Goal: Complete application form: Complete application form

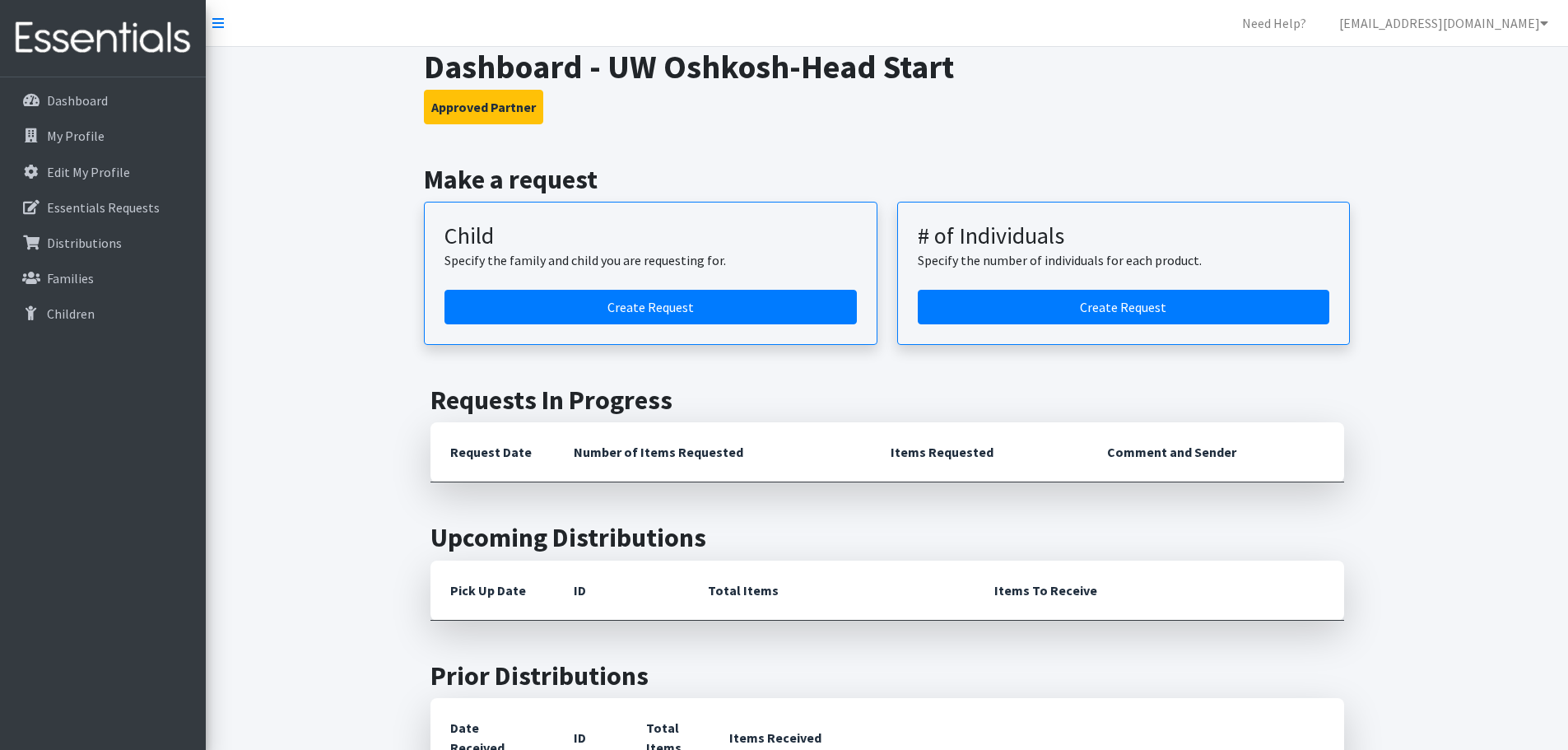
click at [349, 316] on main "Make a request Child Specify the family and child you are requesting for. Creat…" at bounding box center [886, 750] width 1362 height 1173
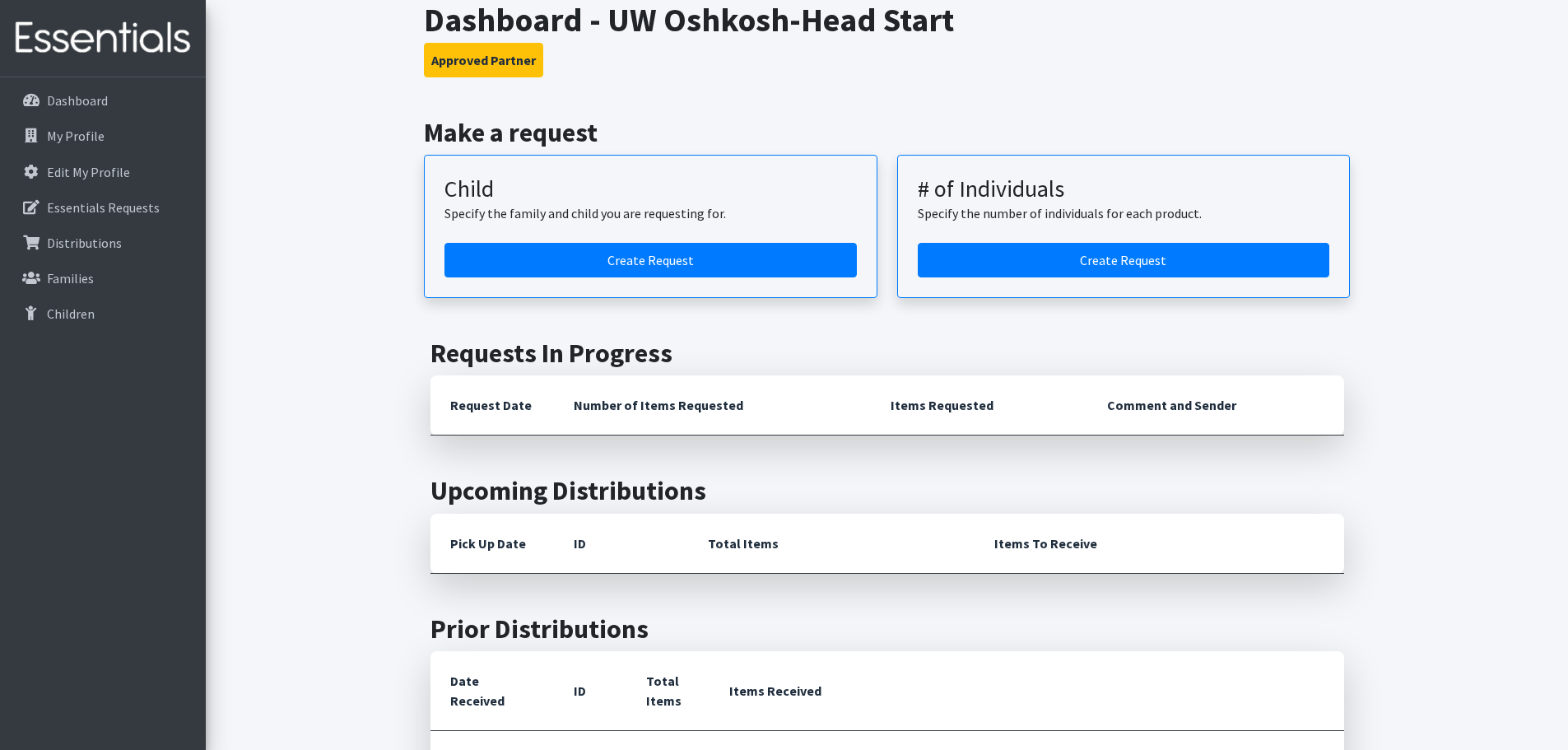
scroll to position [49, 0]
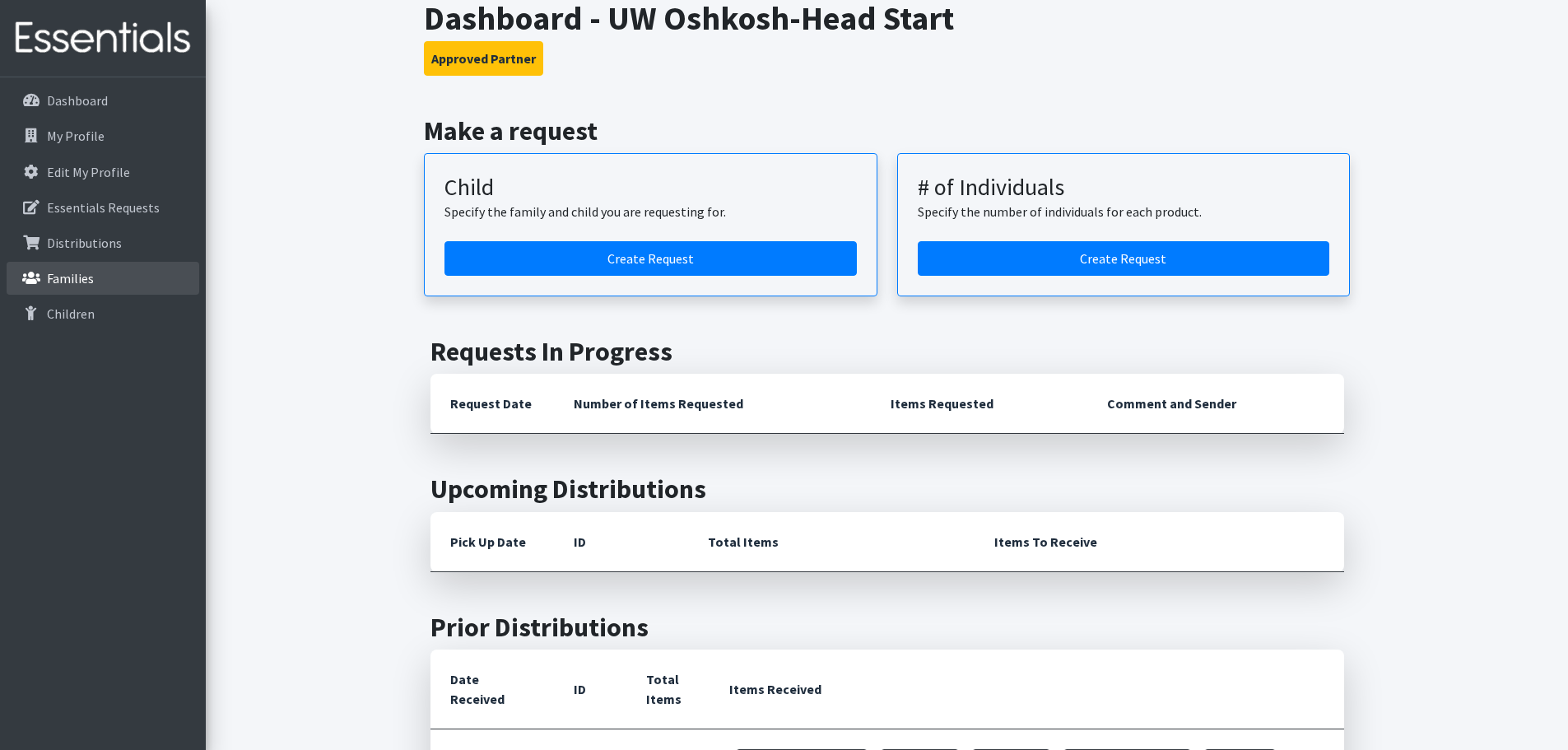
click at [103, 276] on link "Families" at bounding box center [103, 278] width 192 height 33
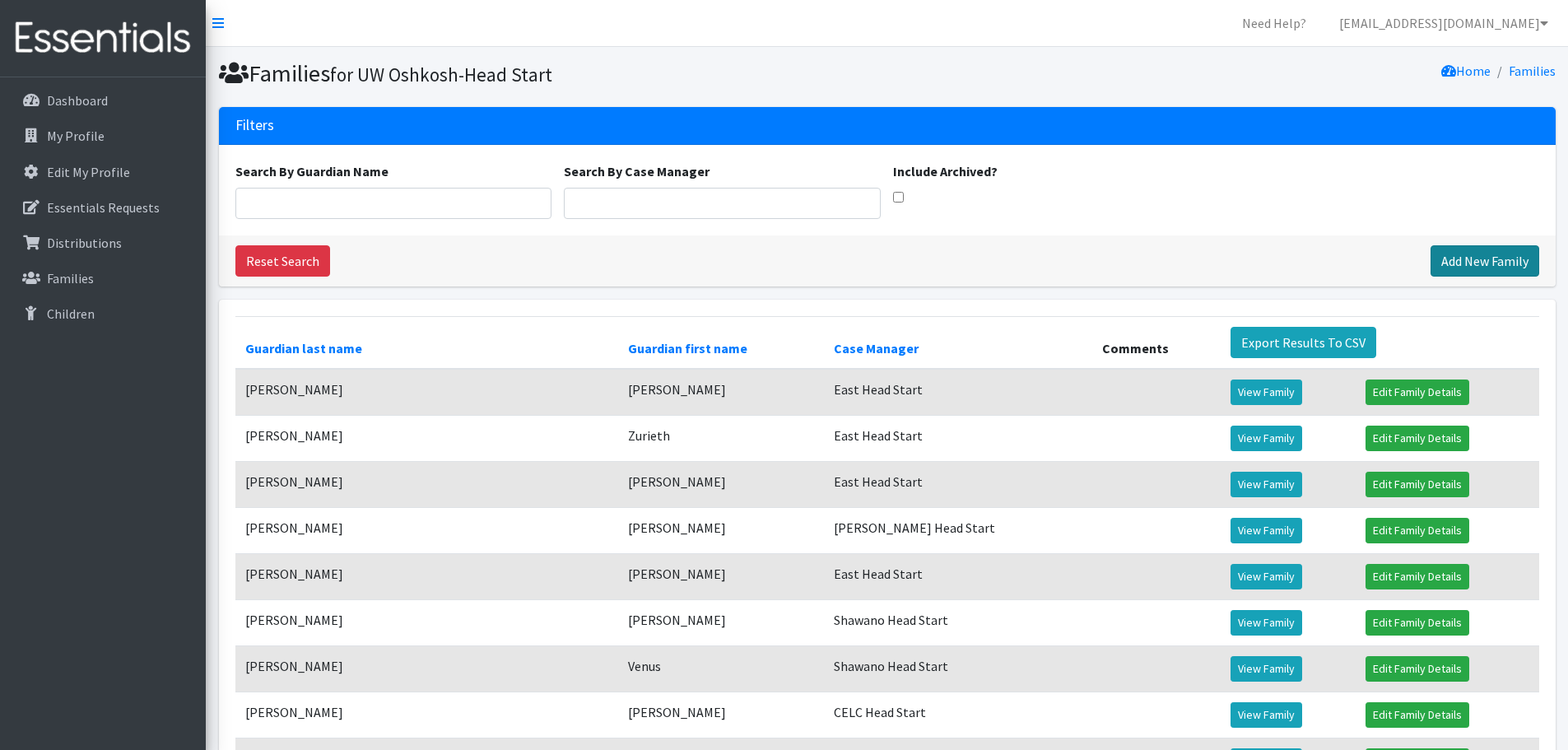
click at [1472, 262] on link "Add New Family" at bounding box center [1485, 261] width 109 height 32
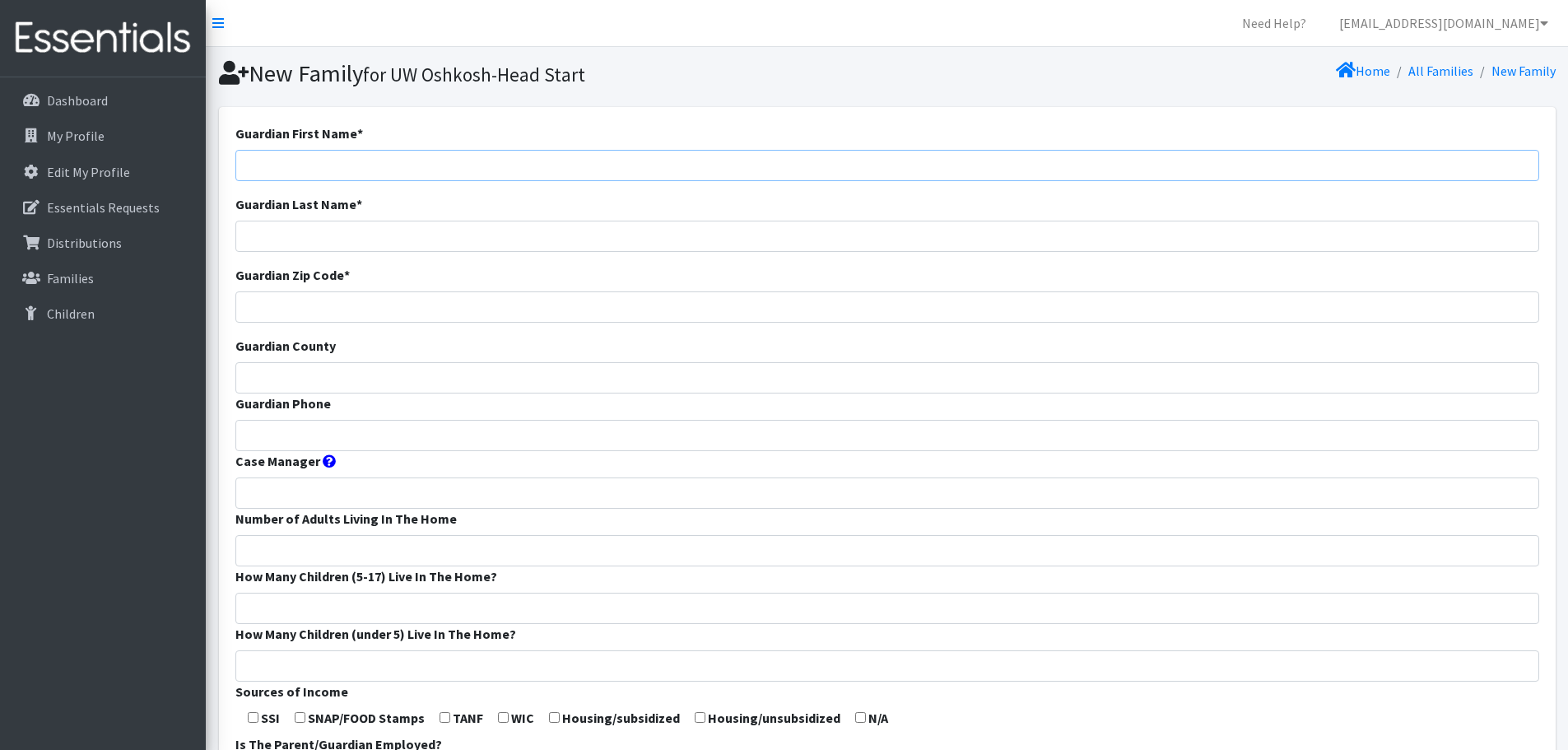
click at [515, 161] on input "Guardian First Name *" at bounding box center [887, 166] width 1303 height 32
type input "Rangeela"
type input "Nasiri"
type input "54914"
click at [316, 375] on input "Guardian County" at bounding box center [887, 378] width 1303 height 32
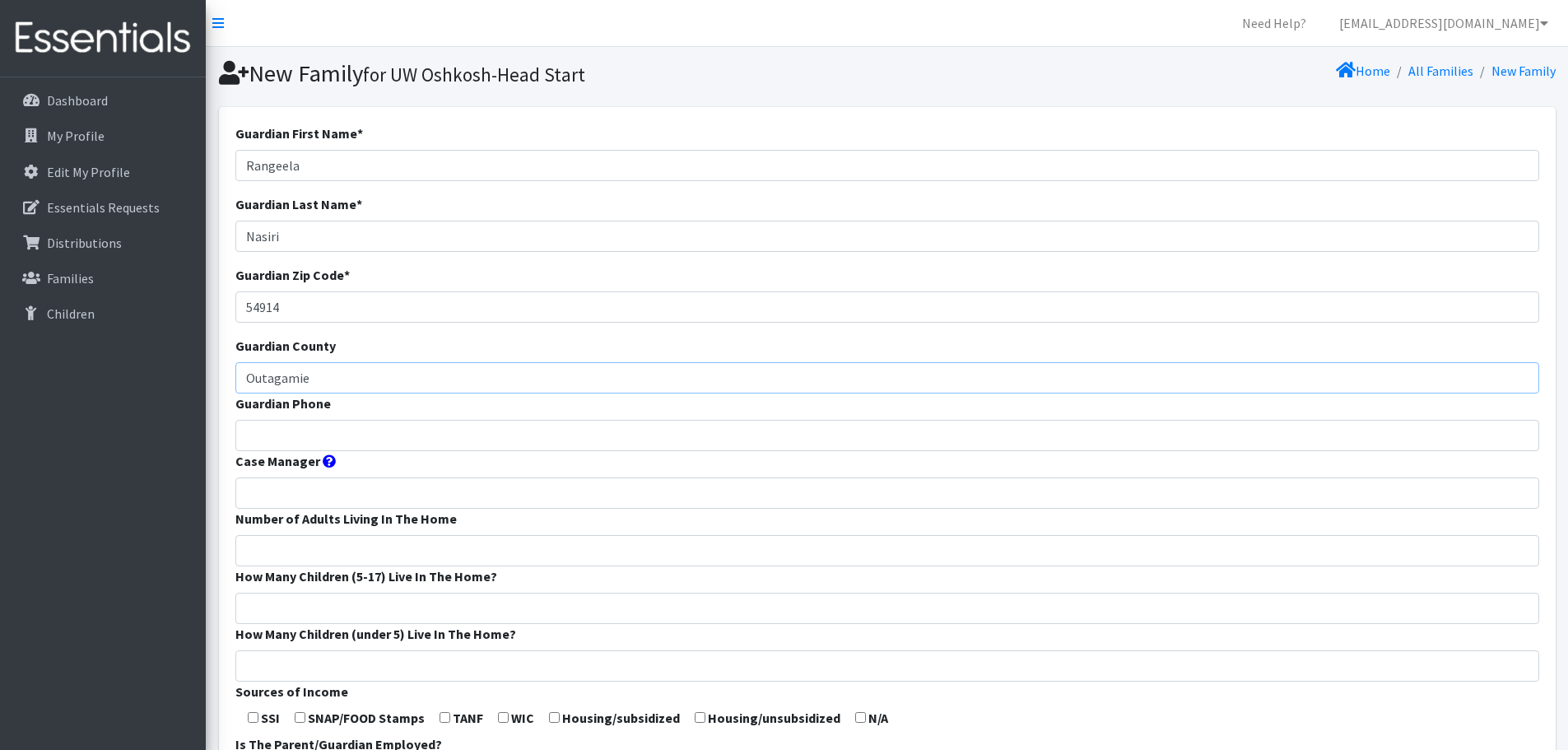
type input "Outagamie"
click at [314, 430] on input "Guardian Phone" at bounding box center [887, 436] width 1303 height 32
type input "9205125941"
type input "CELC Head Start"
click at [375, 548] on input "Number of Adults Living In The Home" at bounding box center [887, 551] width 1303 height 32
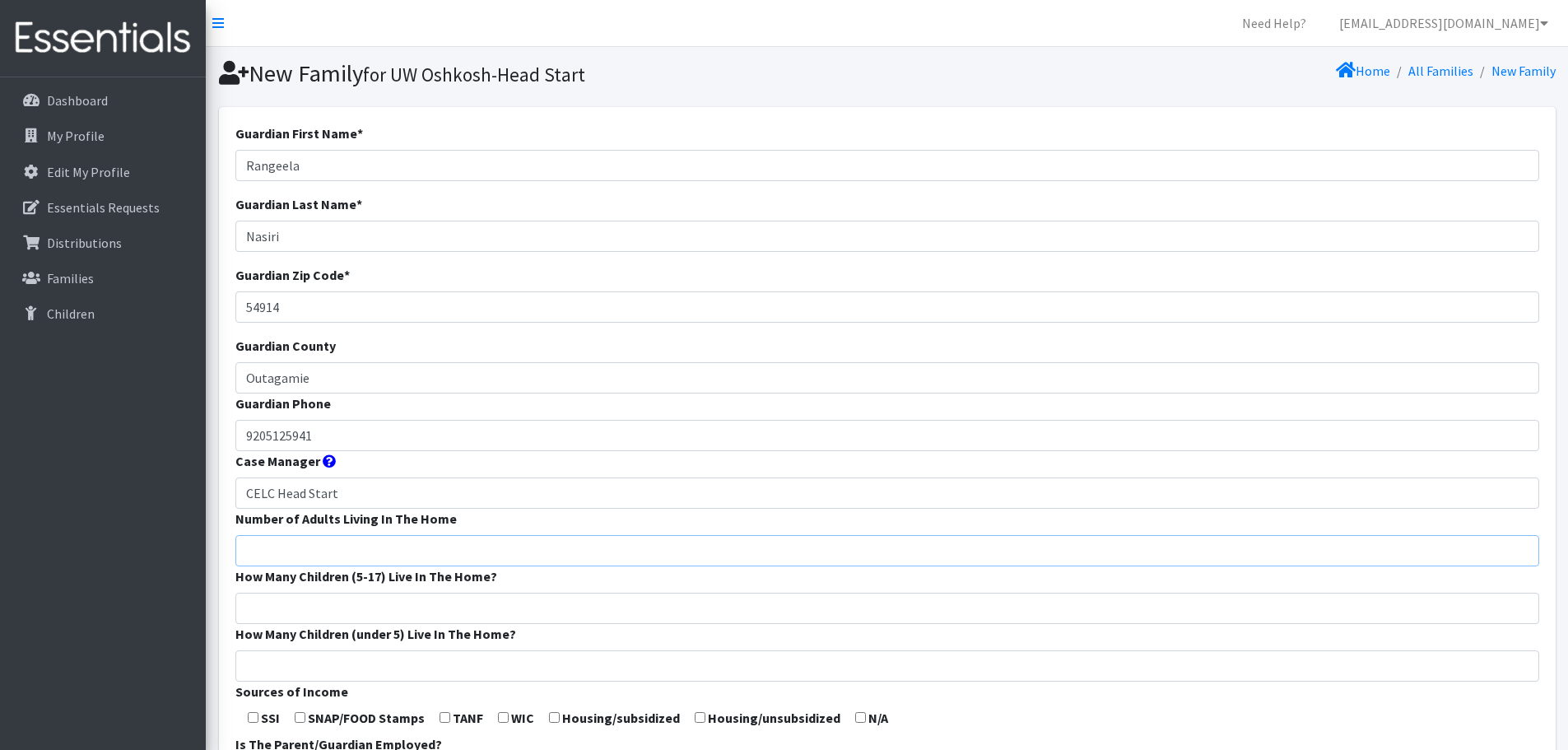
click at [422, 549] on input "Number of Adults Living In The Home" at bounding box center [887, 551] width 1303 height 32
type input "2"
click at [420, 607] on input "How Many Children (5-17) Live In The Home?" at bounding box center [887, 608] width 1303 height 32
type input "1"
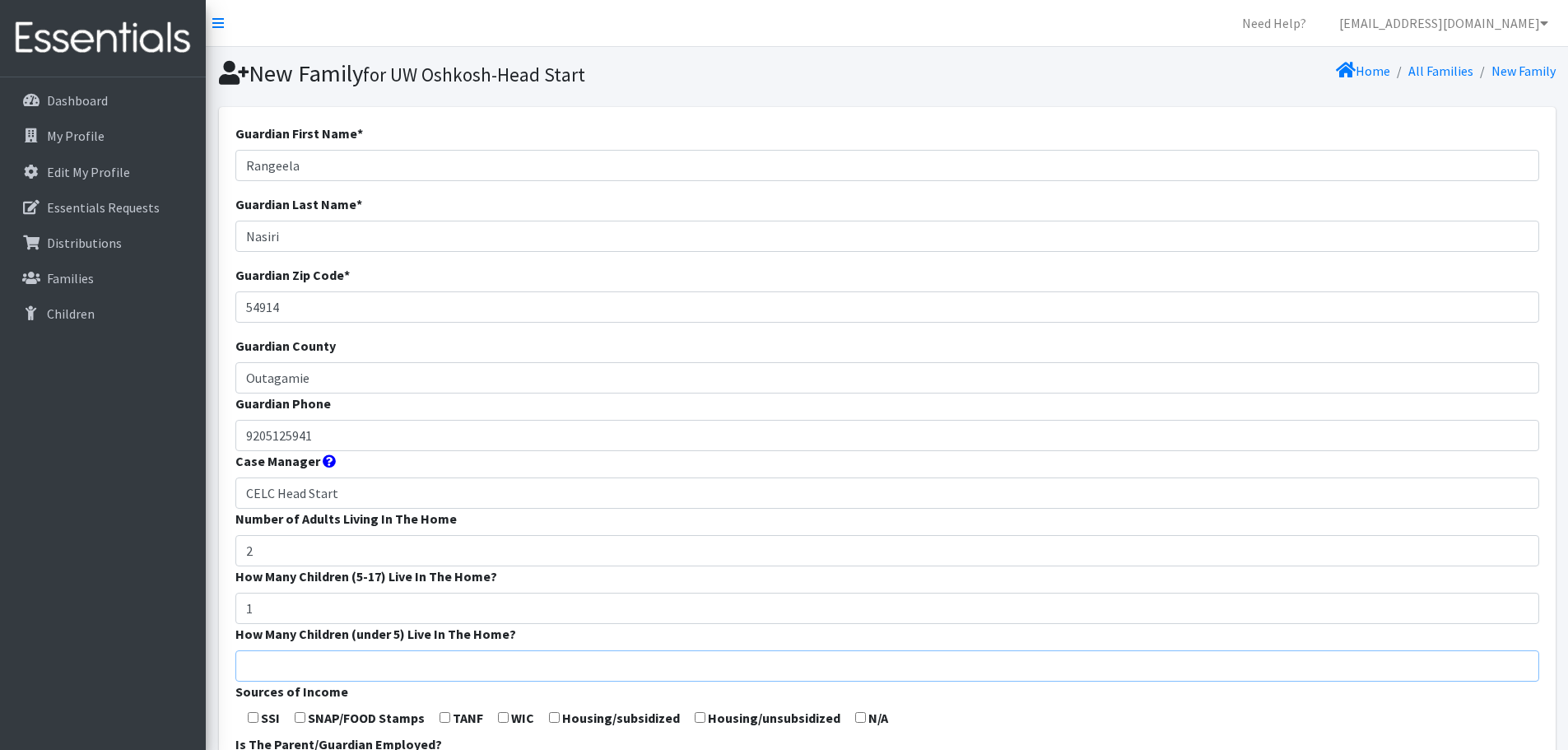
click at [413, 656] on input "How Many Children (under 5) Live In The Home?" at bounding box center [887, 666] width 1303 height 32
type input "2"
click at [303, 716] on input "checkbox" at bounding box center [300, 717] width 11 height 11
checkbox input "true"
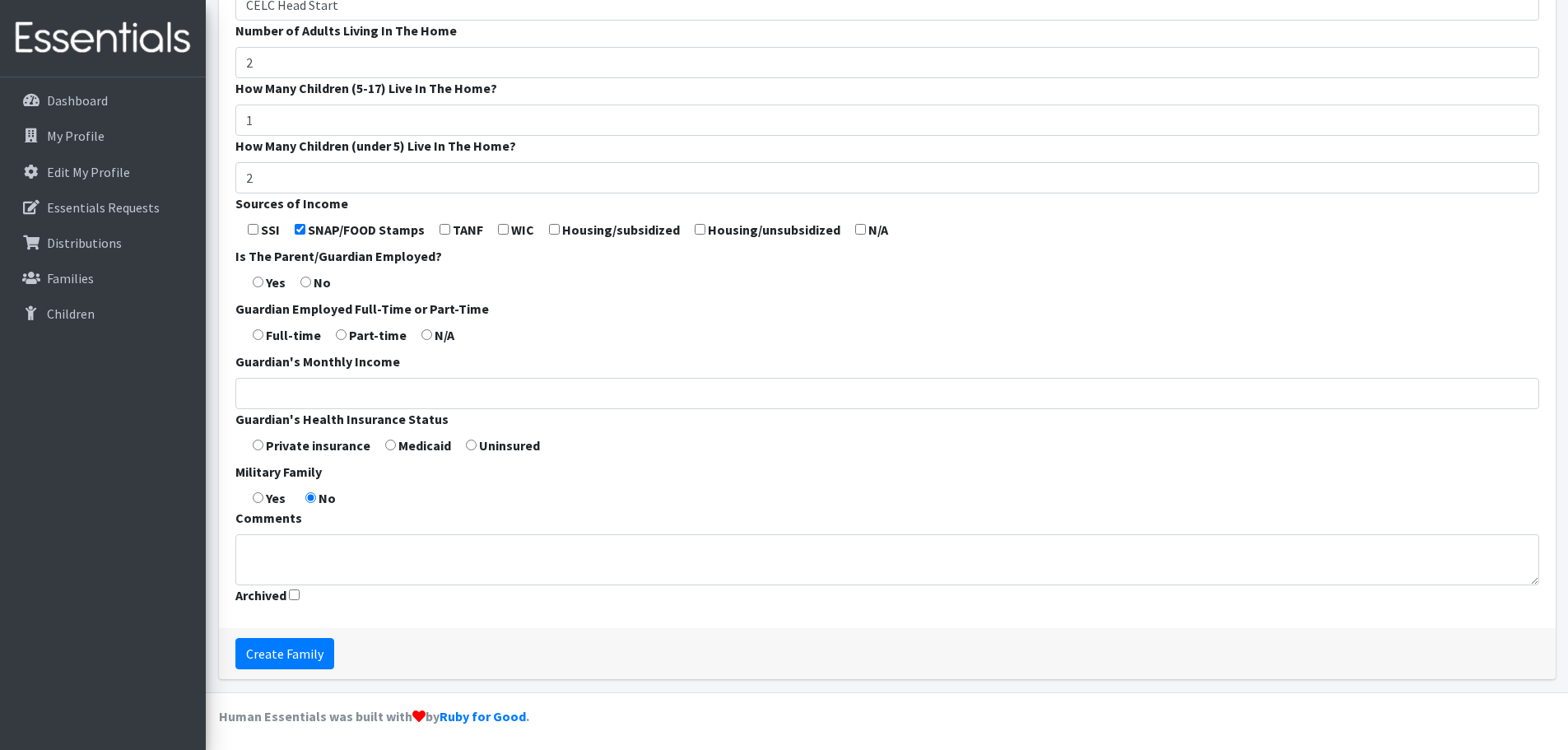
scroll to position [492, 0]
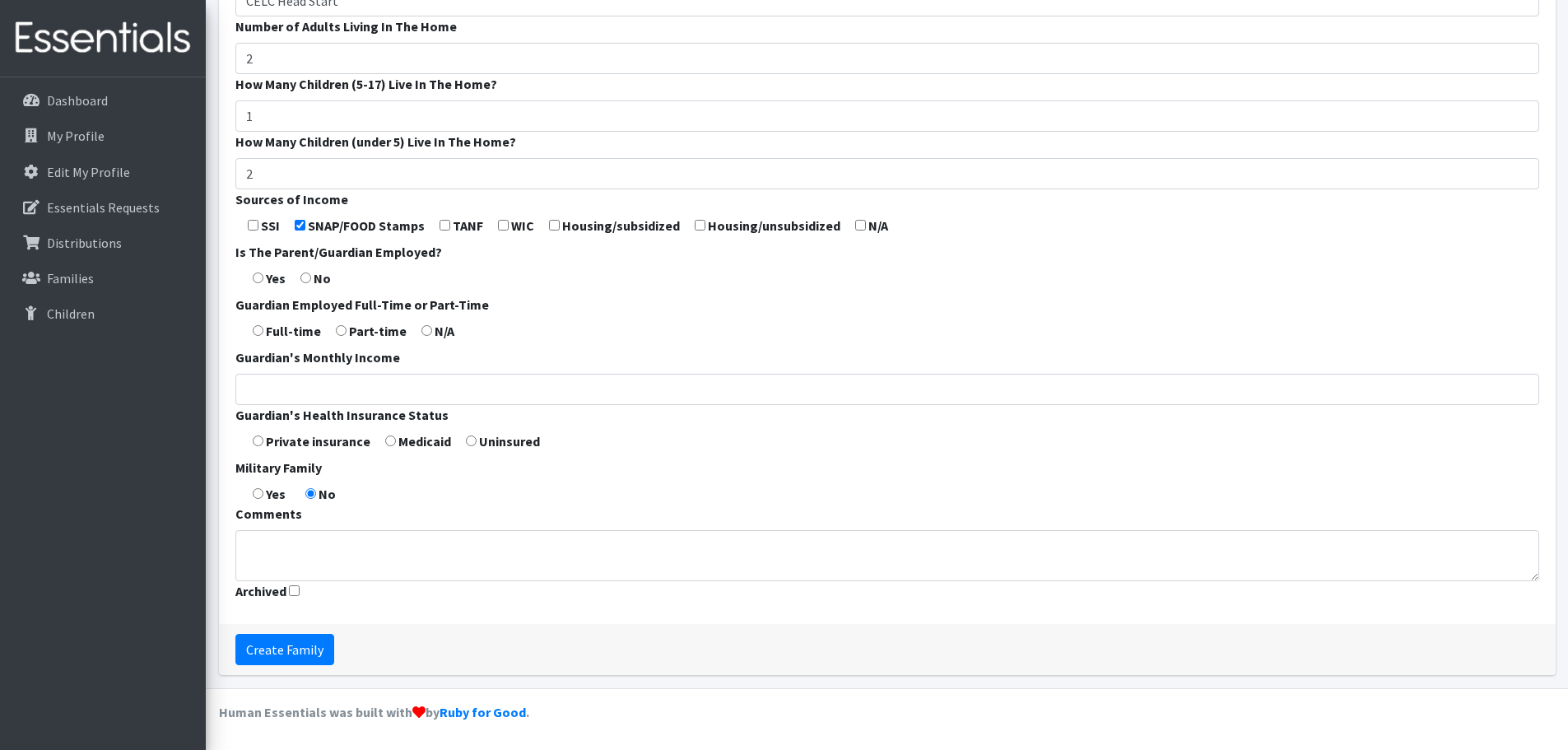
click at [262, 328] on input "radio" at bounding box center [258, 330] width 11 height 11
radio input "true"
click at [390, 440] on input "radio" at bounding box center [390, 440] width 11 height 11
radio input "true"
click at [298, 666] on div "Create Family" at bounding box center [888, 649] width 1337 height 51
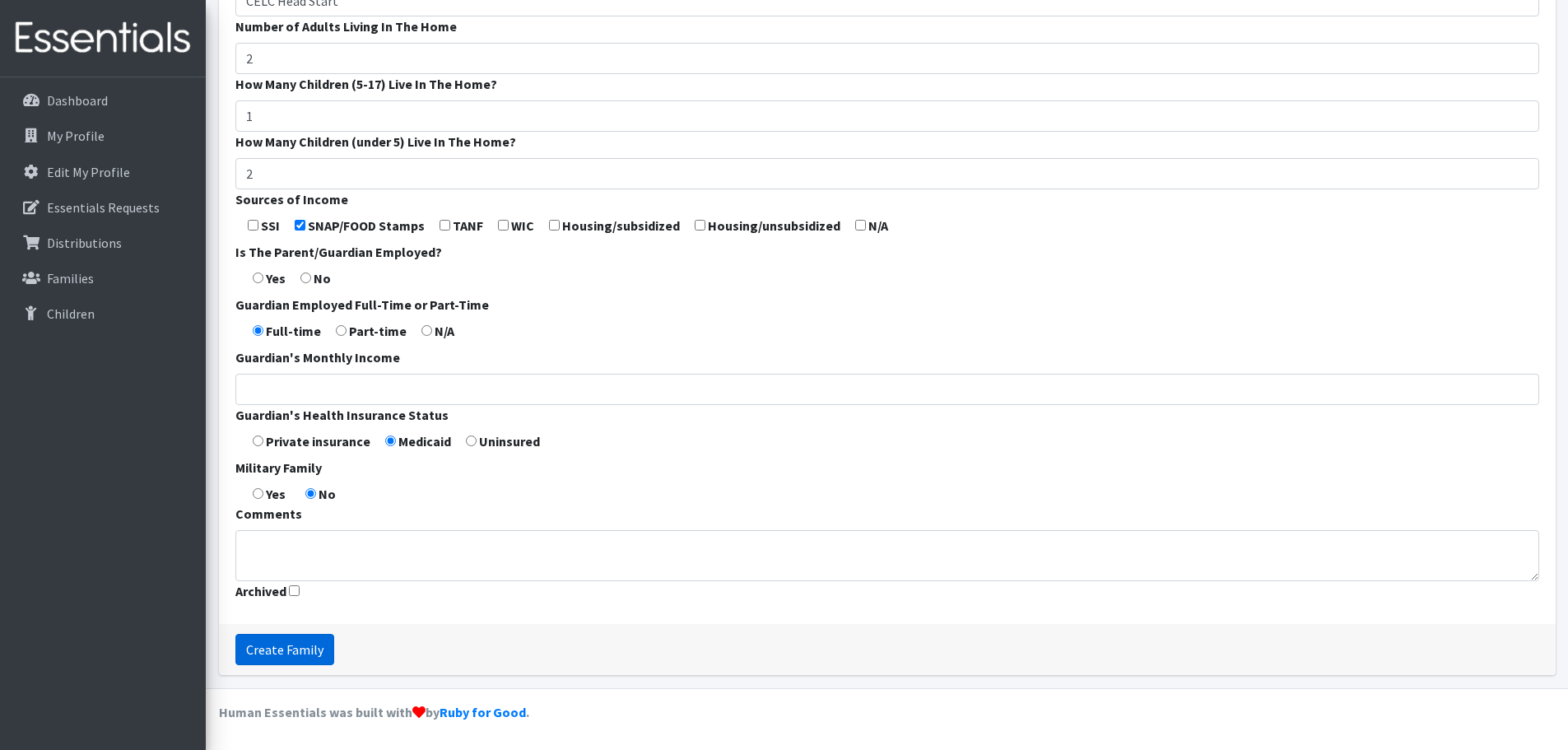
click at [296, 656] on input "Create Family" at bounding box center [285, 650] width 99 height 32
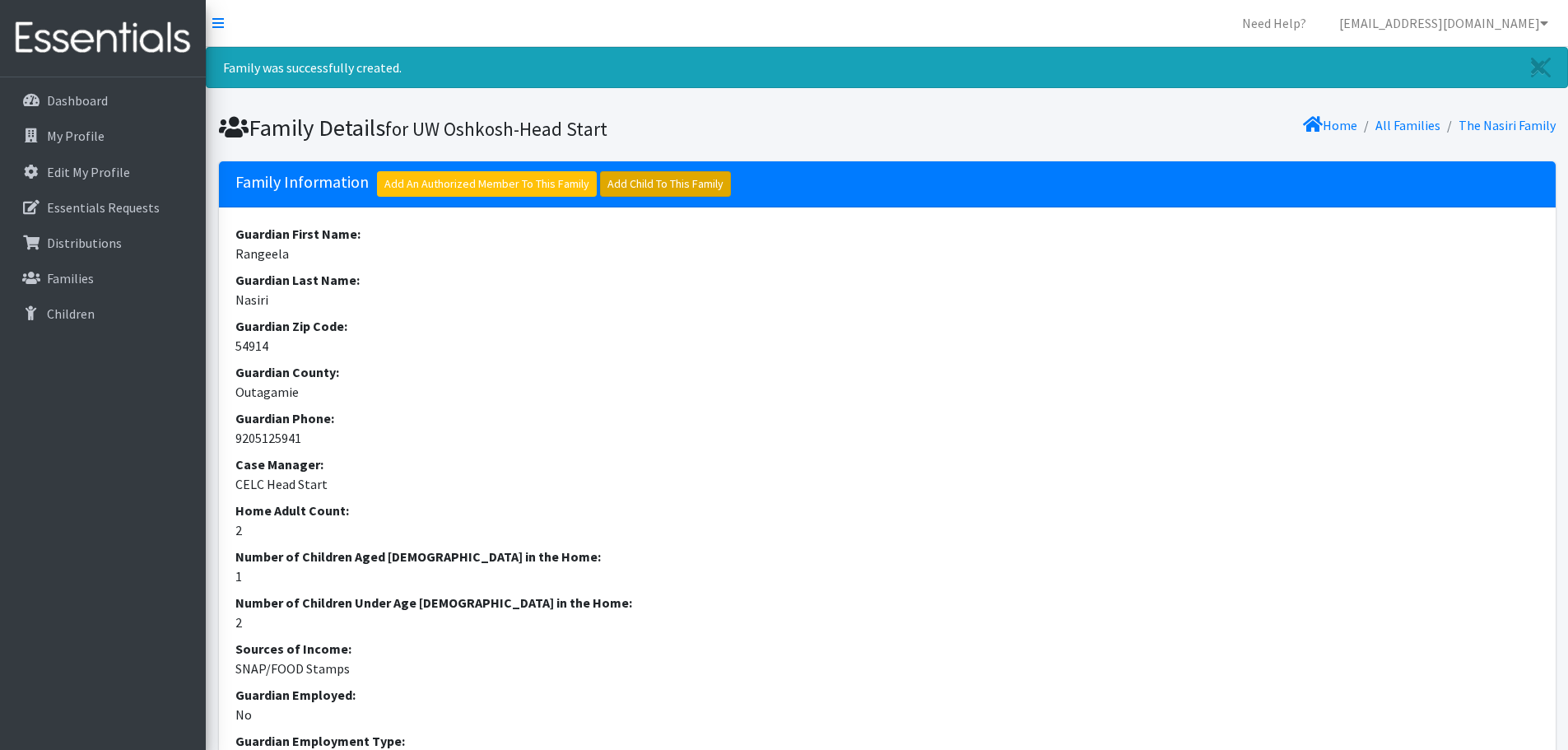
click at [675, 174] on link "Add Child To This Family" at bounding box center [665, 185] width 131 height 26
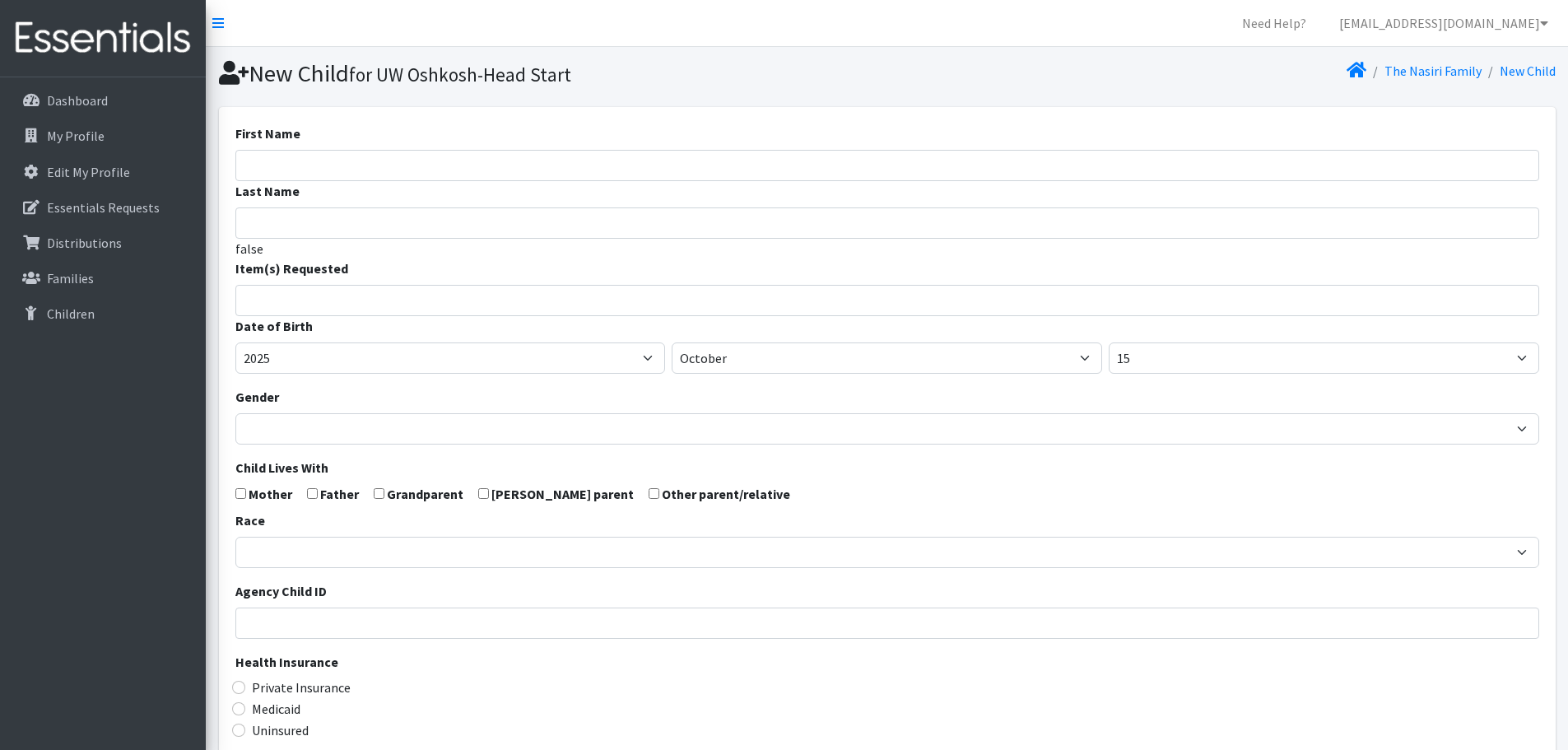
select select
click at [488, 174] on input "First Name" at bounding box center [887, 166] width 1303 height 32
type input "Mehran"
click at [486, 220] on input "Last Name" at bounding box center [887, 223] width 1303 height 32
type input "Nasiri"
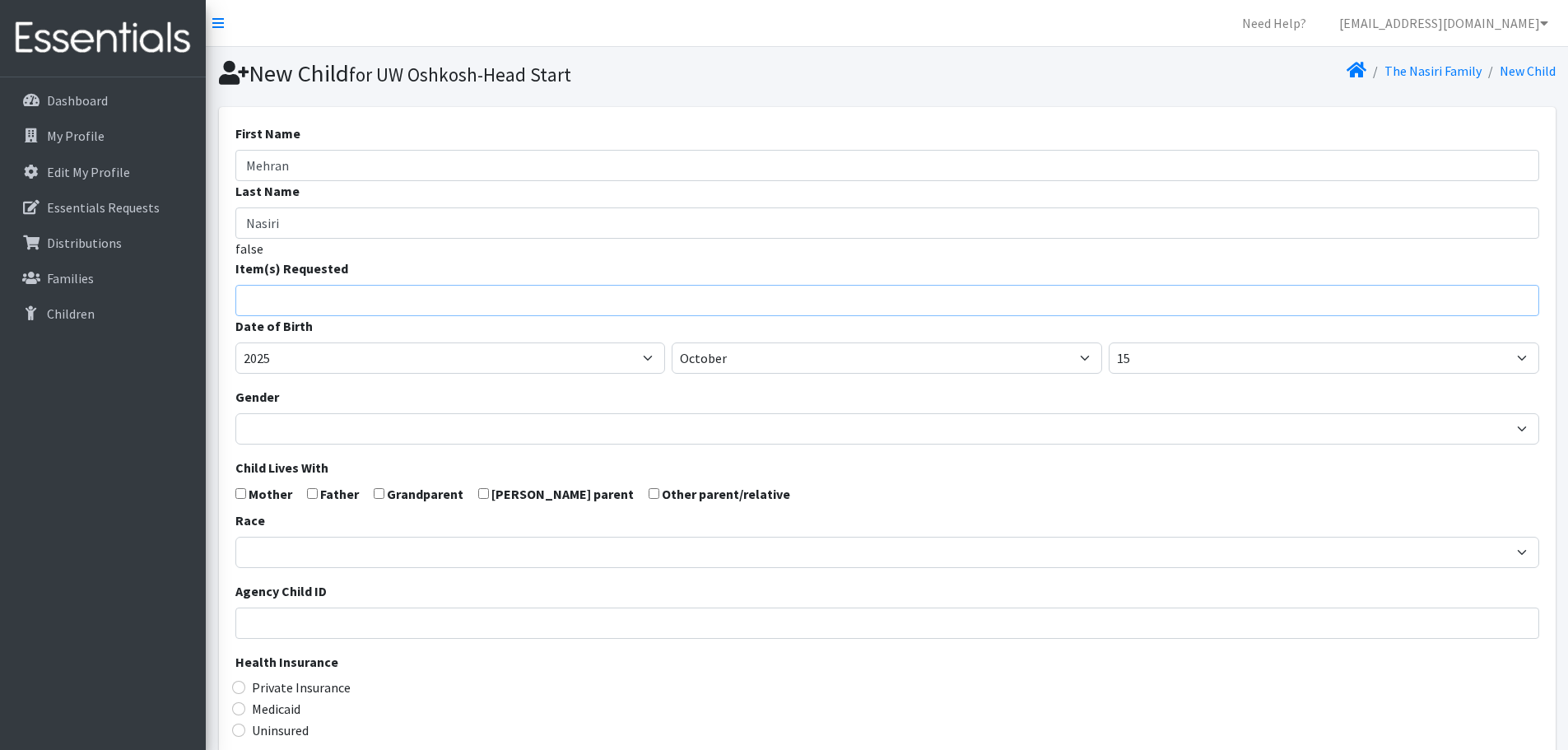
click at [444, 298] on input "search" at bounding box center [899, 298] width 1298 height 15
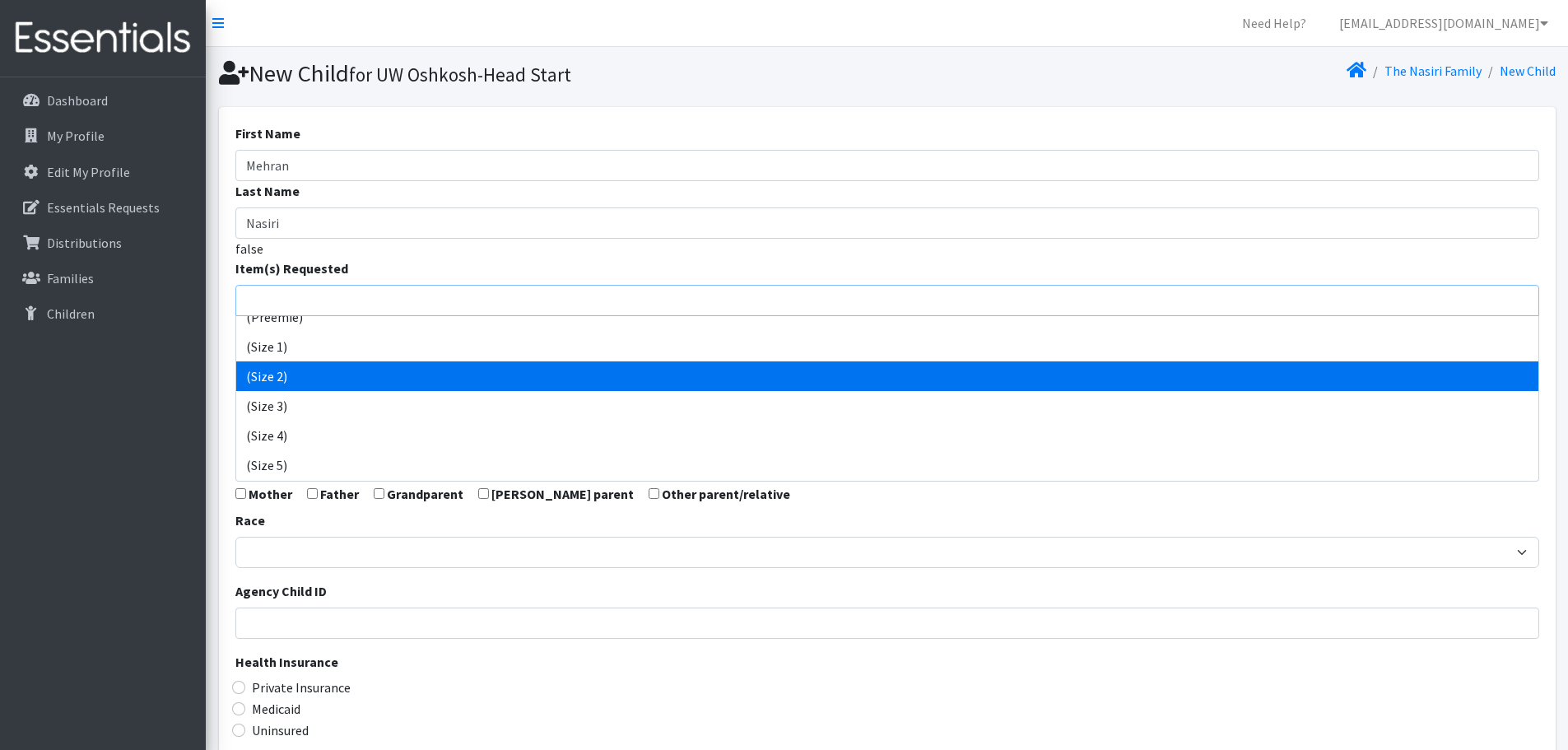
scroll to position [45, 0]
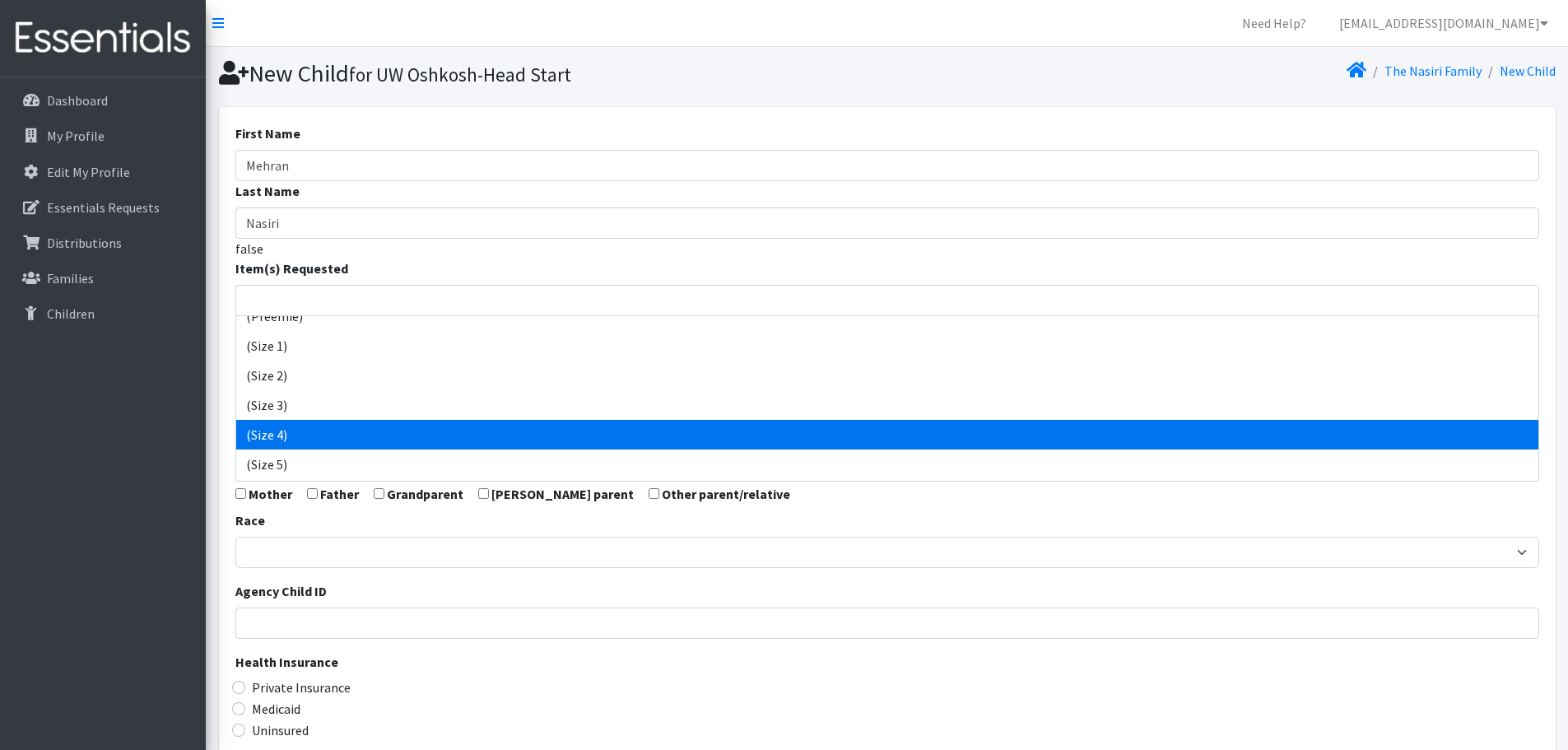
select select "14512"
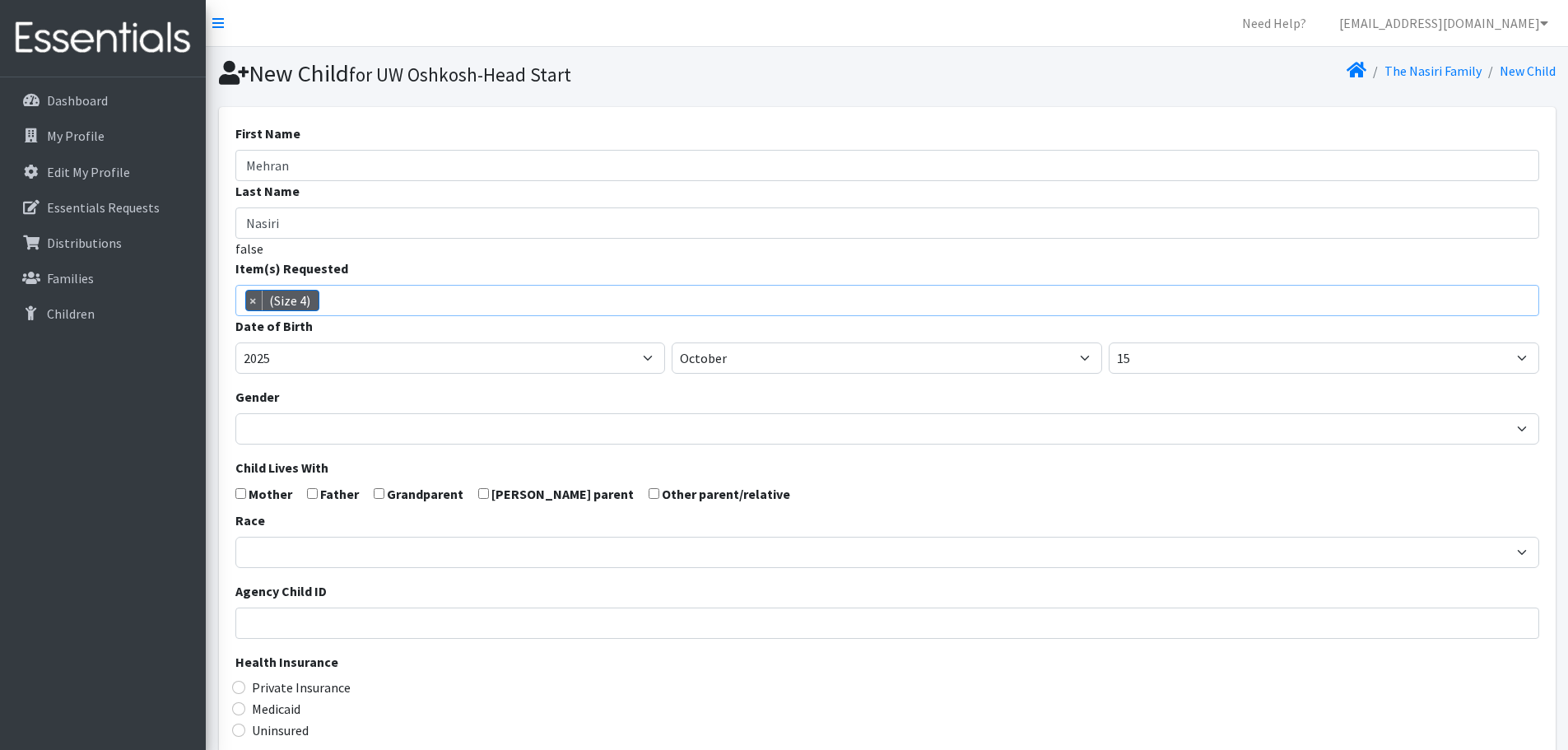
click at [462, 301] on span "× (Size 4)" at bounding box center [887, 301] width 1303 height 32
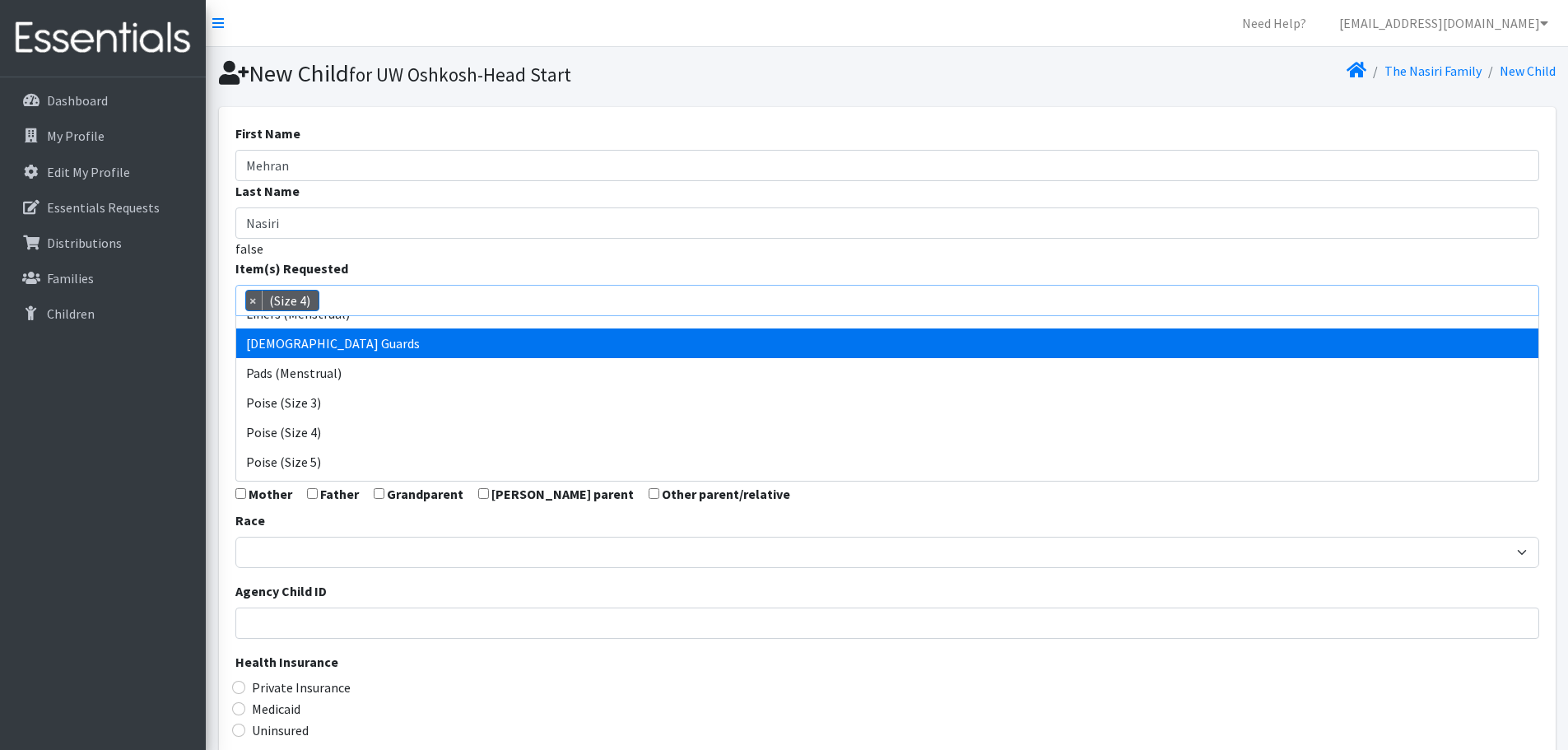
scroll to position [611, 0]
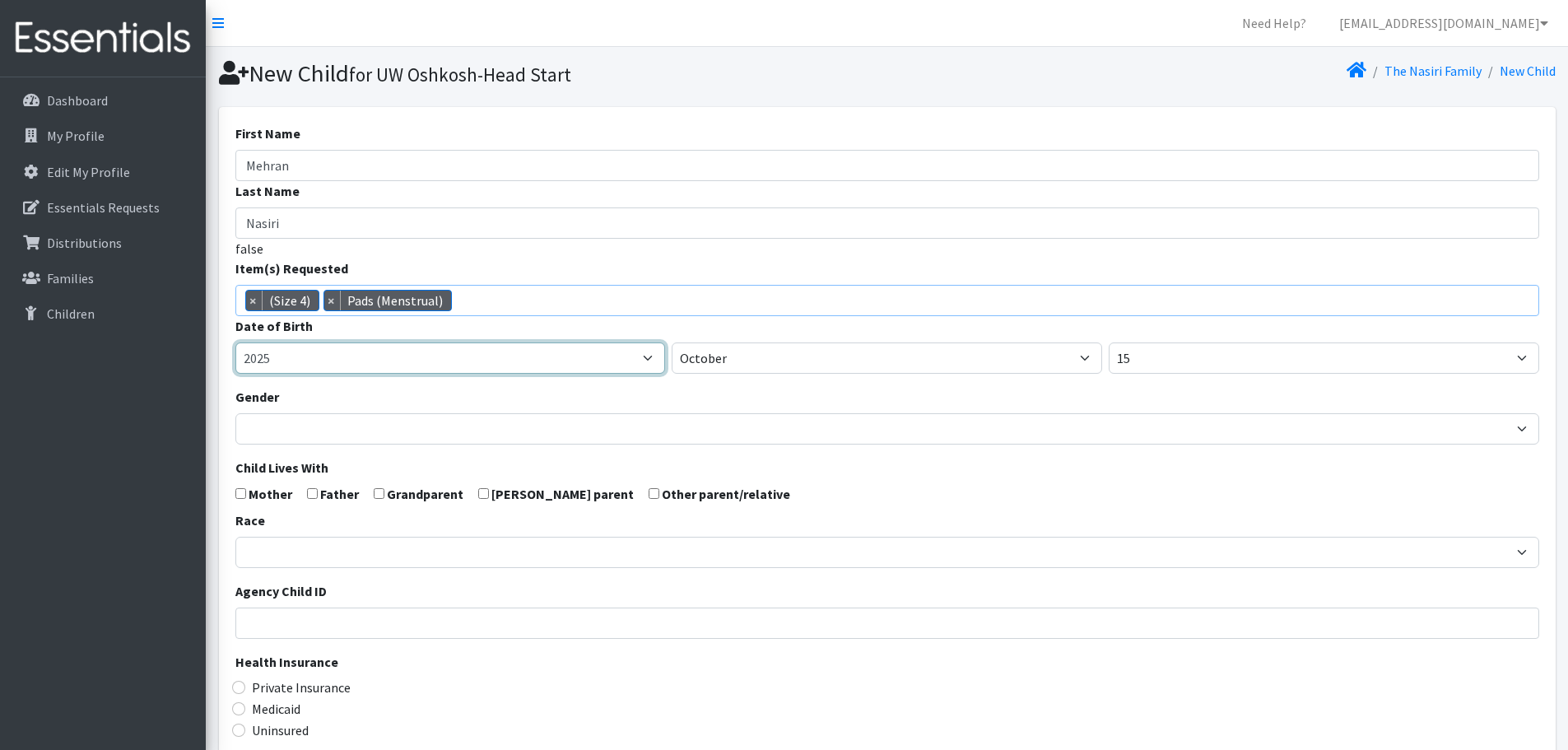
click at [466, 360] on select "2005 2006 2007 2008 2009 2010 2011 2012 2013 2014 2015 2016 2017 2018 2019 2020…" at bounding box center [450, 358] width 430 height 32
select select "2023"
click at [235, 342] on select "2005 2006 2007 2008 2009 2010 2011 2012 2013 2014 2015 2016 2017 2018 2019 2020…" at bounding box center [450, 358] width 430 height 32
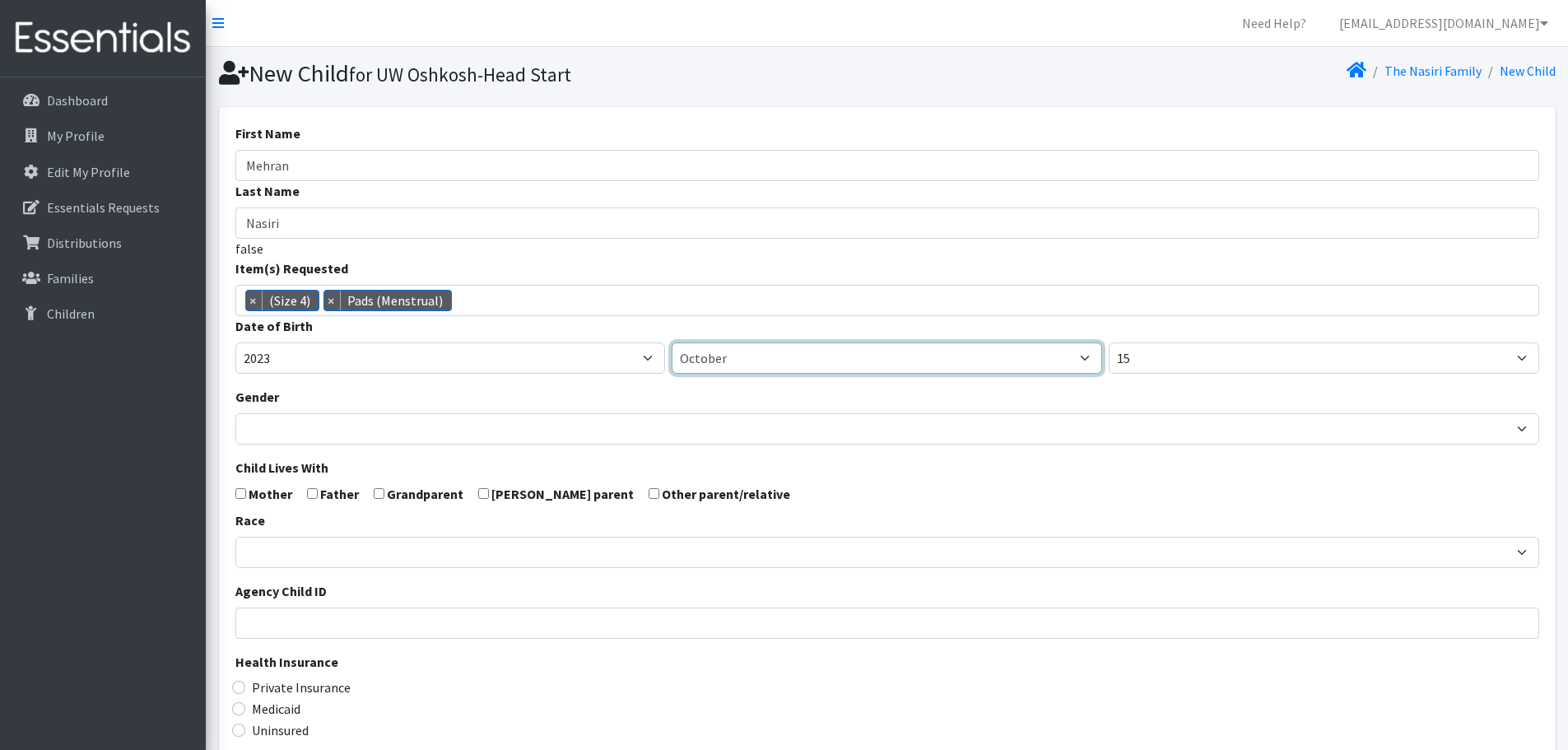
click at [723, 357] on select "January February March April May June July August September October November De…" at bounding box center [887, 358] width 430 height 32
select select "12"
click at [671, 342] on select "January February March April May June July August September October November De…" at bounding box center [887, 358] width 430 height 32
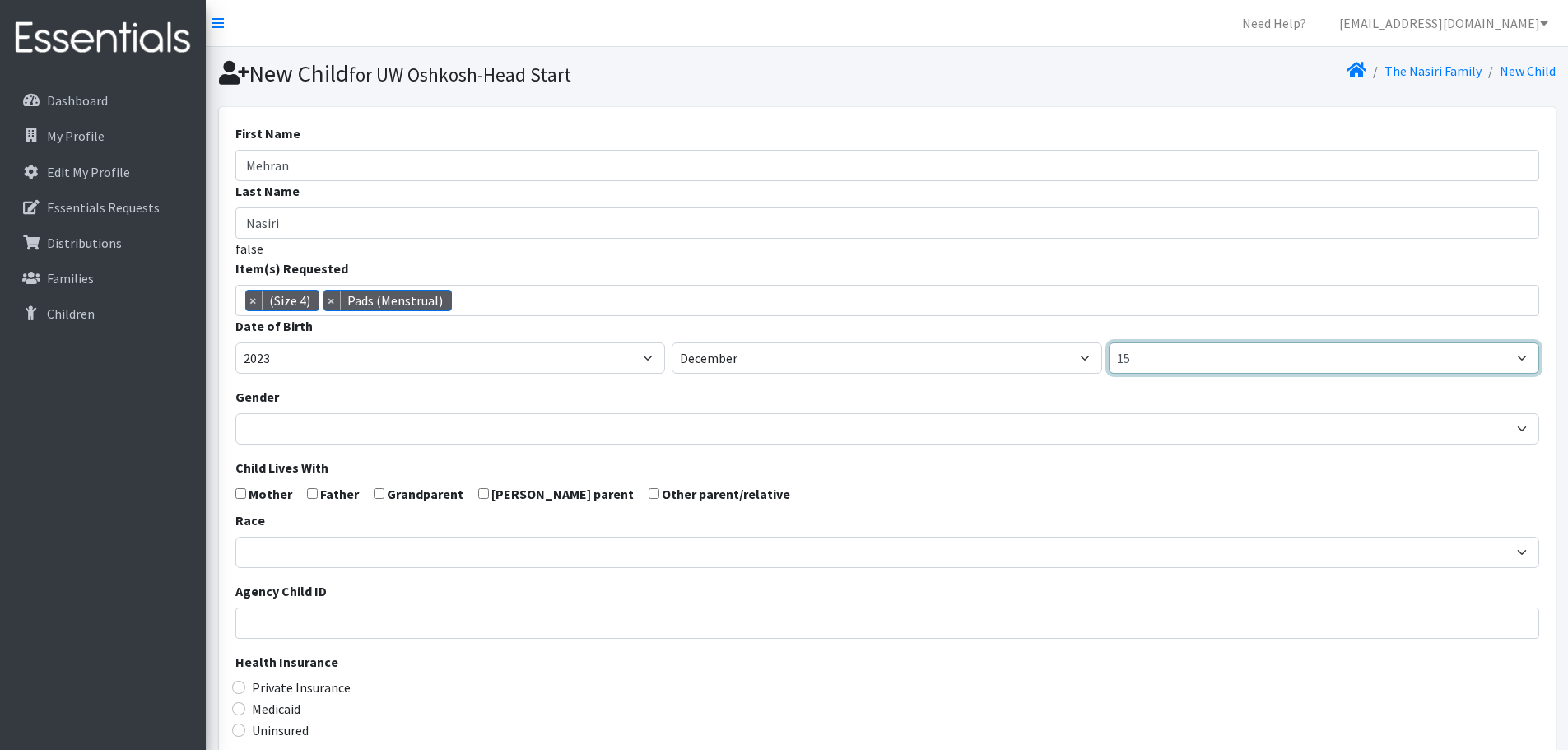
click at [1171, 365] on select "1 2 3 4 5 6 7 8 9 10 11 12 13 14 15 16 17 18 19 20 21 22 23 24 25 26 27 28 29 3…" at bounding box center [1324, 358] width 430 height 32
select select "11"
click at [1109, 342] on select "1 2 3 4 5 6 7 8 9 10 11 12 13 14 15 16 17 18 19 20 21 22 23 24 25 26 27 28 29 3…" at bounding box center [1324, 358] width 430 height 32
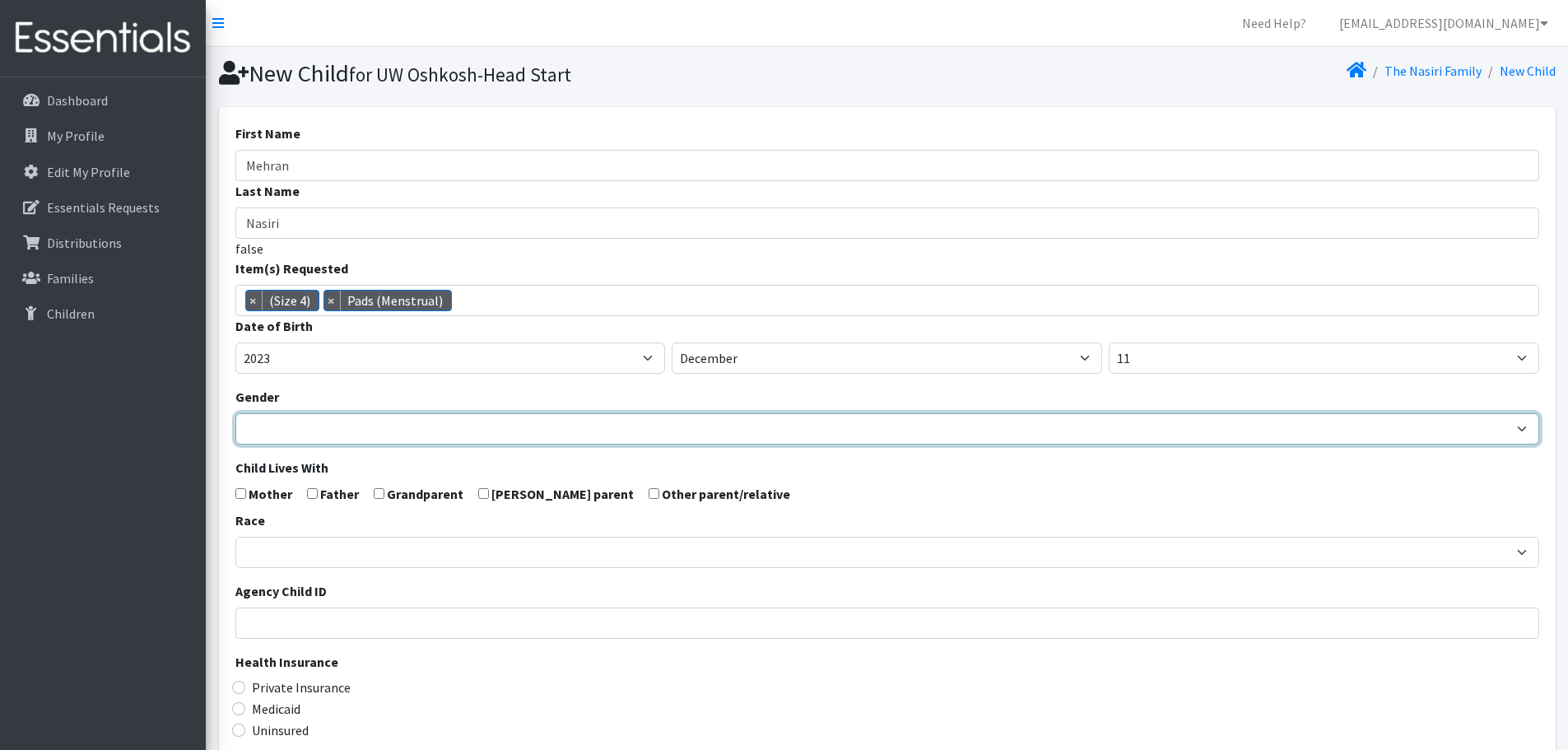
click at [419, 430] on select "Male Female" at bounding box center [887, 430] width 1303 height 32
select select "Male"
click at [235, 414] on select "Male Female" at bounding box center [887, 430] width 1303 height 32
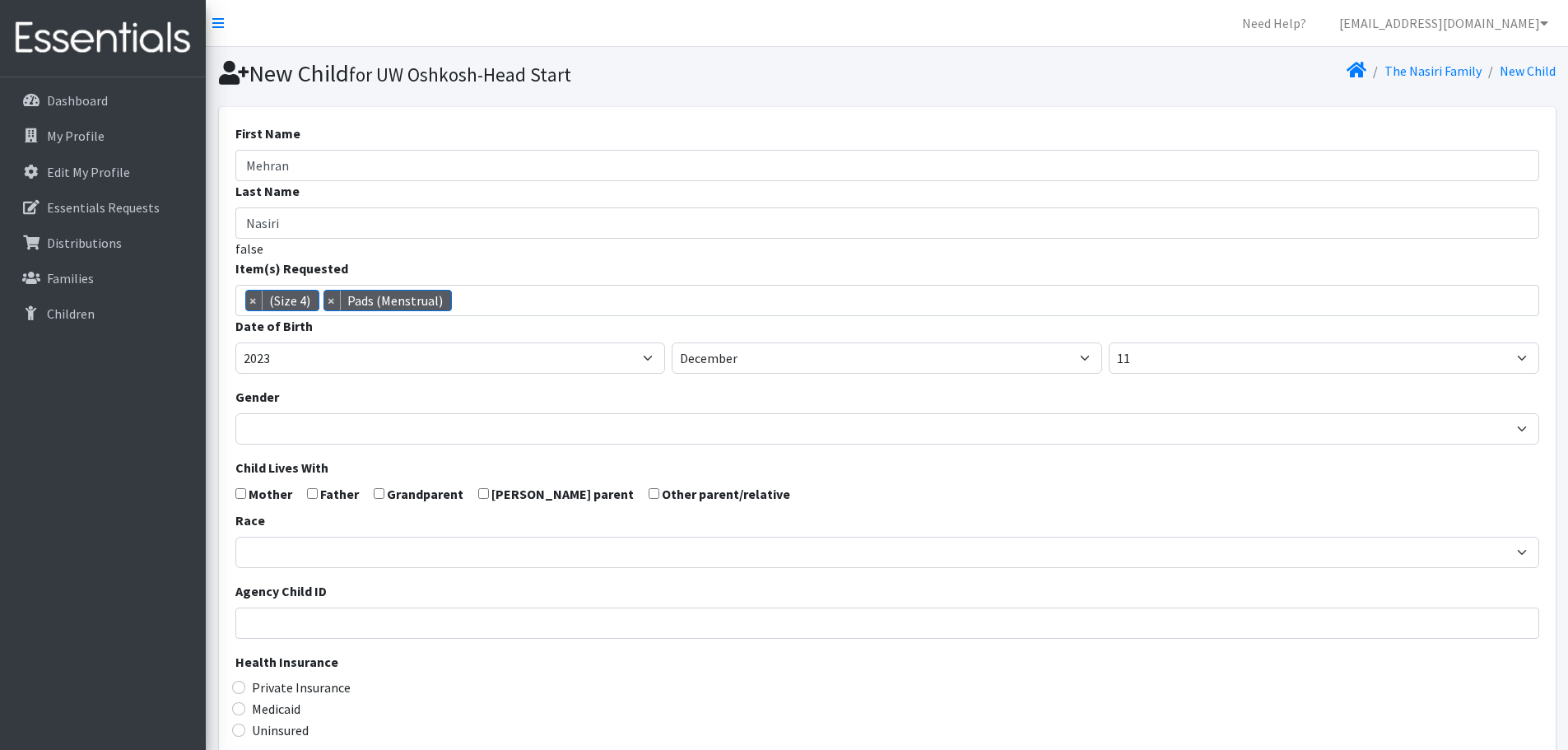
click at [237, 494] on input "checkbox" at bounding box center [240, 493] width 11 height 11
checkbox input "true"
click at [308, 496] on input "checkbox" at bounding box center [311, 493] width 11 height 11
checkbox input "true"
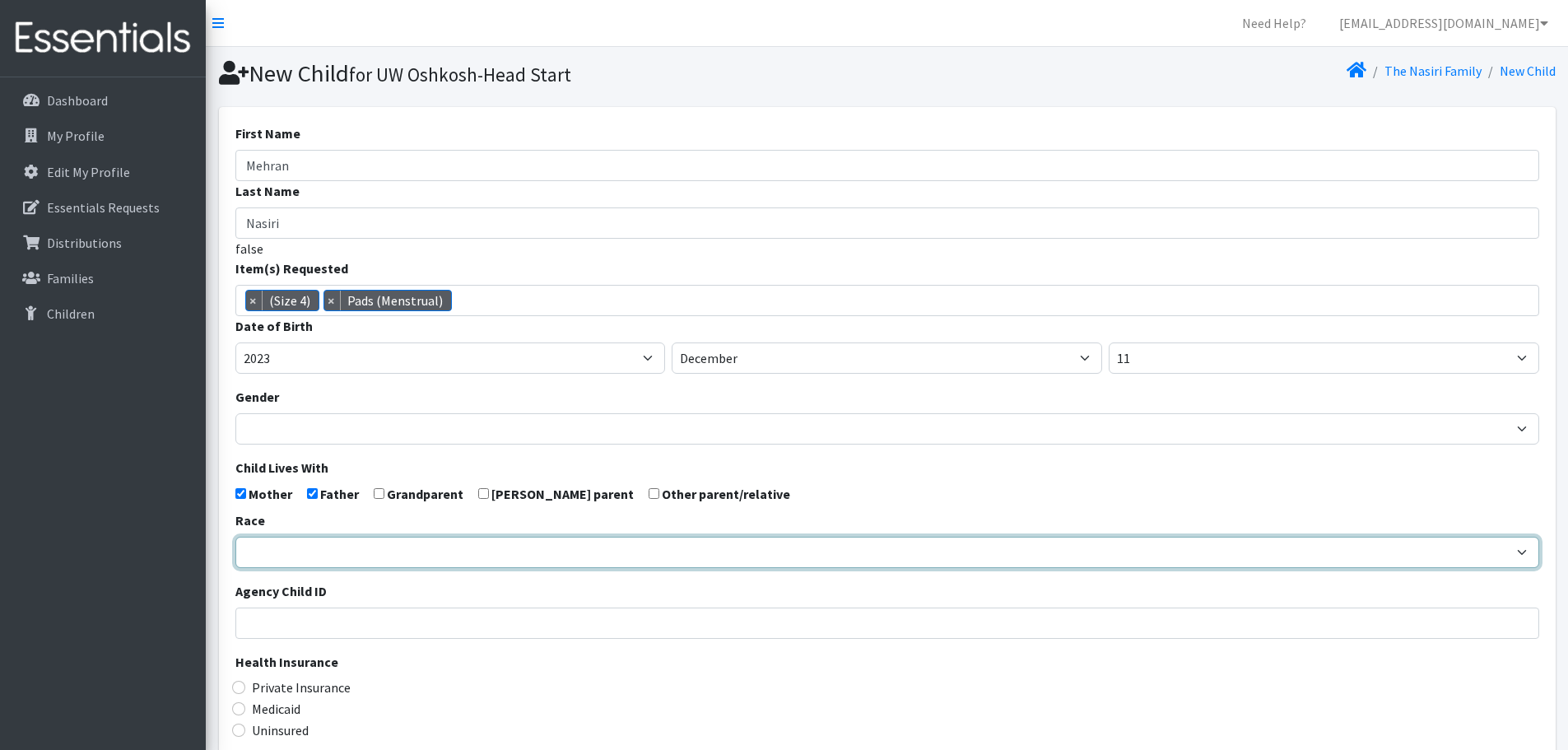
click at [335, 549] on select "African American Caucasian Hispanic Asian American Indian Pacific Islander Mult…" at bounding box center [887, 553] width 1303 height 32
select select "Asian"
click at [235, 537] on select "African American Caucasian Hispanic Asian American Indian Pacific Islander Mult…" at bounding box center [887, 553] width 1303 height 32
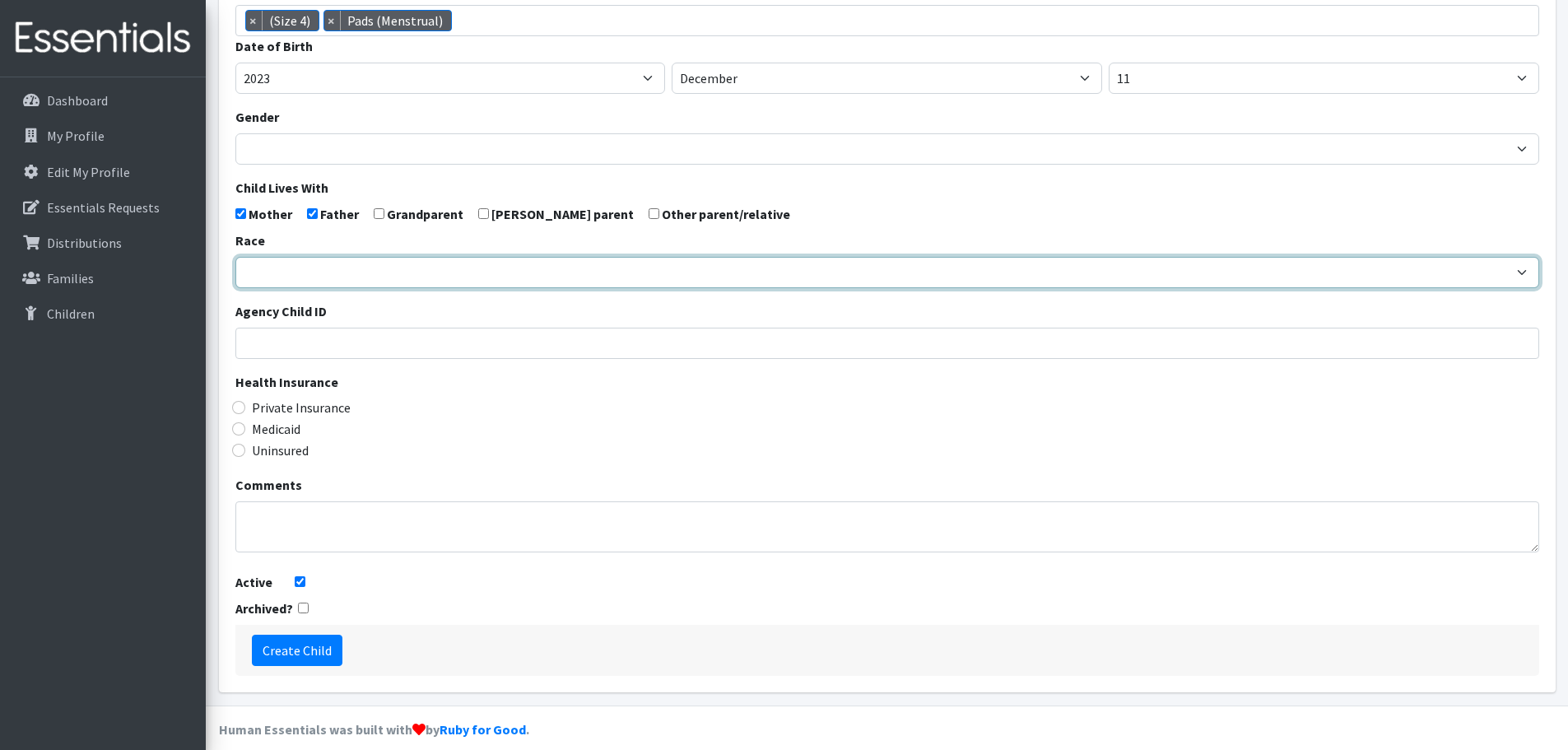
scroll to position [281, 0]
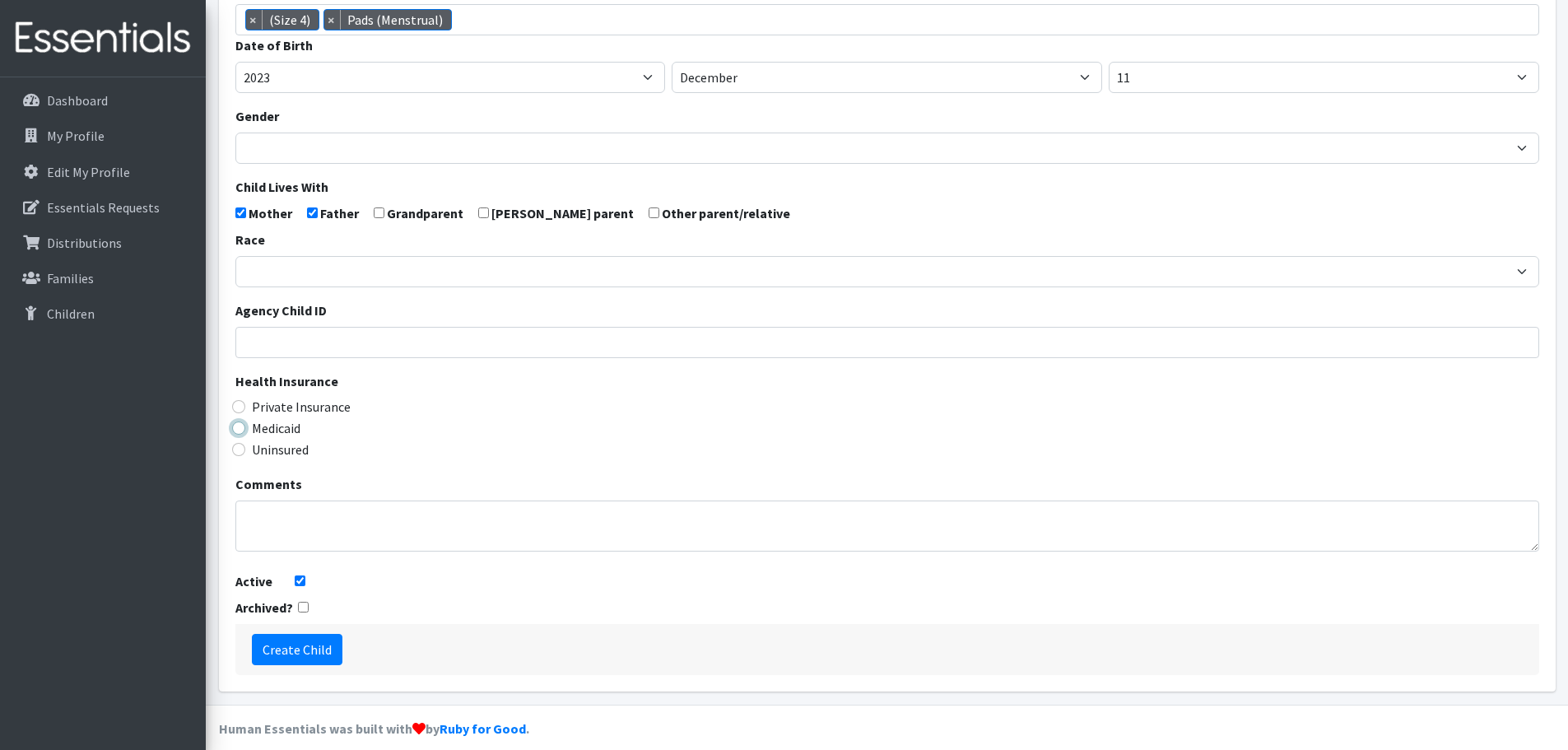
click at [238, 430] on input "Medicaid" at bounding box center [238, 428] width 13 height 13
radio input "true"
click at [291, 651] on input "Create Child" at bounding box center [297, 650] width 90 height 32
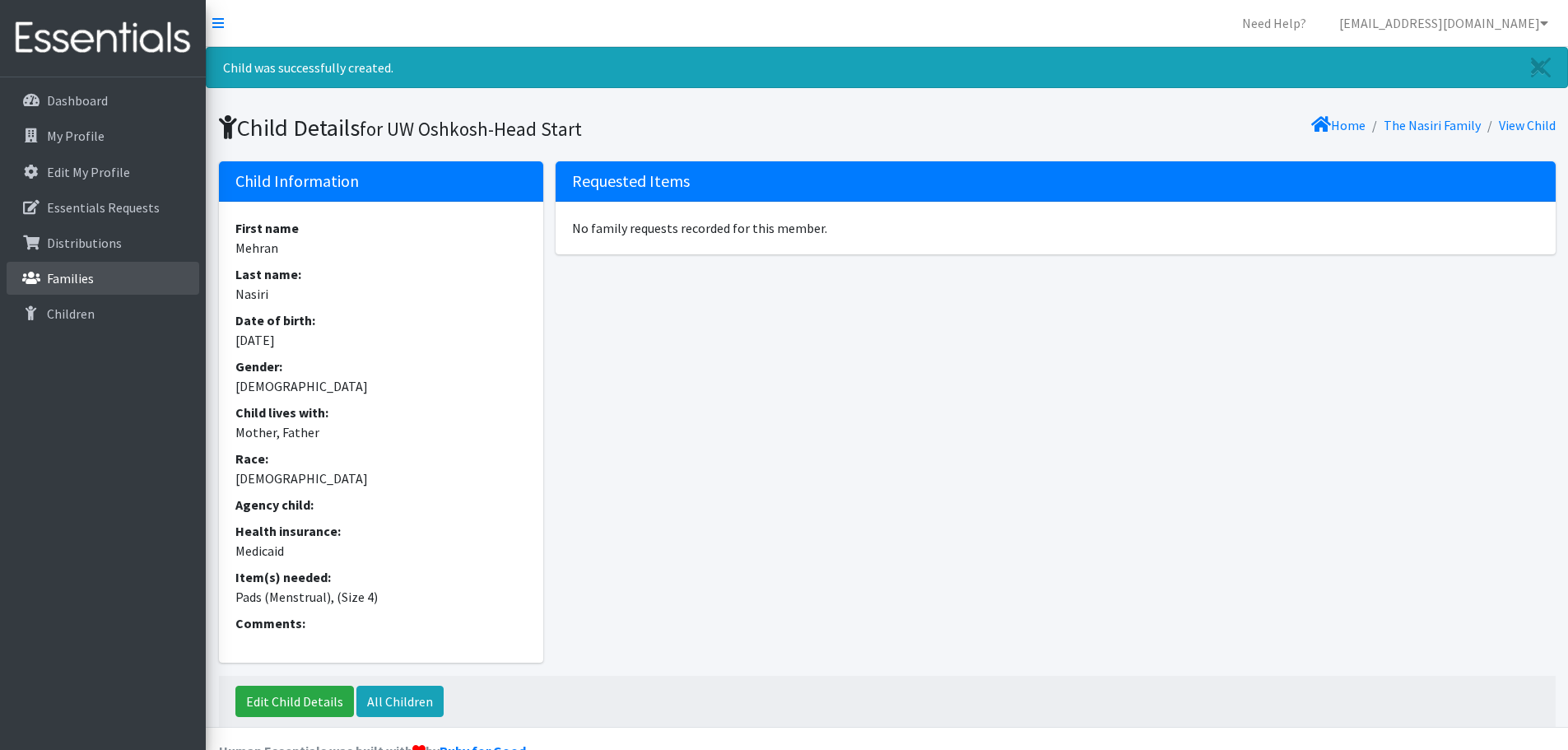
click at [103, 282] on link "Families" at bounding box center [103, 278] width 192 height 33
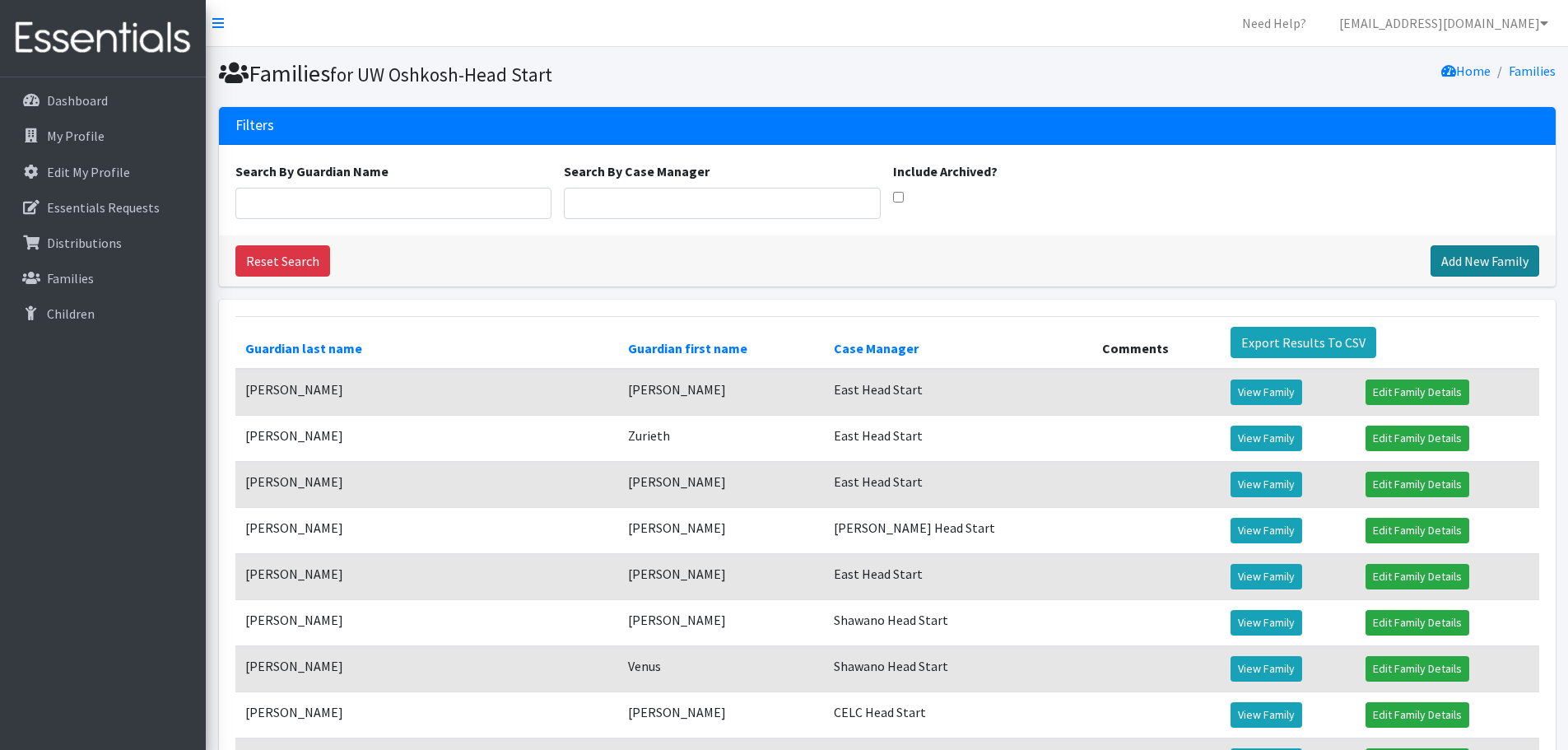
click at [1454, 253] on link "Add New Family" at bounding box center [1485, 261] width 109 height 32
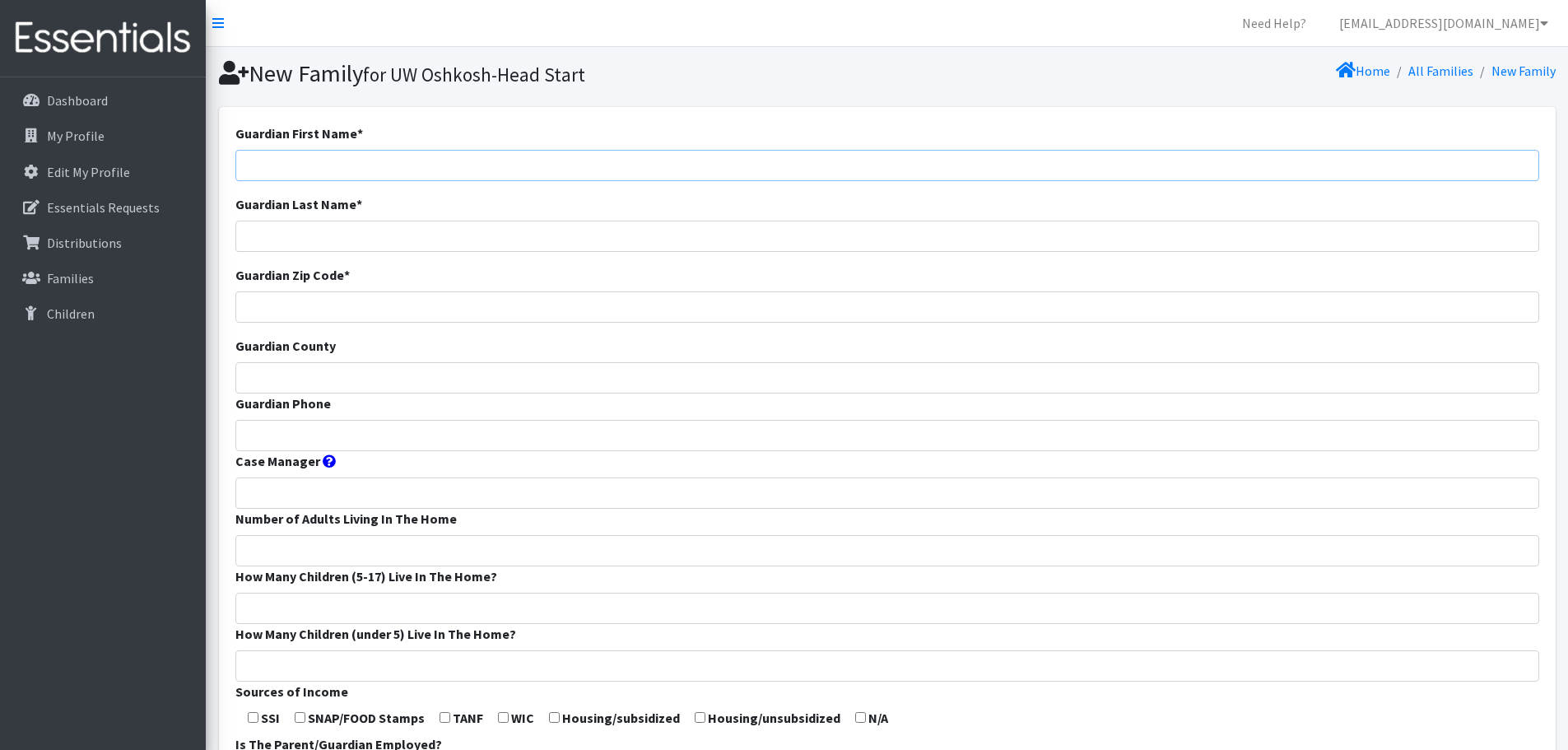
click at [554, 159] on input "Guardian First Name *" at bounding box center [887, 166] width 1303 height 32
paste input "Luz cayetano"
drag, startPoint x: 317, startPoint y: 173, endPoint x: 270, endPoint y: 168, distance: 47.3
click at [270, 168] on input "Luz cayetano" at bounding box center [887, 166] width 1303 height 32
type input "Luz"
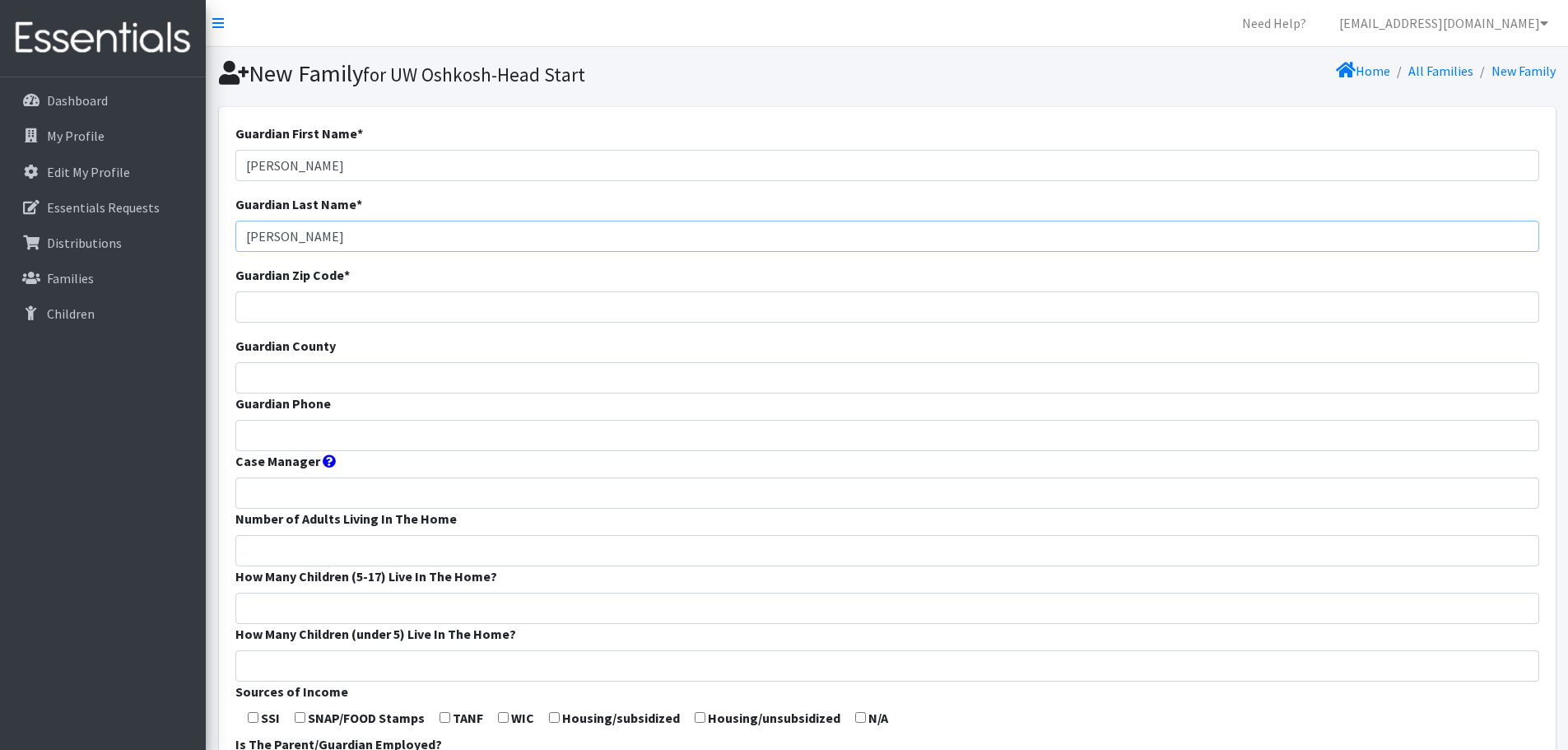
click at [249, 239] on input "cayetano" at bounding box center [887, 236] width 1303 height 32
type input "Cayetano"
click at [283, 307] on input "Guardian Zip Code *" at bounding box center [887, 308] width 1303 height 32
type input "54914"
click at [292, 373] on input "Guardian County" at bounding box center [887, 378] width 1303 height 32
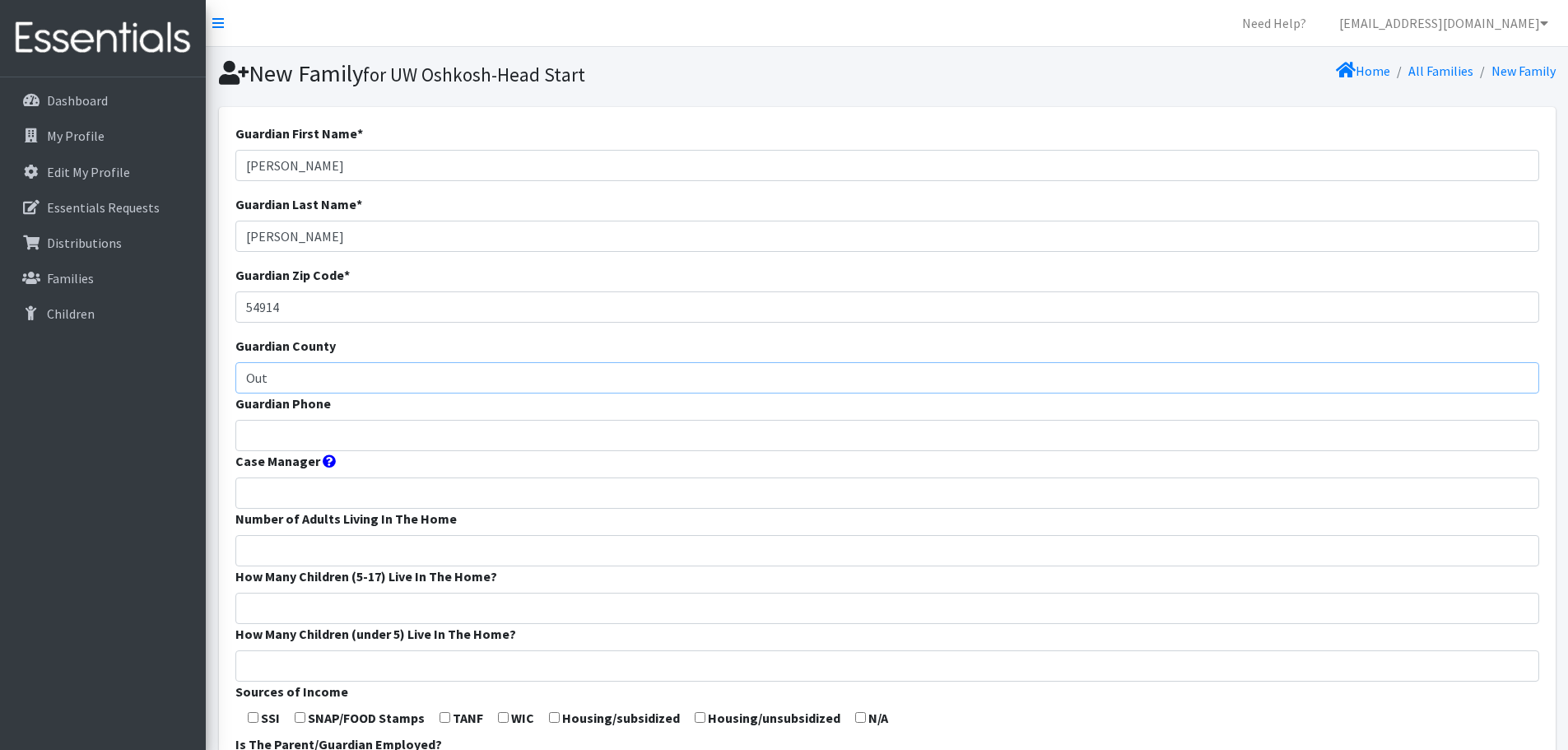
type input "Outagamie"
click at [346, 435] on input "Guardian Phone" at bounding box center [887, 436] width 1303 height 32
type input "9202772534"
click at [350, 493] on input "Case Manager" at bounding box center [887, 493] width 1303 height 32
type input "CELC Head Start"
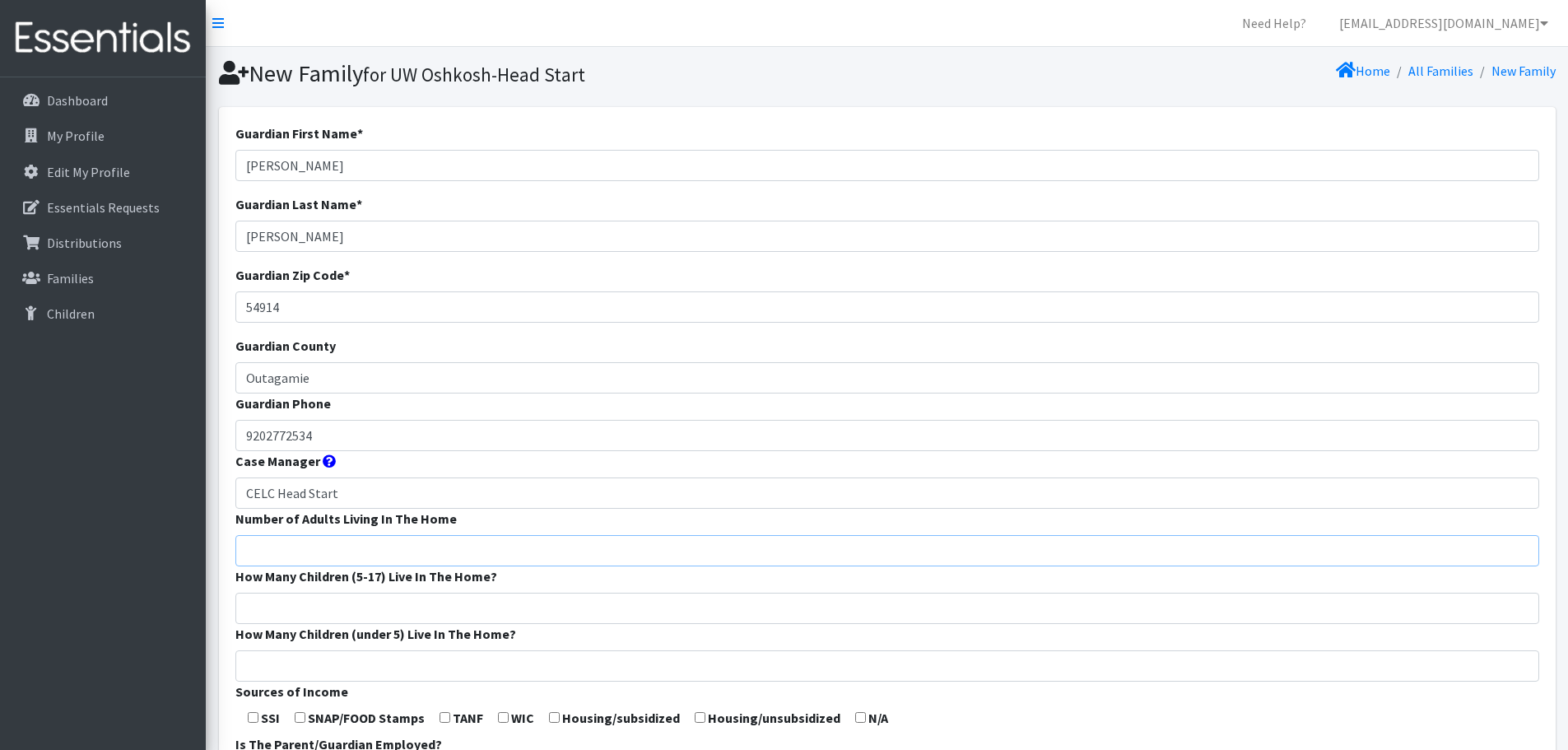
click at [360, 547] on input "Number of Adults Living In The Home" at bounding box center [887, 551] width 1303 height 32
click at [317, 550] on input "Number of Adults Living In The Home" at bounding box center [887, 551] width 1303 height 32
type input "2"
click at [306, 599] on input "How Many Children (5-17) Live In The Home?" at bounding box center [887, 608] width 1303 height 32
type input "1"
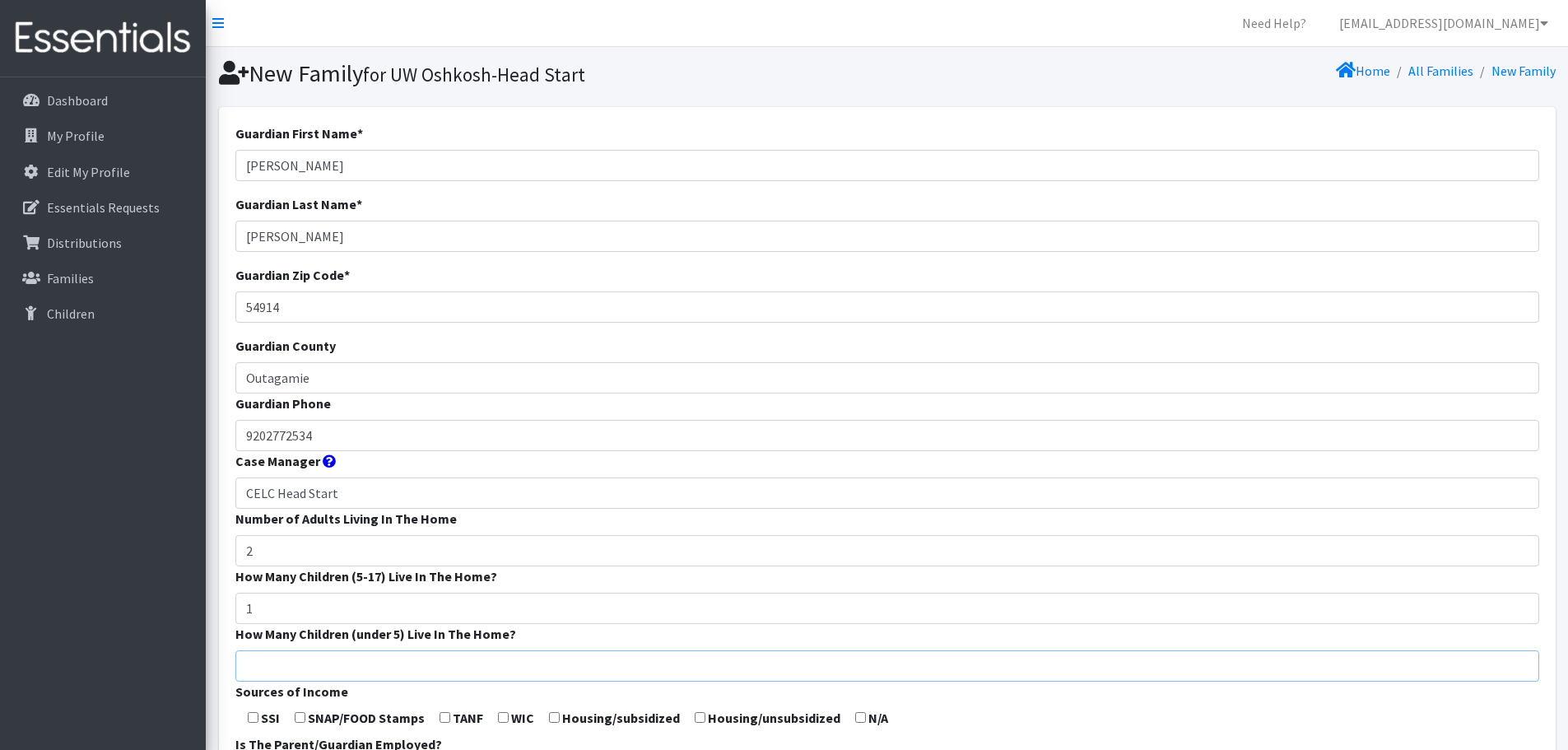
click at [316, 655] on input "How Many Children (under 5) Live In The Home?" at bounding box center [887, 666] width 1303 height 32
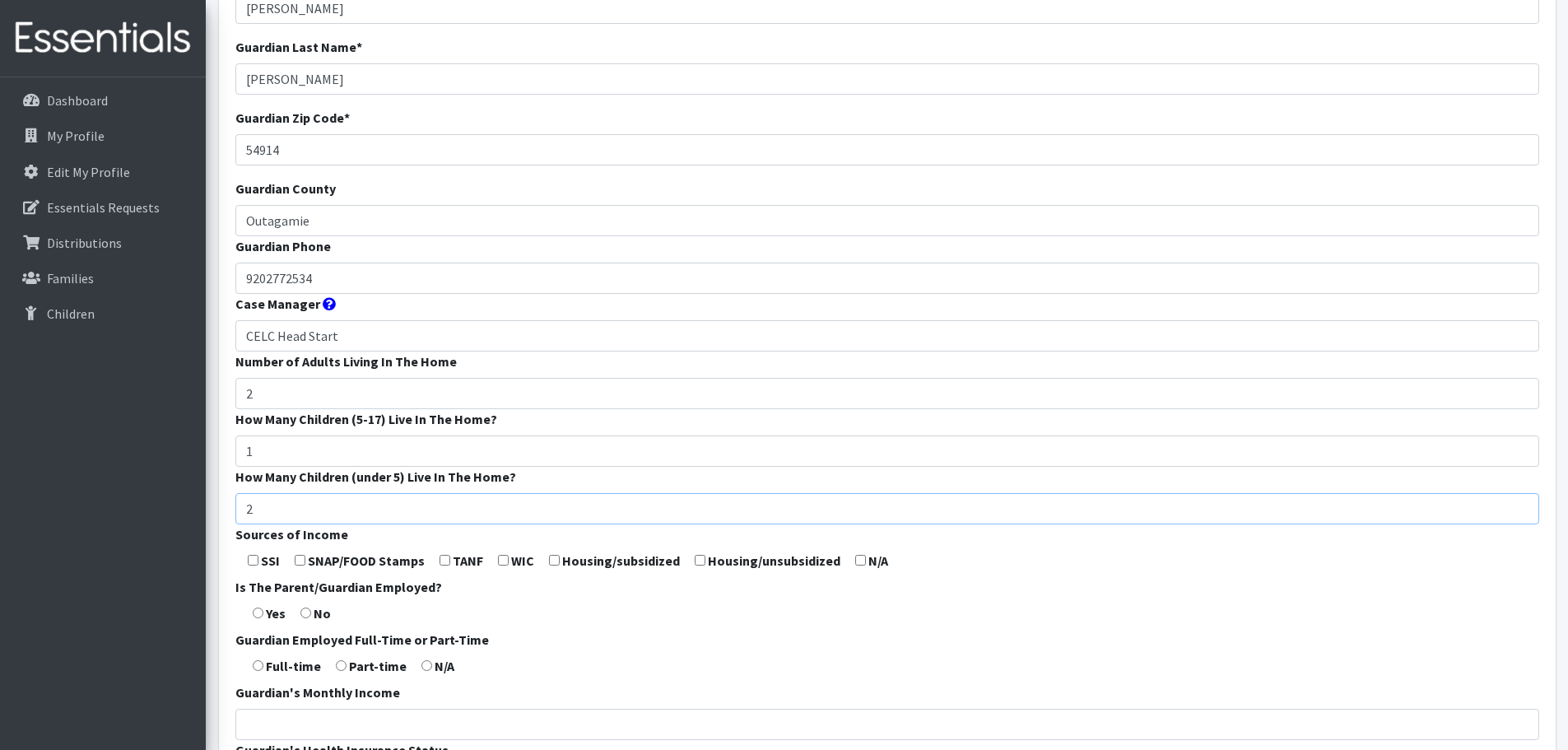
scroll to position [158, 0]
type input "2"
click at [303, 560] on input "checkbox" at bounding box center [300, 559] width 11 height 11
checkbox input "true"
click at [256, 608] on input "radio" at bounding box center [258, 612] width 11 height 11
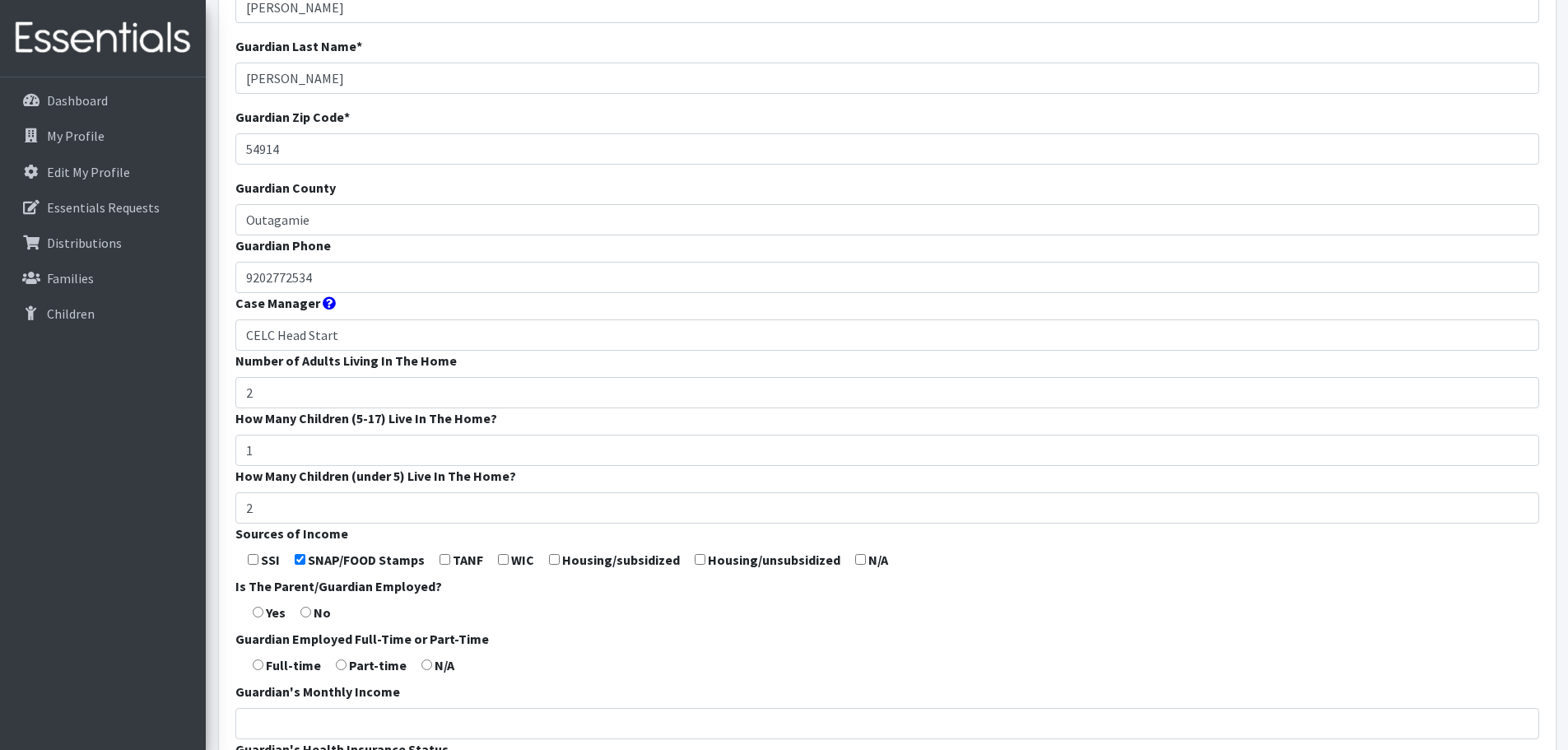
radio input "true"
click at [260, 667] on input "radio" at bounding box center [258, 665] width 11 height 11
radio input "true"
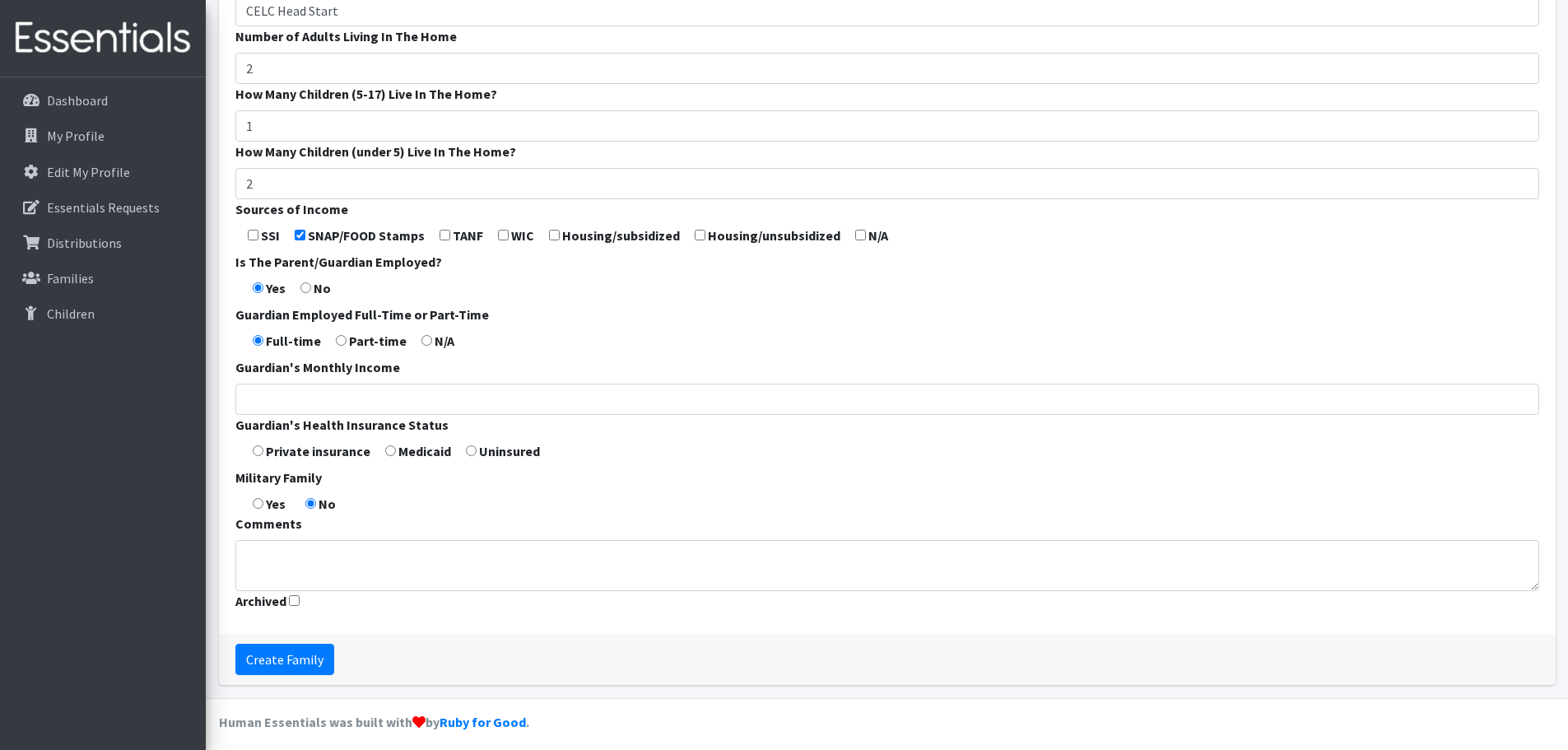
scroll to position [492, 0]
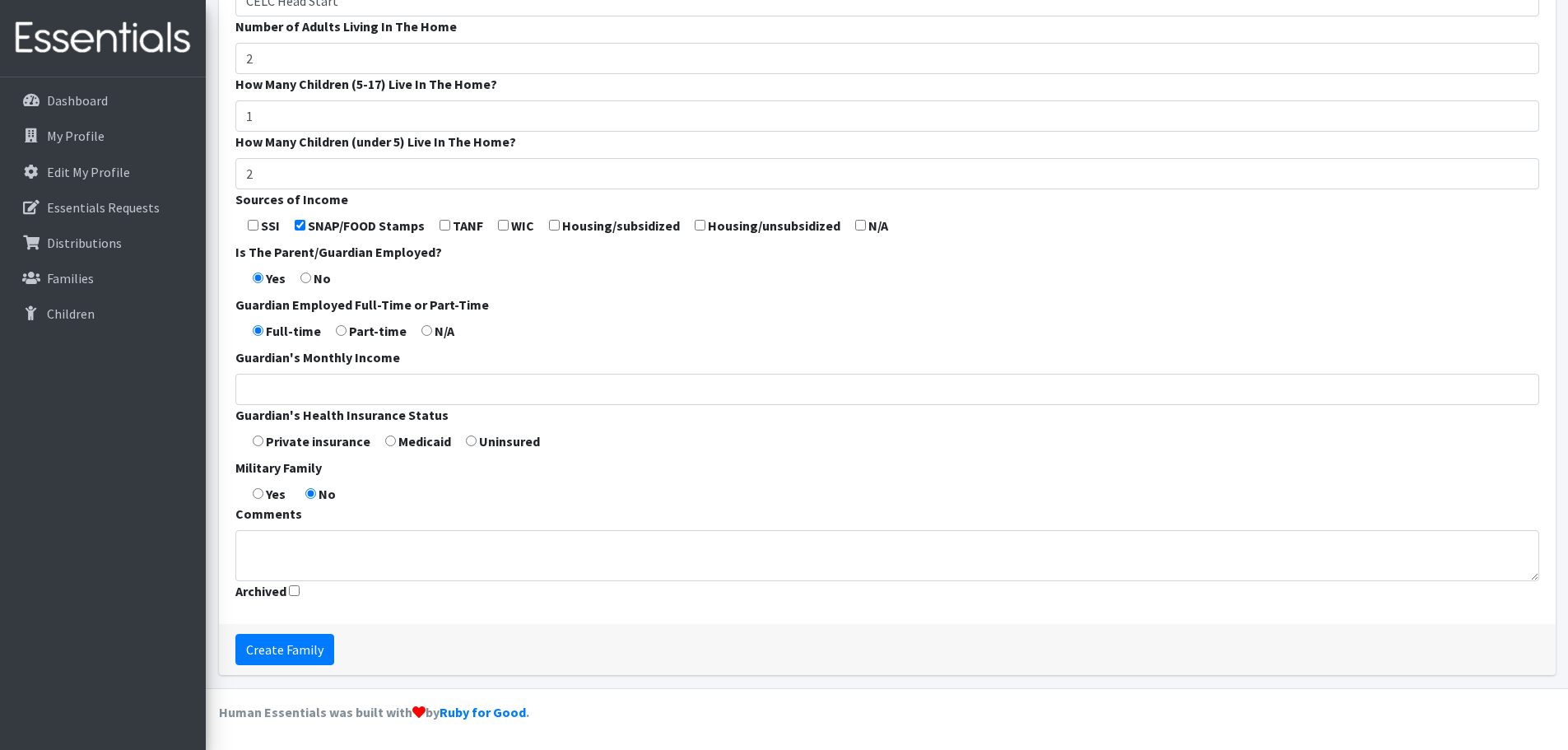
click at [389, 443] on input "radio" at bounding box center [390, 440] width 11 height 11
radio input "true"
click at [292, 650] on input "Create Family" at bounding box center [285, 650] width 99 height 32
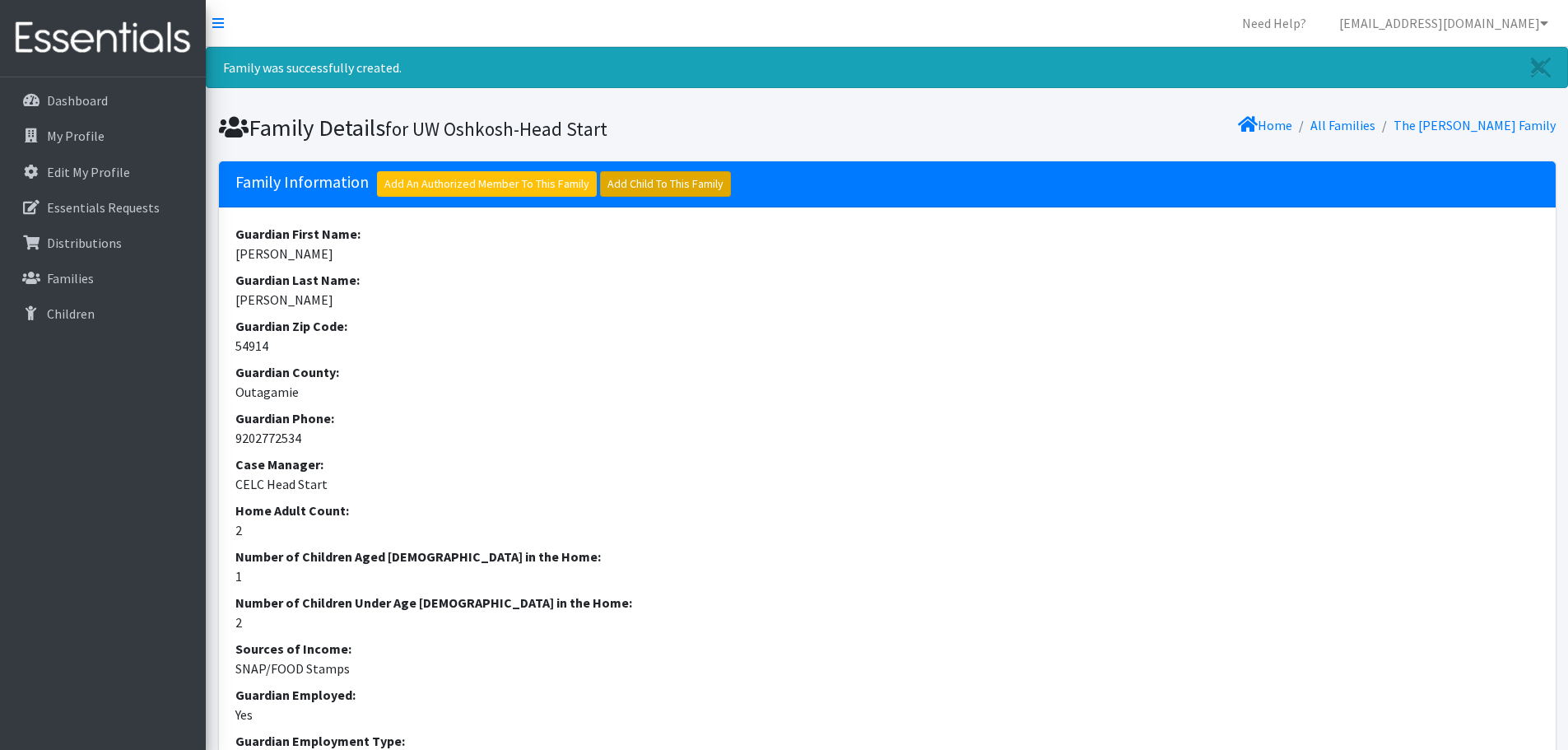
click at [672, 186] on link "Add Child To This Family" at bounding box center [665, 185] width 131 height 26
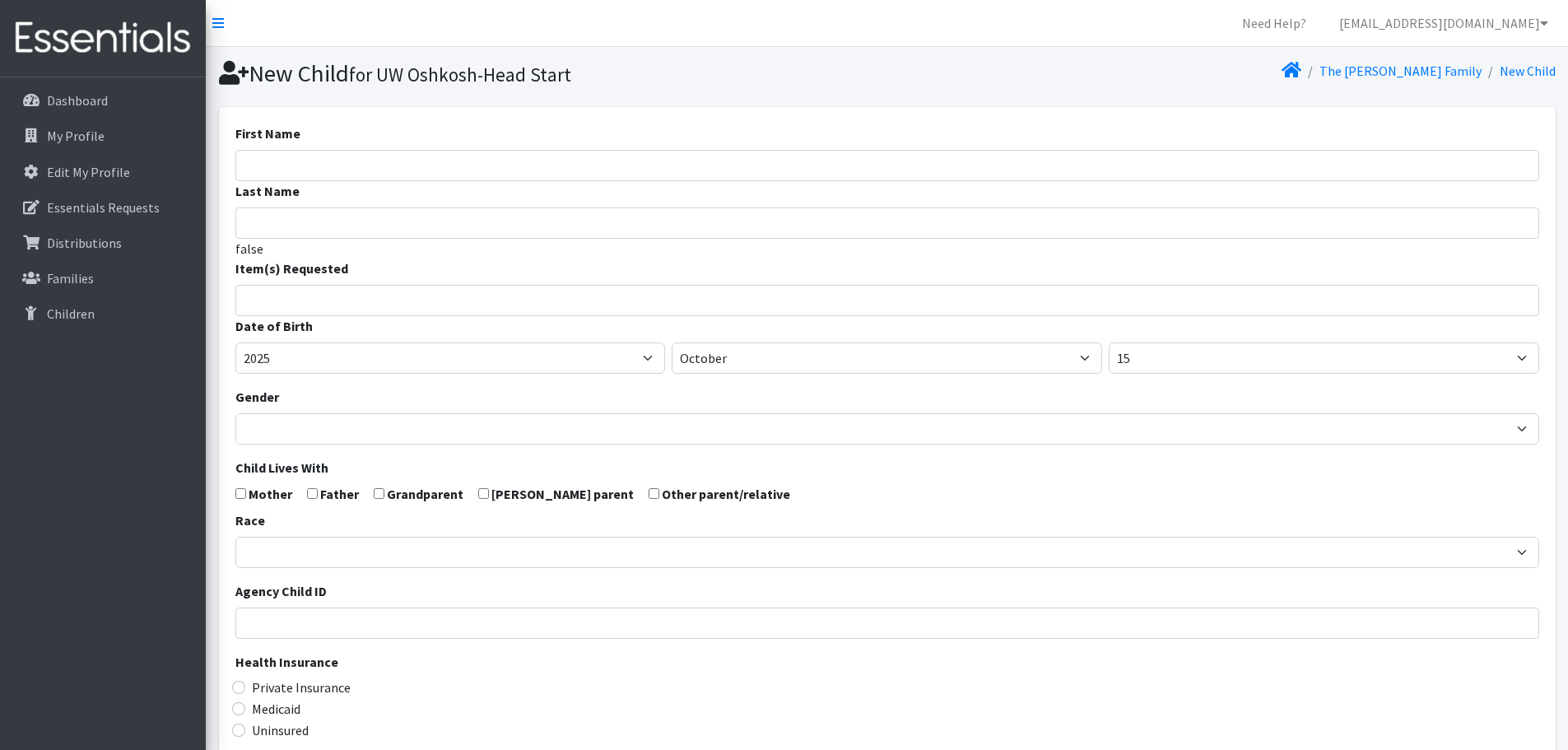
select select
click at [495, 168] on input "First Name" at bounding box center [887, 166] width 1303 height 32
type input "Mario"
type input "[PERSON_NAME]"
click at [474, 305] on input "search" at bounding box center [899, 298] width 1298 height 15
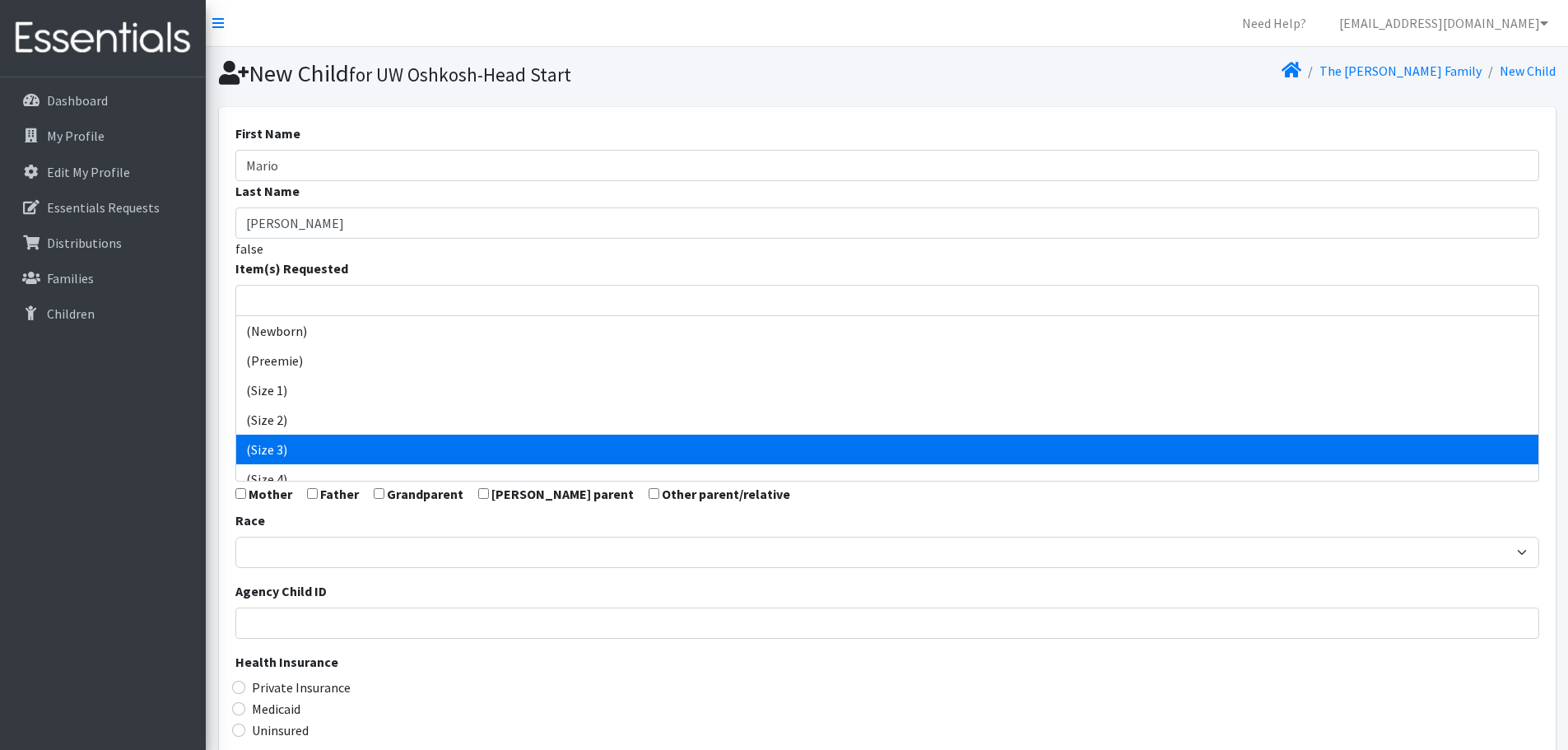
select select "14507"
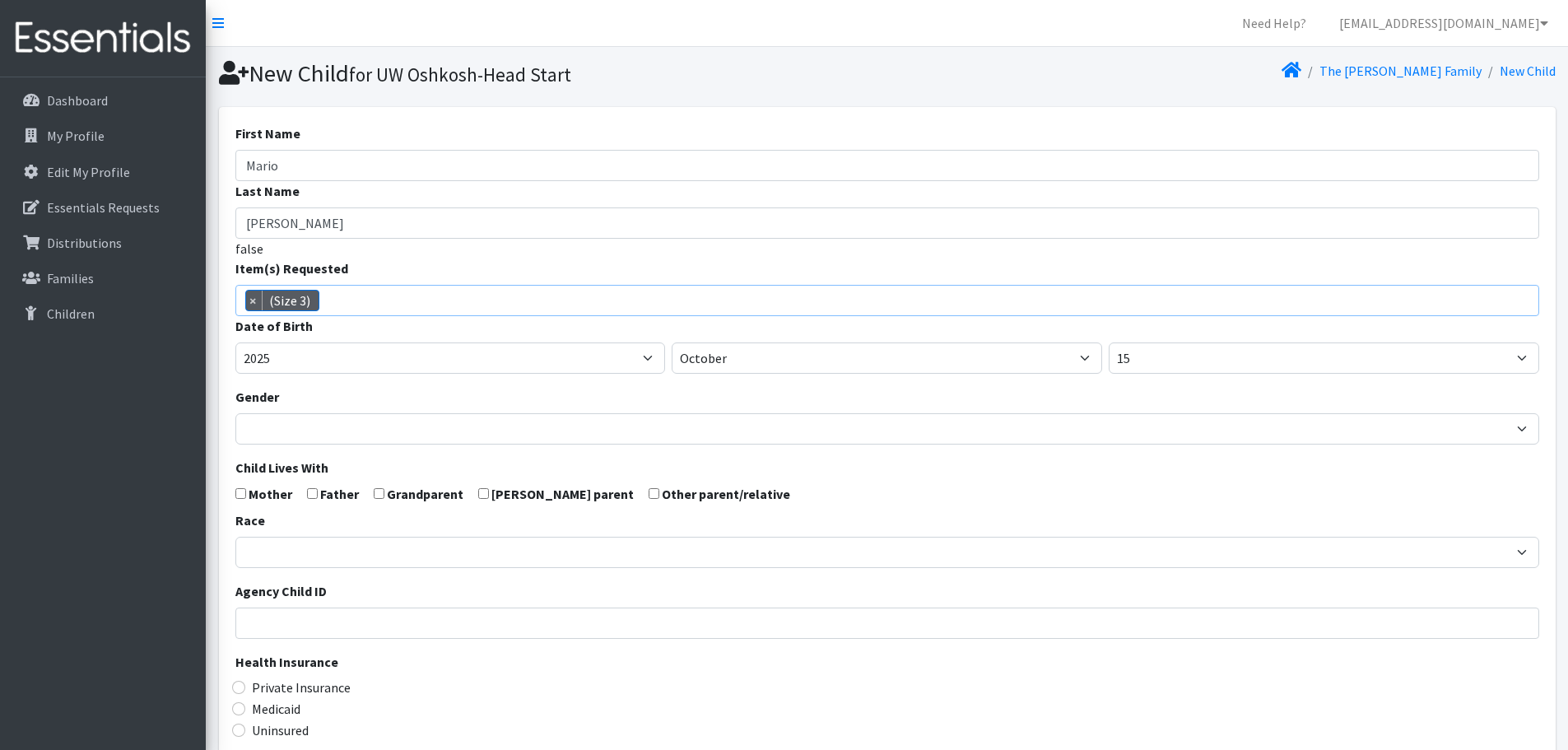
click at [476, 295] on span "× (Size 3)" at bounding box center [887, 301] width 1303 height 32
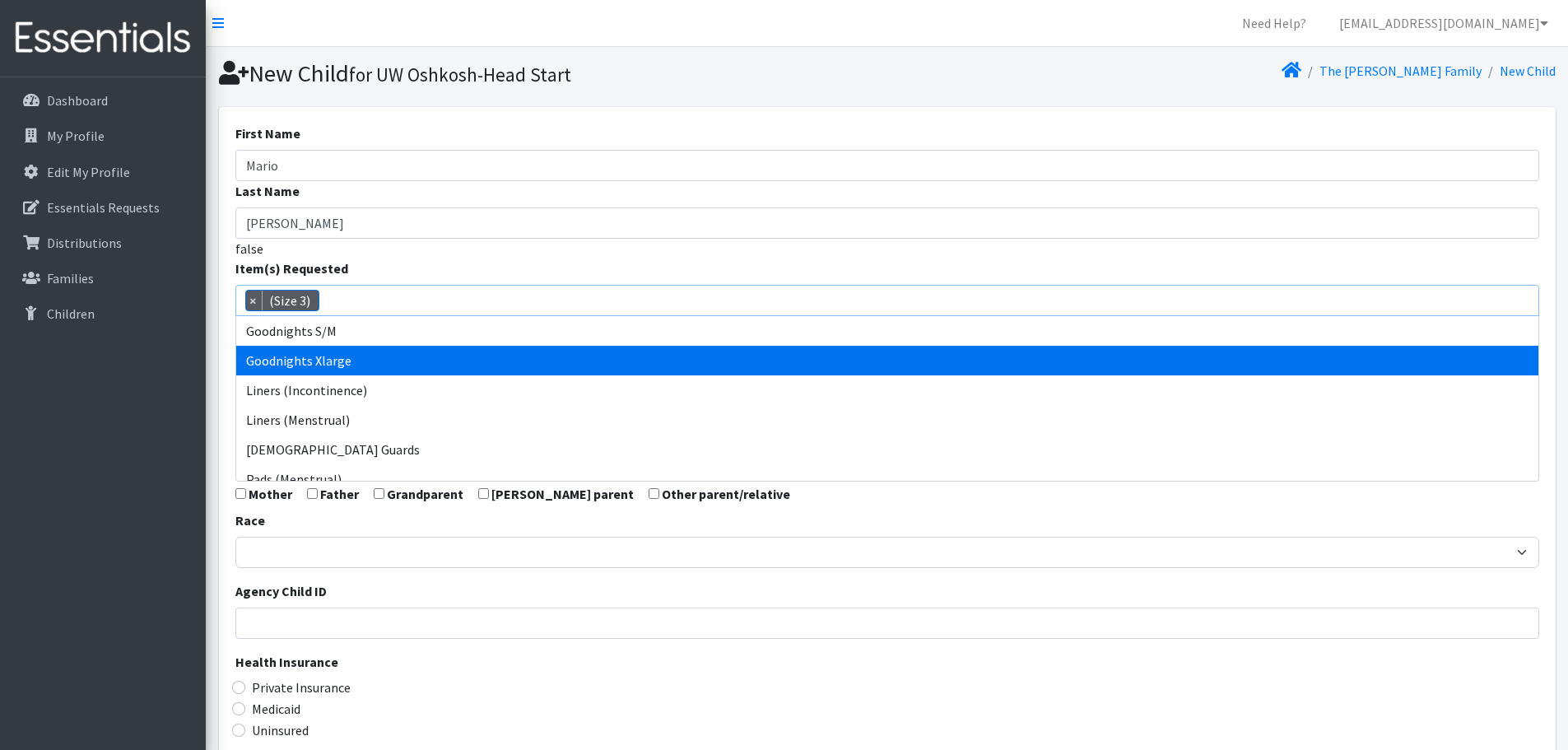
scroll to position [525, 0]
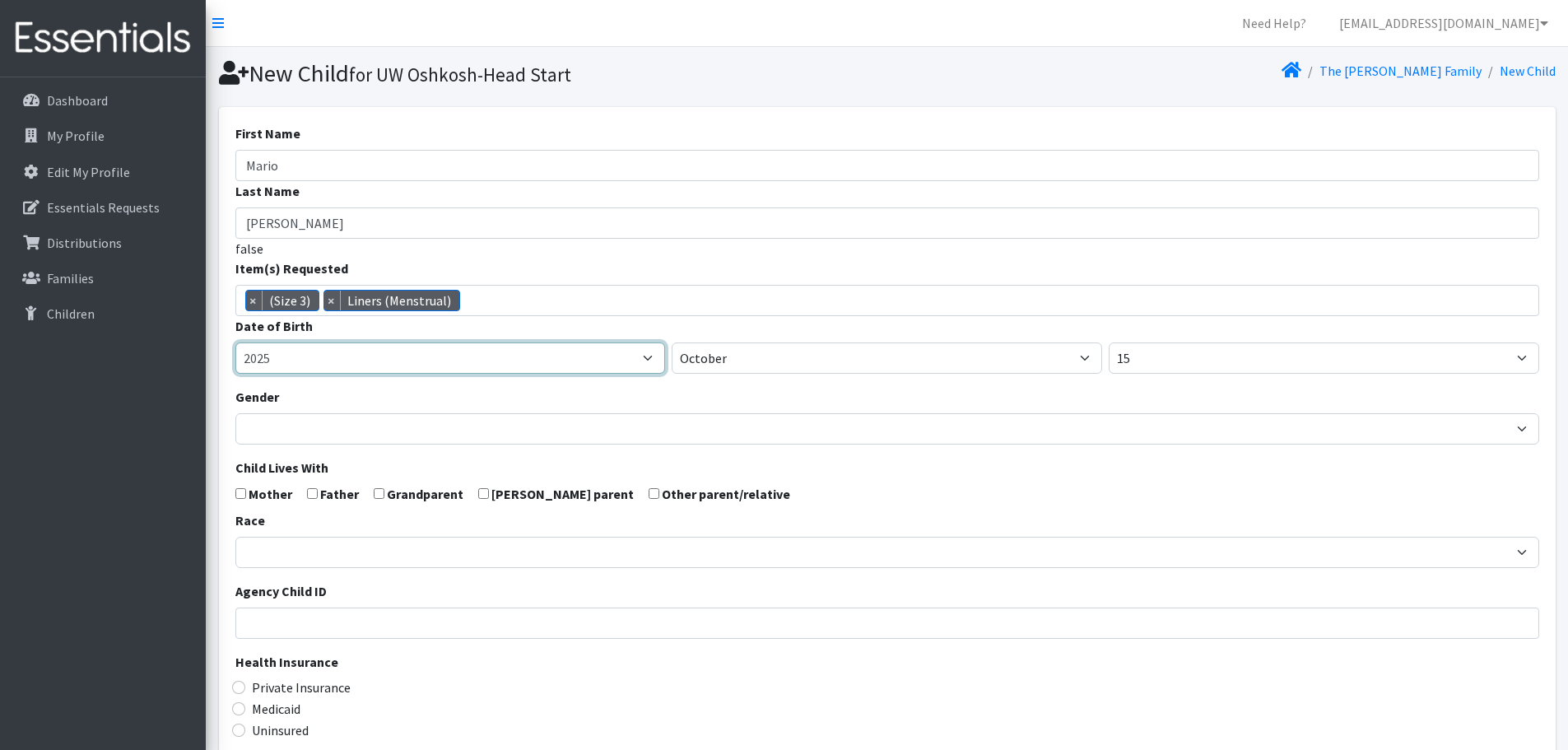
click at [455, 361] on select "2005 2006 2007 2008 2009 2010 2011 2012 2013 2014 2015 2016 2017 2018 2019 2020…" at bounding box center [450, 358] width 430 height 32
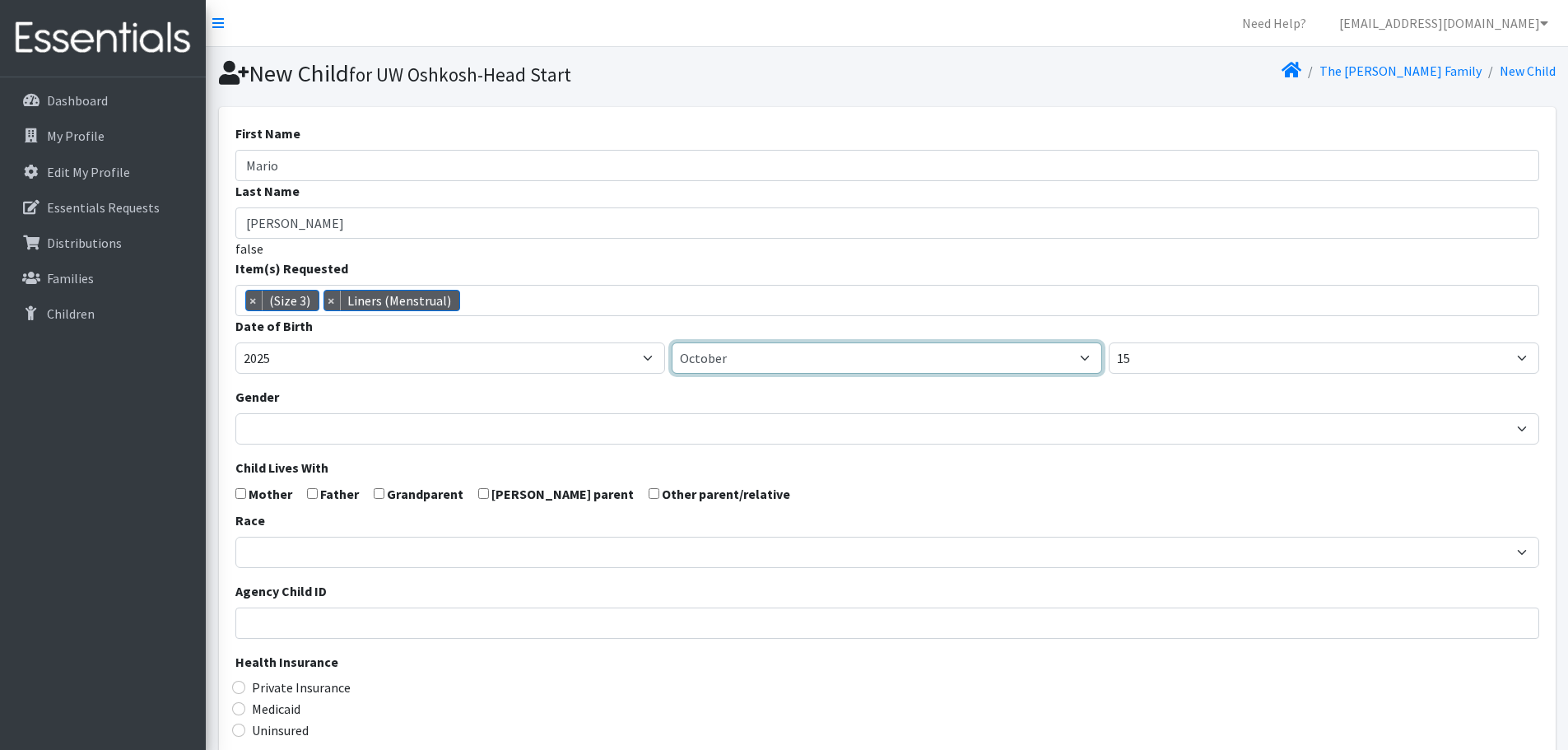
click at [754, 366] on select "January February March April May June July August September October November De…" at bounding box center [887, 358] width 430 height 32
select select "6"
click at [671, 342] on select "January February March April May June July August September October November De…" at bounding box center [887, 358] width 430 height 32
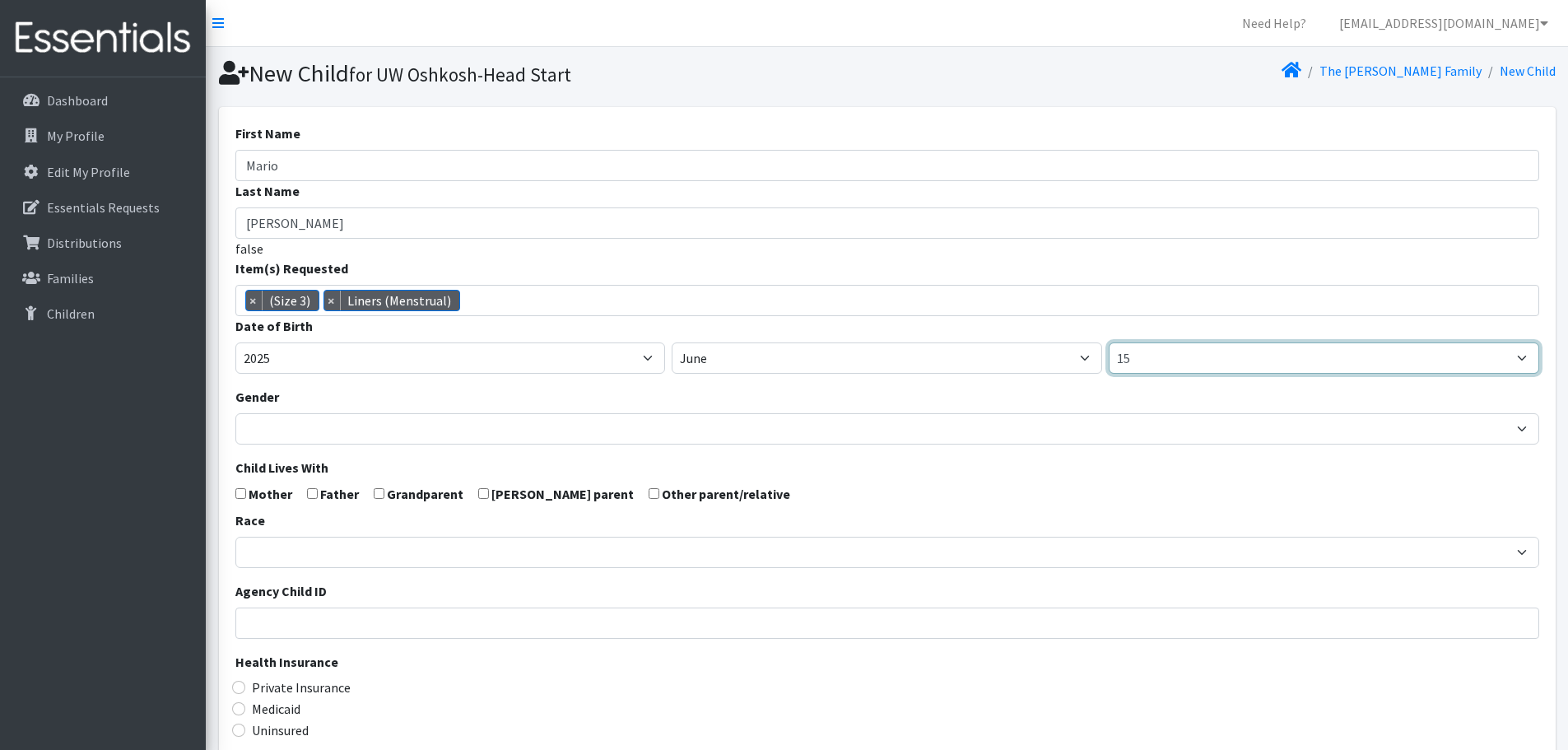
click at [1141, 365] on select "1 2 3 4 5 6 7 8 9 10 11 12 13 14 15 16 17 18 19 20 21 22 23 24 25 26 27 28 29 3…" at bounding box center [1324, 358] width 430 height 32
select select "8"
click at [1109, 342] on select "1 2 3 4 5 6 7 8 9 10 11 12 13 14 15 16 17 18 19 20 21 22 23 24 25 26 27 28 29 3…" at bounding box center [1324, 358] width 430 height 32
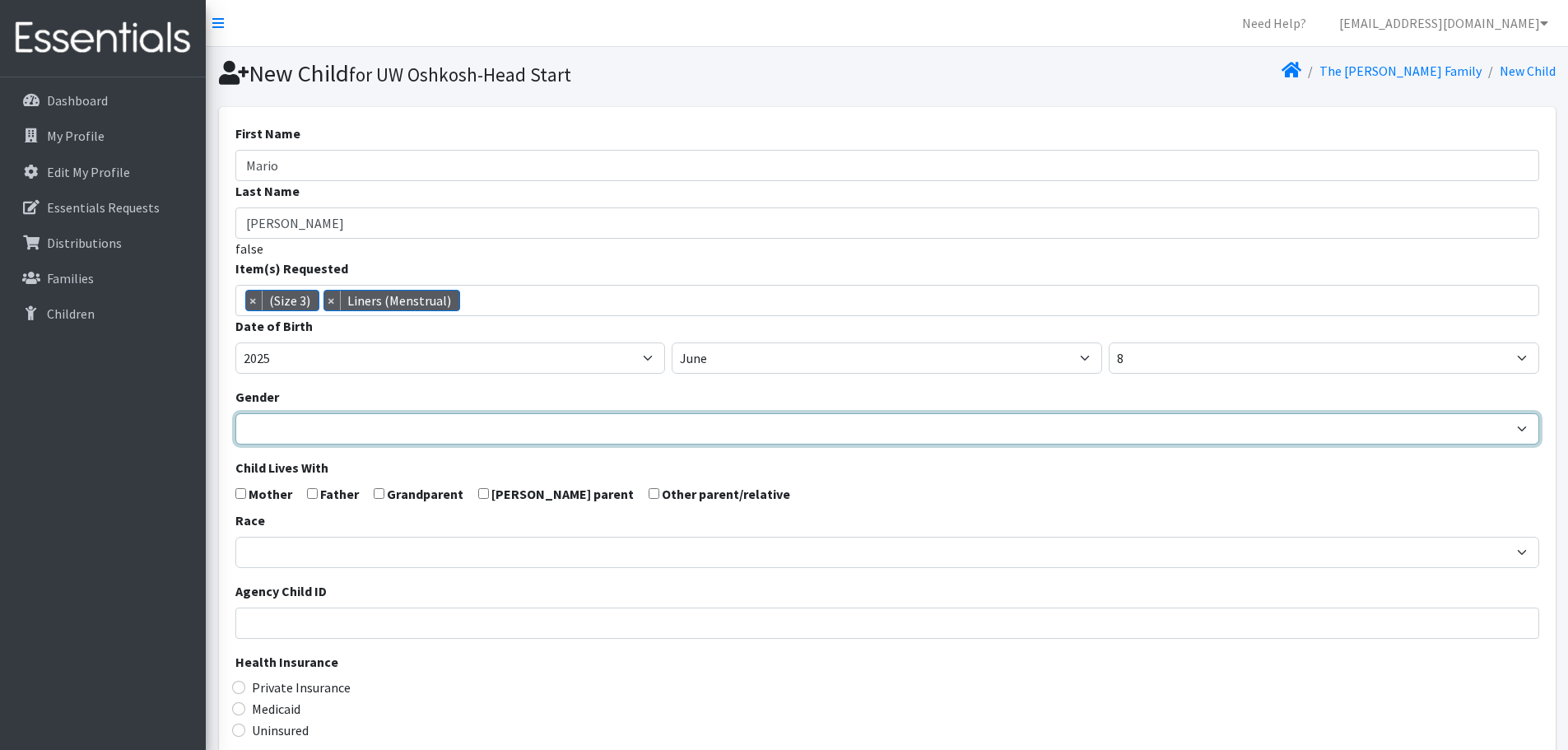
click at [432, 428] on select "[DEMOGRAPHIC_DATA] [DEMOGRAPHIC_DATA]" at bounding box center [887, 430] width 1303 height 32
select select "[DEMOGRAPHIC_DATA]"
click at [235, 414] on select "[DEMOGRAPHIC_DATA] [DEMOGRAPHIC_DATA]" at bounding box center [887, 430] width 1303 height 32
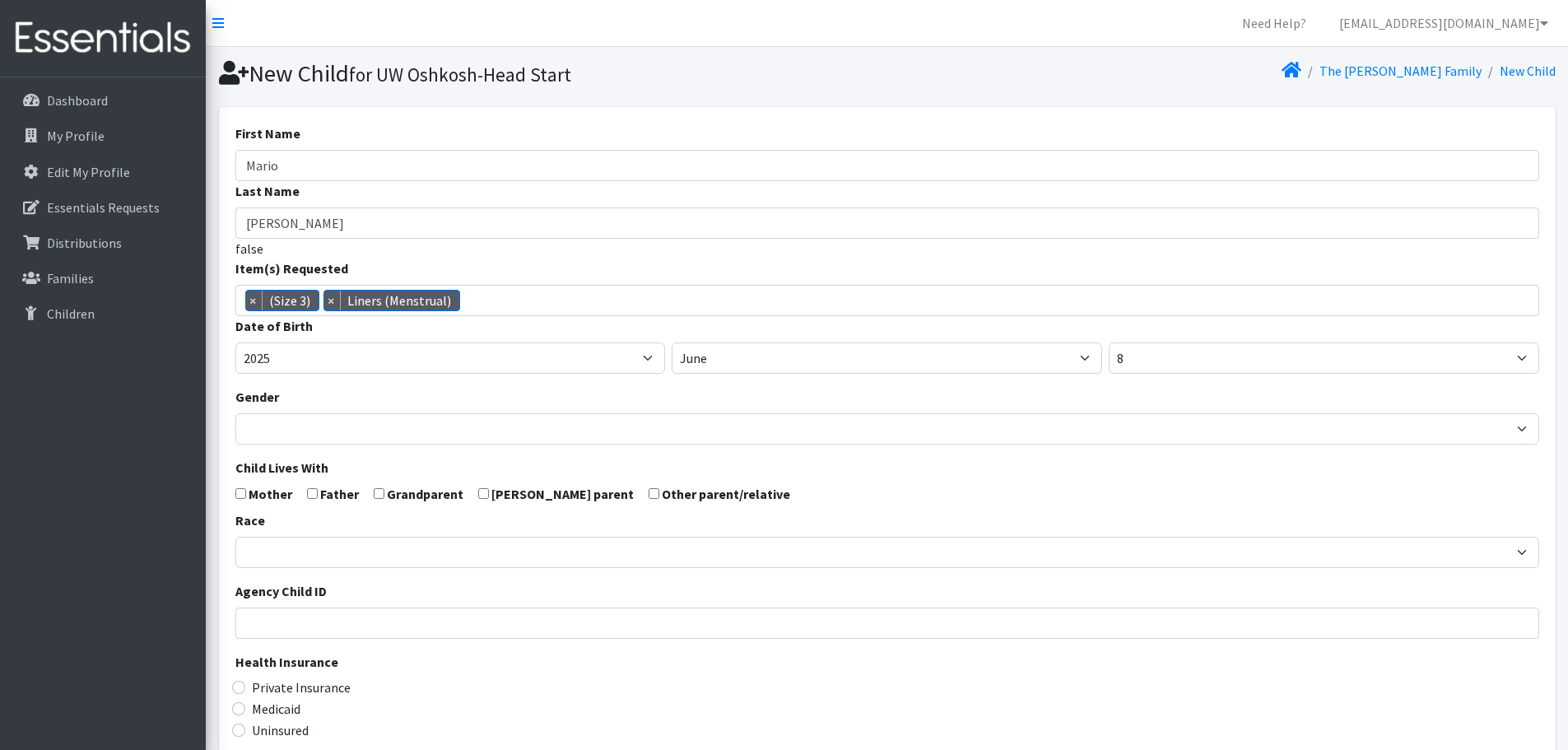
click at [242, 495] on input "checkbox" at bounding box center [240, 493] width 11 height 11
checkbox input "true"
click at [310, 494] on input "checkbox" at bounding box center [311, 493] width 11 height 11
checkbox input "true"
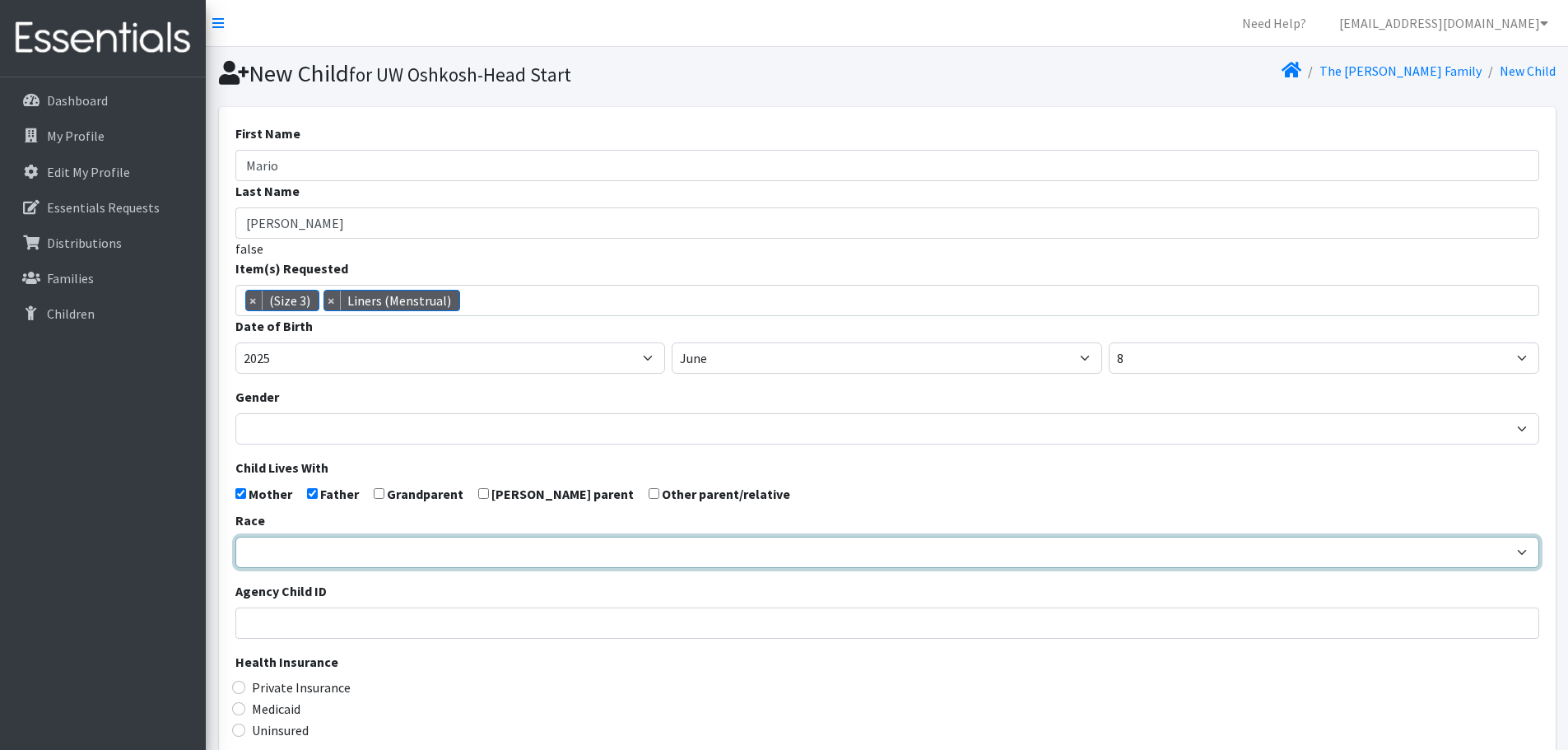
click at [331, 549] on select "African American Caucasian Hispanic Asian American Indian Pacific Islander Mult…" at bounding box center [887, 553] width 1303 height 32
select select "Multi-racial"
click at [235, 537] on select "African American Caucasian Hispanic Asian American Indian Pacific Islander Mult…" at bounding box center [887, 553] width 1303 height 32
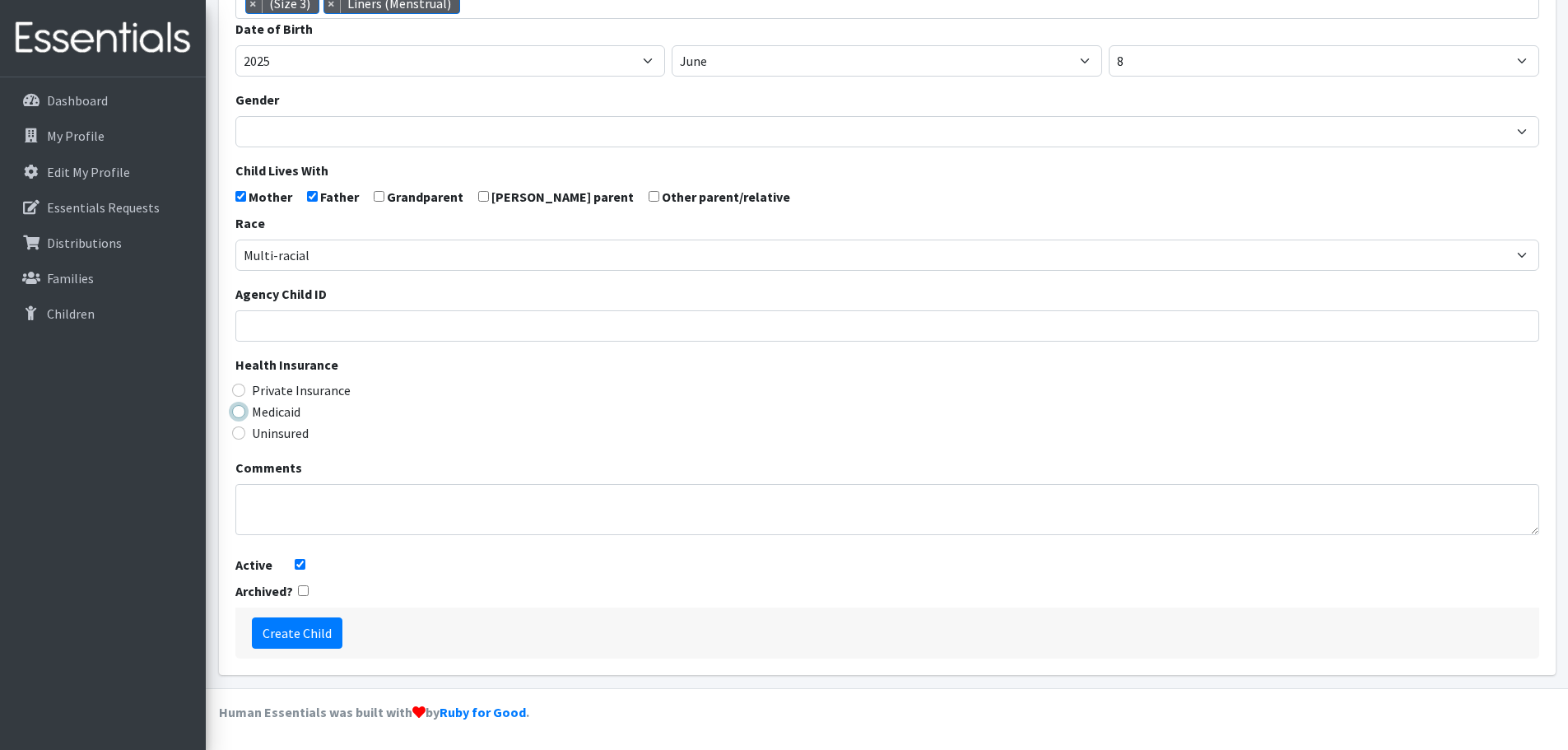
click at [239, 415] on input "Medicaid" at bounding box center [238, 411] width 13 height 13
radio input "true"
click at [302, 638] on input "Create Child" at bounding box center [297, 633] width 90 height 32
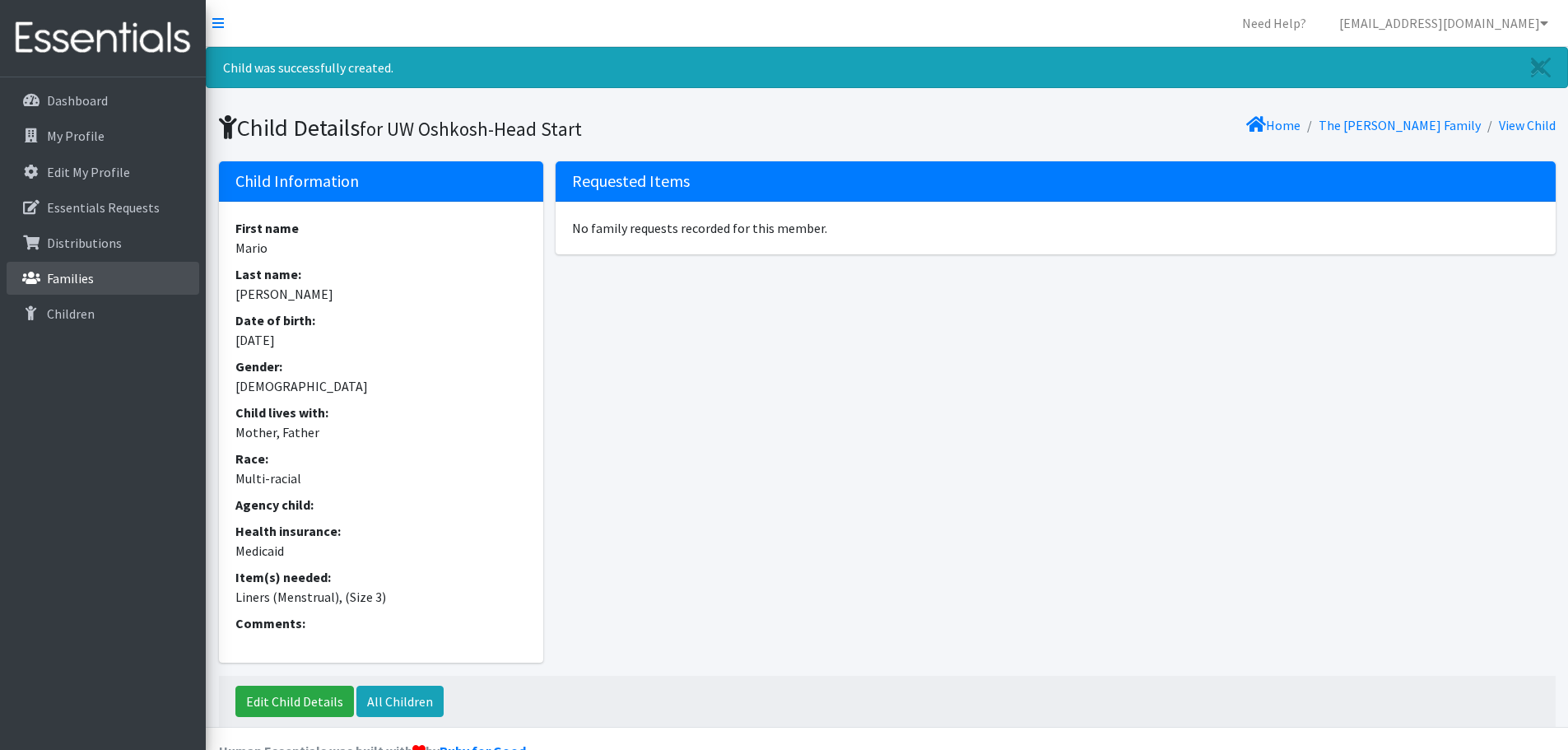
click at [96, 270] on link "Families" at bounding box center [103, 278] width 192 height 33
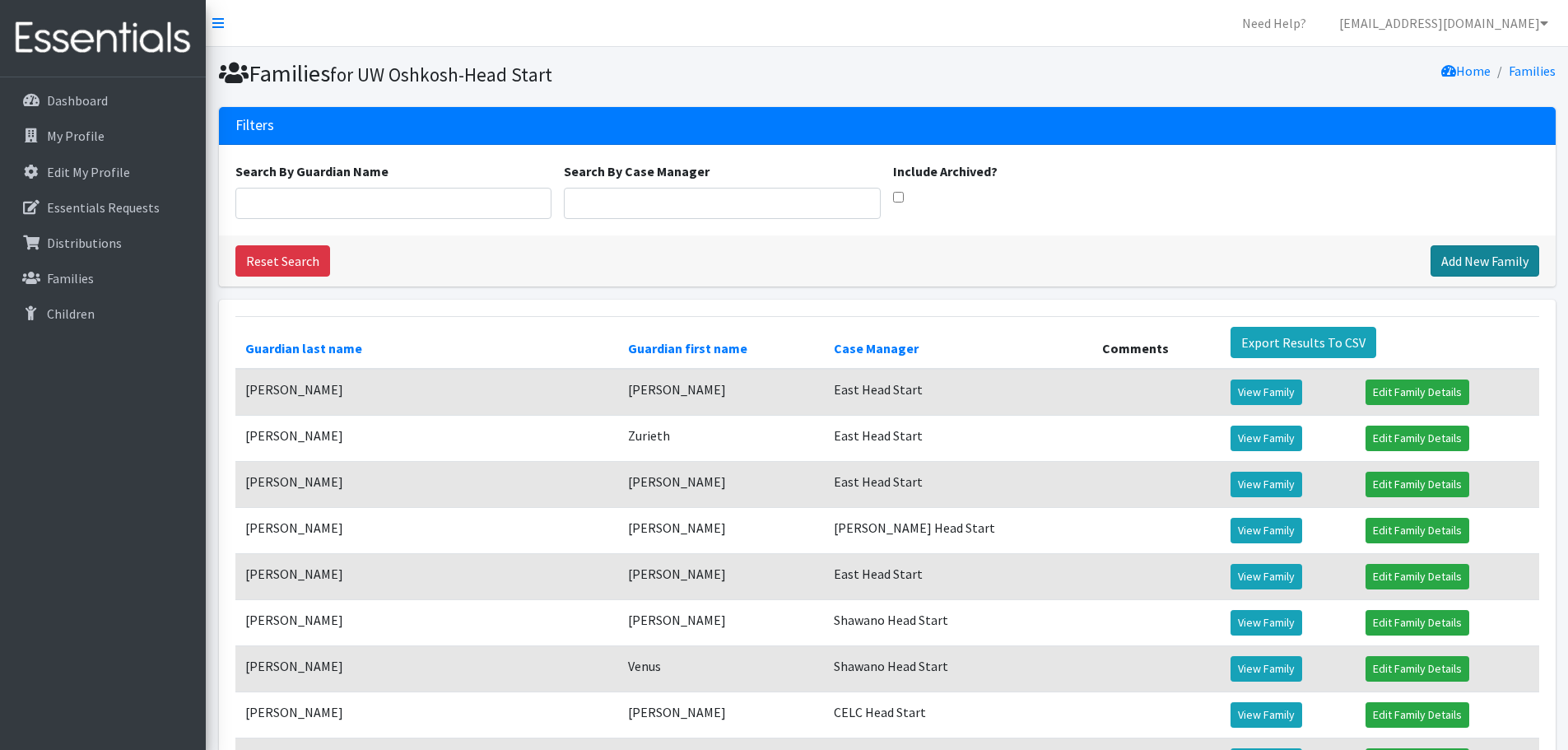
click at [1493, 259] on link "Add New Family" at bounding box center [1485, 261] width 109 height 32
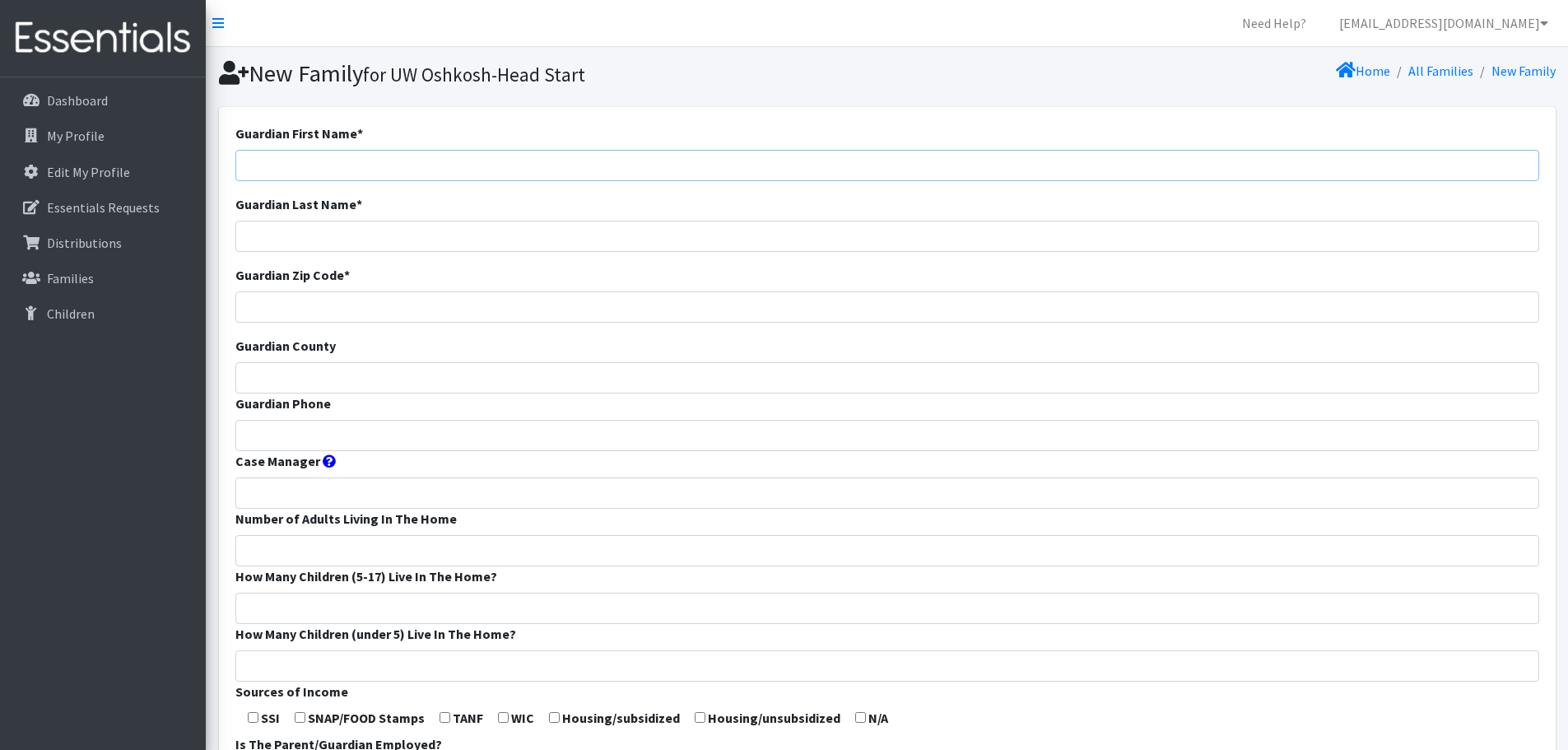
click at [452, 170] on input "Guardian First Name *" at bounding box center [887, 166] width 1303 height 32
paste input "Megan Baldauf"
drag, startPoint x: 332, startPoint y: 164, endPoint x: 283, endPoint y: 170, distance: 49.4
click at [283, 170] on input "Megan Baldauf" at bounding box center [887, 166] width 1303 height 32
type input "Megan"
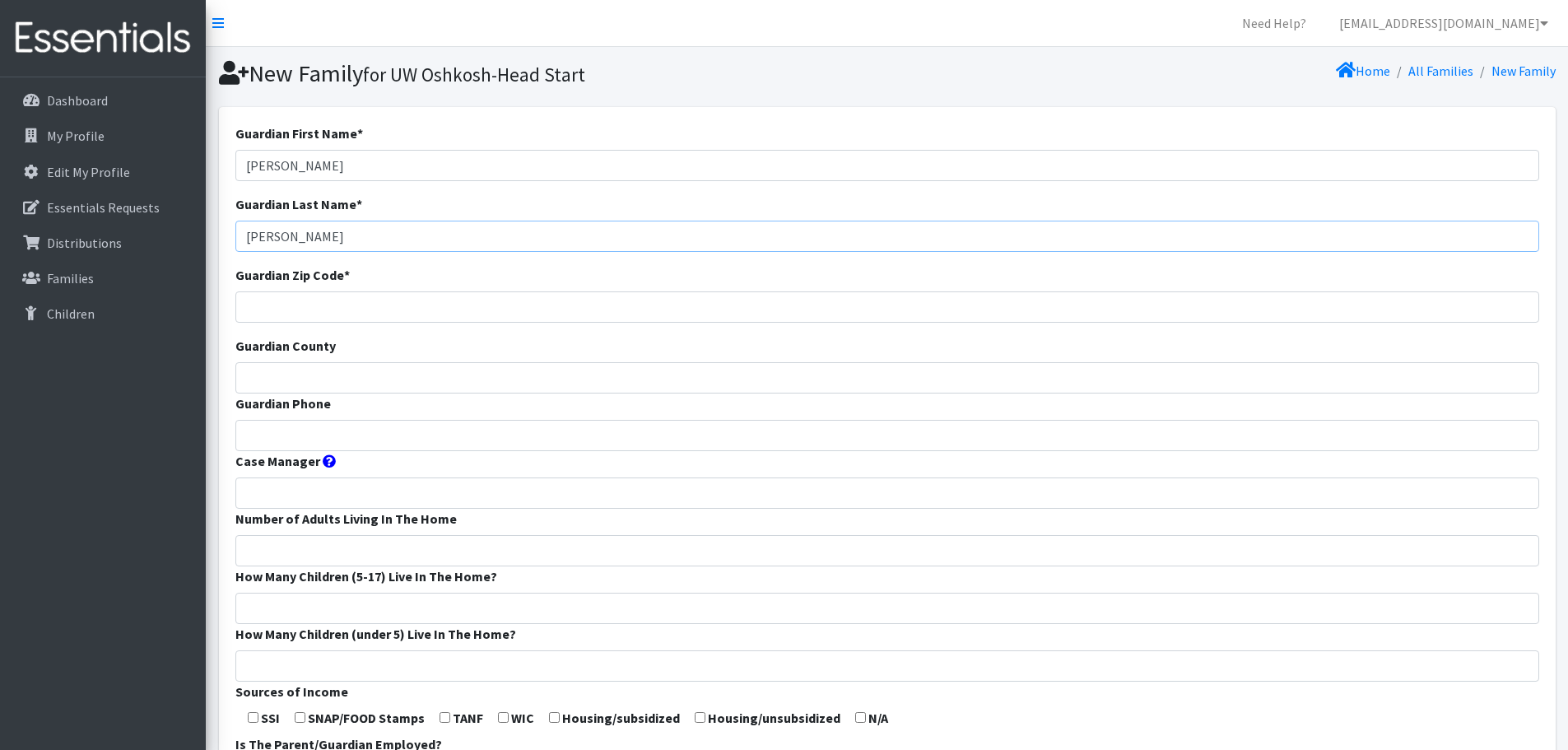
type input "Baldauf"
click at [295, 303] on input "Guardian Zip Code *" at bounding box center [887, 308] width 1303 height 32
type input "54911"
click at [301, 378] on input "Guardian County" at bounding box center [887, 378] width 1303 height 32
type input "Winnebago"
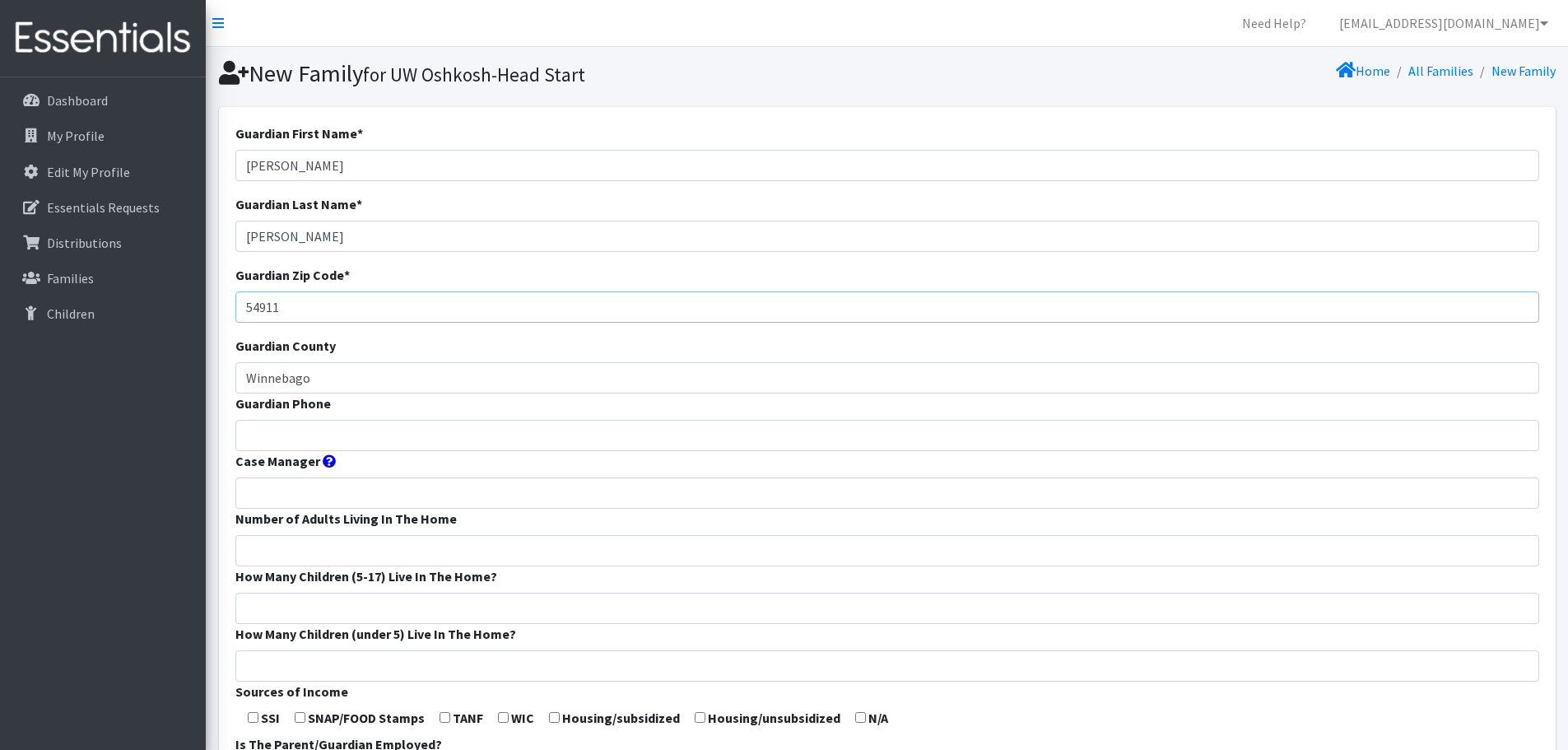
click at [320, 298] on input "54911" at bounding box center [887, 308] width 1303 height 32
type input "54901"
click at [280, 435] on input "Guardian Phone" at bounding box center [887, 436] width 1303 height 32
type input "9204129460"
click at [405, 494] on input "Case Manager" at bounding box center [887, 493] width 1303 height 32
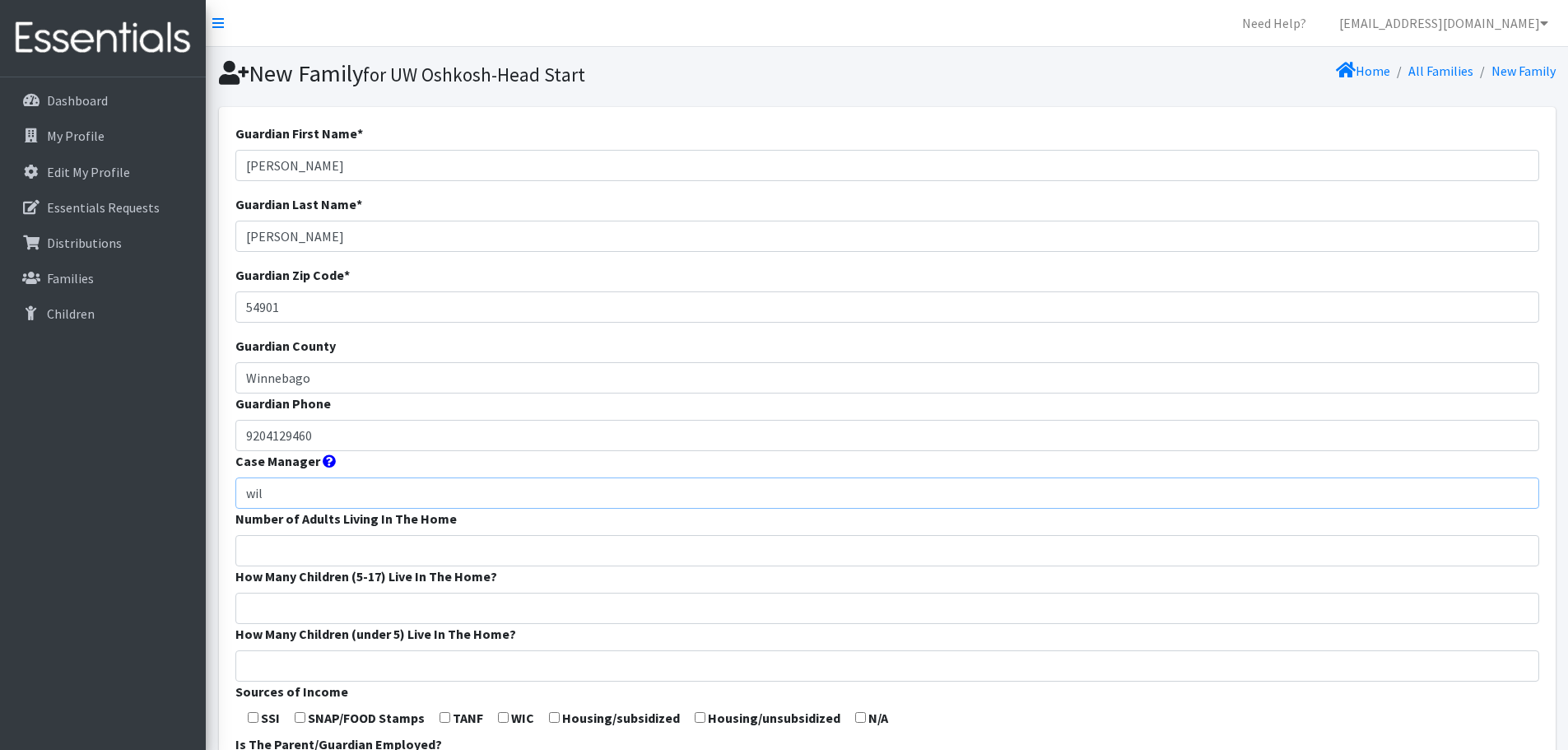
type input "Wilcox Head Start"
click at [374, 546] on input "Number of Adults Living In The Home" at bounding box center [887, 551] width 1303 height 32
type input "2"
drag, startPoint x: 360, startPoint y: 610, endPoint x: 366, endPoint y: 577, distance: 33.5
click at [360, 610] on input "How Many Children (5-17) Live In The Home?" at bounding box center [887, 608] width 1303 height 32
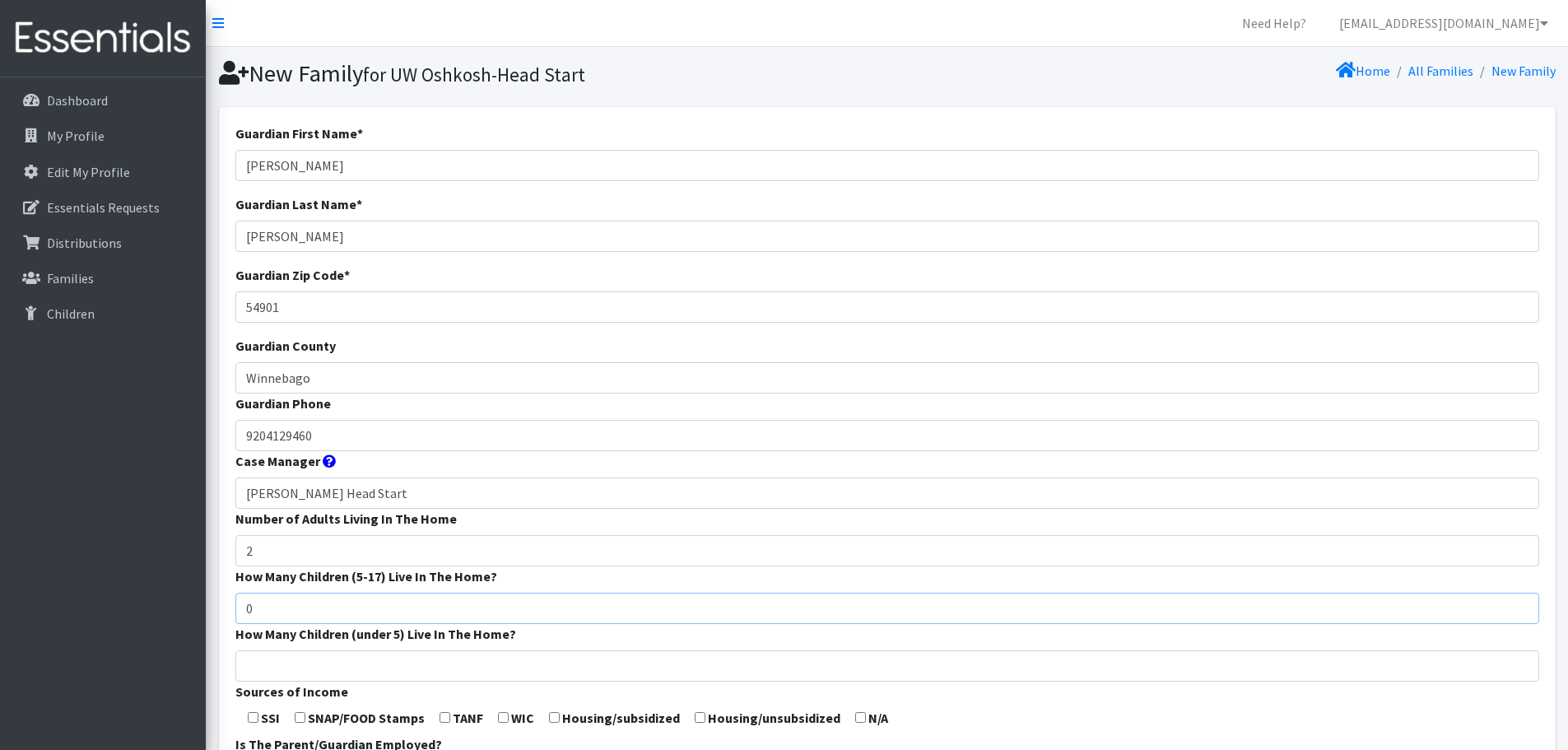
type input "0"
click at [343, 670] on input "How Many Children (under 5) Live In The Home?" at bounding box center [887, 666] width 1303 height 32
type input "1"
click at [305, 714] on input "checkbox" at bounding box center [300, 717] width 11 height 11
checkbox input "true"
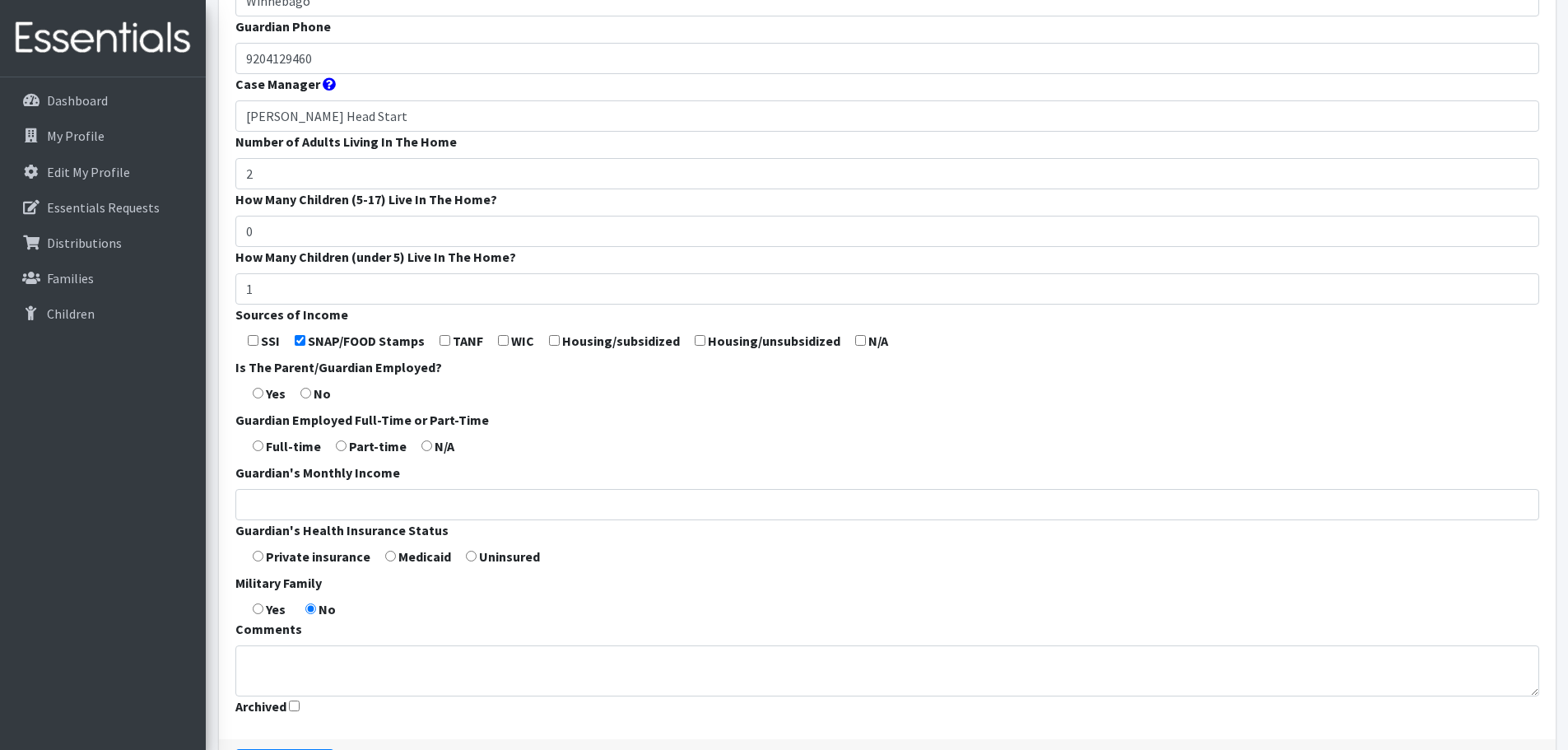
scroll to position [378, 0]
click at [263, 387] on input "radio" at bounding box center [258, 392] width 11 height 11
radio input "true"
click at [258, 450] on form "Guardian First Name * Megan Guardian Last Name * Baldauf Guardian Zip Code * 54…" at bounding box center [887, 234] width 1303 height 976
click at [389, 556] on input "radio" at bounding box center [390, 555] width 11 height 11
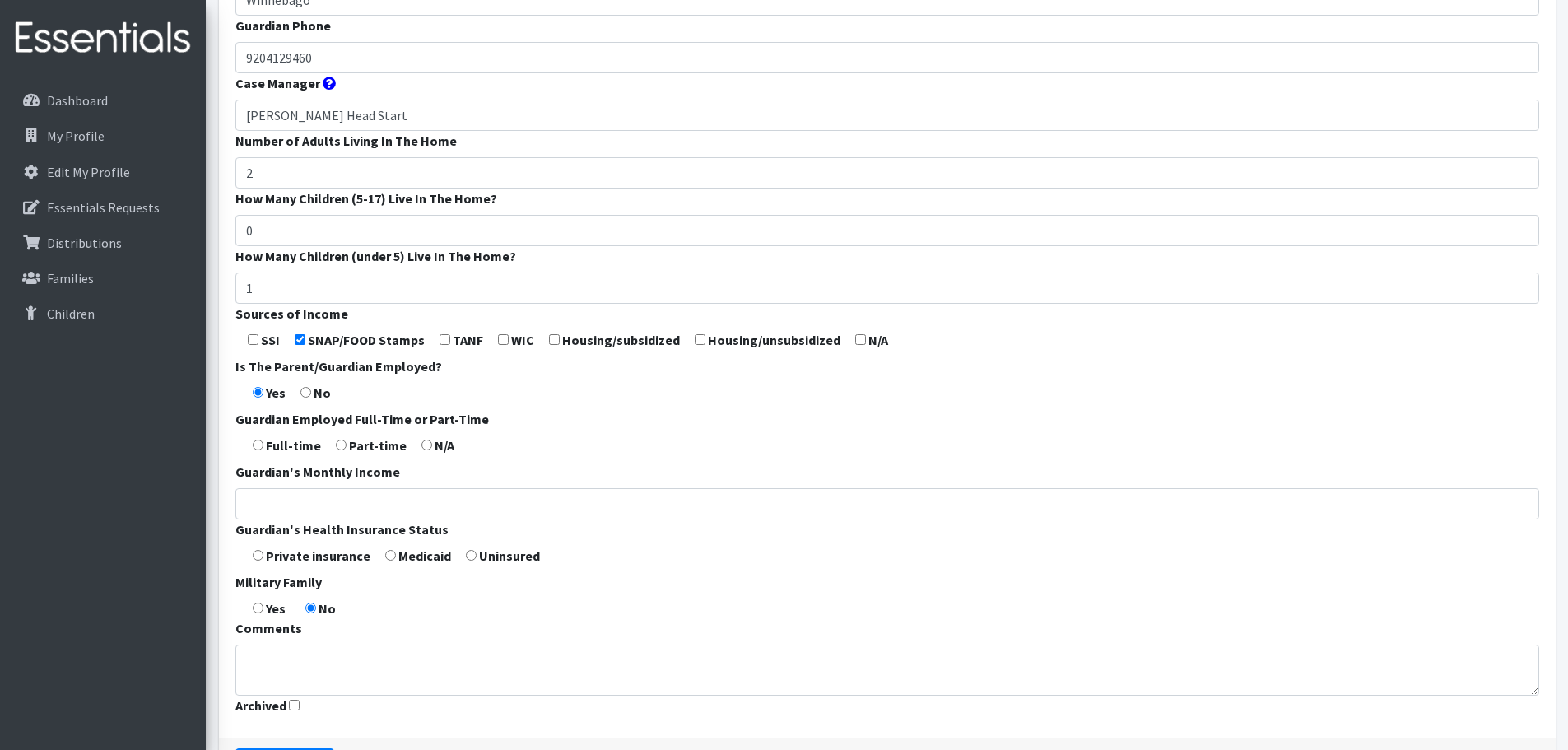
radio input "true"
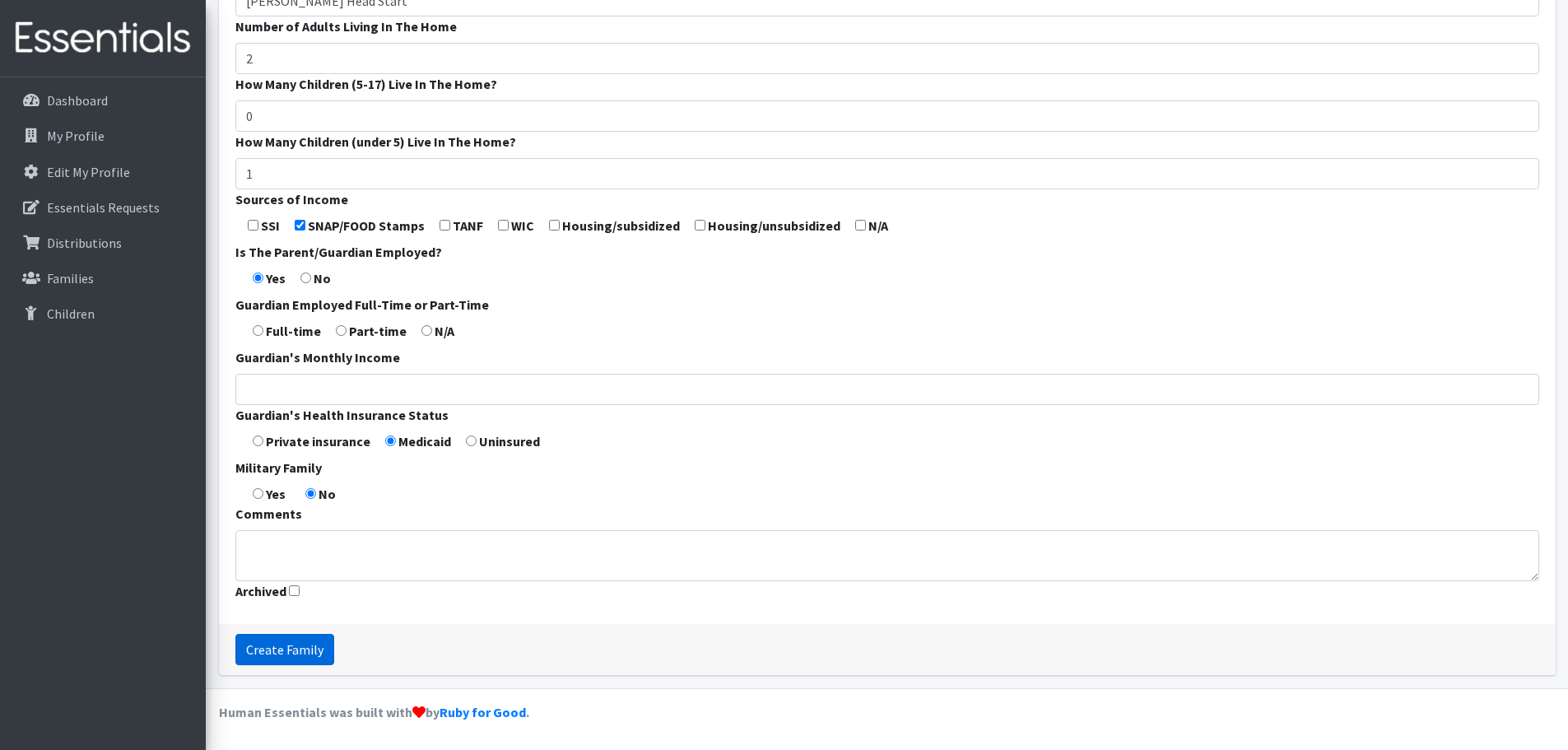
click at [278, 654] on input "Create Family" at bounding box center [285, 650] width 99 height 32
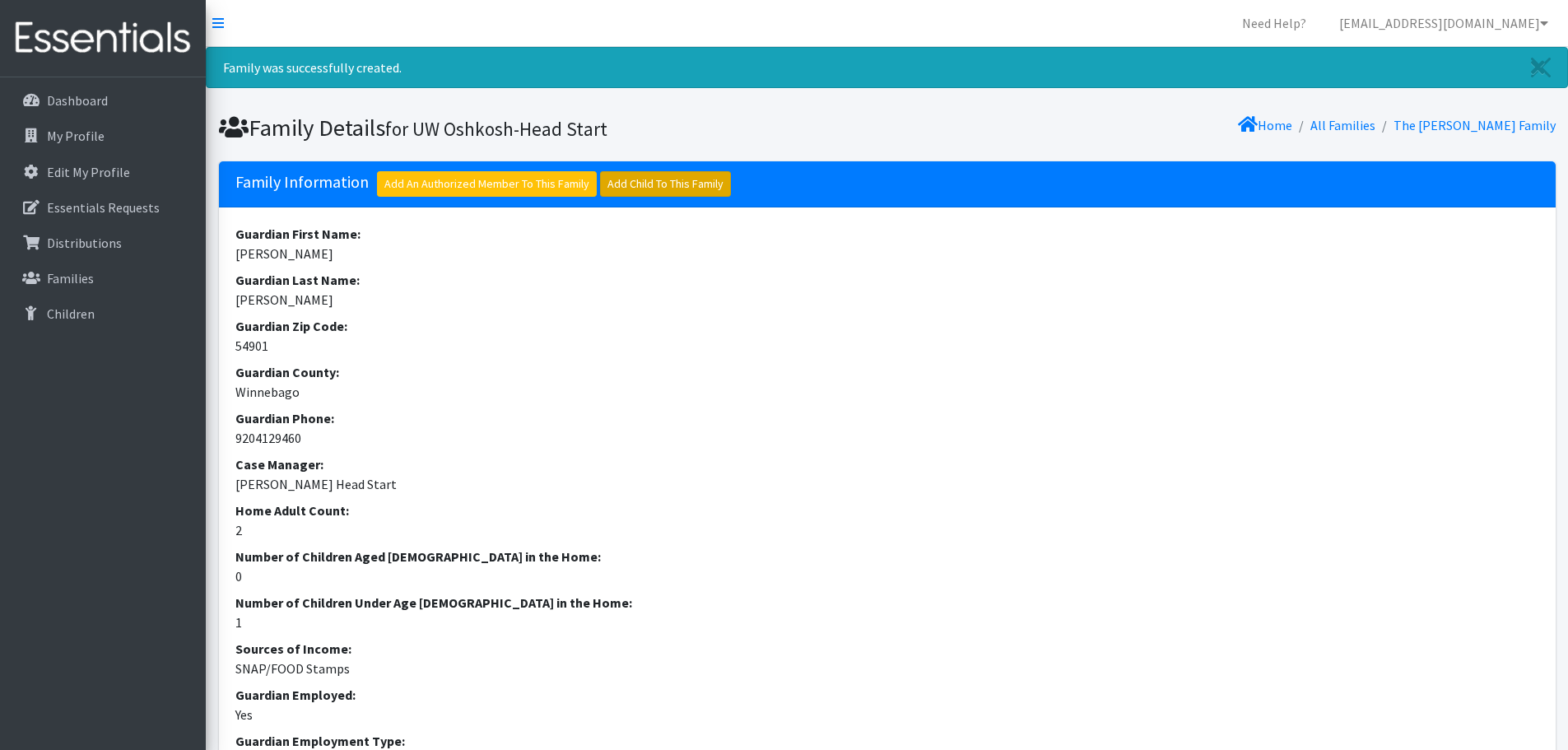
click at [669, 187] on link "Add Child To This Family" at bounding box center [665, 185] width 131 height 26
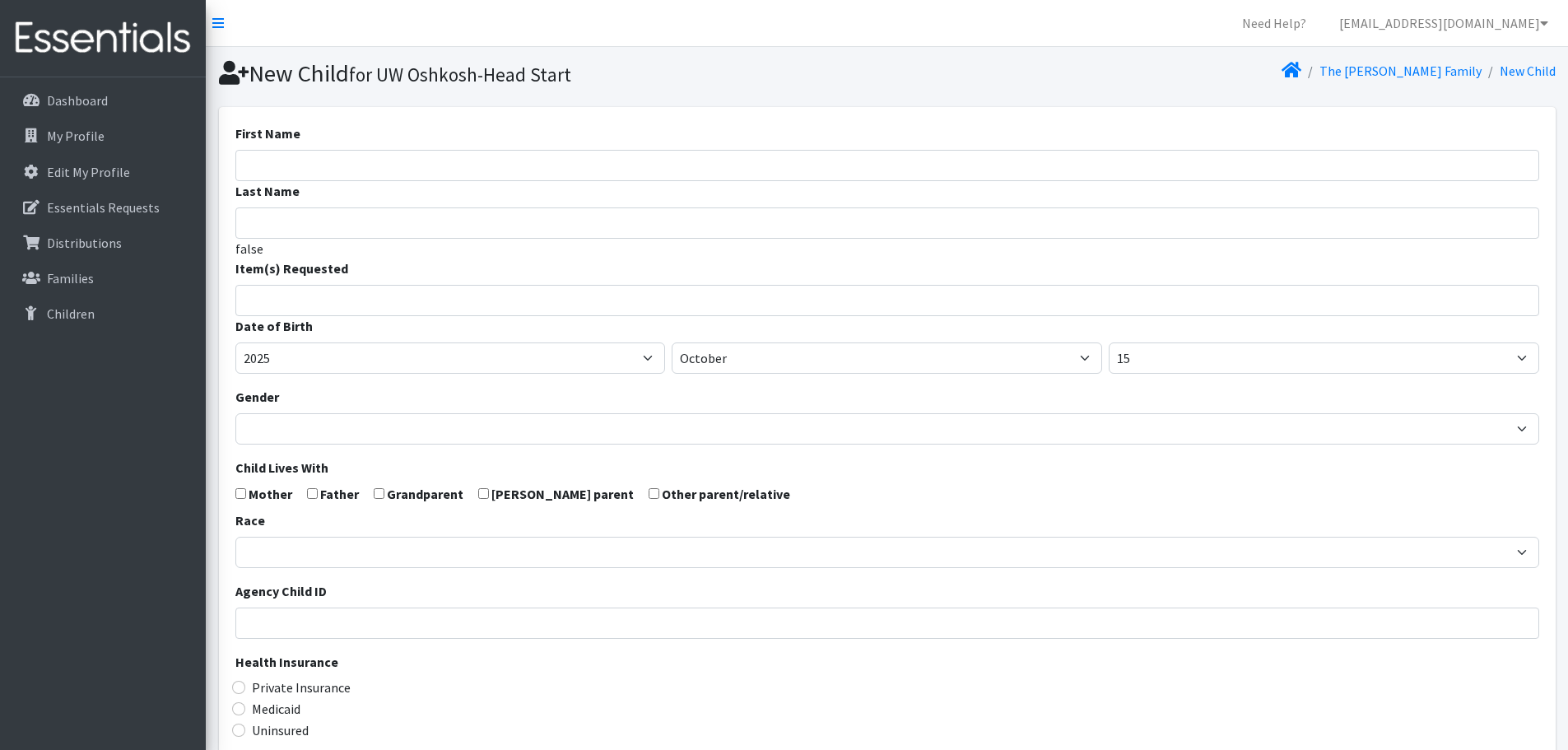
select select
click at [327, 167] on input "First Name" at bounding box center [887, 166] width 1303 height 32
type input "Sofia"
type input "[PERSON_NAME]"
click at [592, 302] on input "search" at bounding box center [899, 298] width 1298 height 15
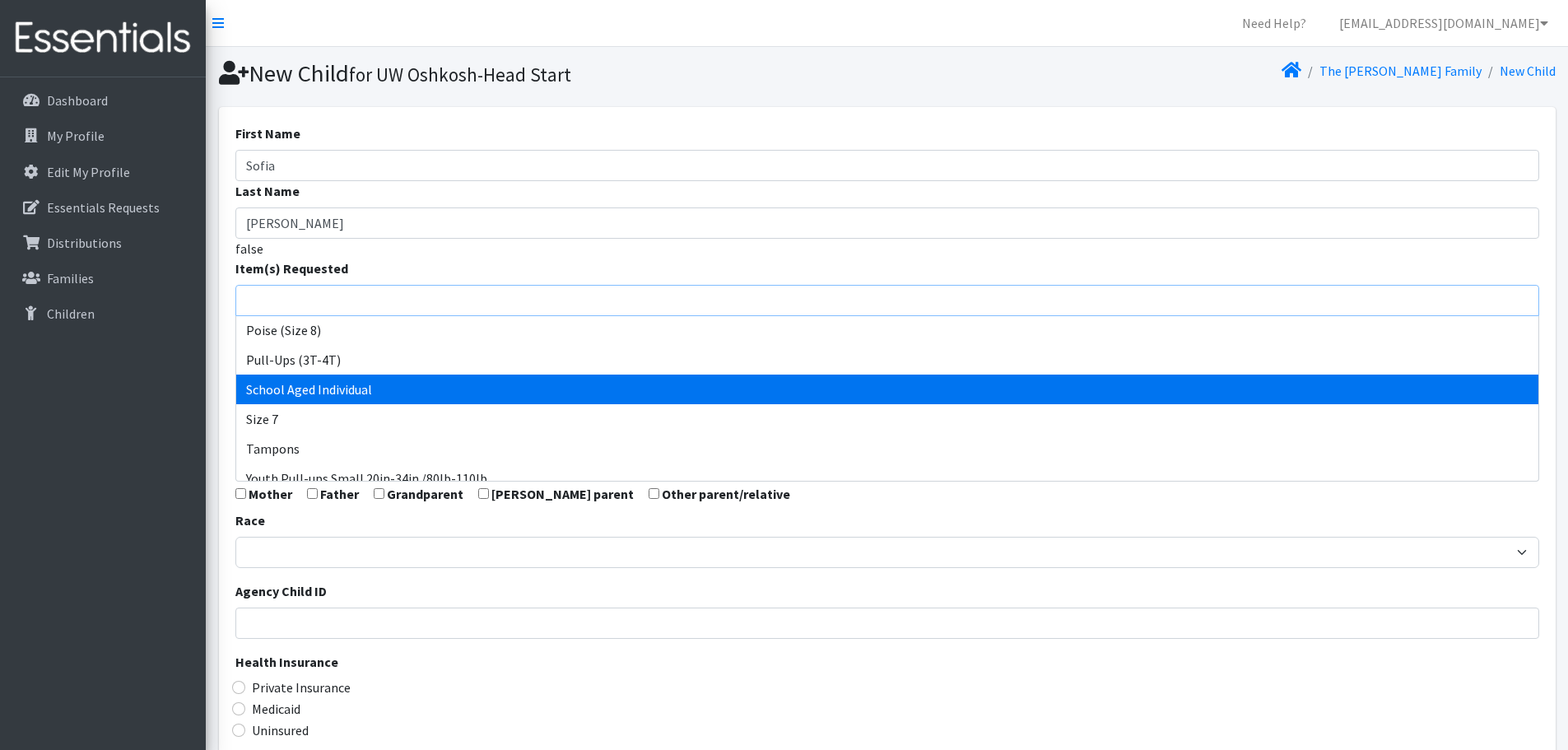
scroll to position [802, 0]
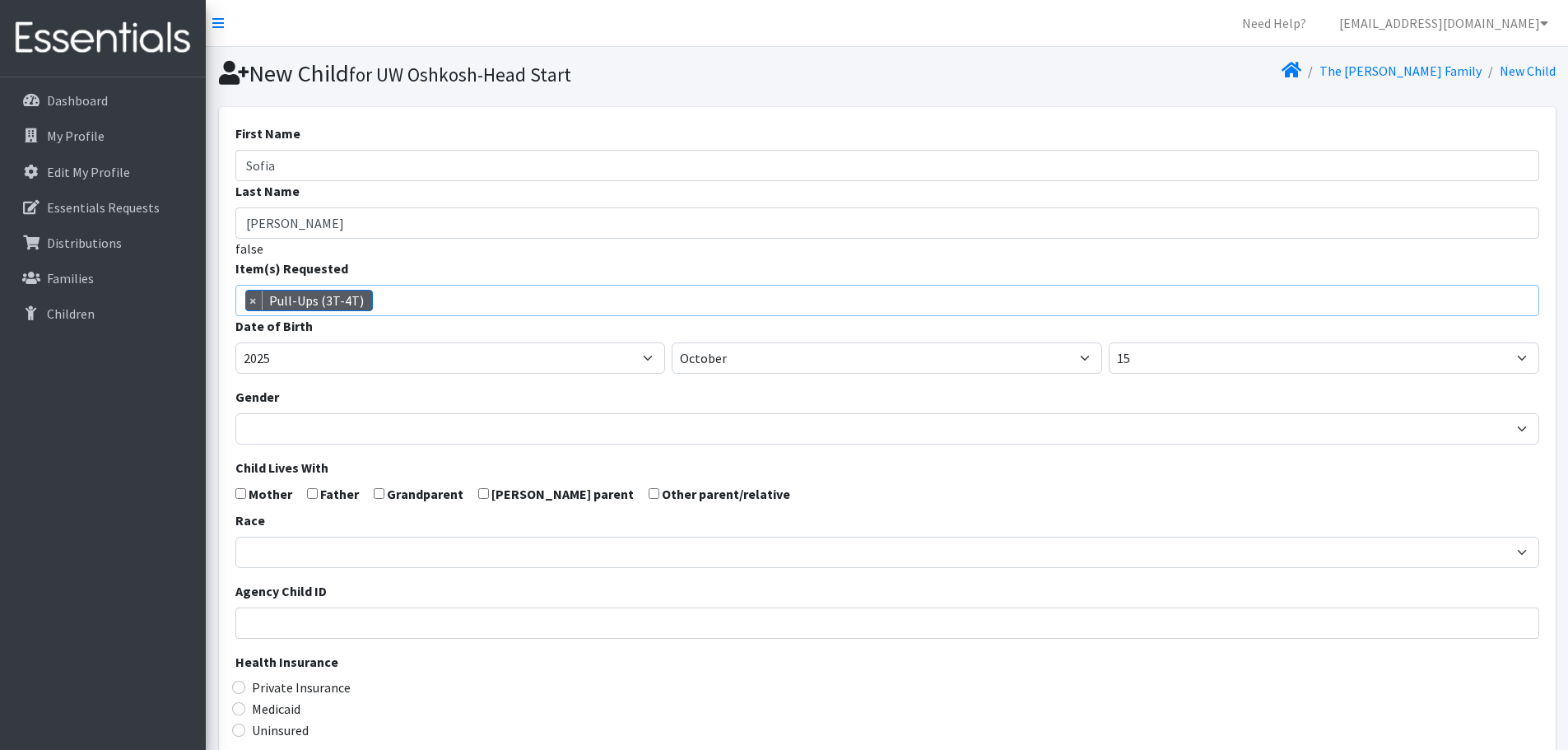
select select "14494"
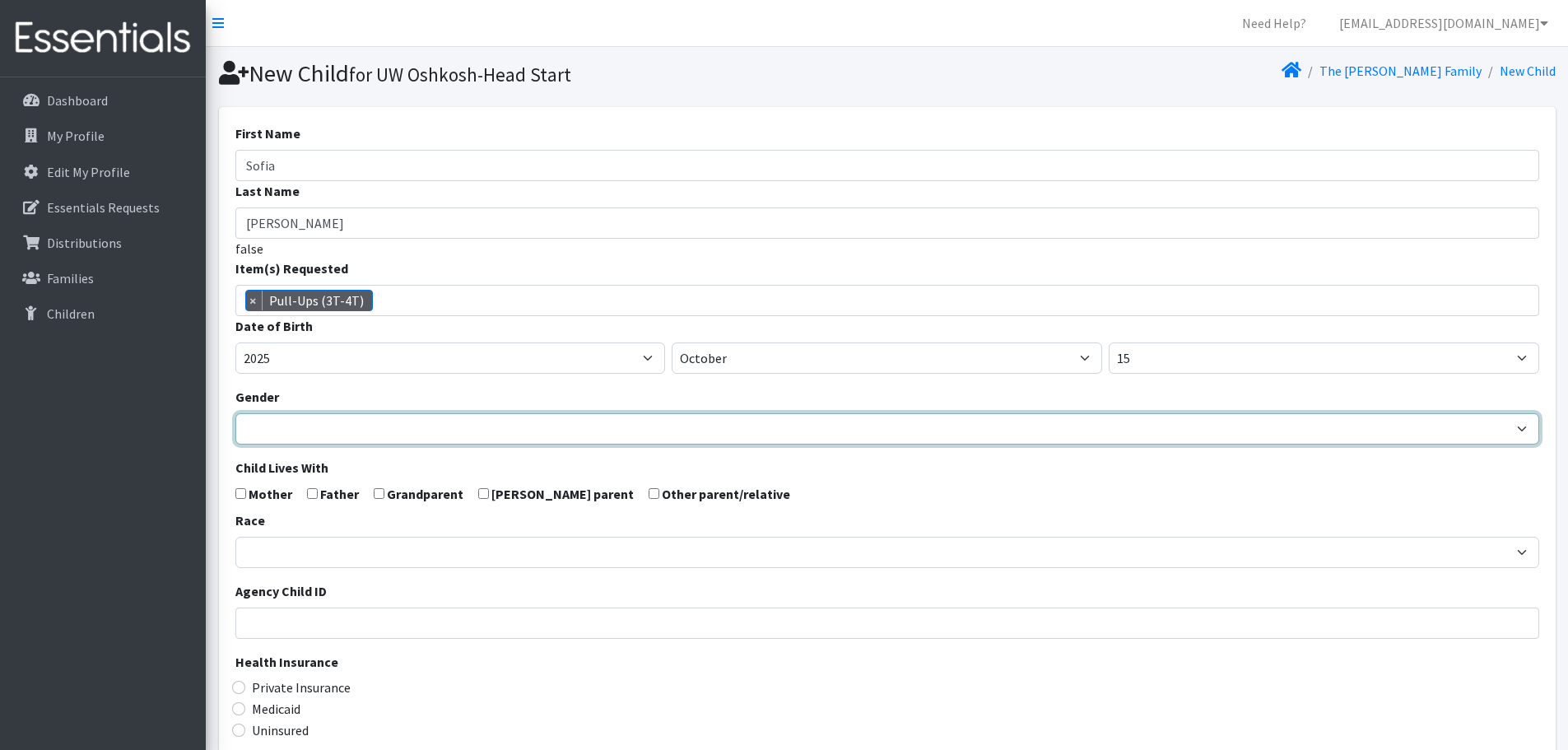
click at [624, 420] on select "[DEMOGRAPHIC_DATA] [DEMOGRAPHIC_DATA]" at bounding box center [887, 430] width 1303 height 32
select select "[DEMOGRAPHIC_DATA]"
click at [235, 414] on select "[DEMOGRAPHIC_DATA] [DEMOGRAPHIC_DATA]" at bounding box center [887, 430] width 1303 height 32
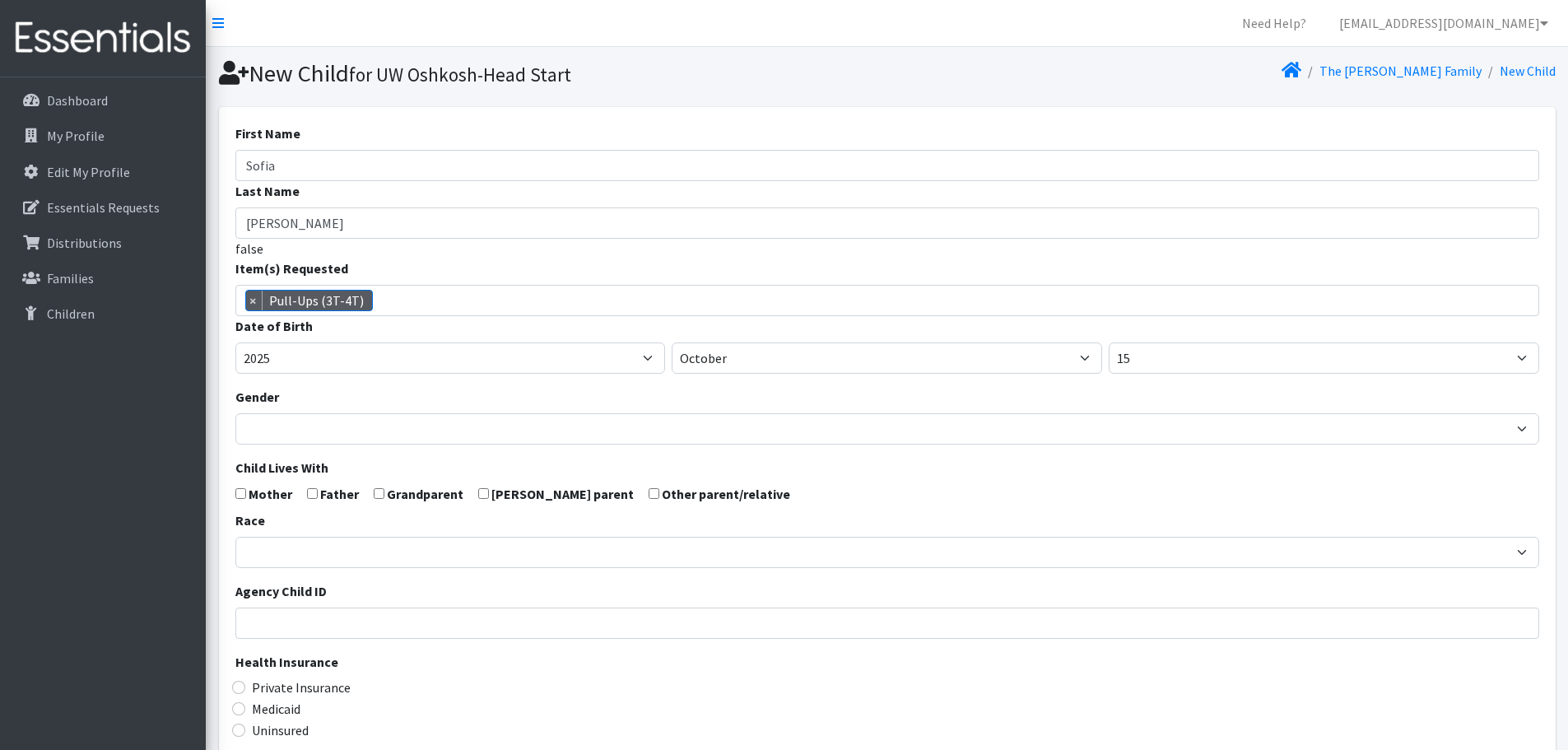
click at [240, 496] on input "checkbox" at bounding box center [240, 493] width 11 height 11
checkbox input "true"
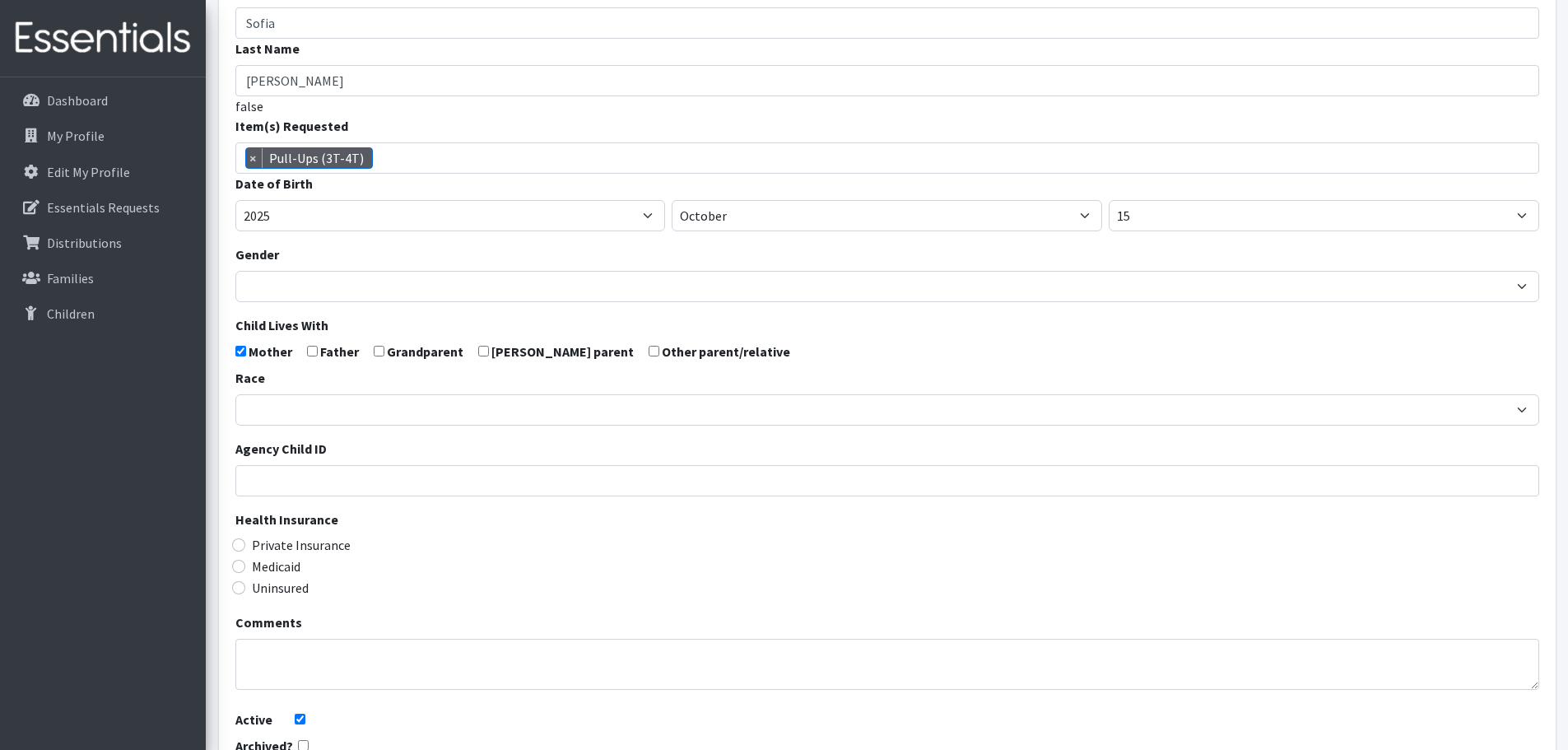
scroll to position [145, 0]
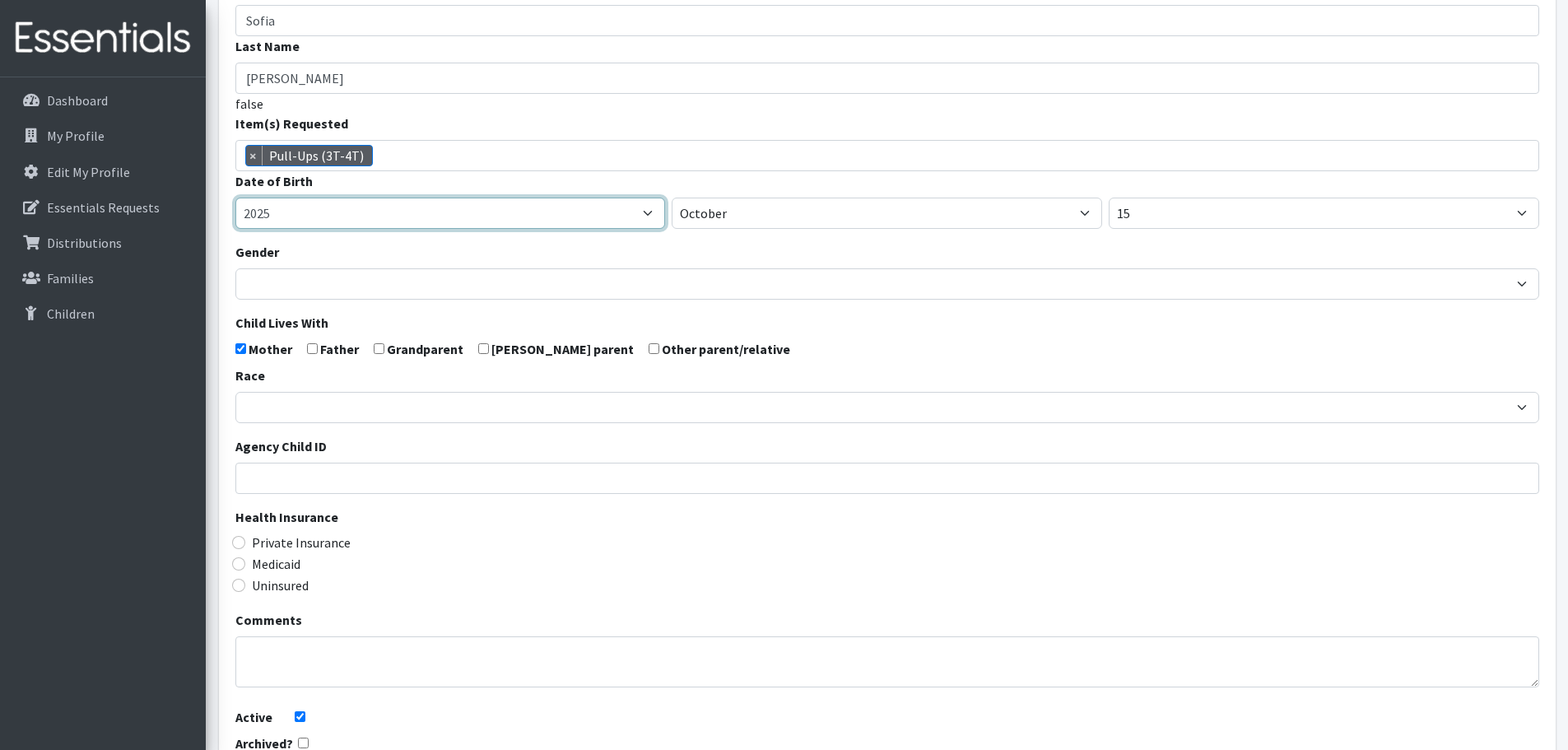
click at [482, 214] on select "2005 2006 2007 2008 2009 2010 2011 2012 2013 2014 2015 2016 2017 2018 2019 2020…" at bounding box center [450, 213] width 430 height 32
select select "2022"
click at [235, 197] on select "2005 2006 2007 2008 2009 2010 2011 2012 2013 2014 2015 2016 2017 2018 2019 2020…" at bounding box center [450, 213] width 430 height 32
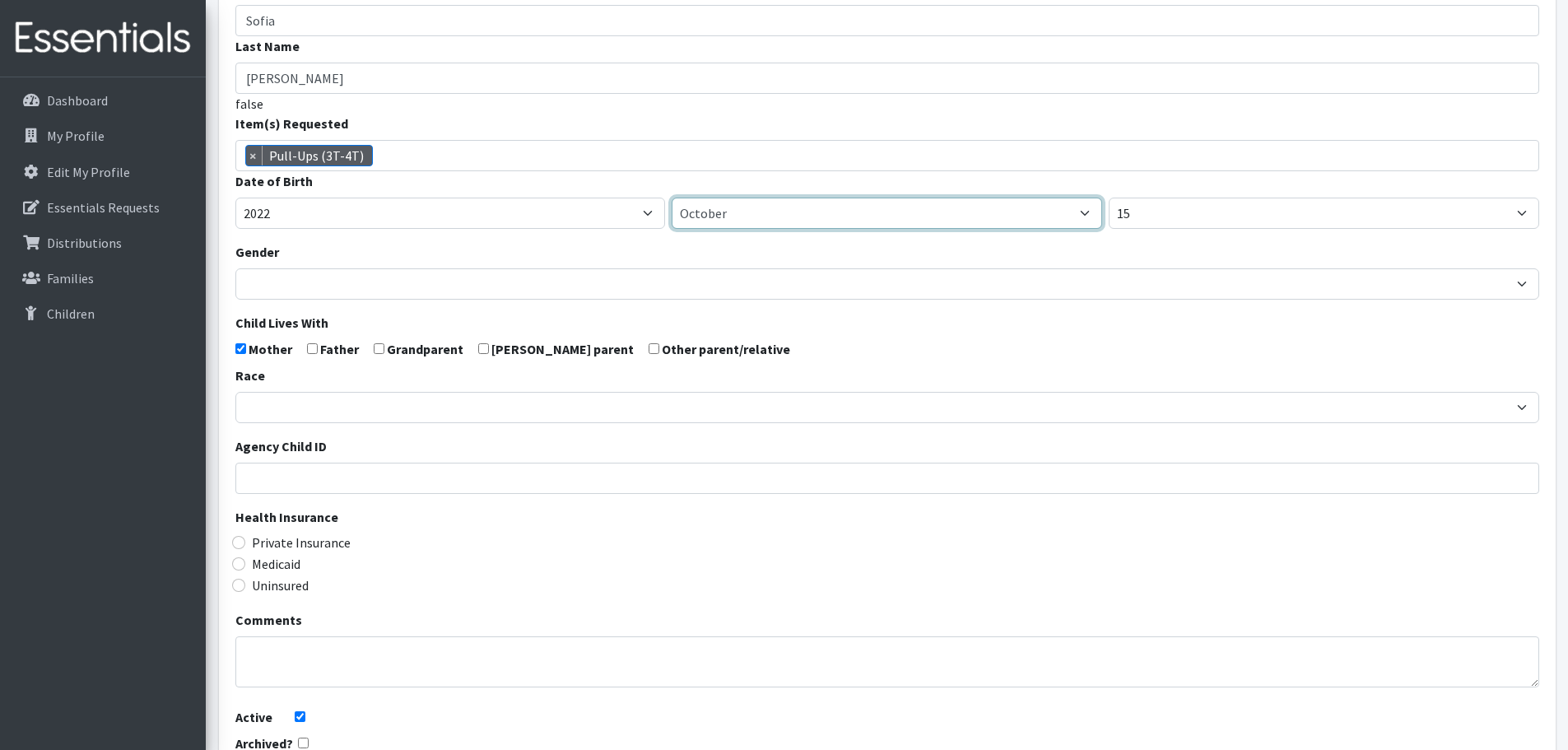
click at [799, 221] on select "January February March April May June July August September October November De…" at bounding box center [887, 213] width 430 height 32
select select "4"
click at [671, 197] on select "January February March April May June July August September October November De…" at bounding box center [887, 213] width 430 height 32
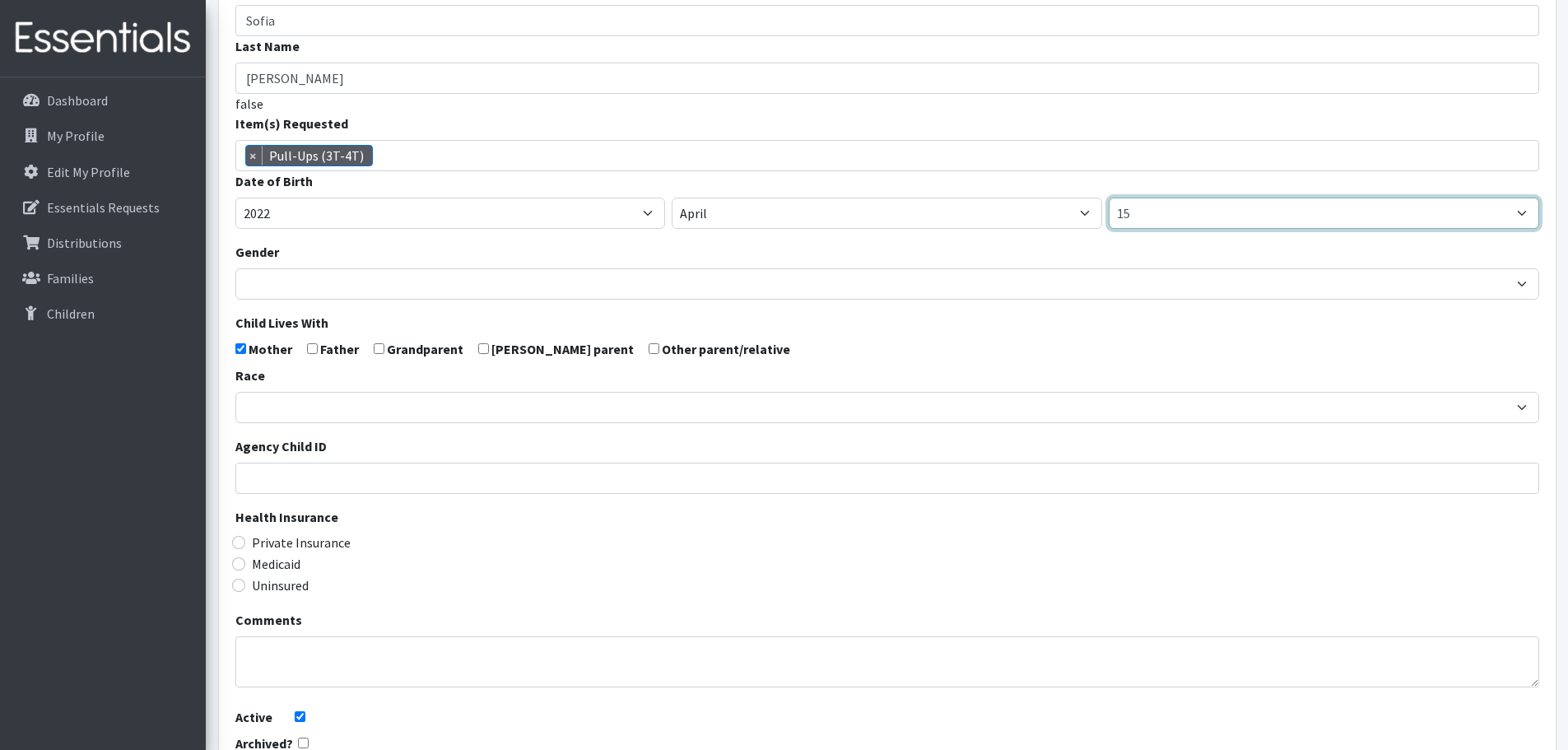
click at [1167, 215] on select "1 2 3 4 5 6 7 8 9 10 11 12 13 14 15 16 17 18 19 20 21 22 23 24 25 26 27 28 29 3…" at bounding box center [1324, 213] width 430 height 32
select select "30"
click at [1109, 197] on select "1 2 3 4 5 6 7 8 9 10 11 12 13 14 15 16 17 18 19 20 21 22 23 24 25 26 27 28 29 3…" at bounding box center [1324, 213] width 430 height 32
click at [311, 350] on input "checkbox" at bounding box center [311, 348] width 11 height 11
checkbox input "true"
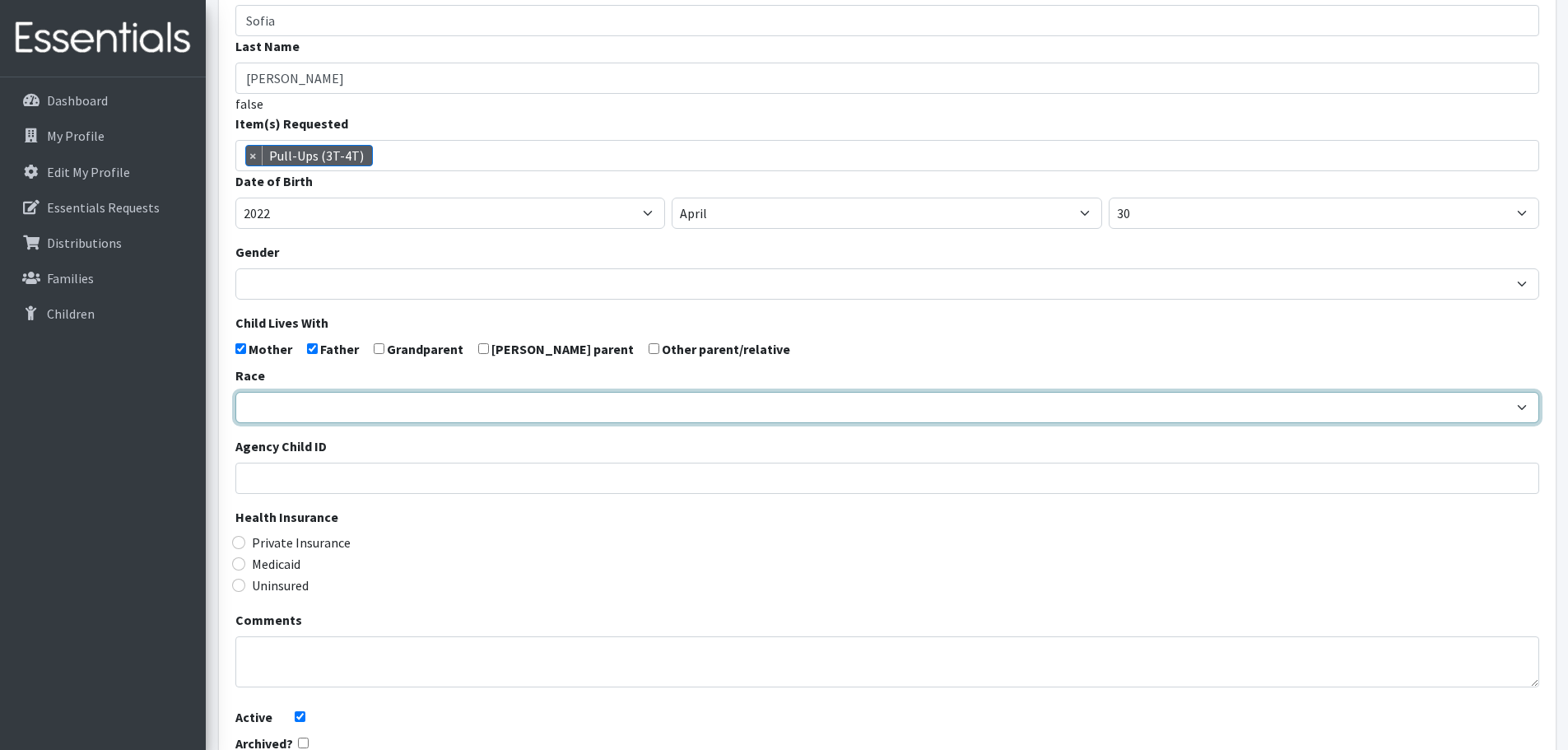
click at [308, 409] on select "[DEMOGRAPHIC_DATA] Caucasian Hispanic [DEMOGRAPHIC_DATA] [DEMOGRAPHIC_DATA] Isl…" at bounding box center [887, 408] width 1303 height 32
select select "Caucasian"
click at [235, 392] on select "[DEMOGRAPHIC_DATA] Caucasian Hispanic [DEMOGRAPHIC_DATA] [DEMOGRAPHIC_DATA] Isl…" at bounding box center [887, 408] width 1303 height 32
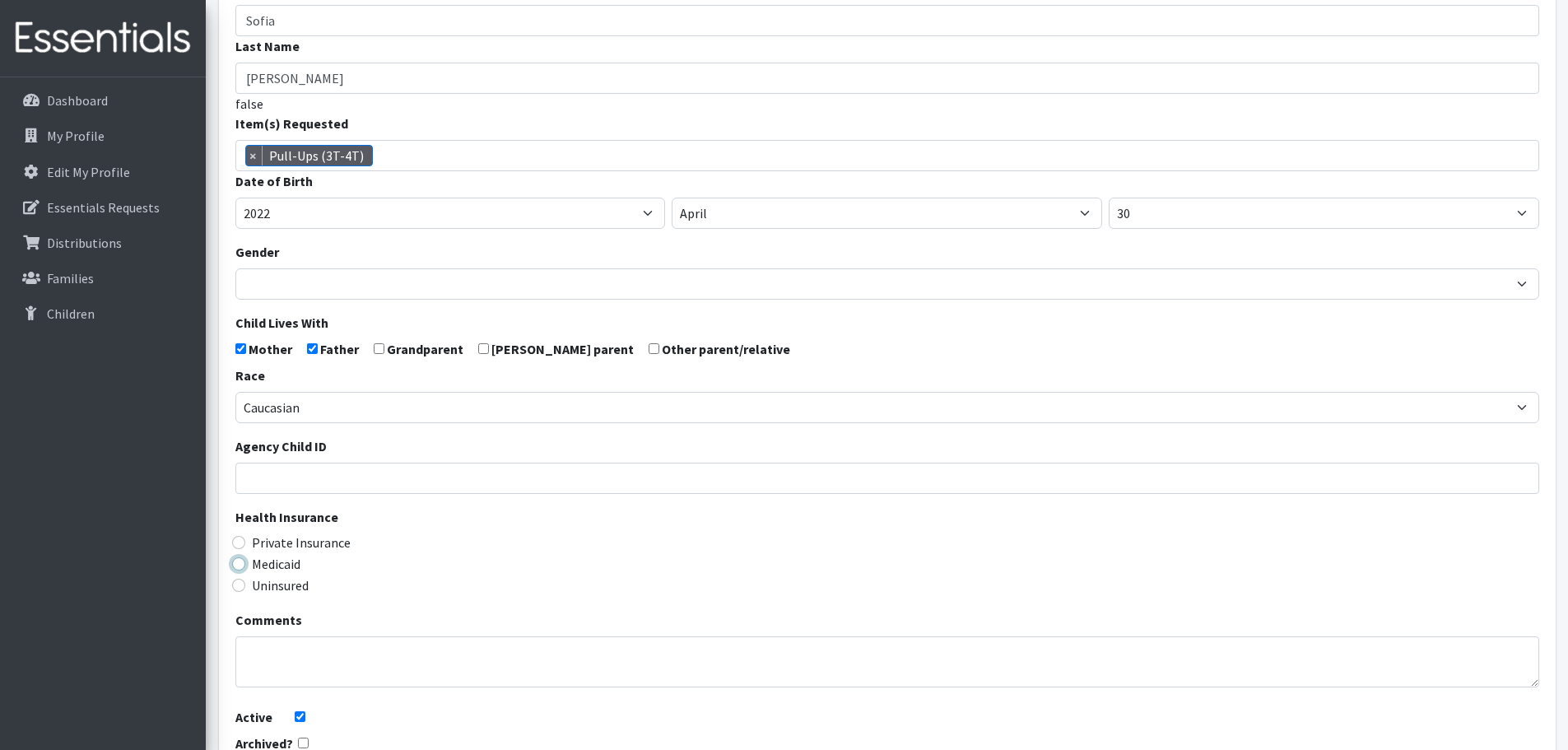
click at [238, 563] on input "Medicaid" at bounding box center [238, 563] width 13 height 13
radio input "true"
click at [384, 573] on div "Medicaid" at bounding box center [887, 563] width 1303 height 20
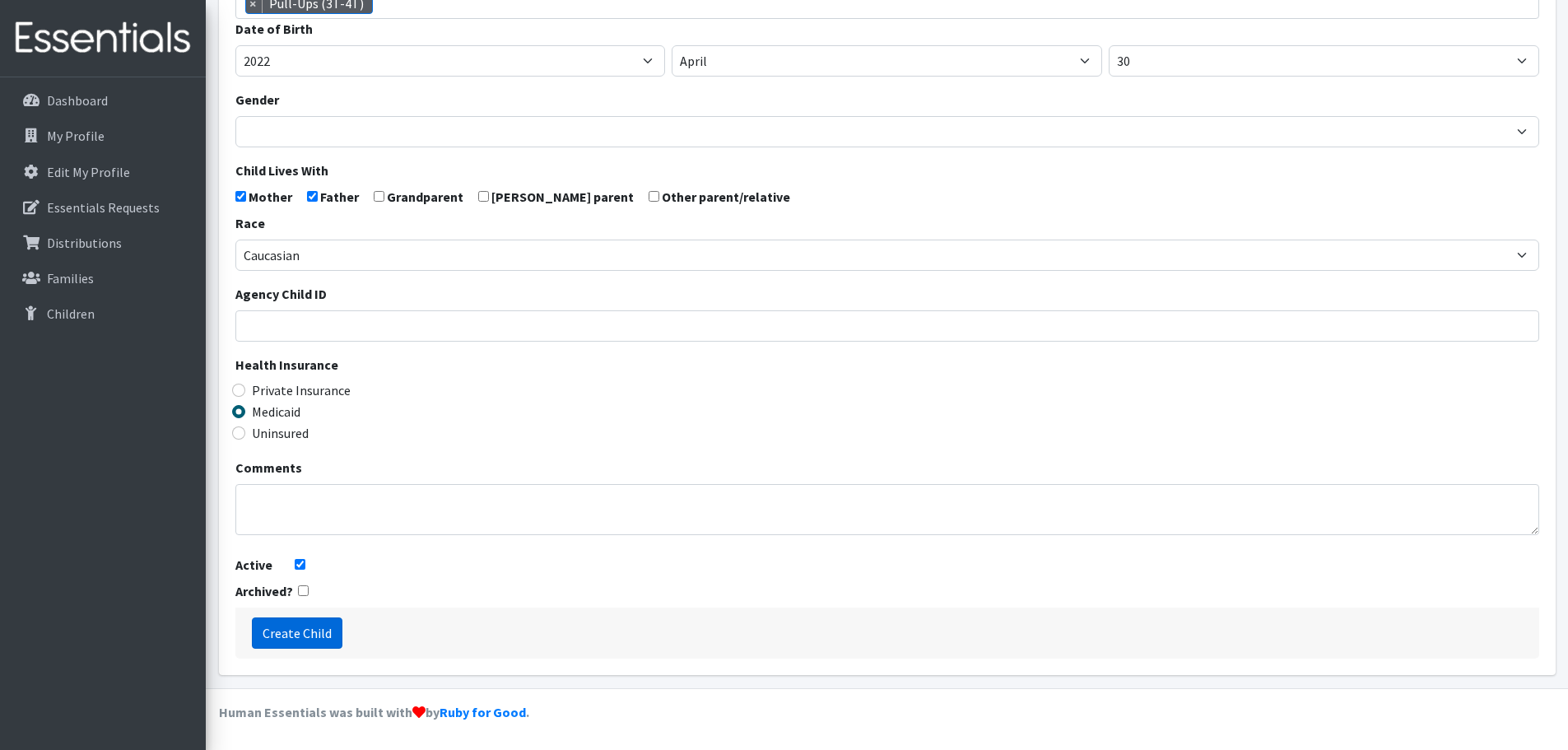
click at [320, 628] on input "Create Child" at bounding box center [297, 633] width 90 height 32
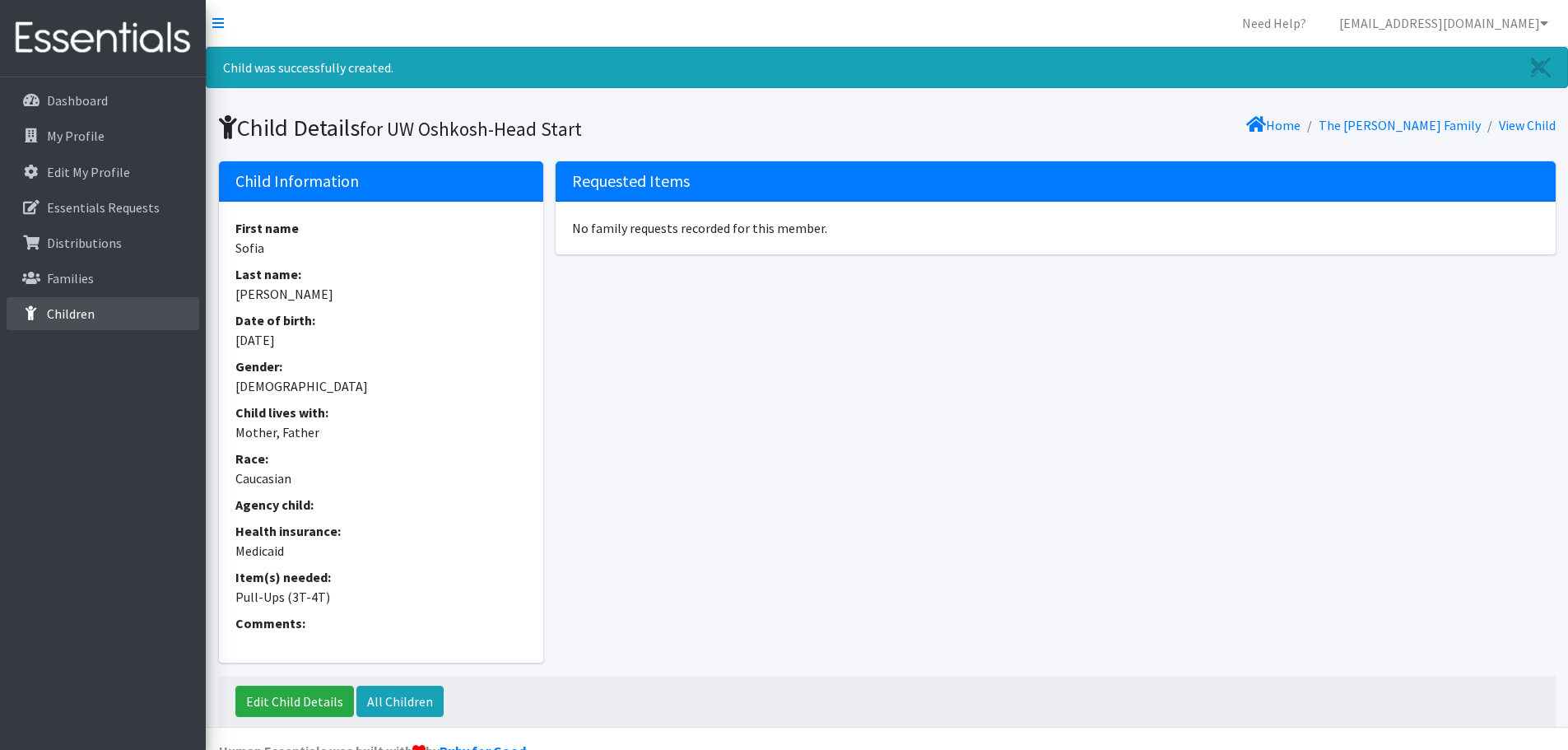
click at [106, 312] on link "Children" at bounding box center [103, 313] width 192 height 33
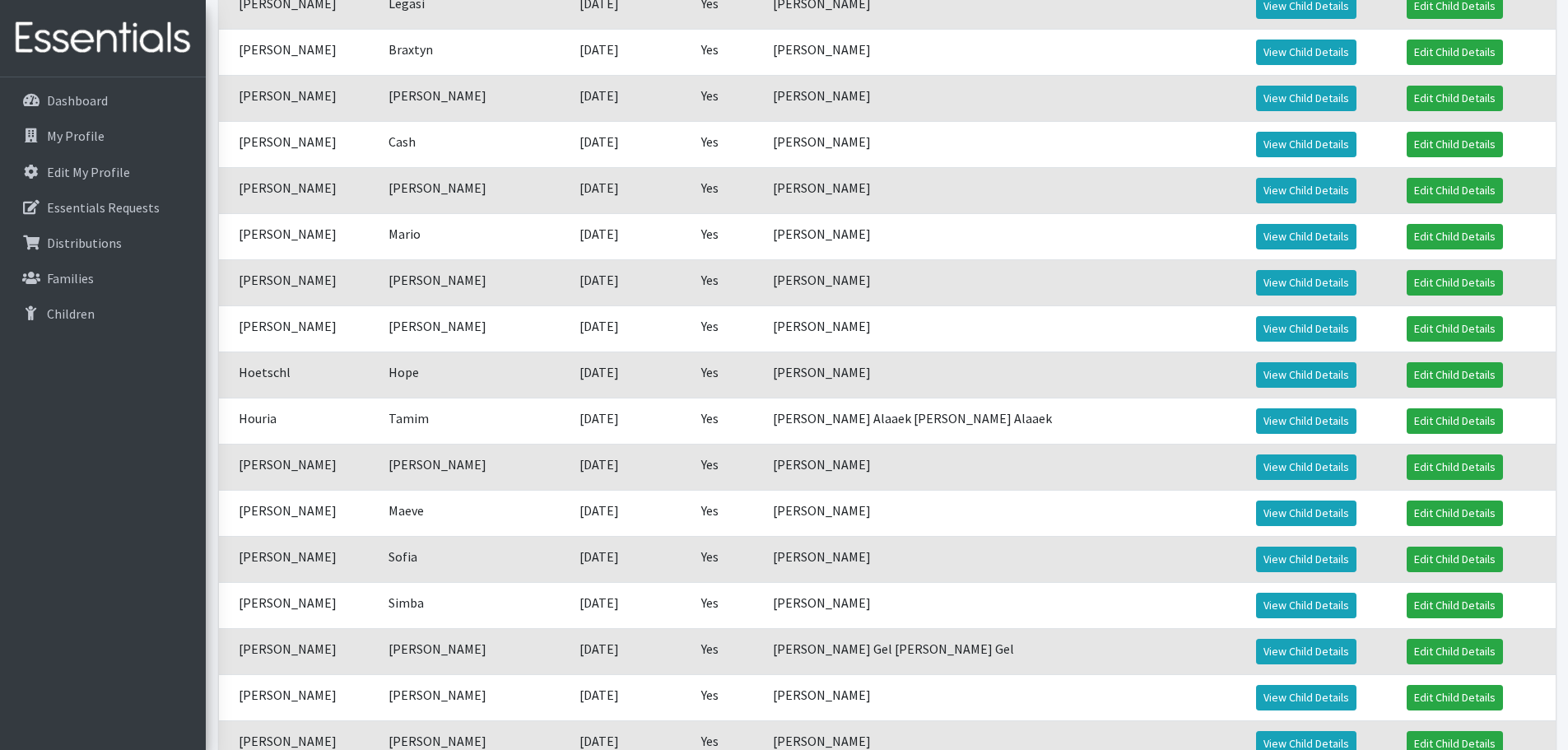
scroll to position [1108, 0]
click at [1268, 559] on link "View Child Details" at bounding box center [1305, 559] width 100 height 26
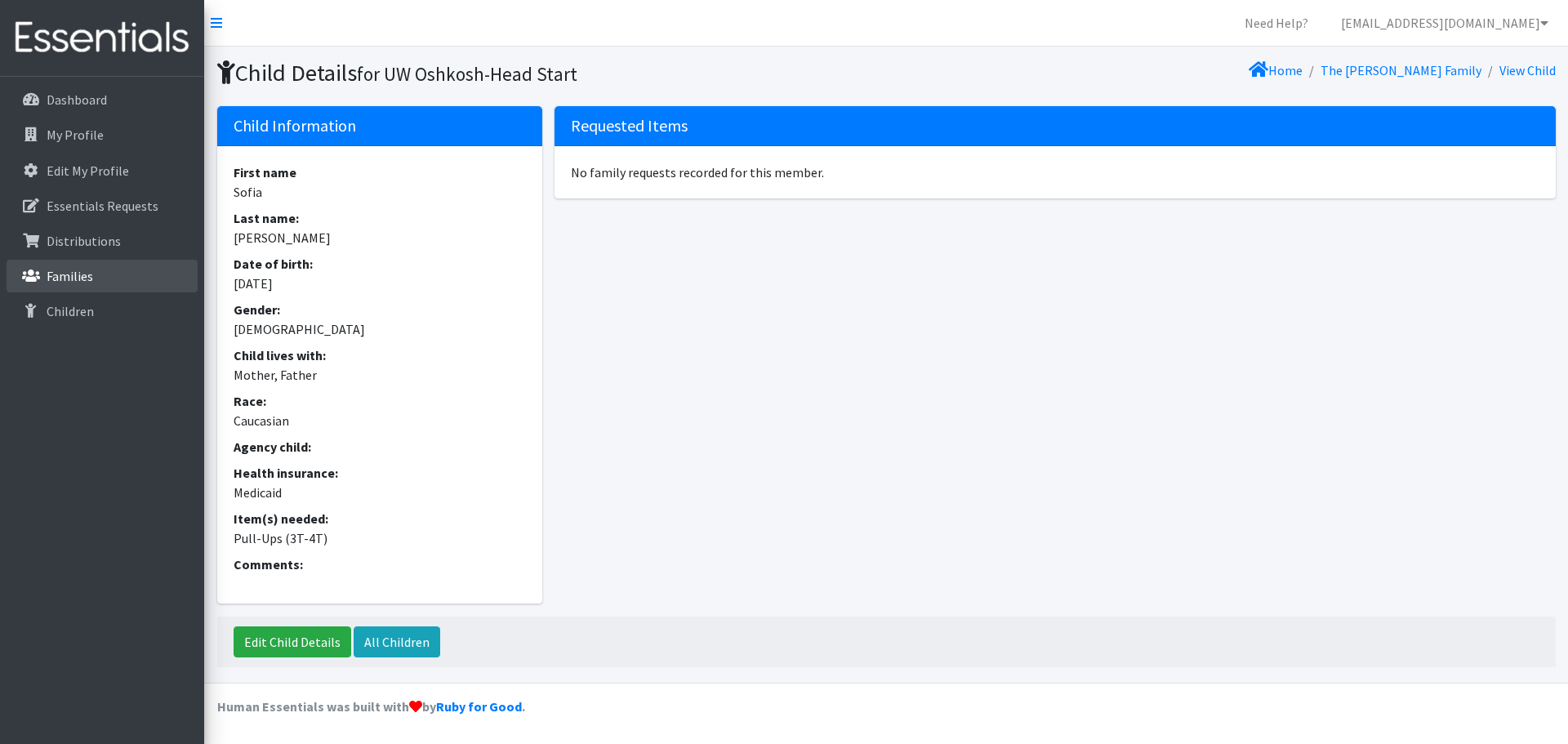
click at [100, 276] on link "Families" at bounding box center [102, 276] width 191 height 32
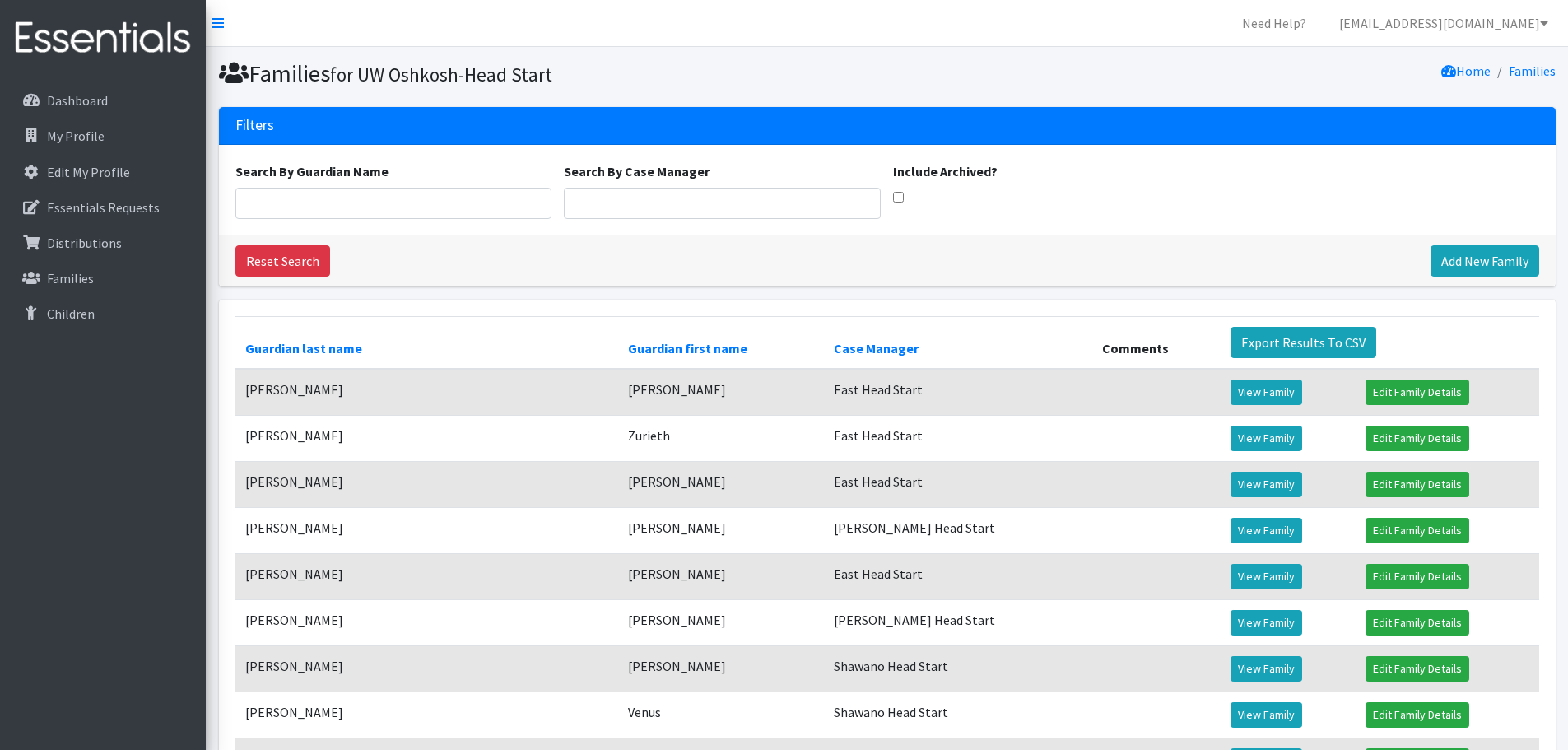
click at [1454, 279] on div "Reset Search Add New Family" at bounding box center [888, 260] width 1337 height 51
click at [1448, 260] on link "Add New Family" at bounding box center [1485, 261] width 109 height 32
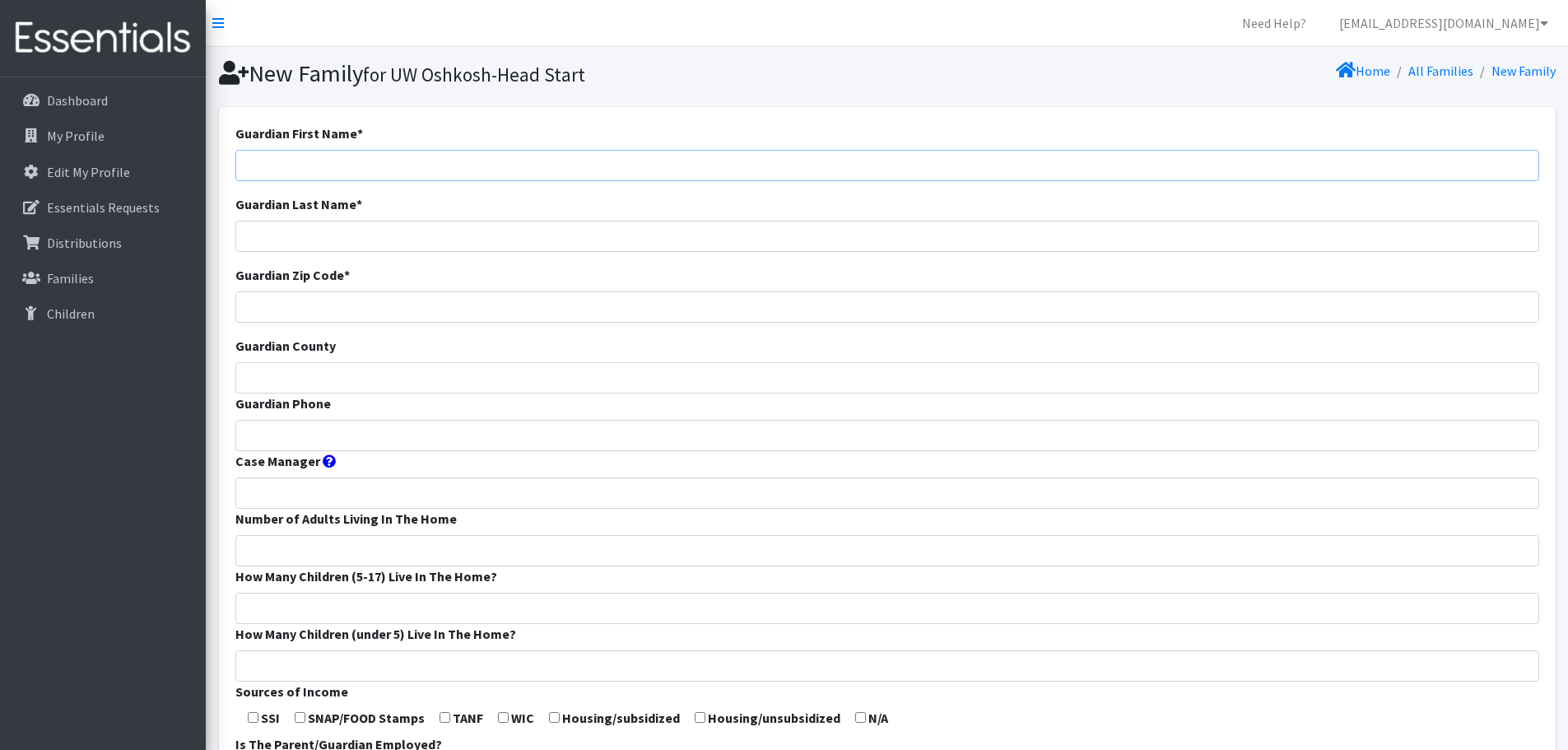
click at [391, 163] on input "Guardian First Name *" at bounding box center [887, 166] width 1303 height 32
type input "[PERSON_NAME]"
click at [360, 241] on input "Guardian Last Name *" at bounding box center [887, 236] width 1303 height 32
type input "Rios"
type input "54911"
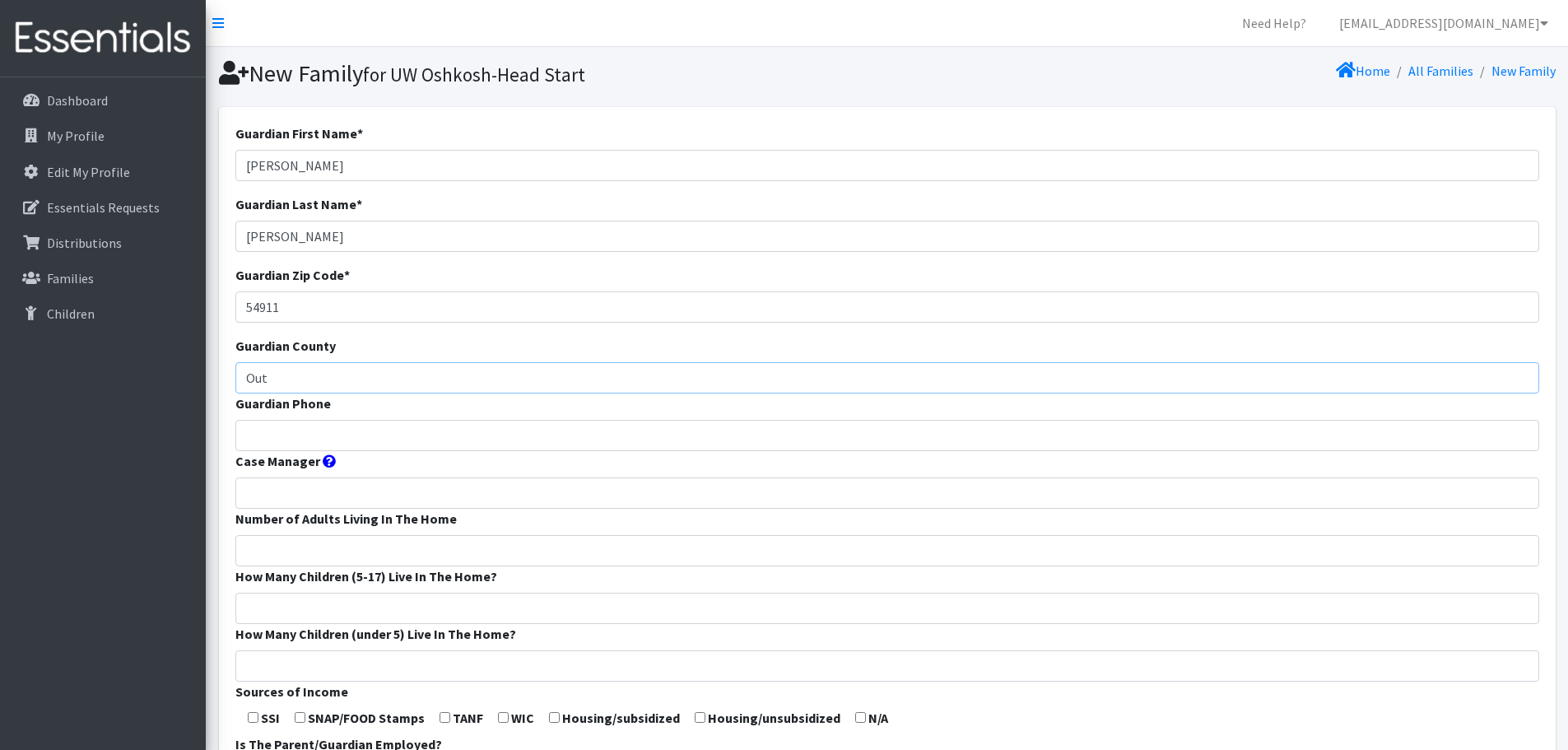
type input "Outagamie"
click at [373, 437] on input "Guardian Phone" at bounding box center [887, 436] width 1303 height 32
click at [481, 497] on input "Case Manager" at bounding box center [887, 493] width 1303 height 32
type input "East Head Start"
click at [409, 539] on input "Number of Adults Living In The Home" at bounding box center [887, 551] width 1303 height 32
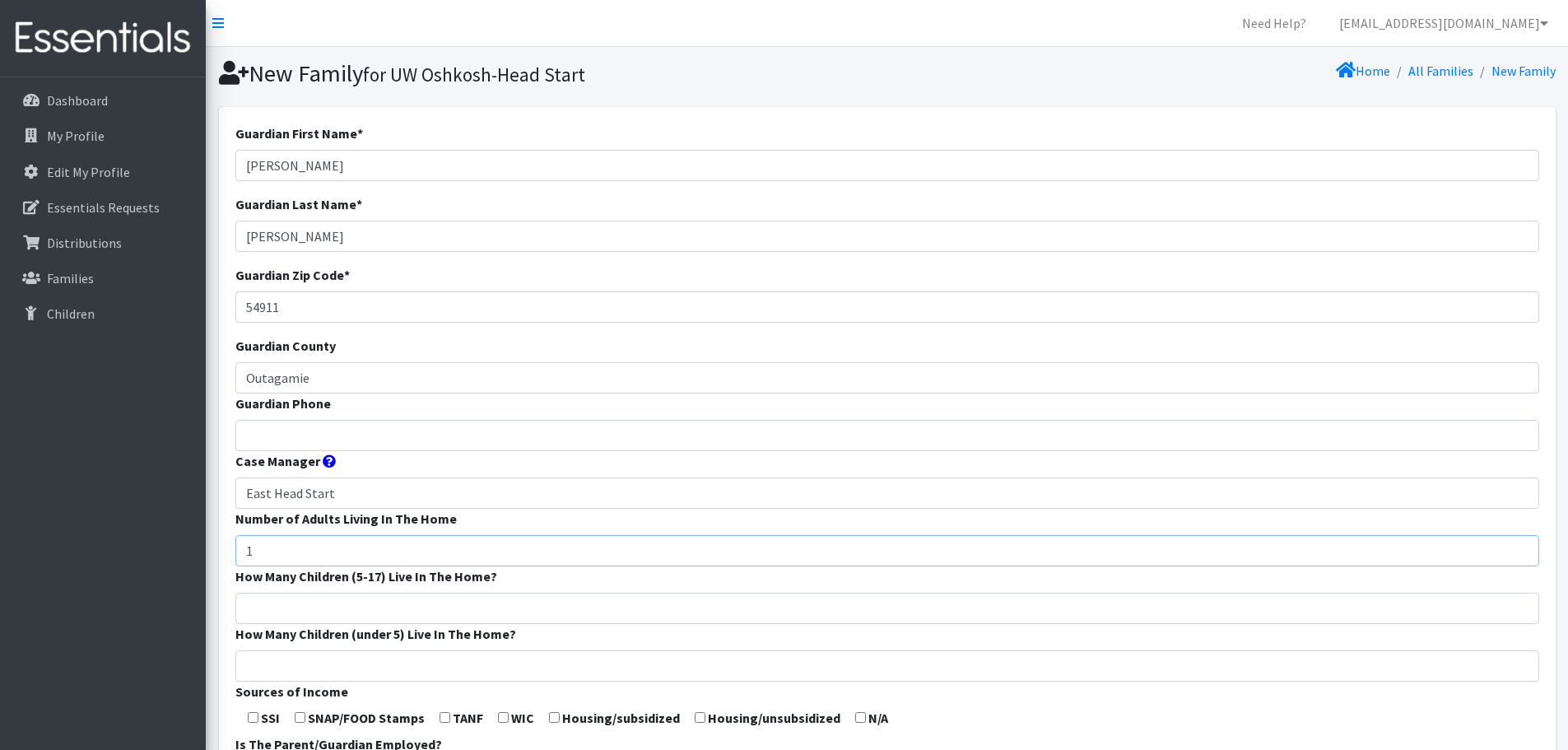
type input "1"
click at [418, 599] on input "How Many Children (5-17) Live In The Home?" at bounding box center [887, 608] width 1303 height 32
type input "0"
click at [414, 658] on input "How Many Children (under 5) Live In The Home?" at bounding box center [887, 666] width 1303 height 32
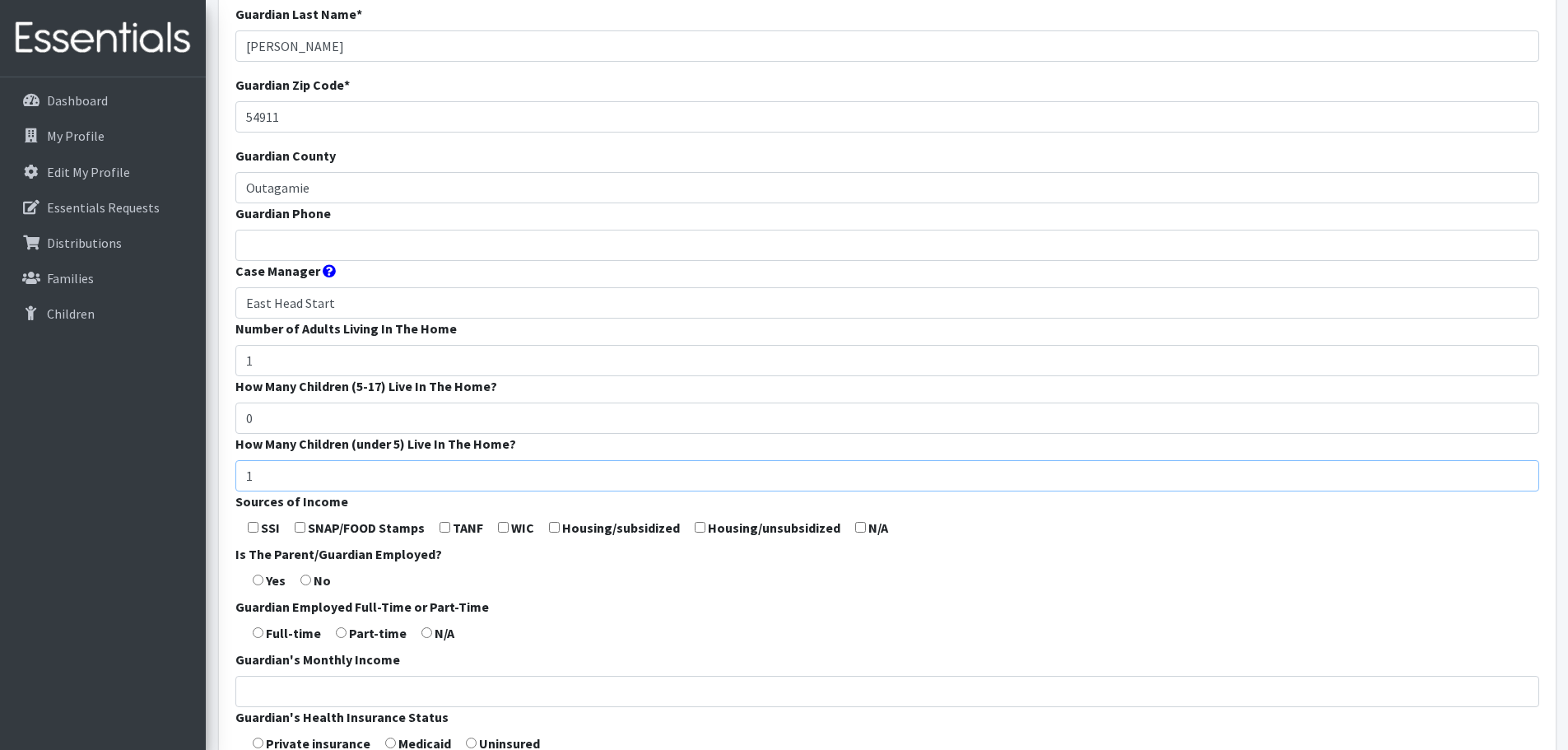
scroll to position [191, 0]
type input "1"
click at [481, 247] on input "Guardian Phone" at bounding box center [887, 245] width 1303 height 32
type input "9209445633"
click at [308, 519] on label "SNAP/FOOD Stamps" at bounding box center [366, 527] width 117 height 20
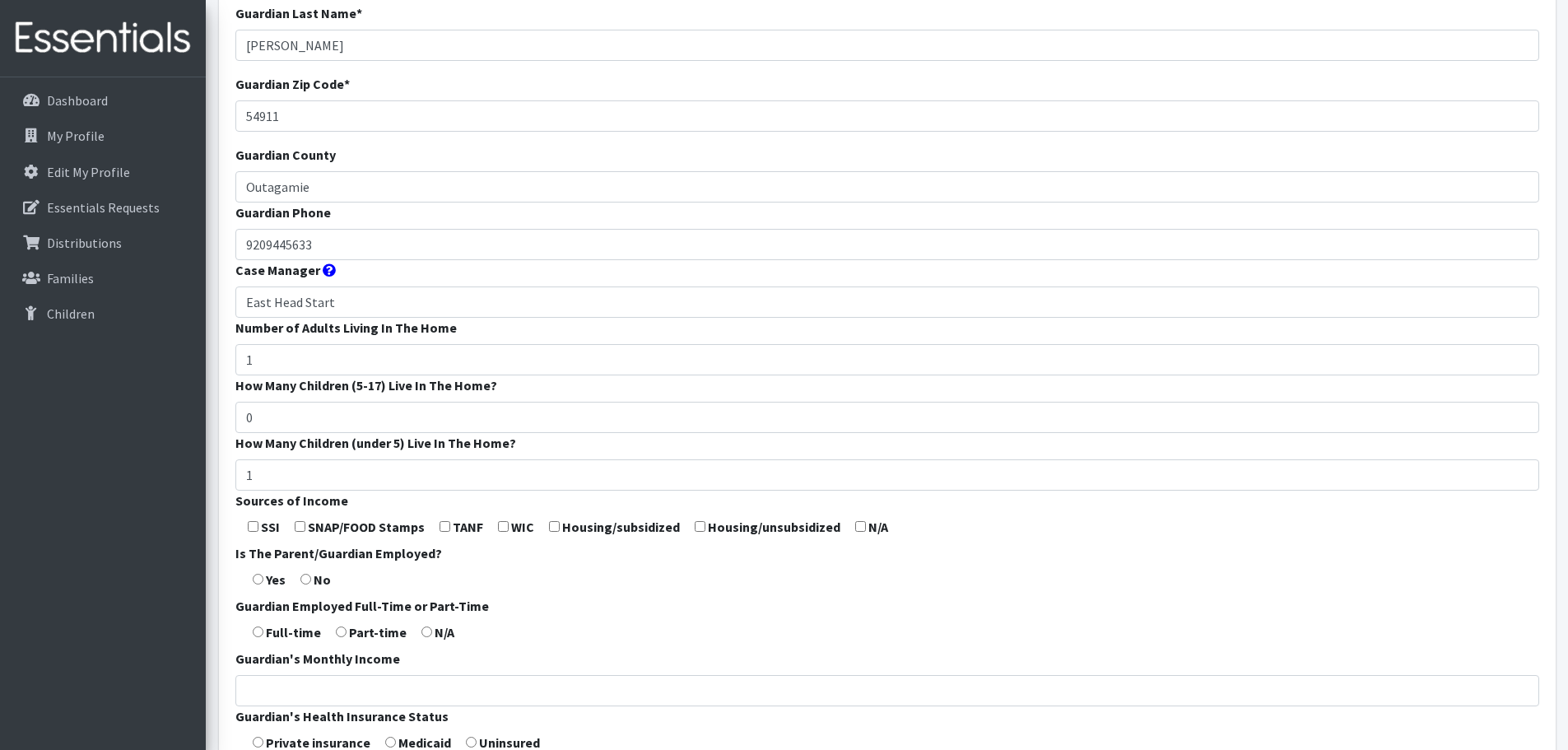
click at [303, 526] on input "checkbox" at bounding box center [300, 526] width 11 height 11
checkbox input "true"
click at [259, 580] on input "radio" at bounding box center [258, 578] width 11 height 11
radio input "true"
click at [260, 633] on input "radio" at bounding box center [258, 631] width 11 height 11
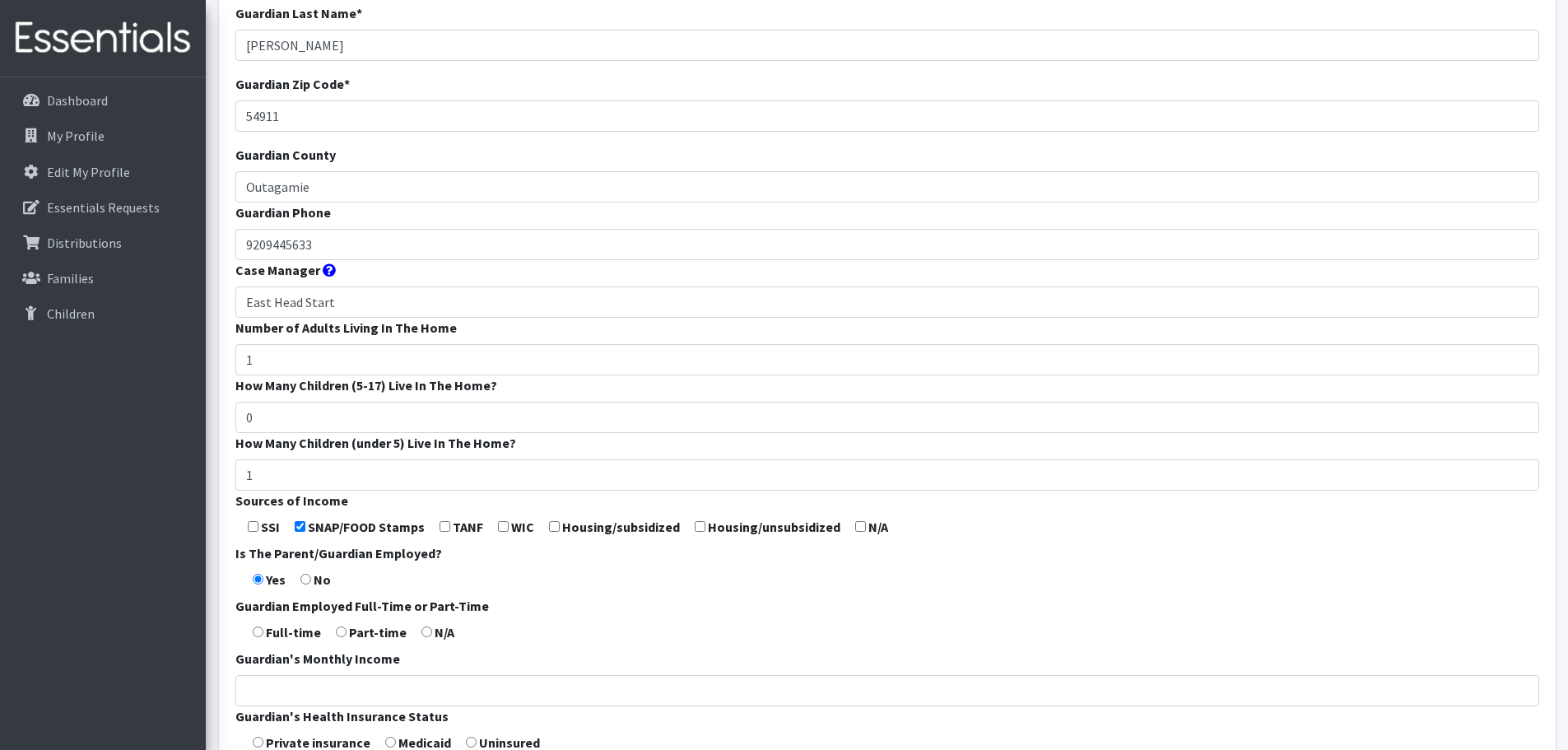
radio input "true"
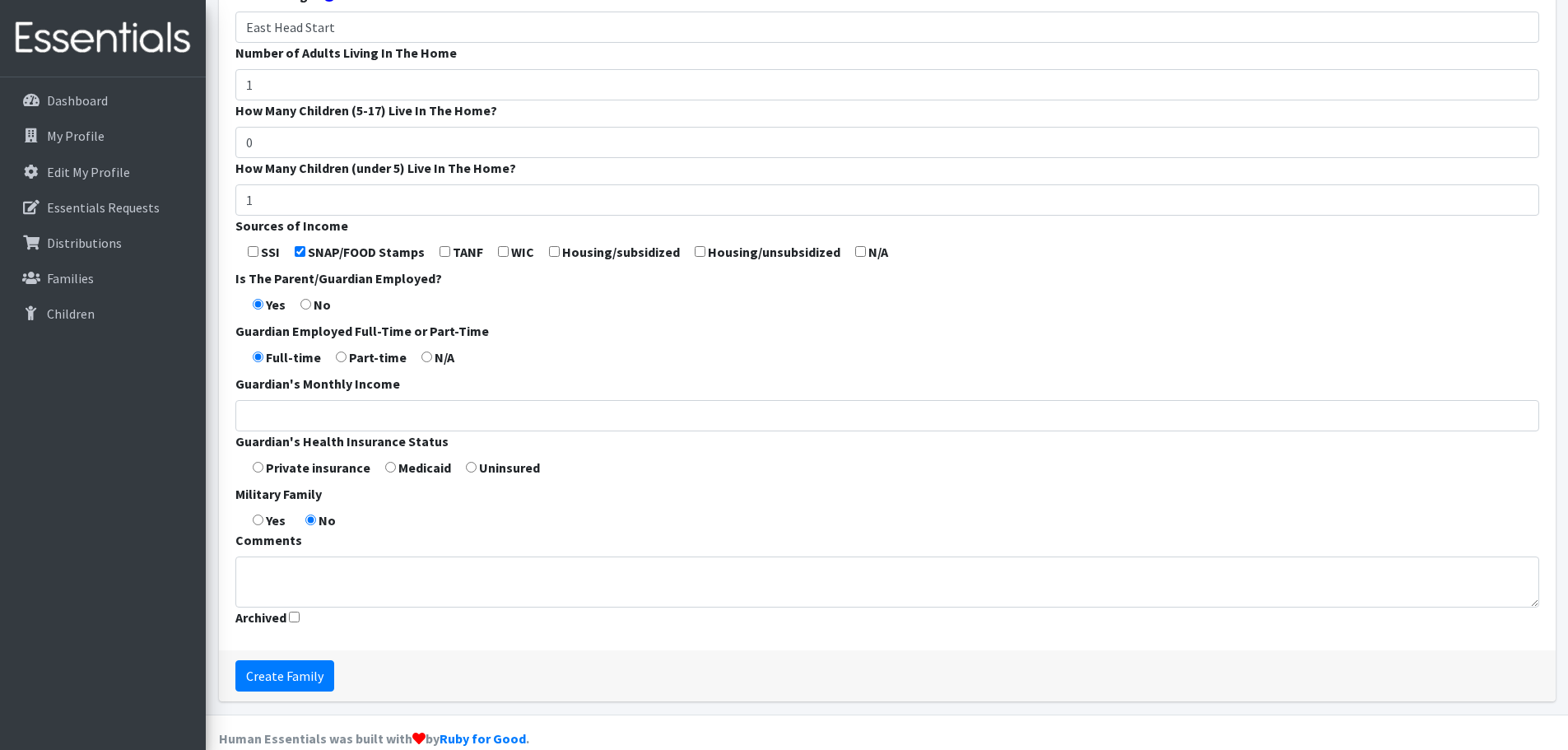
scroll to position [492, 0]
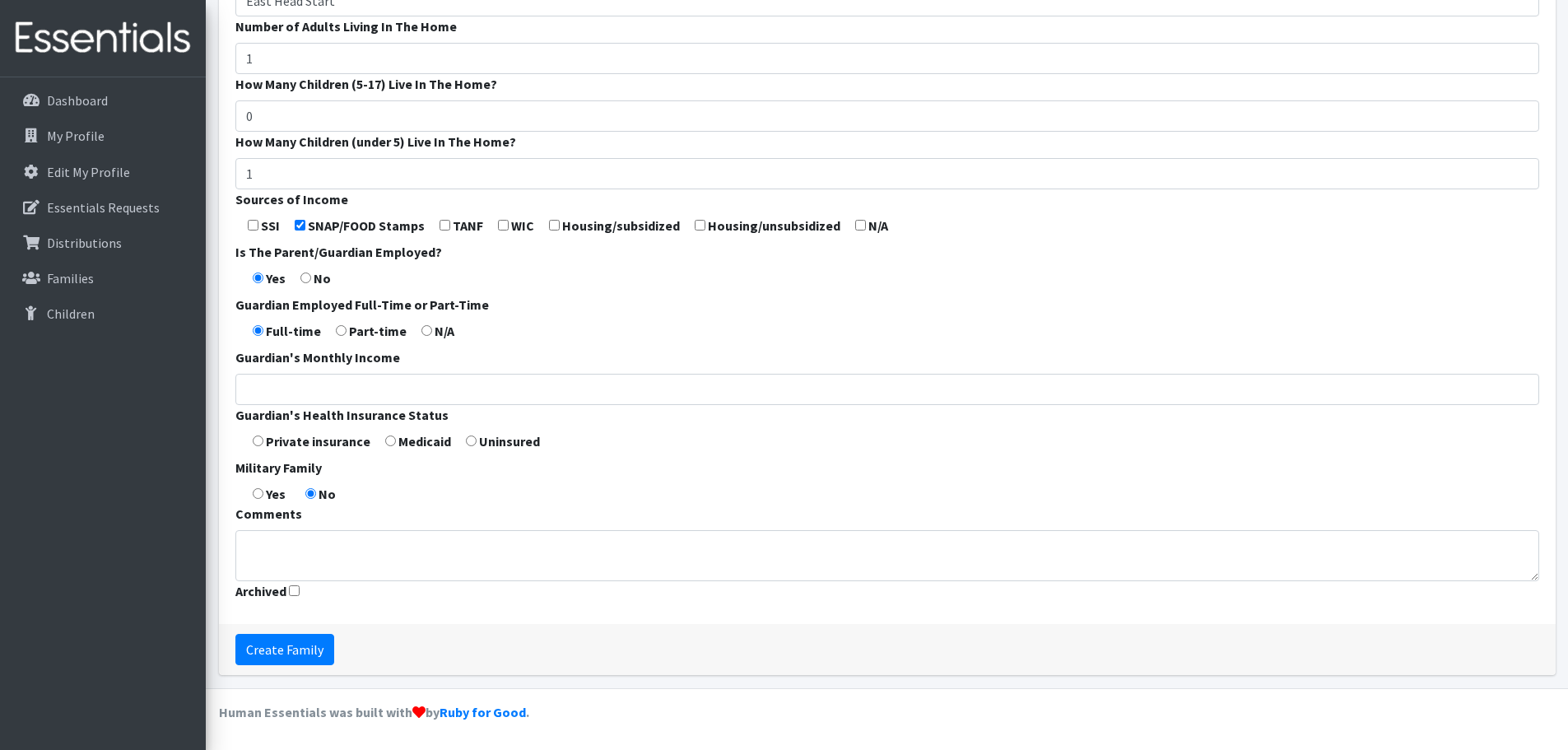
click at [389, 438] on input "radio" at bounding box center [390, 440] width 11 height 11
radio input "true"
click at [274, 641] on input "Create Family" at bounding box center [285, 650] width 99 height 32
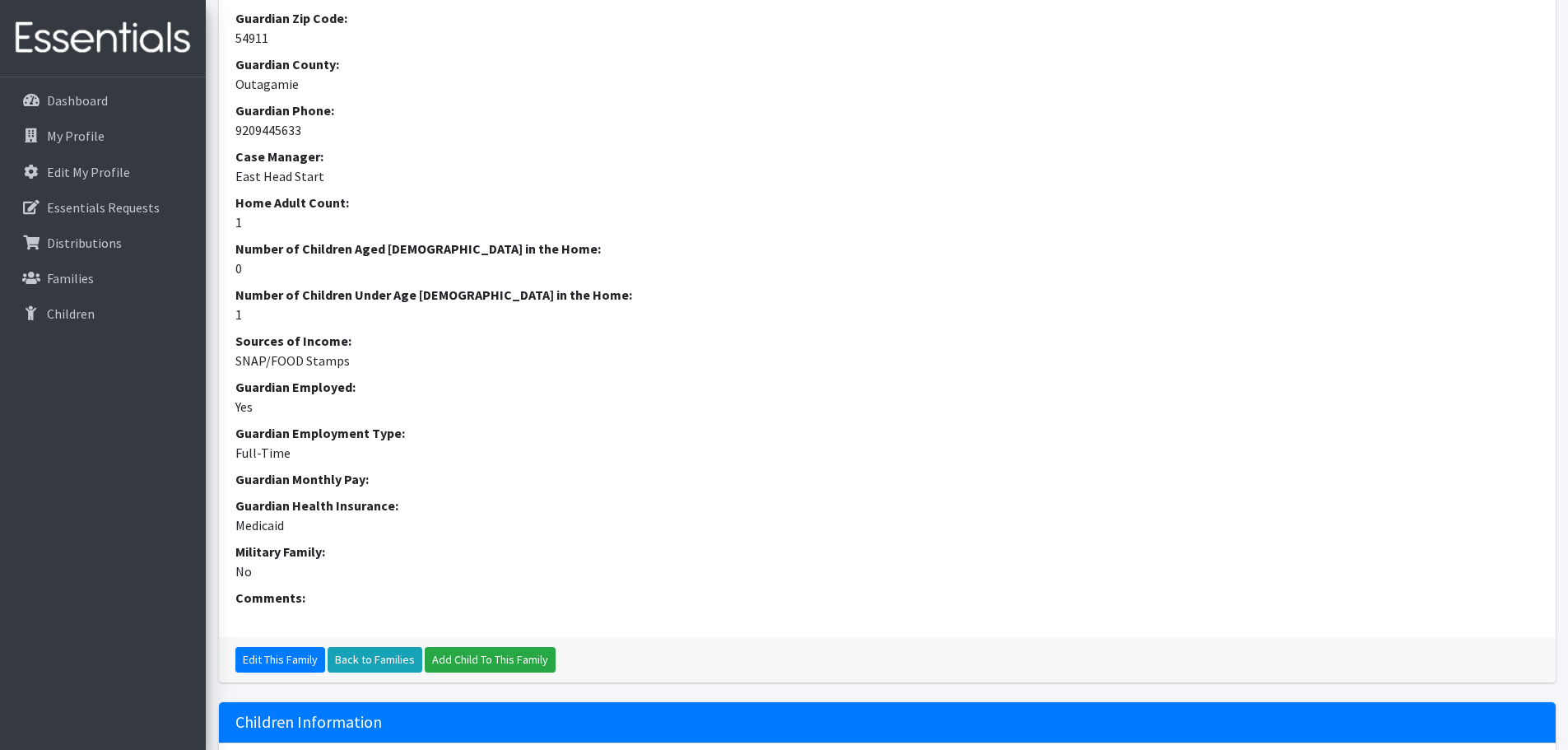
scroll to position [310, 0]
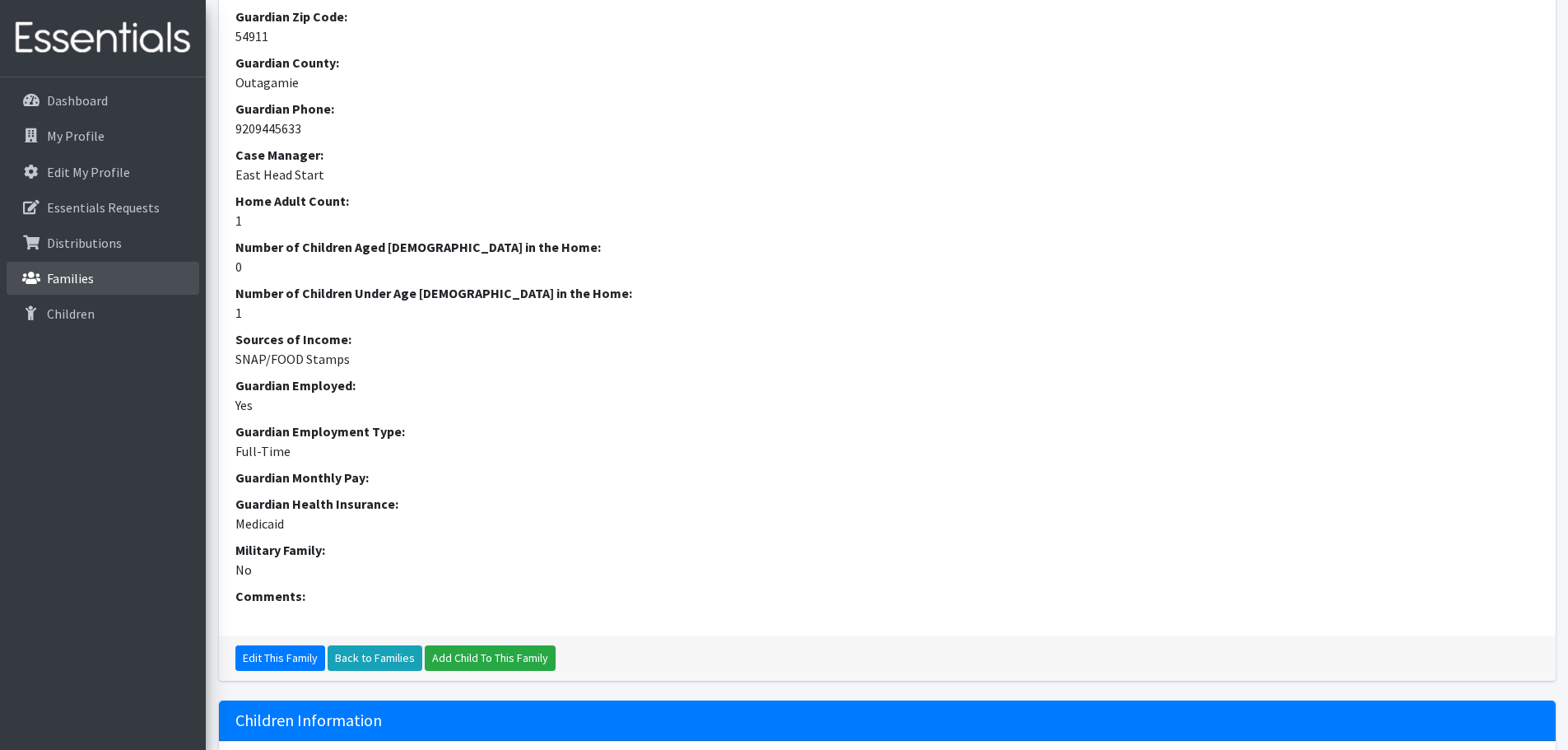
click at [86, 275] on p "Families" at bounding box center [69, 278] width 47 height 17
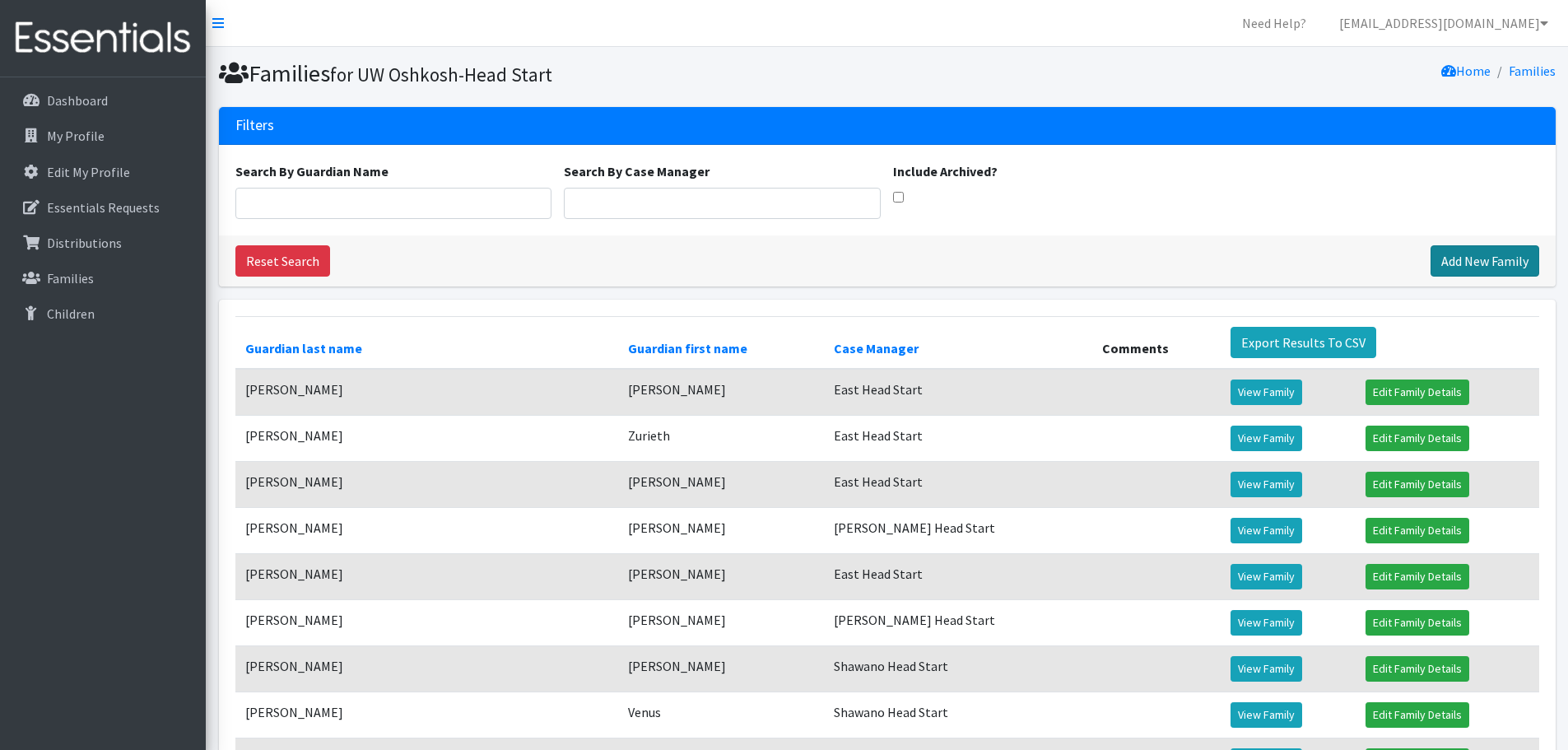
click at [1490, 254] on link "Add New Family" at bounding box center [1485, 261] width 109 height 32
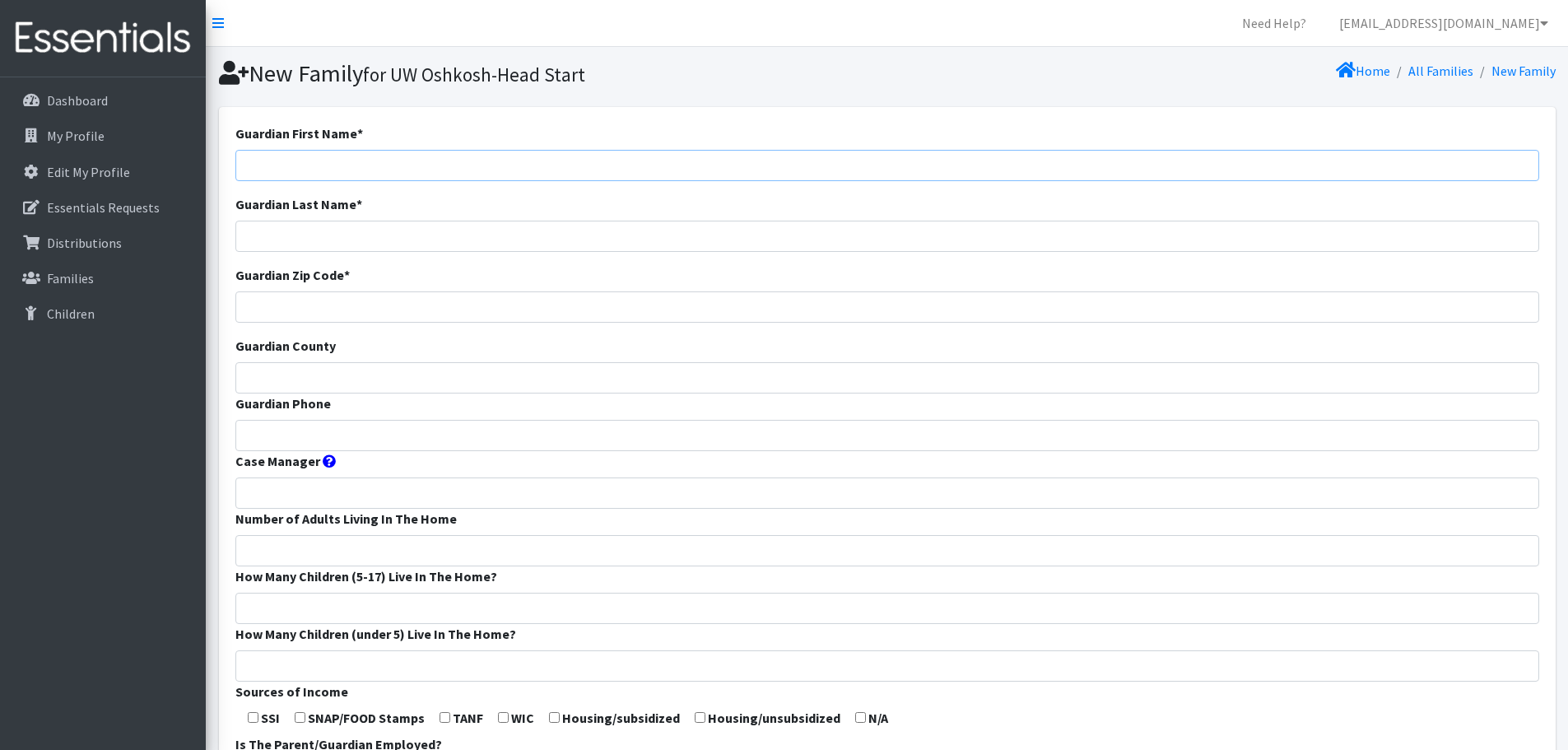
click at [427, 162] on input "Guardian First Name *" at bounding box center [887, 166] width 1303 height 32
paste input "La Naw Paw"
drag, startPoint x: 326, startPoint y: 165, endPoint x: 266, endPoint y: 163, distance: 60.0
click at [266, 163] on input "La Naw Paw" at bounding box center [887, 166] width 1303 height 32
type input "La"
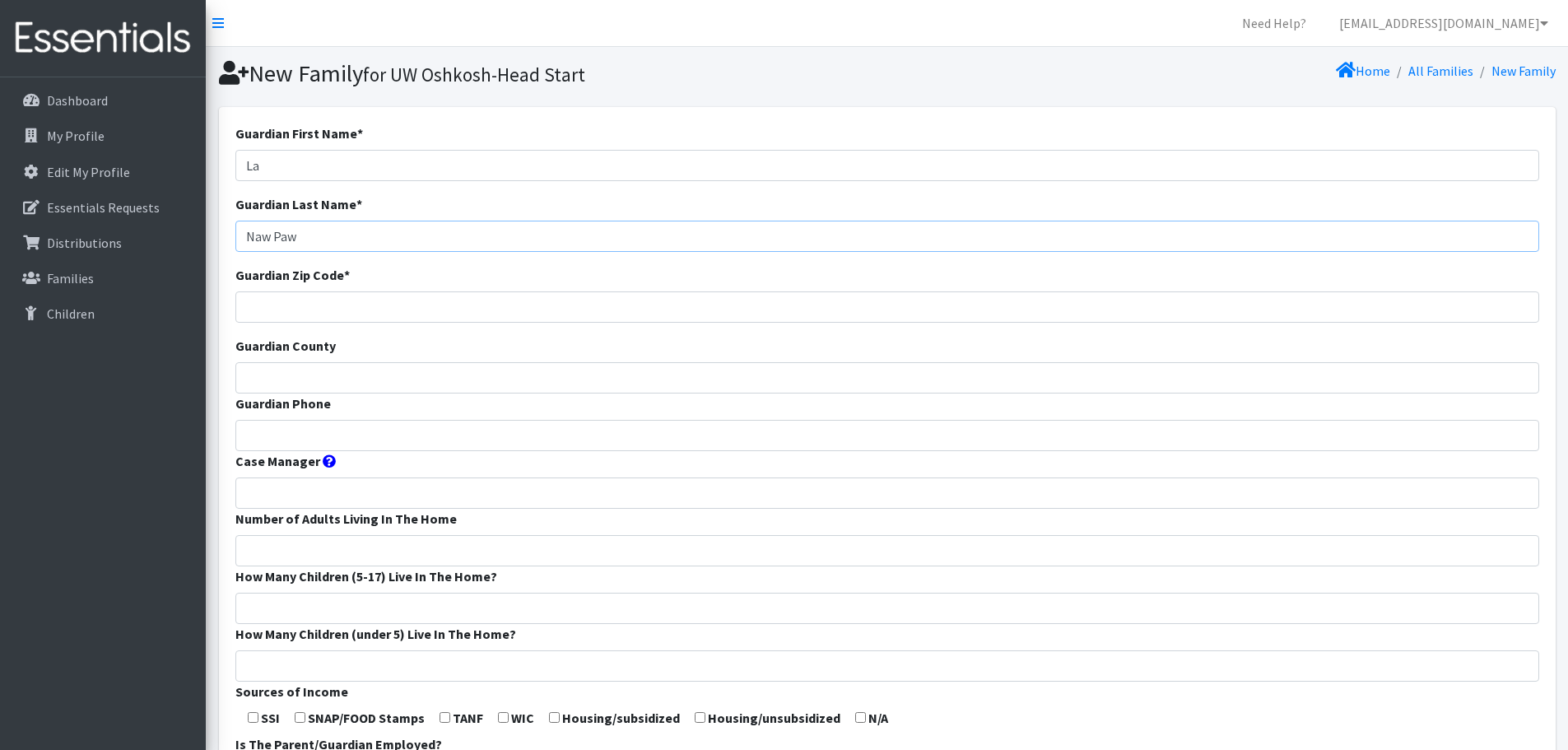
type input "Naw Paw"
click at [299, 303] on input "Guardian Zip Code *" at bounding box center [887, 308] width 1303 height 32
type input "54901"
click at [296, 384] on input "Guardian County" at bounding box center [887, 378] width 1303 height 32
type input "Winnebago"
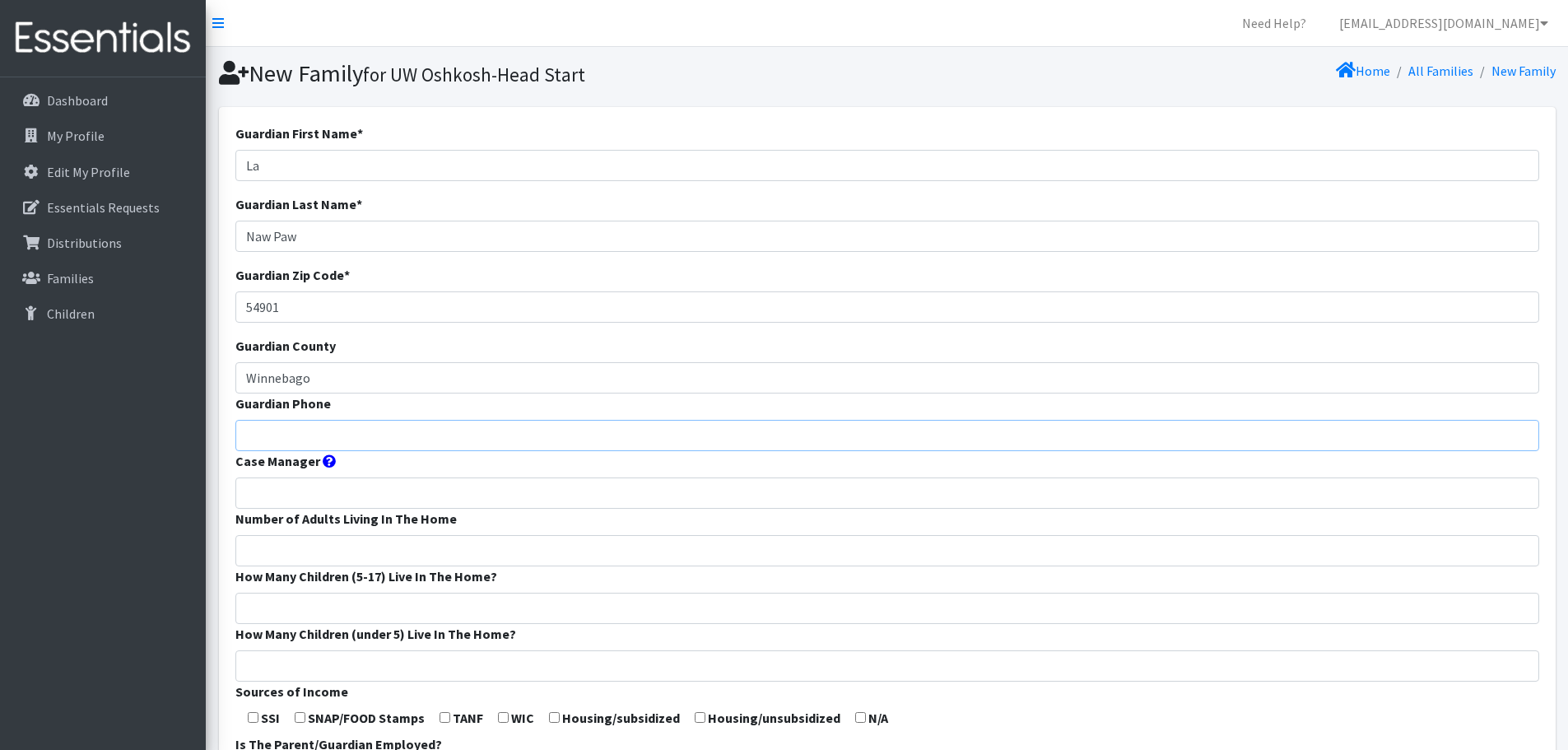
click at [350, 433] on input "Guardian Phone" at bounding box center [887, 436] width 1303 height 32
type input "9203129186"
click at [334, 491] on input "Case Manager" at bounding box center [887, 493] width 1303 height 32
type input "[PERSON_NAME] Head Start"
click at [316, 545] on input "Number of Adults Living In The Home" at bounding box center [887, 551] width 1303 height 32
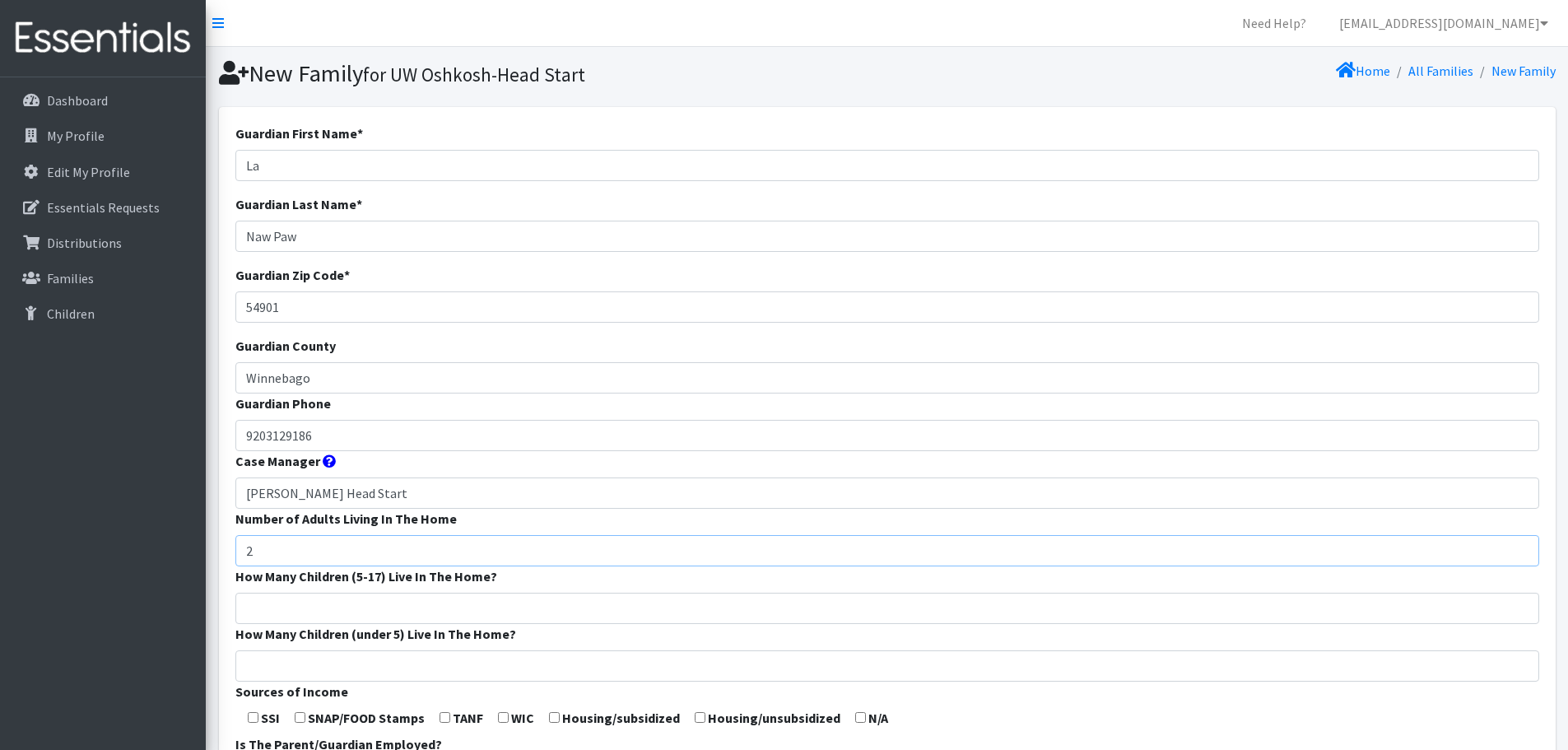
type input "2"
click at [323, 606] on input "How Many Children (5-17) Live In The Home?" at bounding box center [887, 608] width 1303 height 32
type input "1"
click at [327, 665] on input "How Many Children (under 5) Live In The Home?" at bounding box center [887, 666] width 1303 height 32
type input "2"
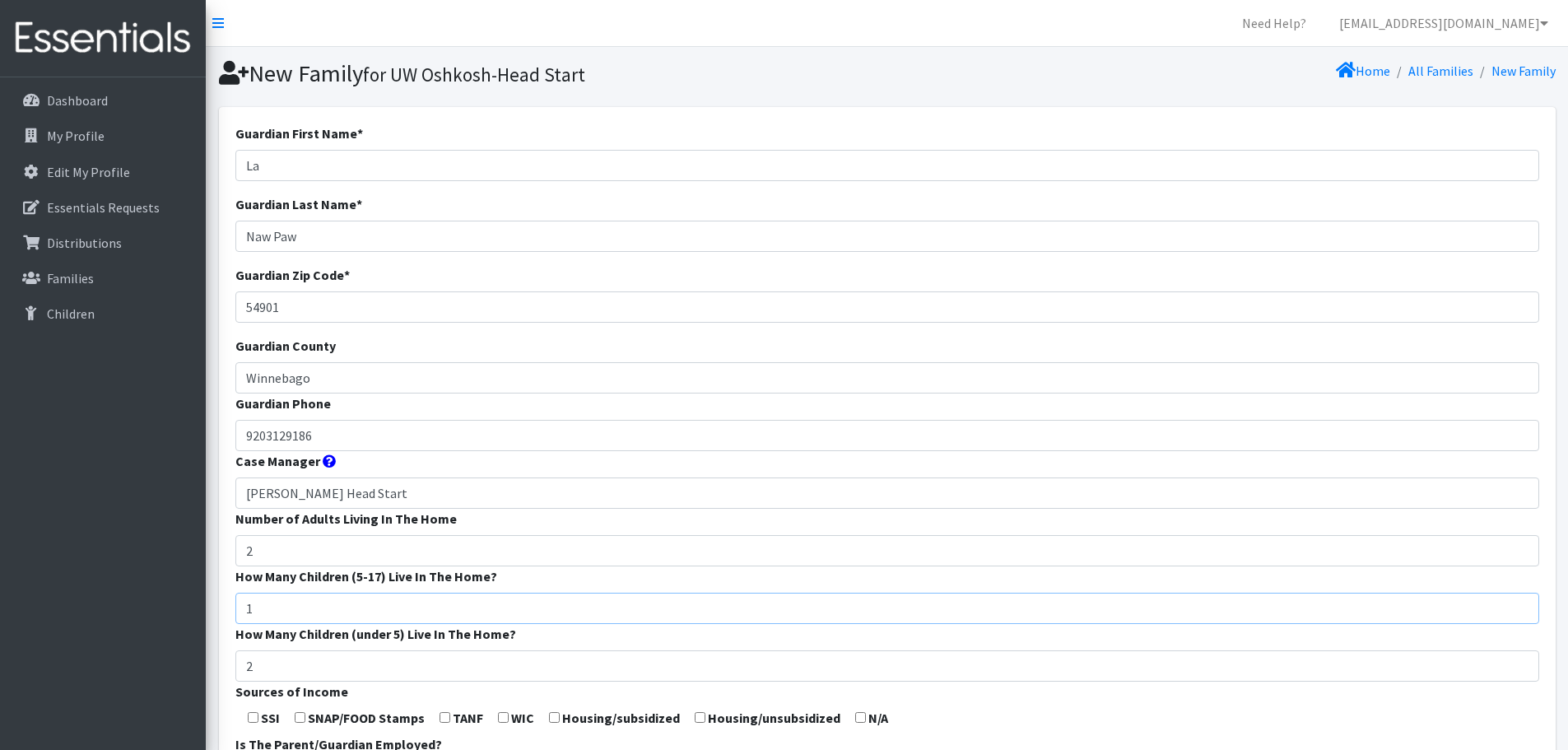
click at [598, 616] on input "1" at bounding box center [887, 608] width 1303 height 32
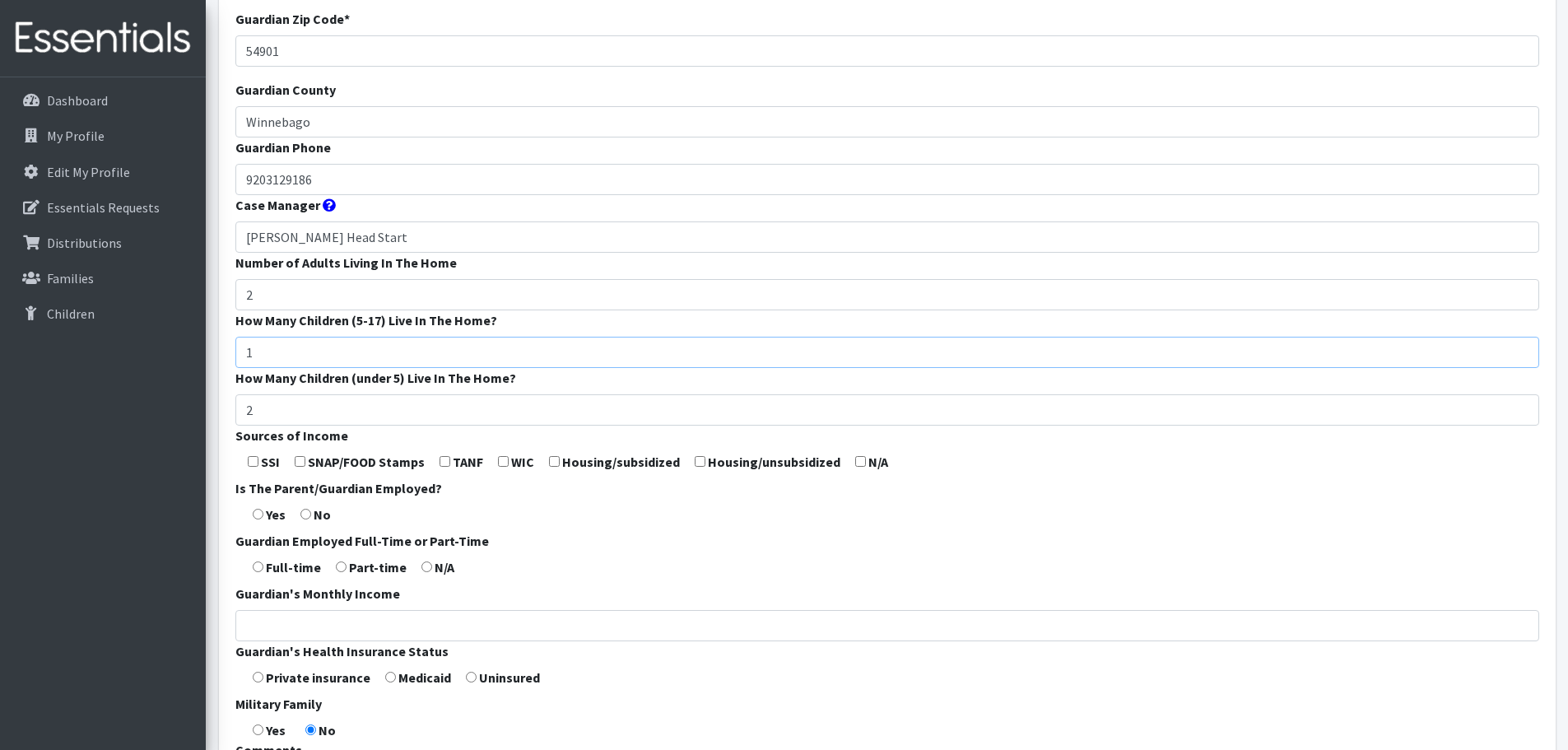
scroll to position [259, 0]
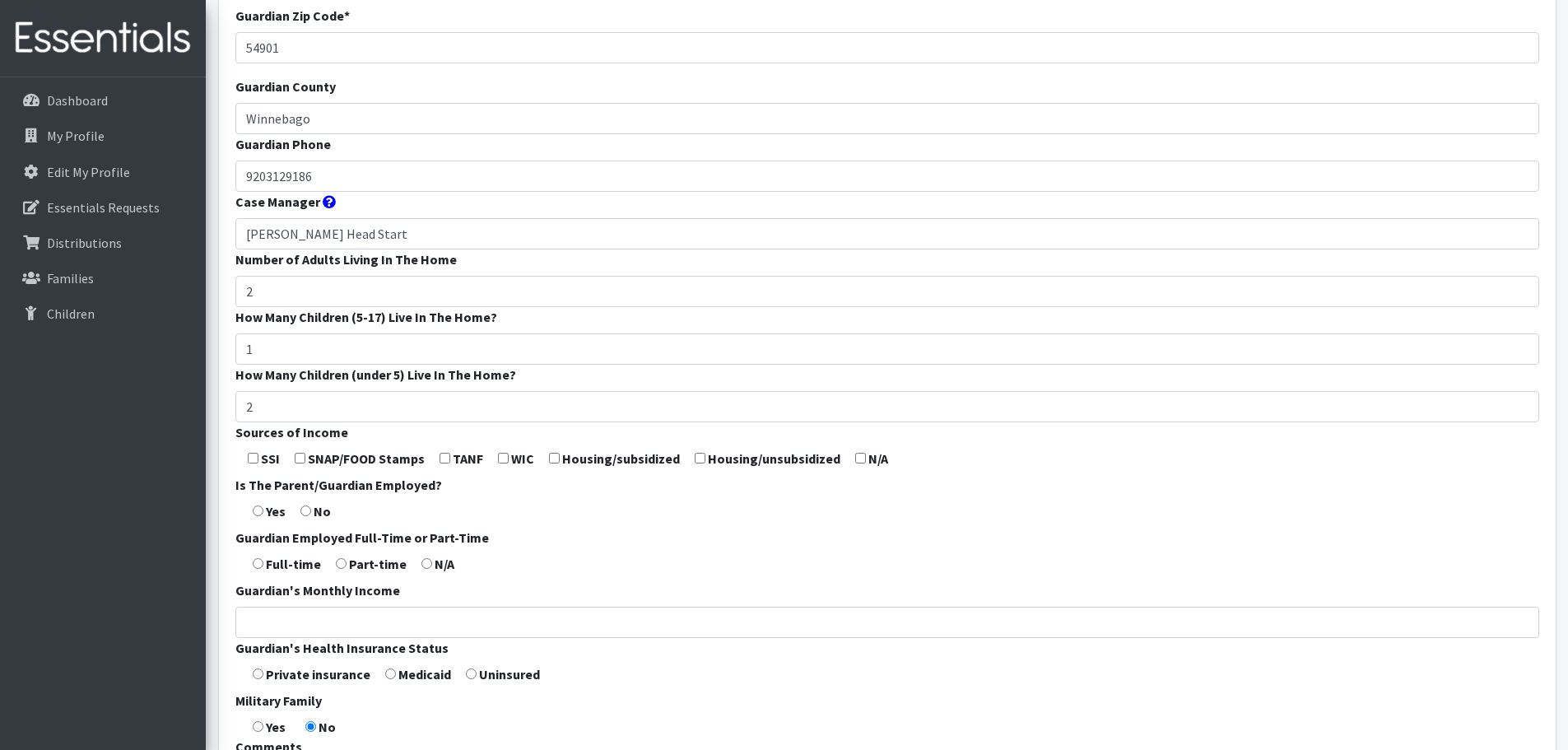
click at [855, 454] on input "checkbox" at bounding box center [860, 457] width 11 height 11
checkbox input "true"
click at [262, 510] on input "radio" at bounding box center [258, 510] width 11 height 11
radio input "true"
click at [260, 563] on input "radio" at bounding box center [258, 563] width 11 height 11
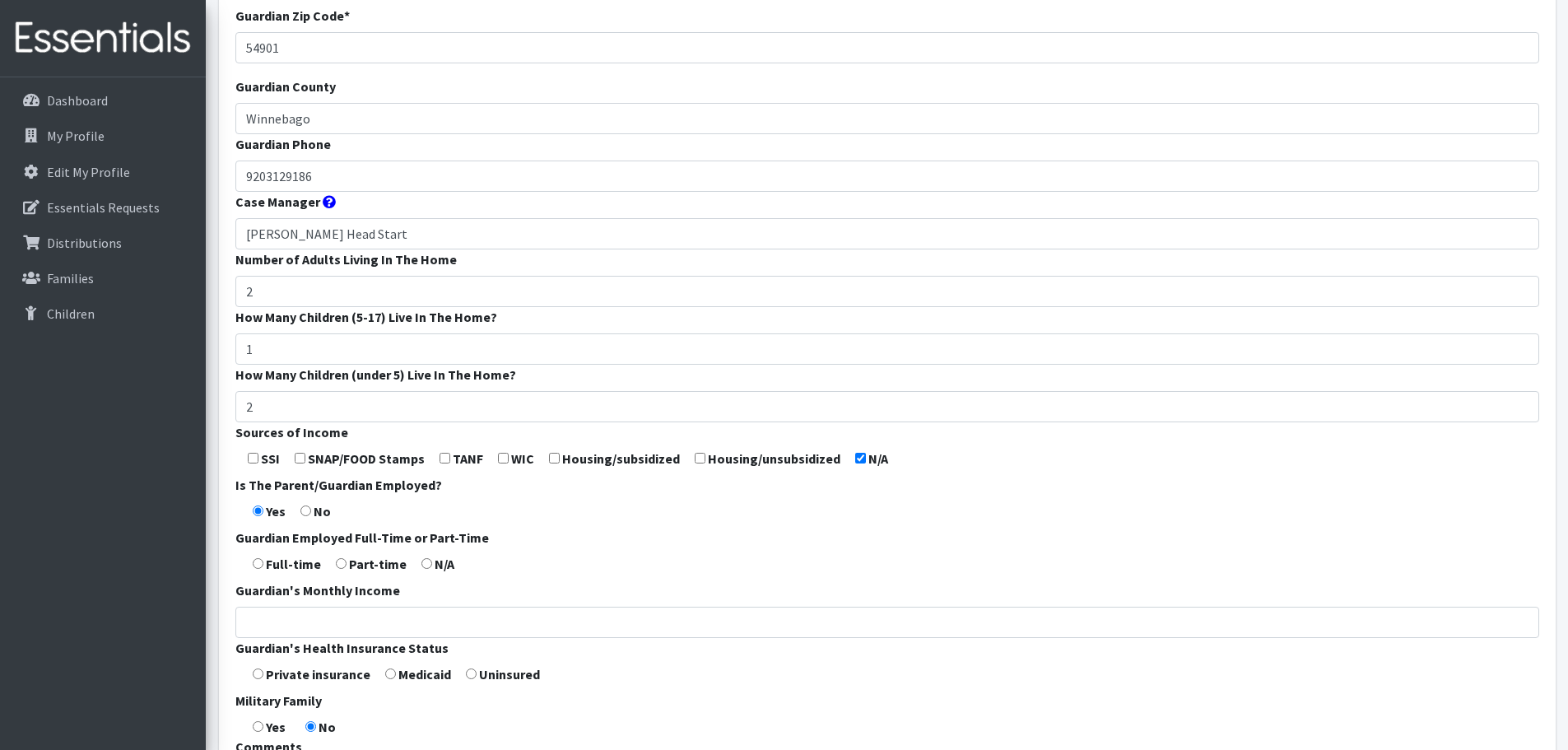
radio input "true"
click at [283, 622] on input "Guardian's Monthly Income" at bounding box center [887, 623] width 1303 height 32
type input "4,150"
click at [392, 675] on input "radio" at bounding box center [390, 674] width 11 height 11
radio input "true"
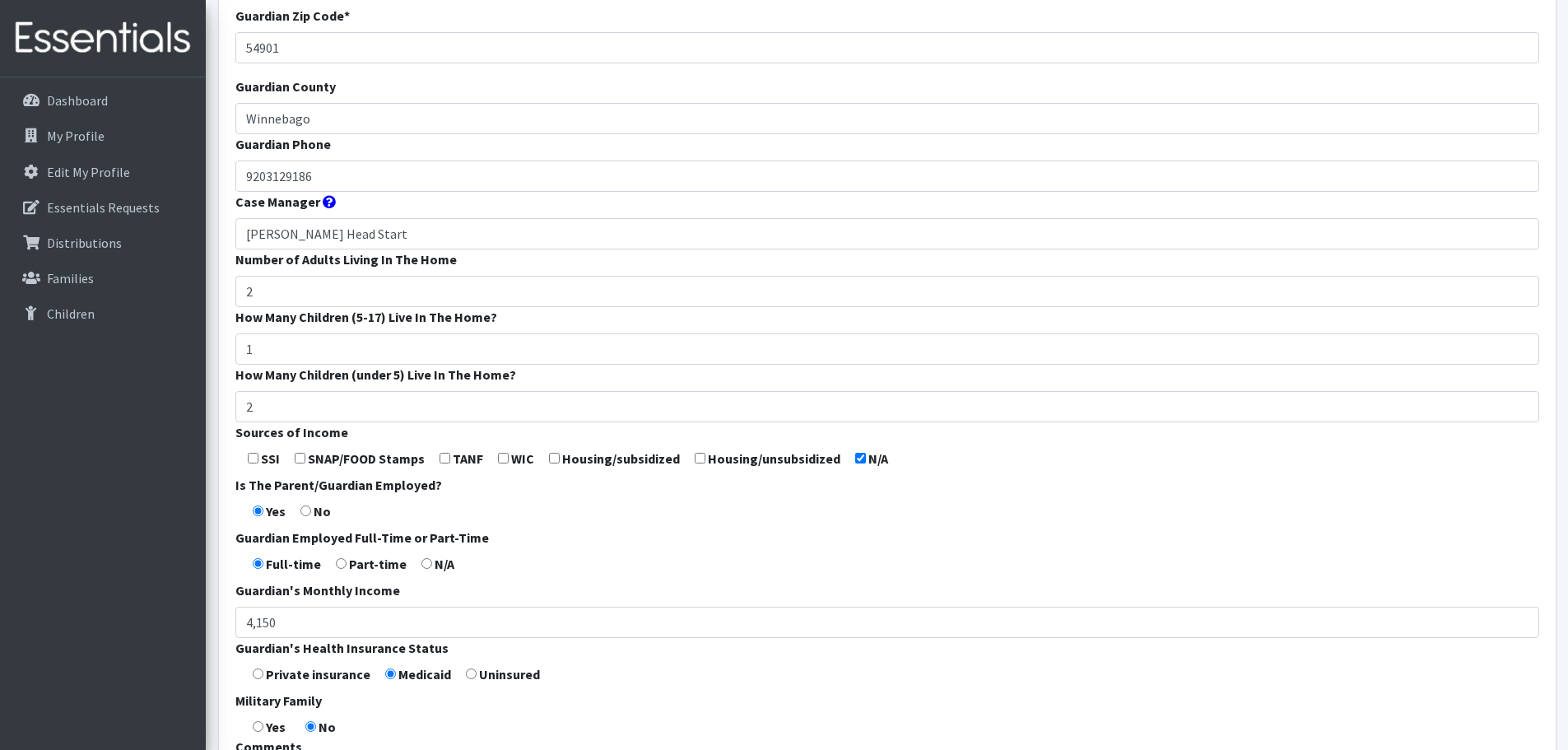
click at [611, 727] on form "Guardian First Name * La Guardian Last Name * Naw Paw Guardian Zip Code * 54901…" at bounding box center [887, 352] width 1303 height 976
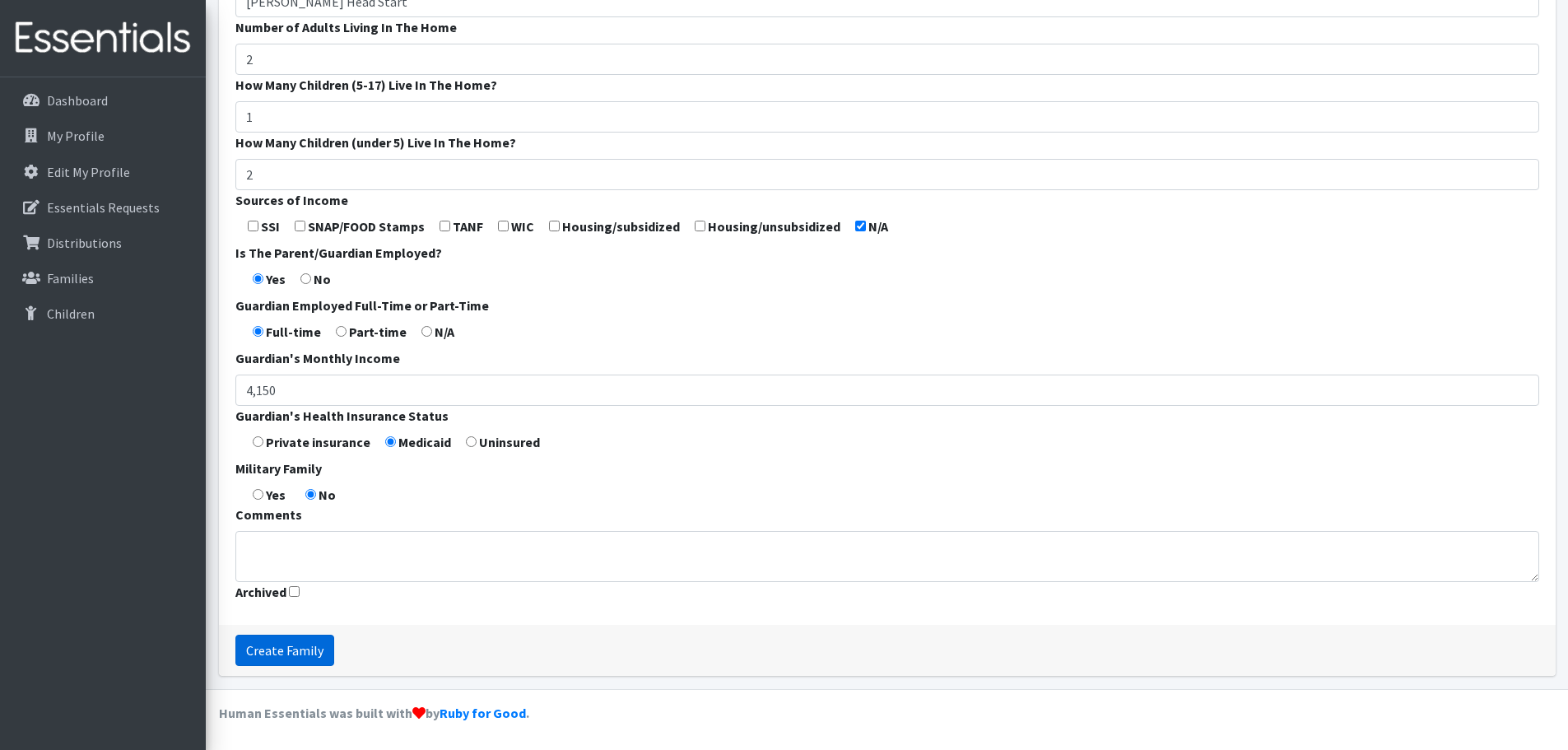
click at [263, 653] on input "Create Family" at bounding box center [285, 651] width 99 height 32
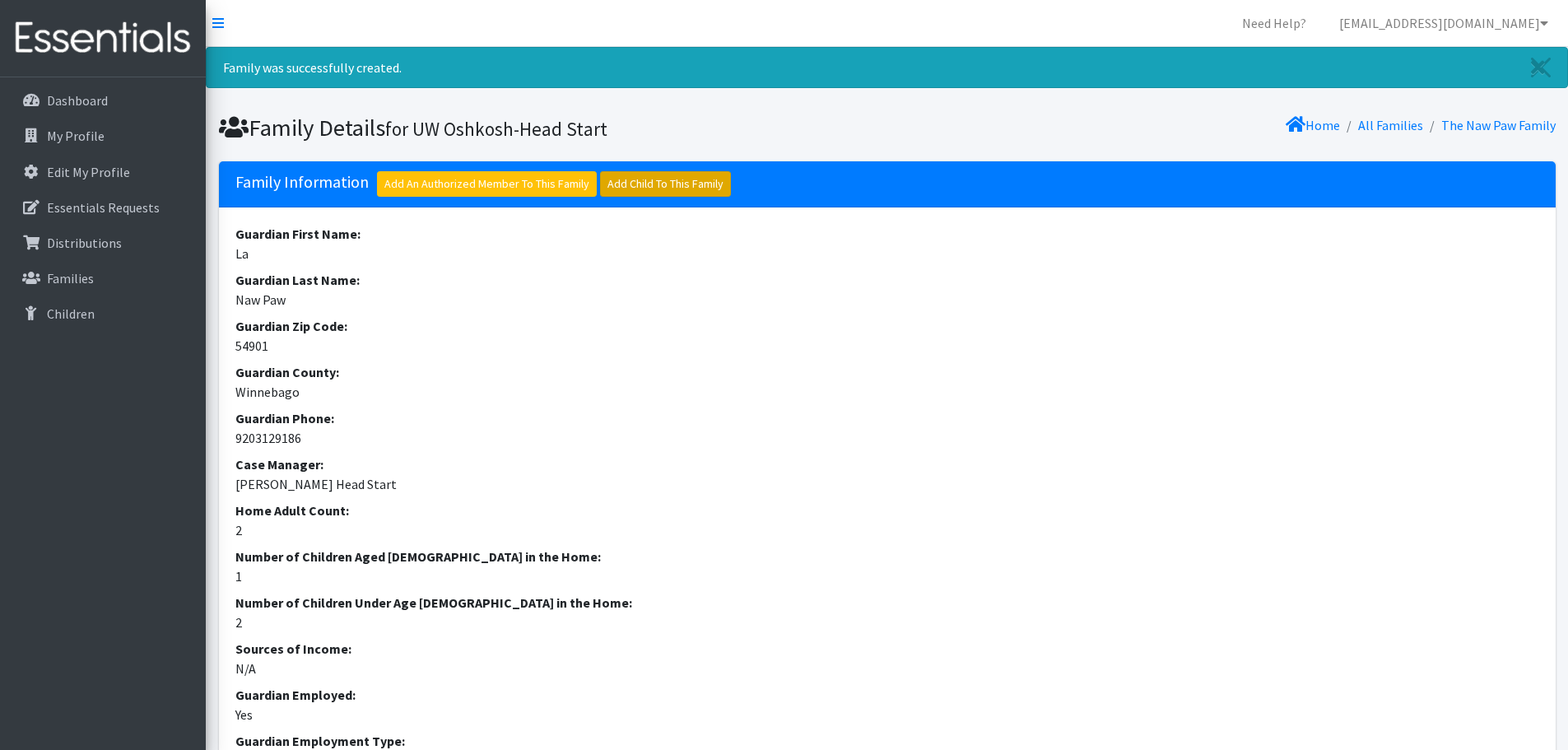
click at [681, 177] on link "Add Child To This Family" at bounding box center [665, 185] width 131 height 26
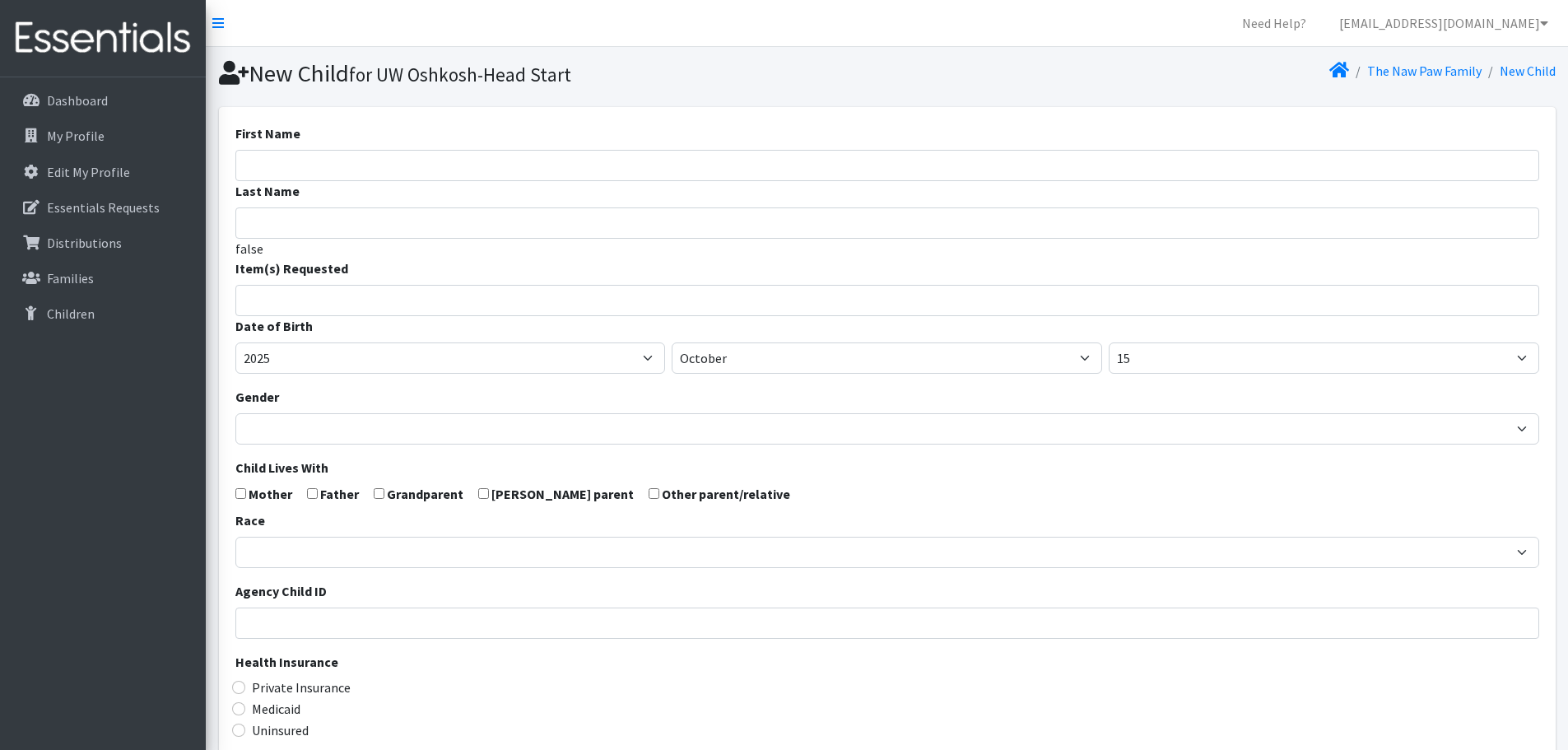
select select
click at [457, 164] on input "First Name" at bounding box center [887, 166] width 1303 height 32
type input "[PERSON_NAME]"
click at [376, 302] on input "search" at bounding box center [899, 298] width 1298 height 15
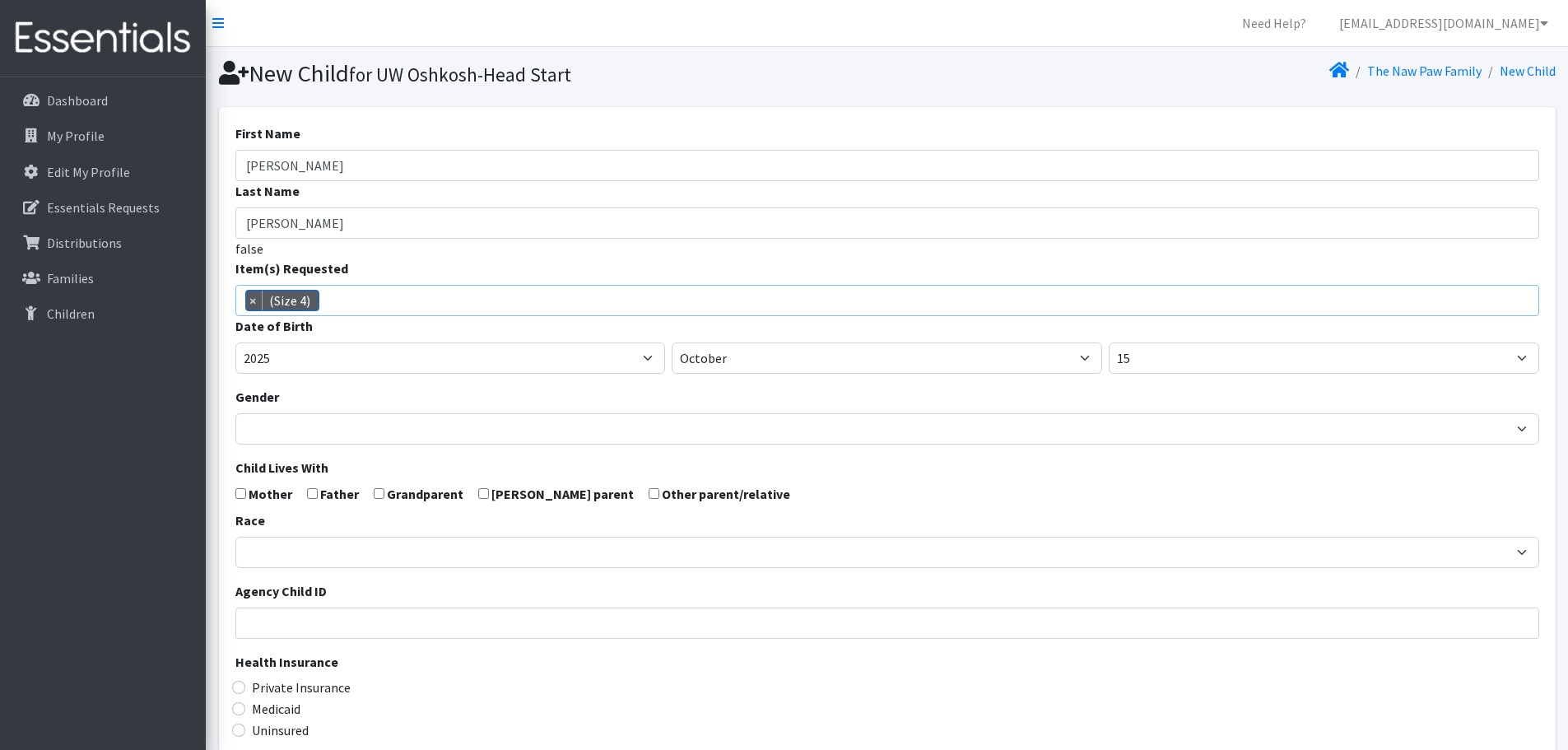
select select "14512"
click at [414, 304] on span "× (Size 4)" at bounding box center [887, 301] width 1303 height 32
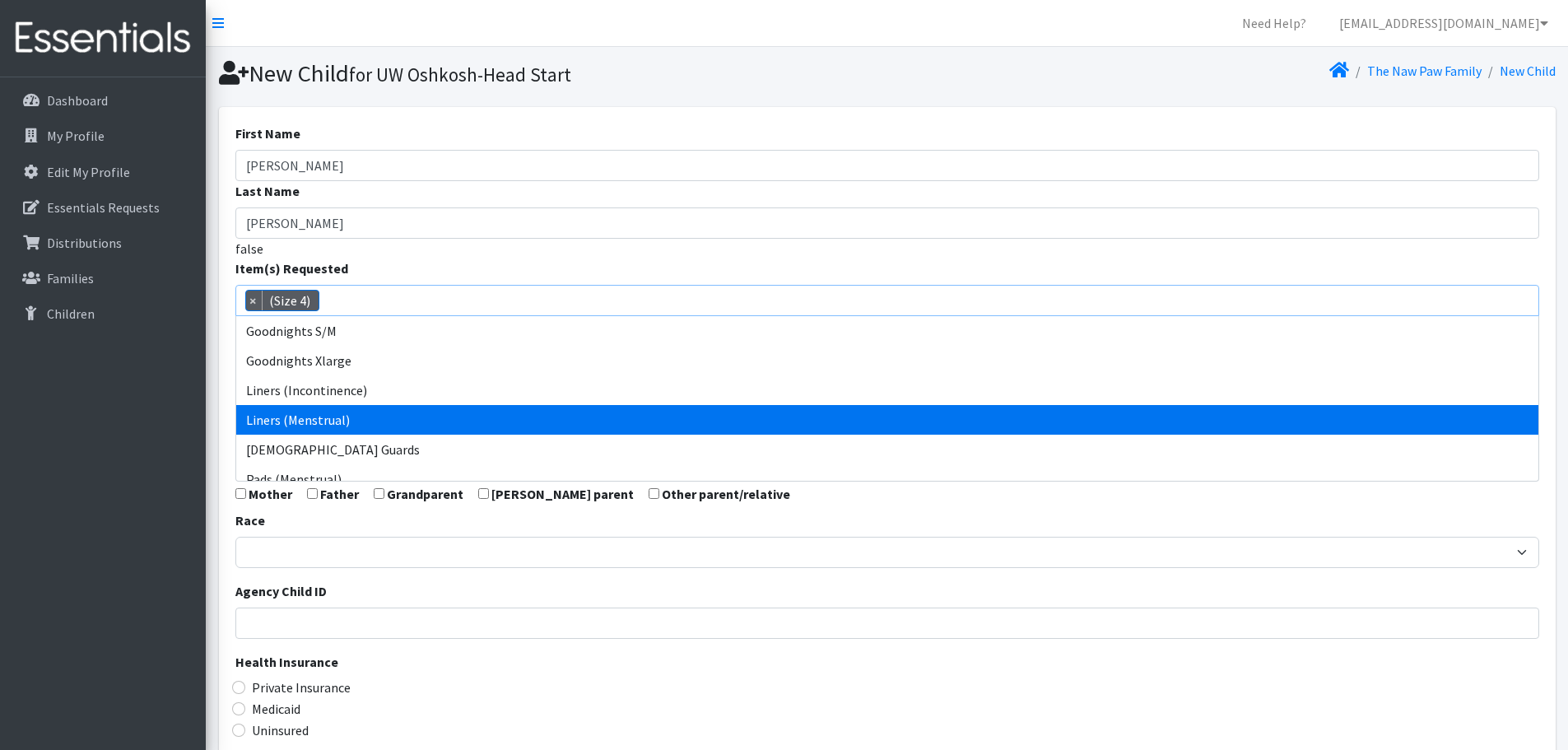
scroll to position [813, 0]
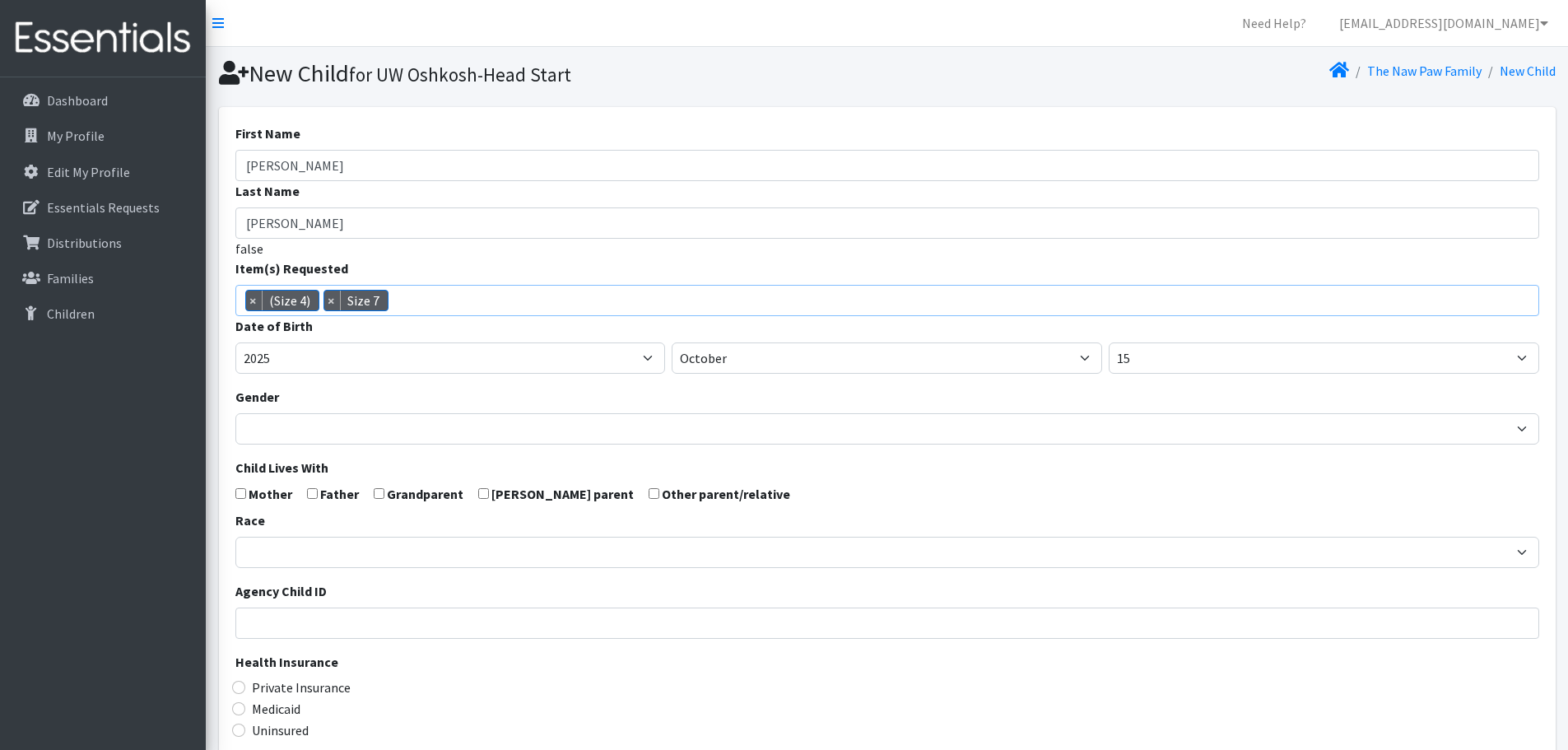
click at [445, 300] on span "× (Size 4) × Size 7" at bounding box center [887, 301] width 1303 height 32
click at [567, 308] on span "× (Size 4) × Pull-Ups (3T-4T) × Size 7" at bounding box center [887, 301] width 1303 height 32
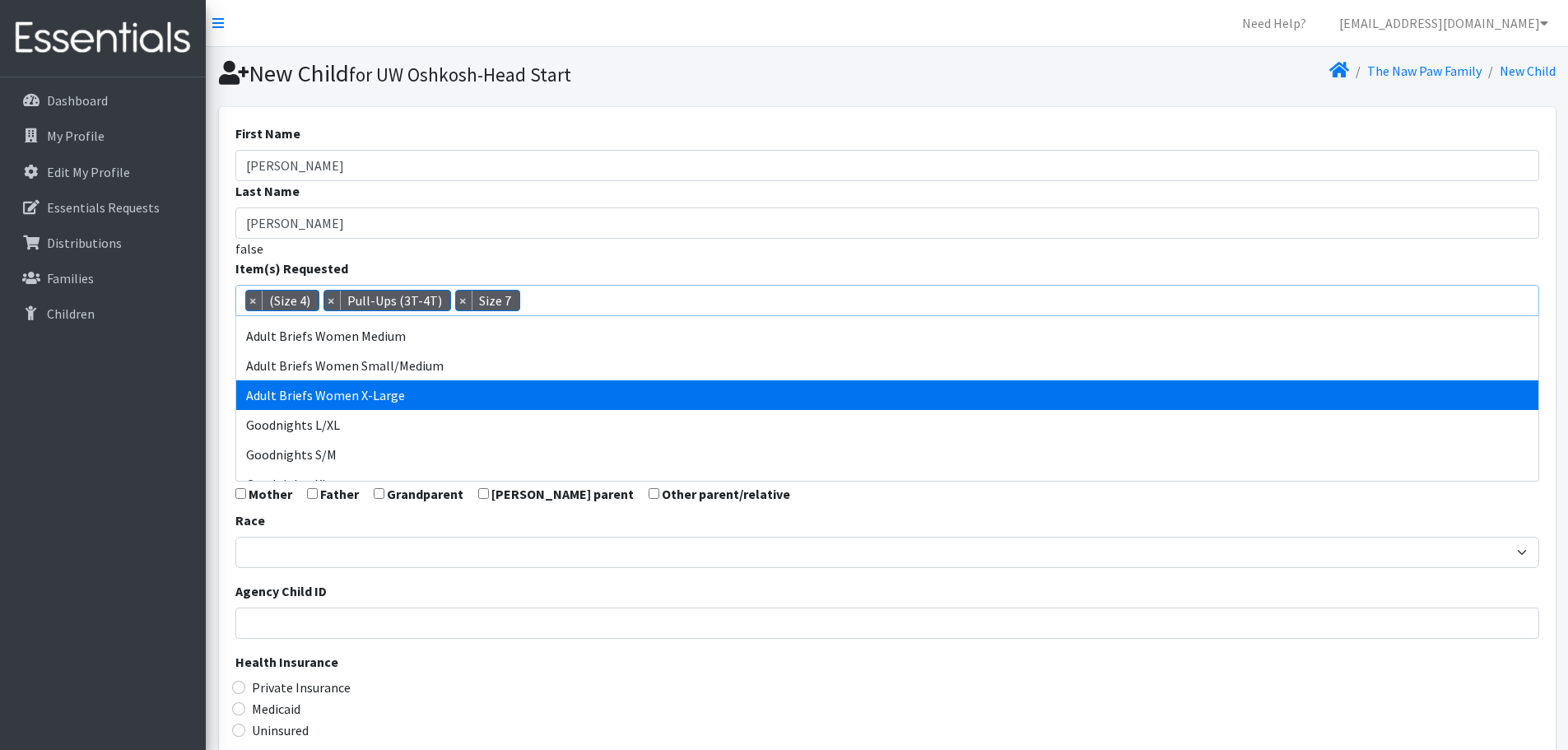
scroll to position [381, 0]
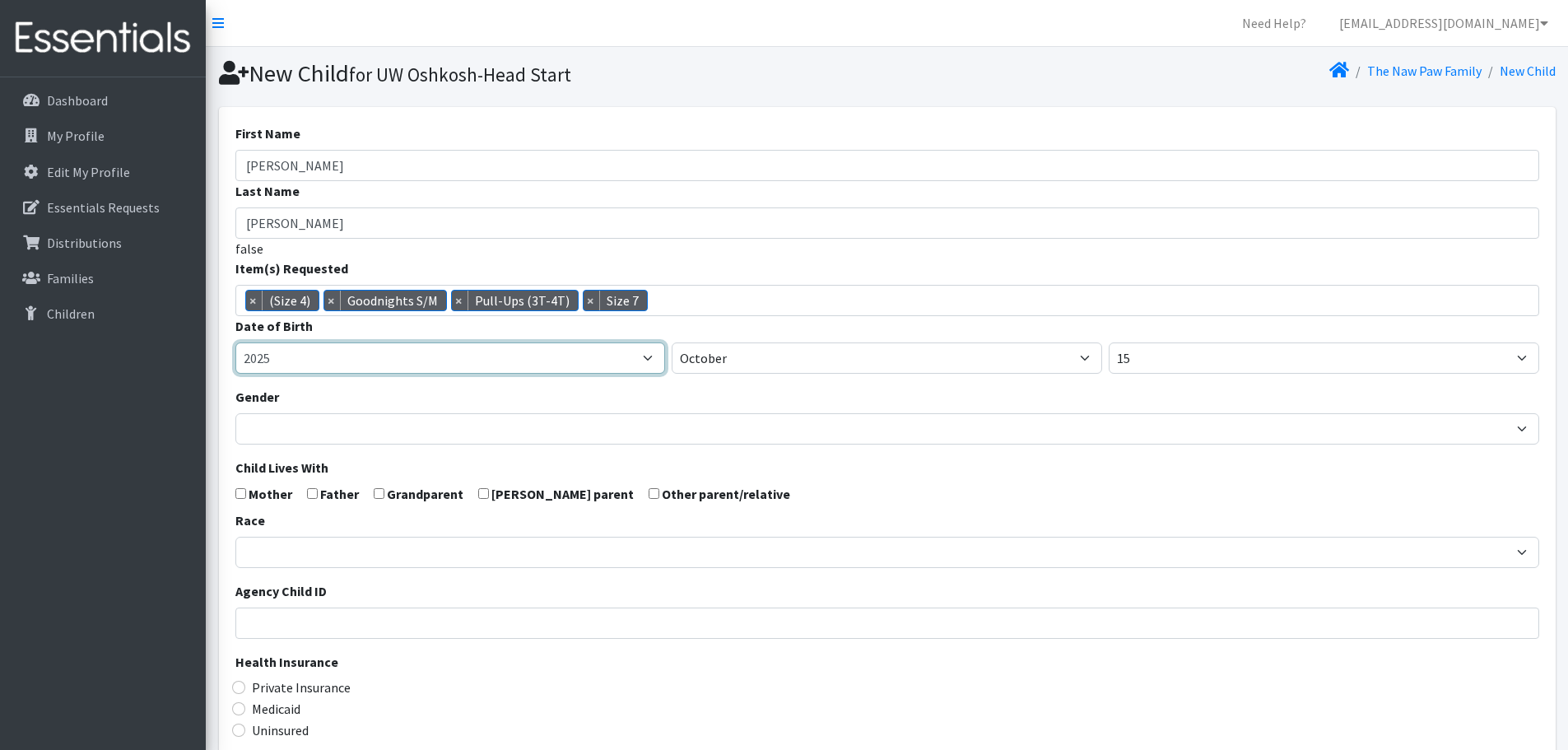
click at [311, 355] on select "2005 2006 2007 2008 2009 2010 2011 2012 2013 2014 2015 2016 2017 2018 2019 2020…" at bounding box center [450, 358] width 430 height 32
select select "2021"
click at [235, 342] on select "2005 2006 2007 2008 2009 2010 2011 2012 2013 2014 2015 2016 2017 2018 2019 2020…" at bounding box center [450, 358] width 430 height 32
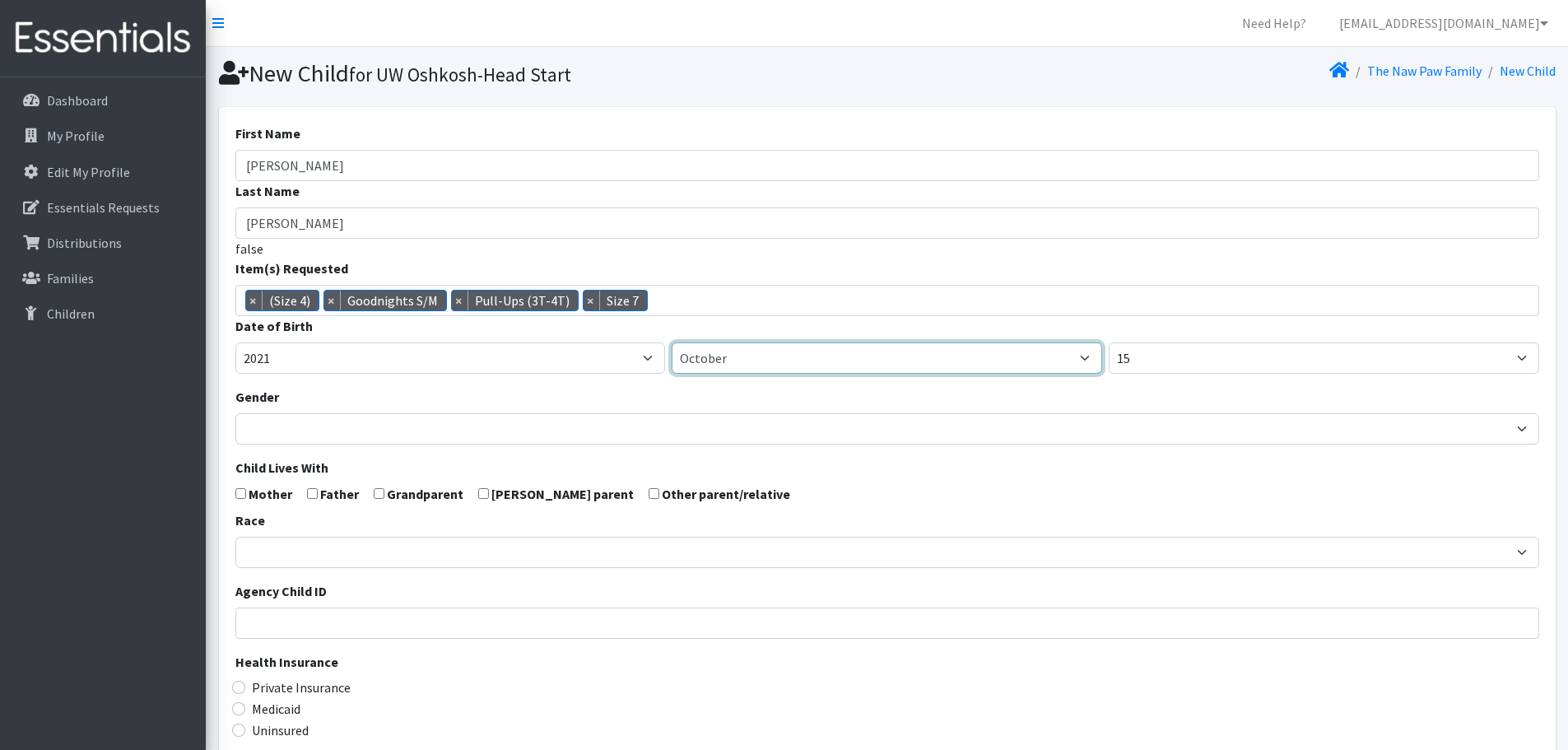
click at [708, 367] on select "January February March April May June July August September October November De…" at bounding box center [887, 358] width 430 height 32
select select "4"
click at [671, 342] on select "January February March April May June July August September October November De…" at bounding box center [887, 358] width 430 height 32
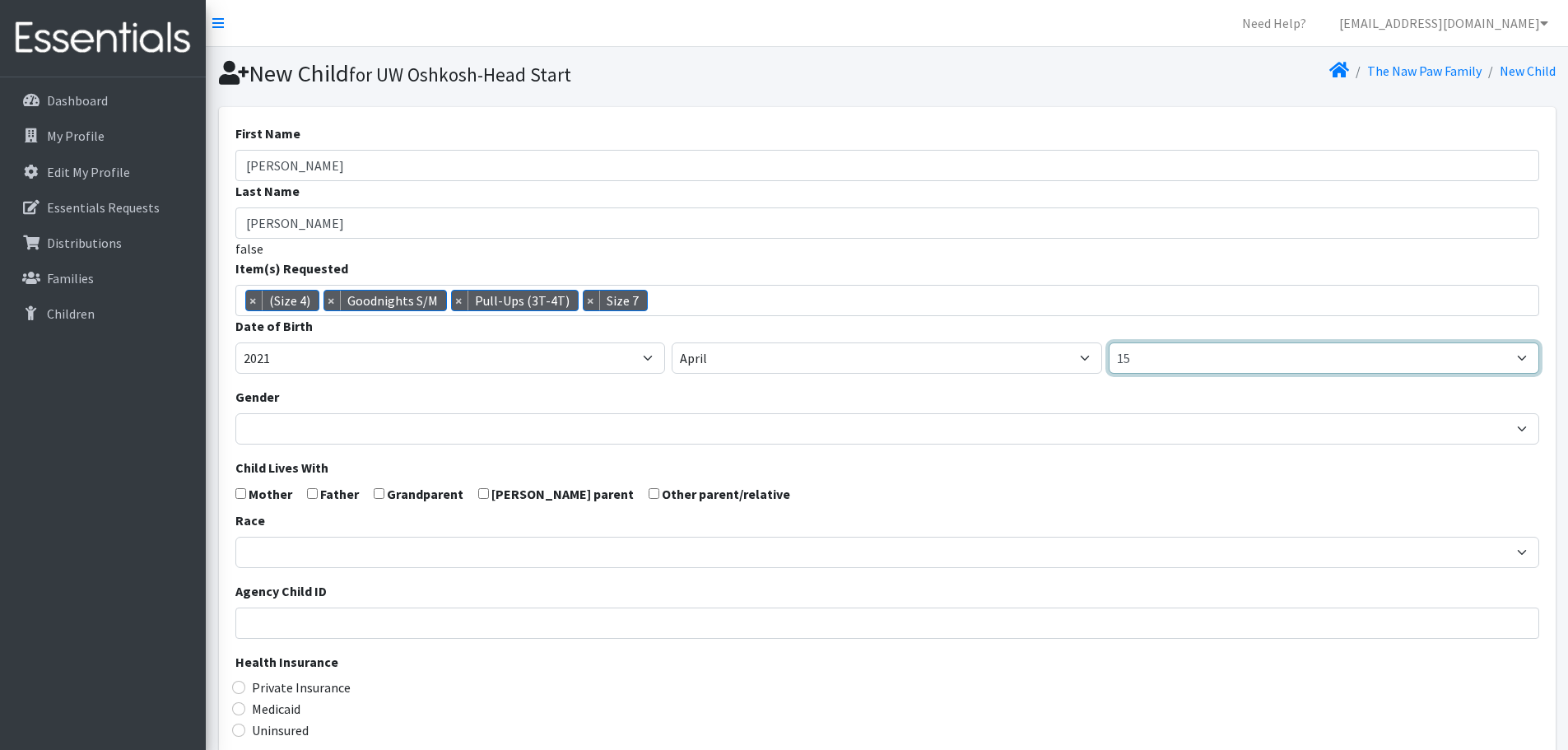
click at [1139, 356] on select "1 2 3 4 5 6 7 8 9 10 11 12 13 14 15 16 17 18 19 20 21 22 23 24 25 26 27 28 29 3…" at bounding box center [1324, 358] width 430 height 32
select select "7"
click at [1109, 342] on select "1 2 3 4 5 6 7 8 9 10 11 12 13 14 15 16 17 18 19 20 21 22 23 24 25 26 27 28 29 3…" at bounding box center [1324, 358] width 430 height 32
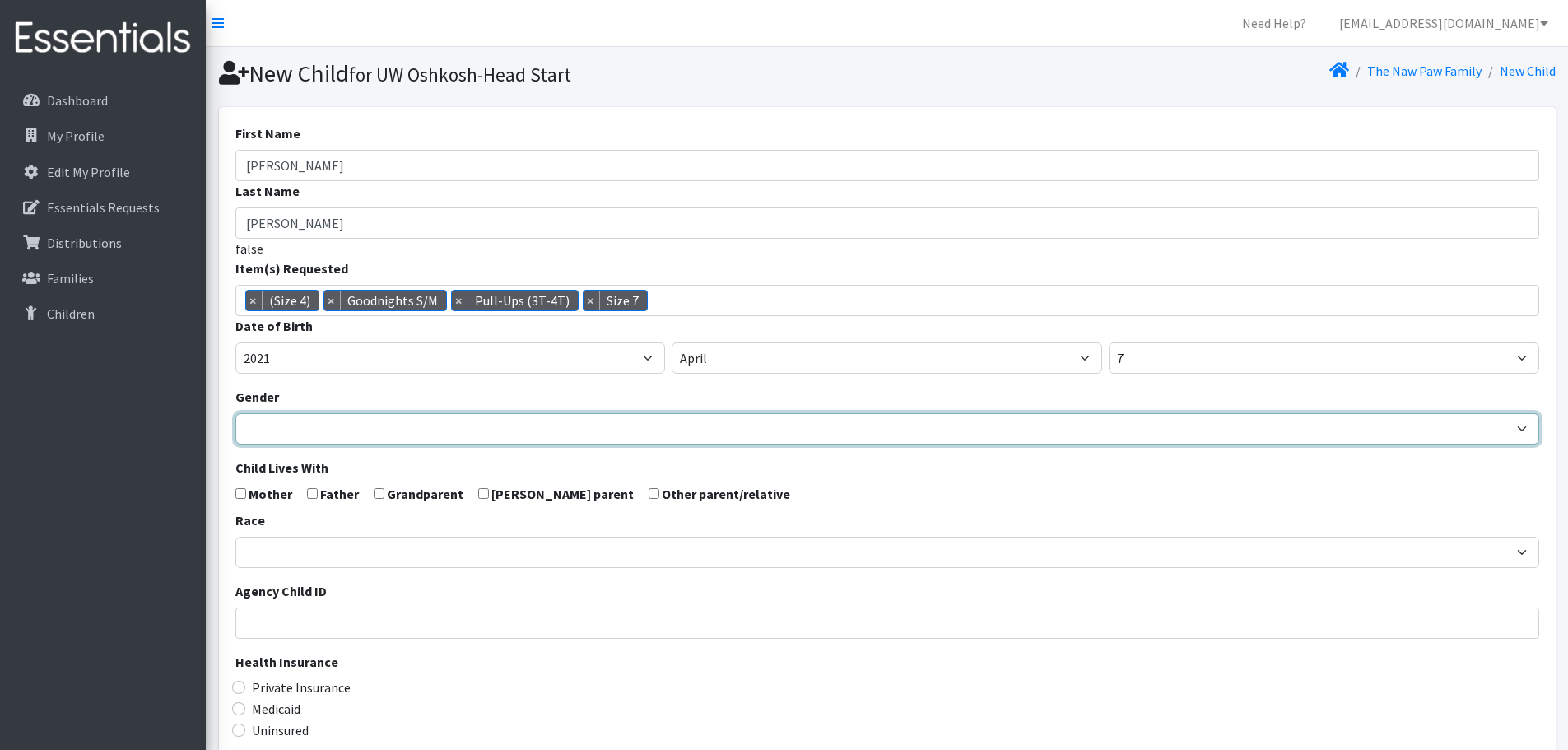
click at [324, 424] on select "[DEMOGRAPHIC_DATA] [DEMOGRAPHIC_DATA]" at bounding box center [887, 430] width 1303 height 32
select select "[DEMOGRAPHIC_DATA]"
click at [235, 414] on select "[DEMOGRAPHIC_DATA] [DEMOGRAPHIC_DATA]" at bounding box center [887, 430] width 1303 height 32
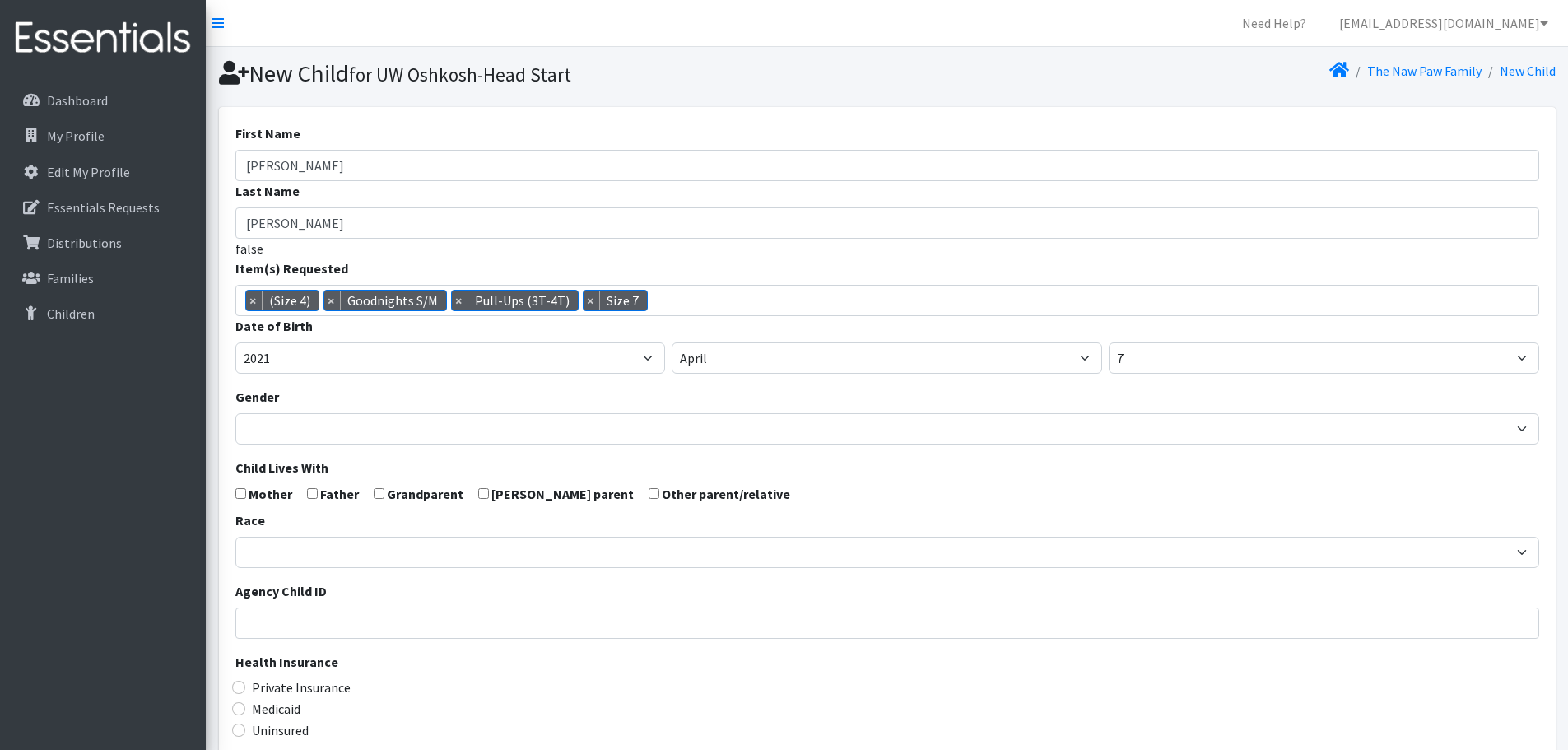
click at [243, 495] on input "checkbox" at bounding box center [240, 493] width 11 height 11
checkbox input "true"
click at [310, 491] on input "checkbox" at bounding box center [311, 493] width 11 height 11
checkbox input "true"
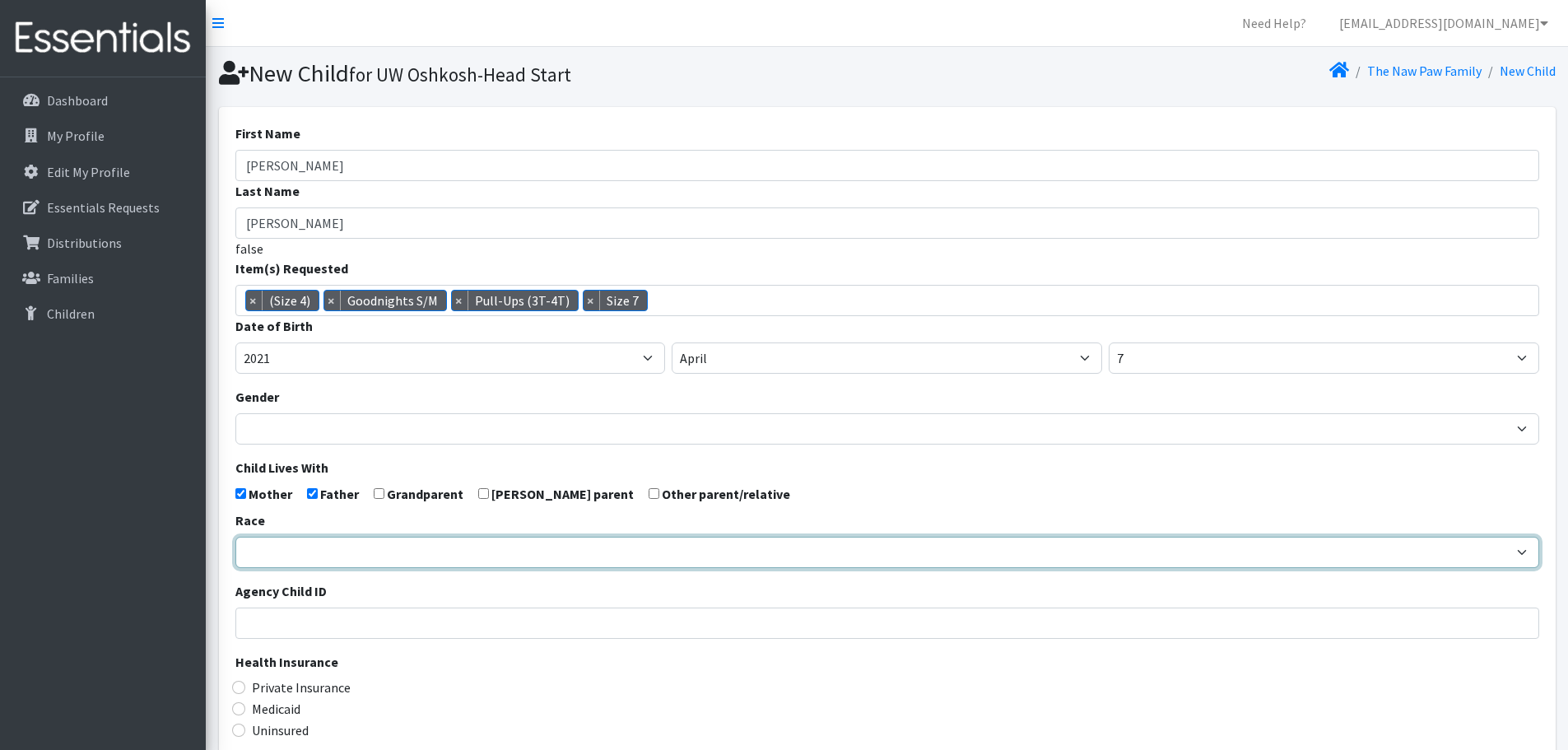
click at [334, 555] on select "[DEMOGRAPHIC_DATA] Caucasian Hispanic [DEMOGRAPHIC_DATA] [DEMOGRAPHIC_DATA] Isl…" at bounding box center [887, 553] width 1303 height 32
select select "[DEMOGRAPHIC_DATA]"
click at [235, 537] on select "[DEMOGRAPHIC_DATA] Caucasian Hispanic [DEMOGRAPHIC_DATA] [DEMOGRAPHIC_DATA] Isl…" at bounding box center [887, 553] width 1303 height 32
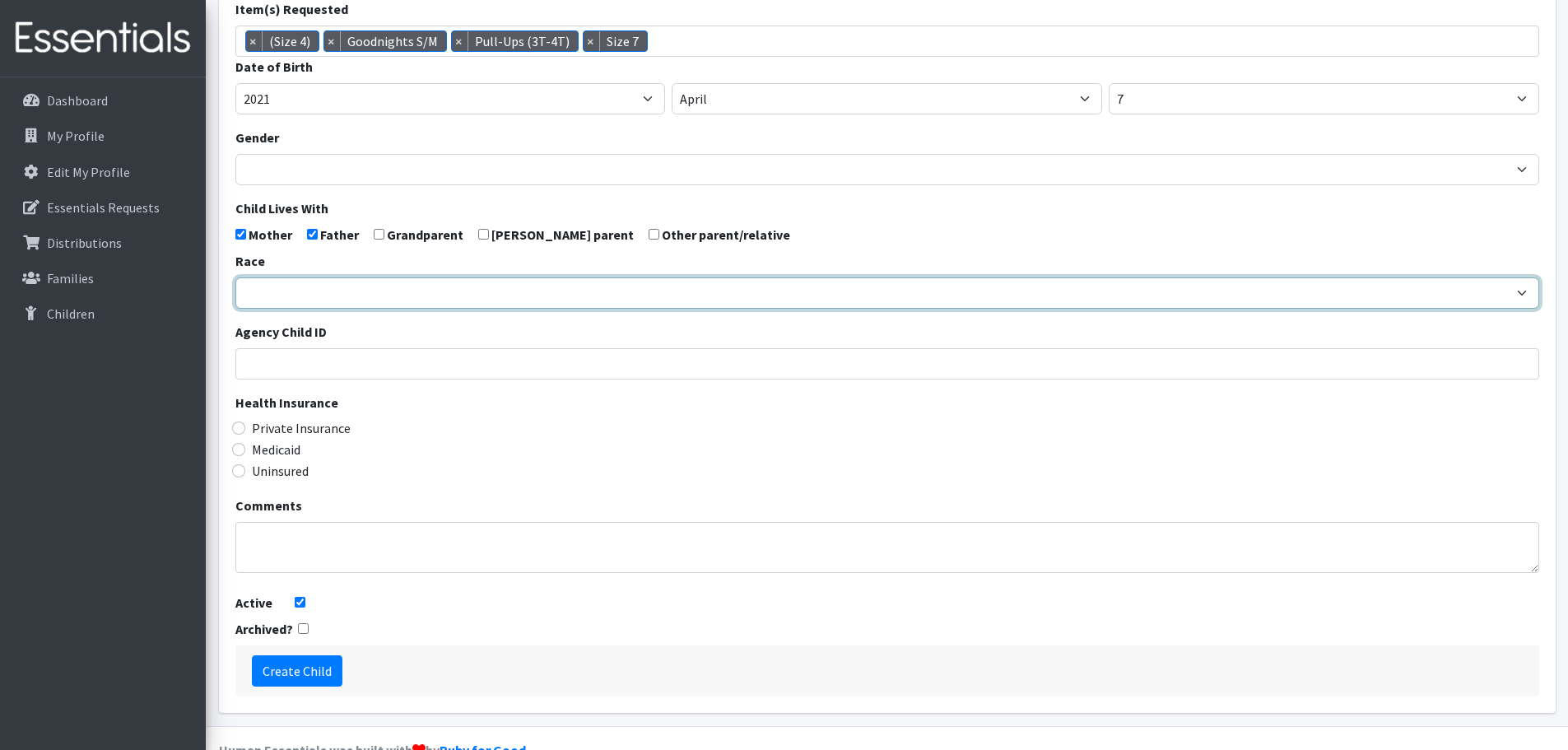
scroll to position [261, 0]
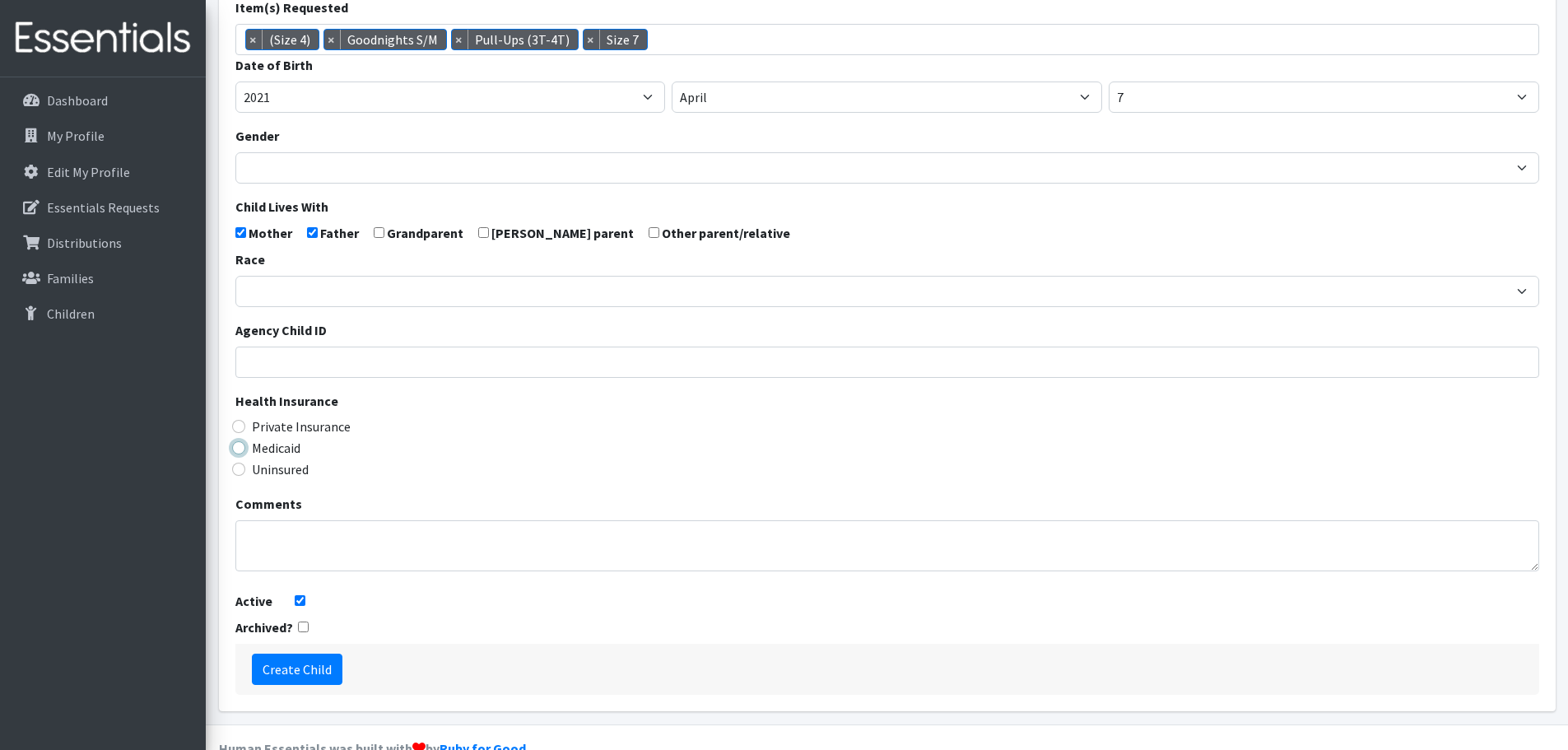
click at [239, 442] on input "Medicaid" at bounding box center [238, 447] width 13 height 13
radio input "true"
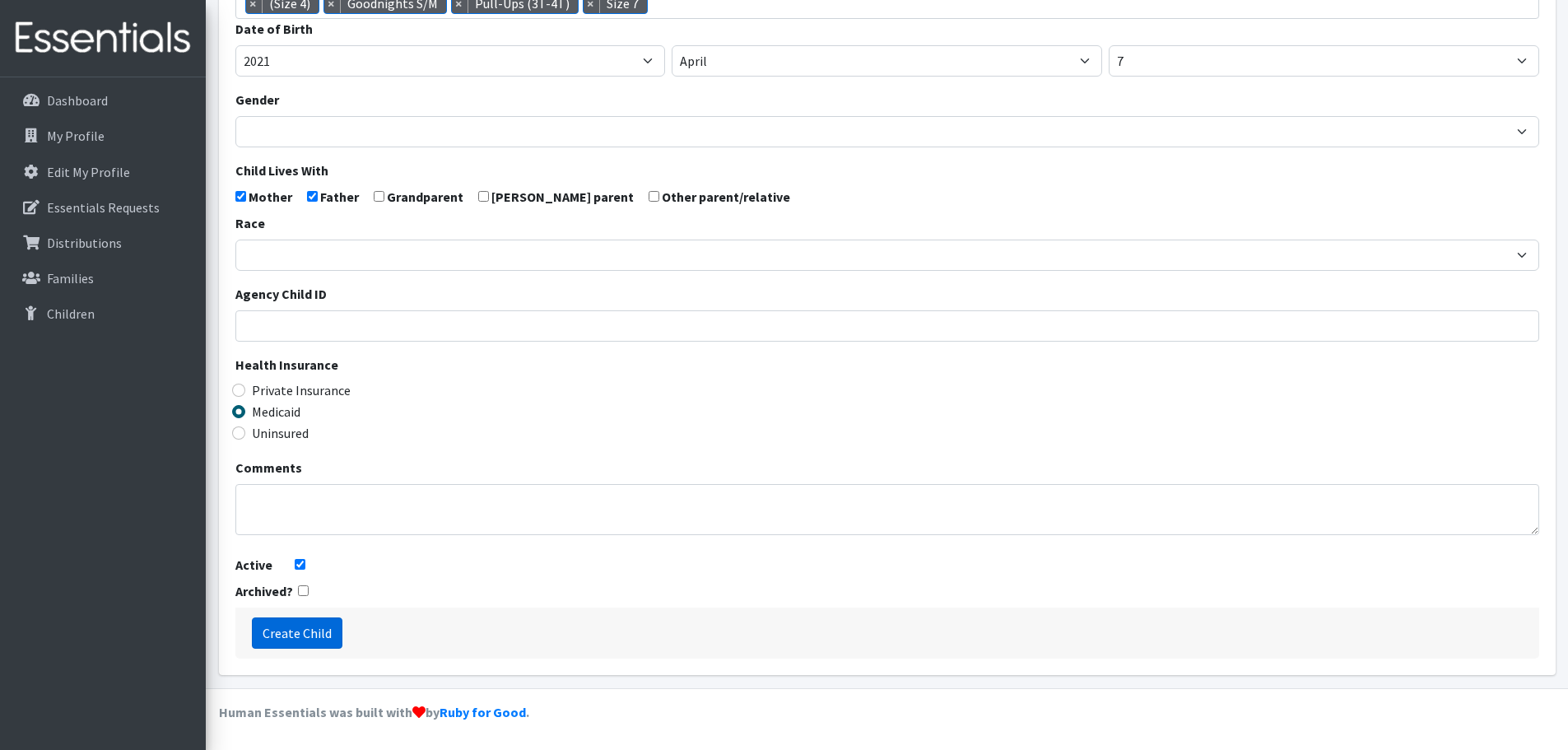
click at [305, 628] on input "Create Child" at bounding box center [297, 633] width 90 height 32
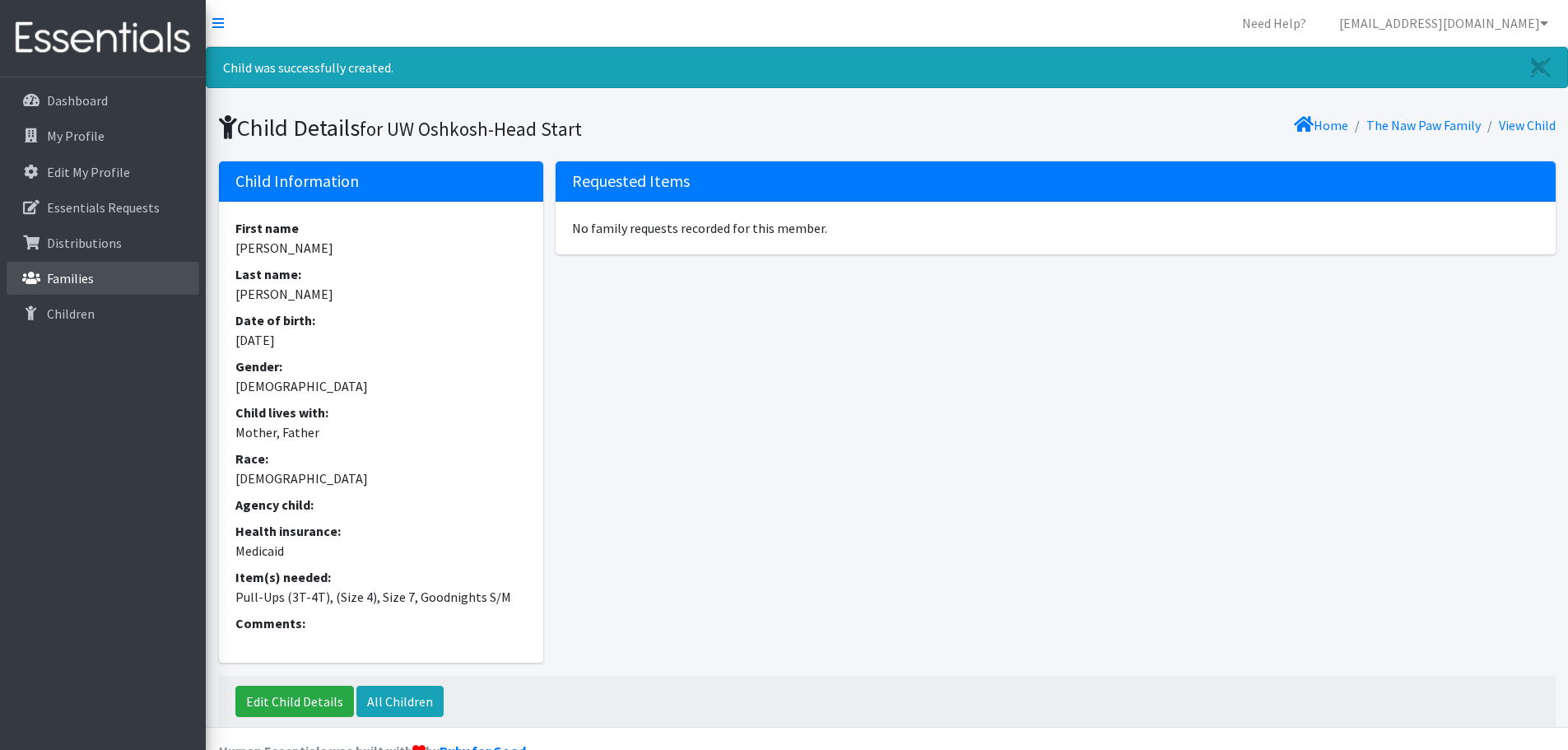
click at [77, 278] on p "Families" at bounding box center [69, 278] width 47 height 17
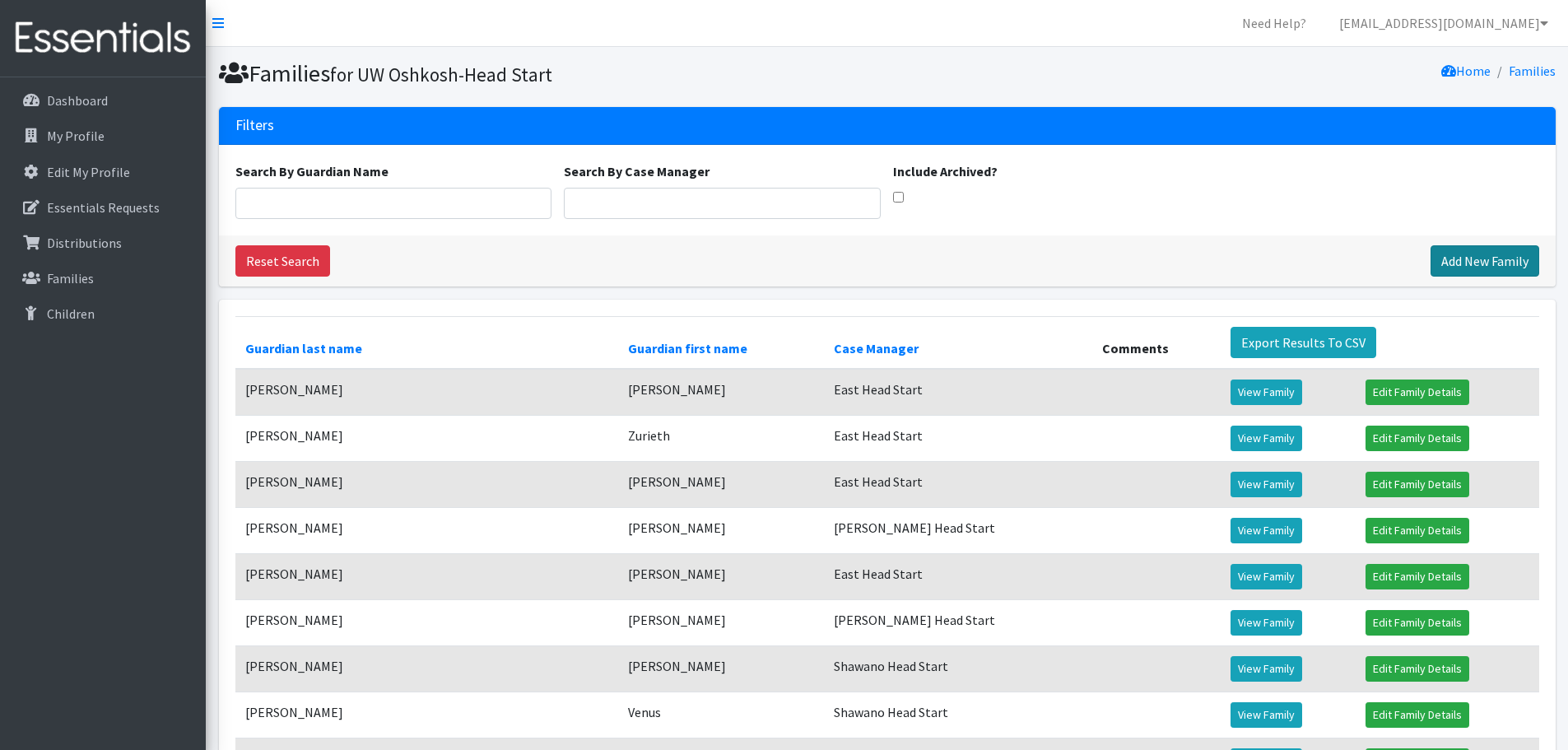
click at [1462, 260] on link "Add New Family" at bounding box center [1485, 261] width 109 height 32
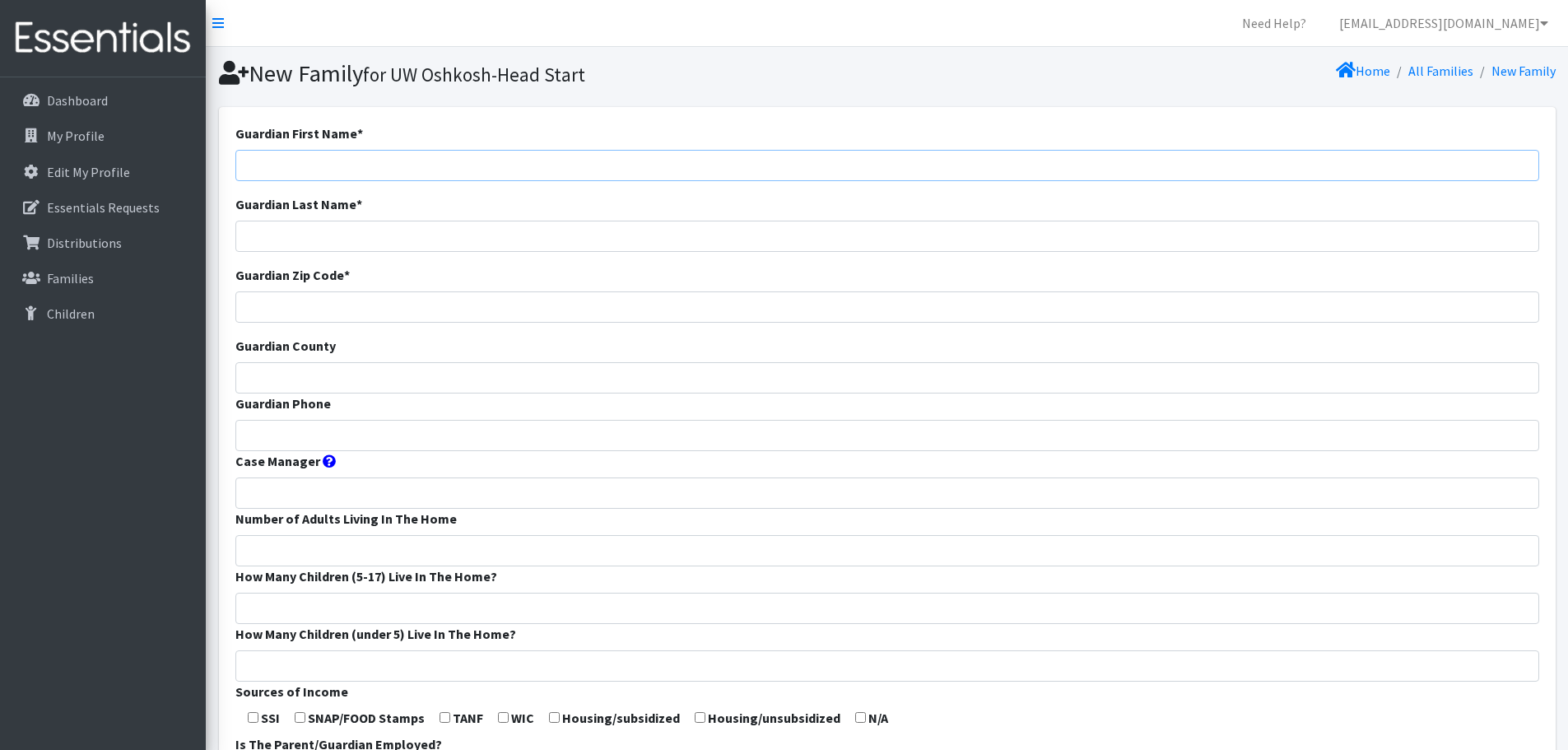
click at [476, 165] on input "Guardian First Name *" at bounding box center [887, 166] width 1303 height 32
paste input "[PERSON_NAME]"
drag, startPoint x: 309, startPoint y: 161, endPoint x: 275, endPoint y: 172, distance: 35.7
click at [275, 172] on input "[PERSON_NAME]" at bounding box center [887, 166] width 1303 height 32
type input "Hlao"
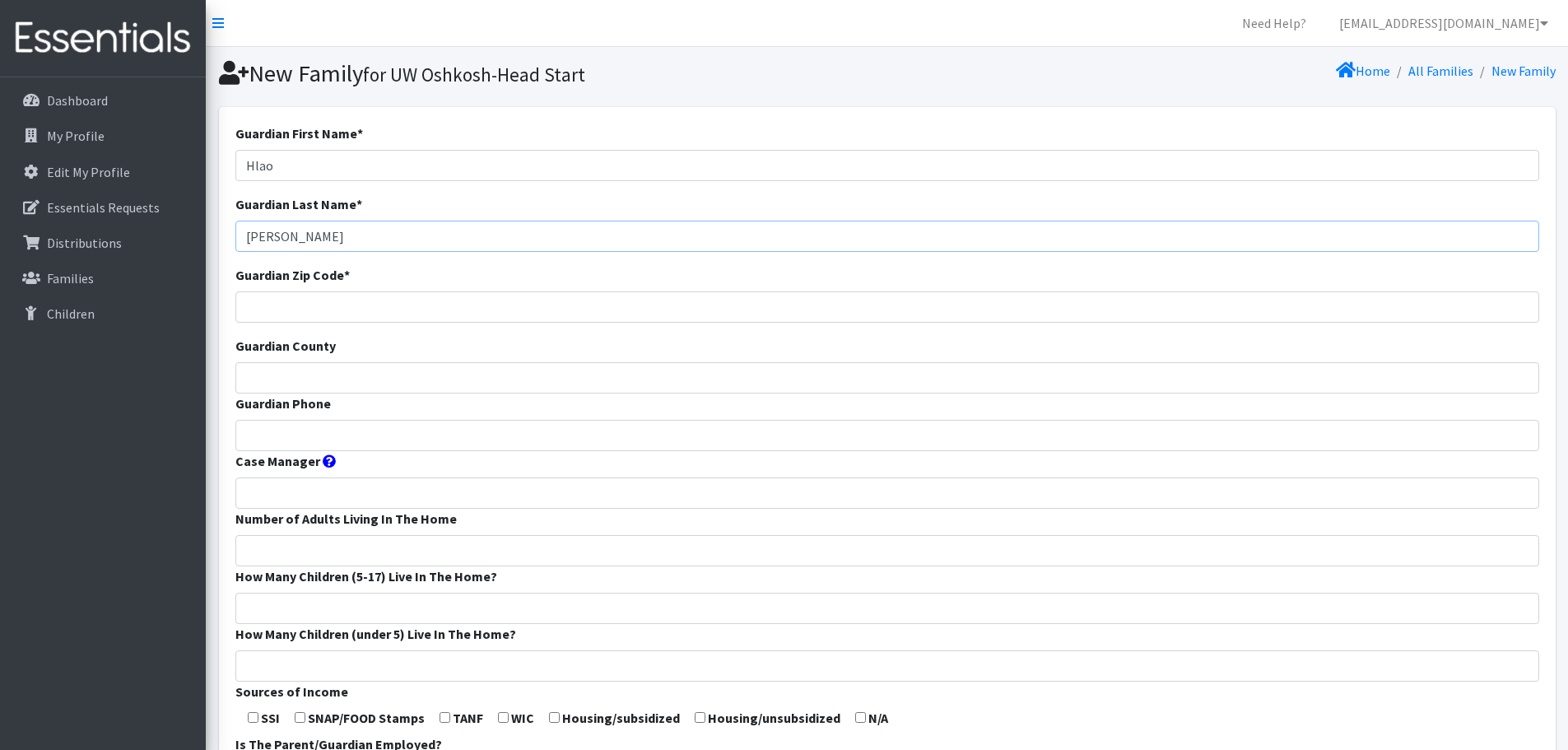
type input "[PERSON_NAME]"
click at [293, 309] on input "Guardian Zip Code *" at bounding box center [887, 308] width 1303 height 32
type input "54904"
click at [476, 382] on input "Guardian County" at bounding box center [887, 378] width 1303 height 32
type input "winnebago"
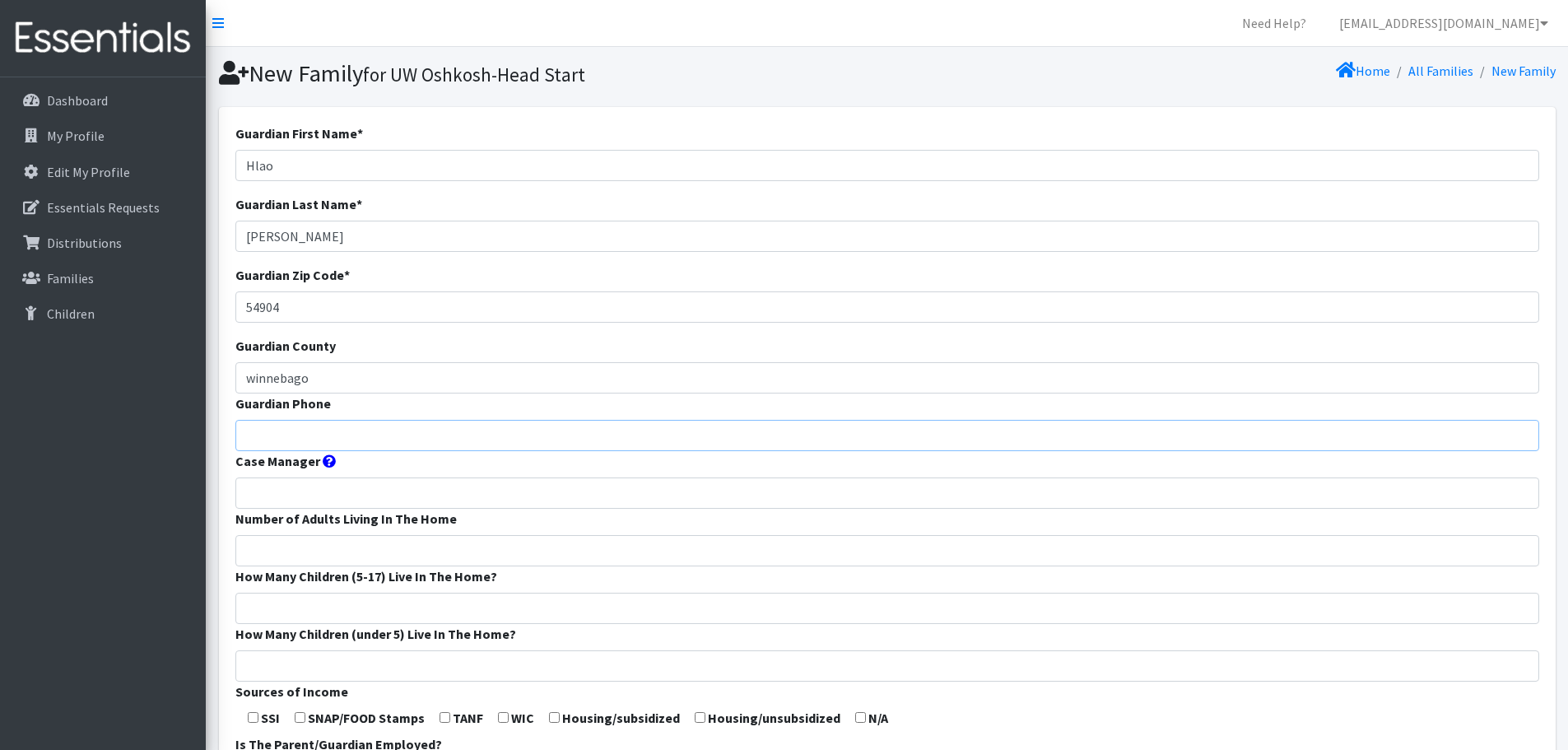
click at [480, 438] on input "Guardian Phone" at bounding box center [887, 436] width 1303 height 32
type input "9202161239"
click at [473, 491] on input "Case Manager" at bounding box center [887, 493] width 1303 height 32
type input "Wilcox Head Start"
click at [341, 553] on input "Number of Adults Living In The Home" at bounding box center [887, 551] width 1303 height 32
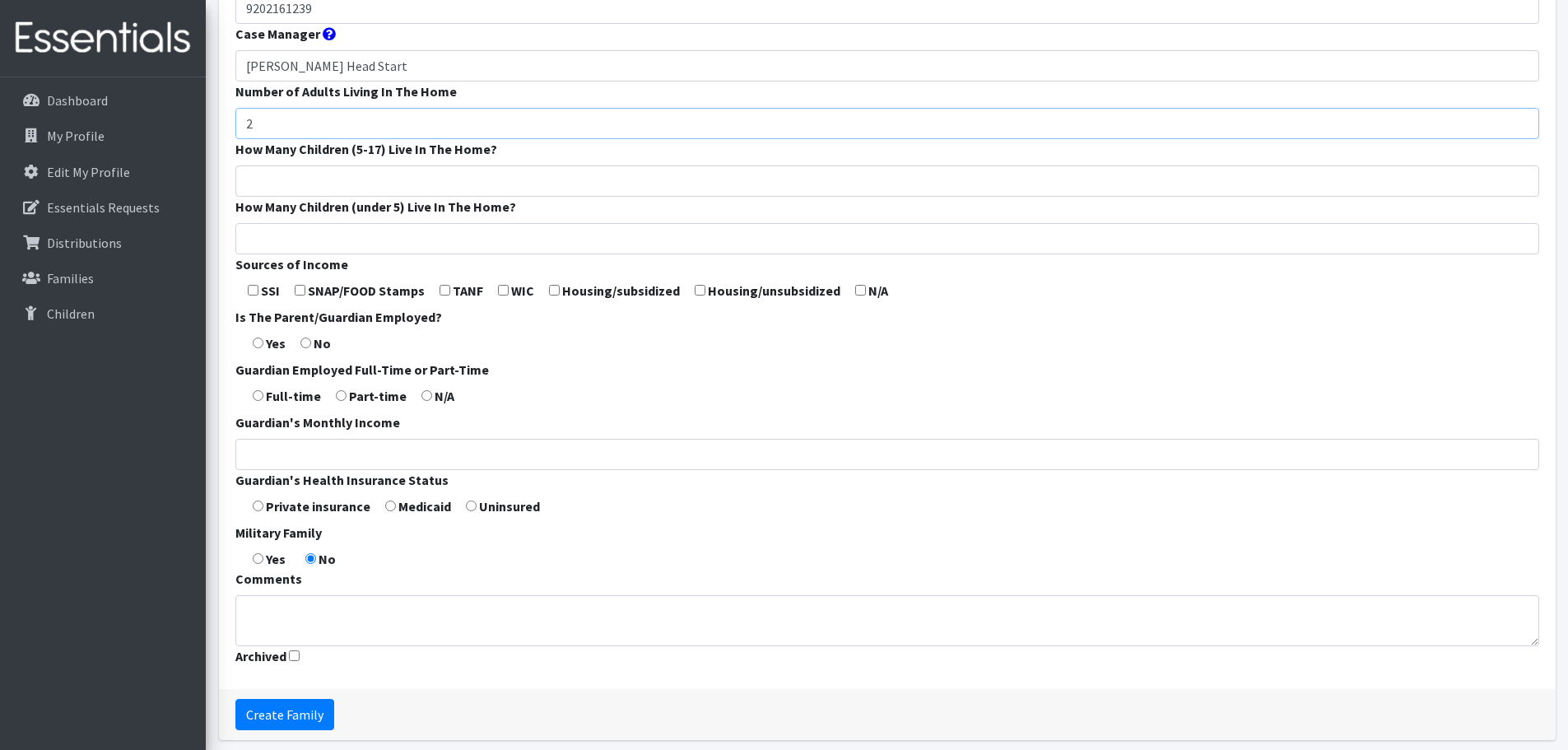
scroll to position [428, 0]
type input "2"
click at [250, 288] on input "checkbox" at bounding box center [253, 289] width 11 height 11
checkbox input "true"
click at [259, 341] on input "radio" at bounding box center [258, 341] width 11 height 11
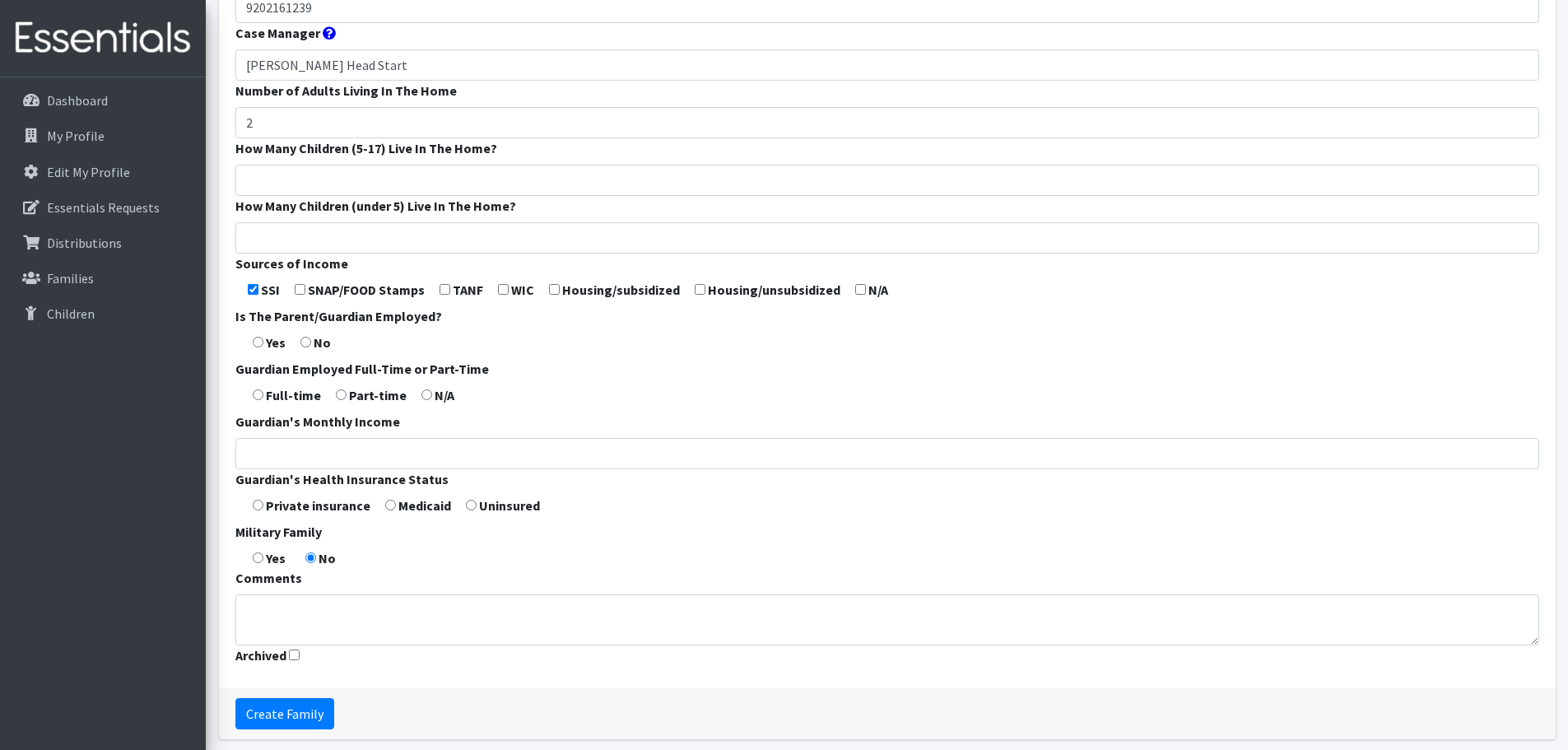
radio input "true"
click at [261, 397] on input "radio" at bounding box center [258, 394] width 11 height 11
radio input "true"
click at [390, 510] on input "radio" at bounding box center [390, 505] width 11 height 11
radio input "true"
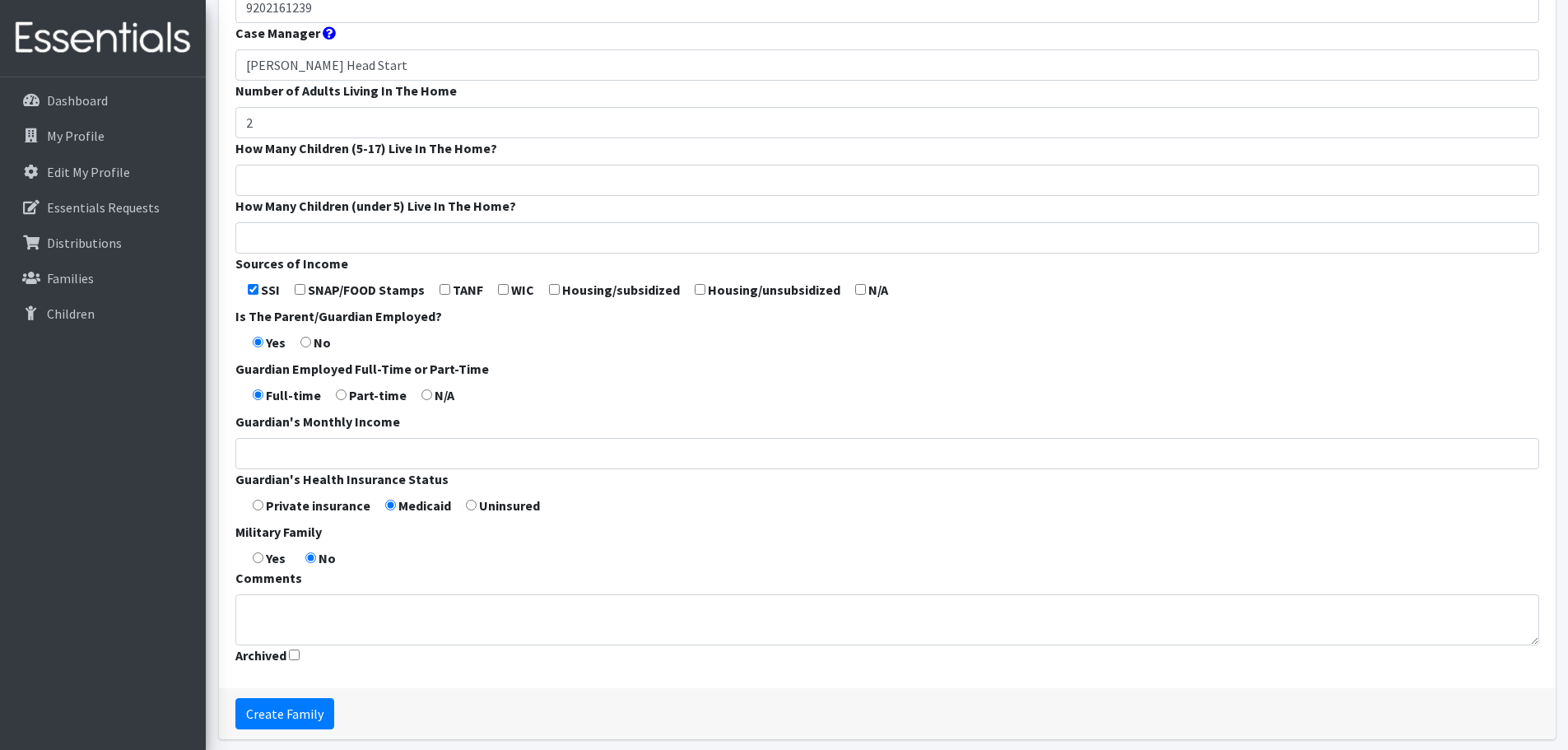
scroll to position [387, 0]
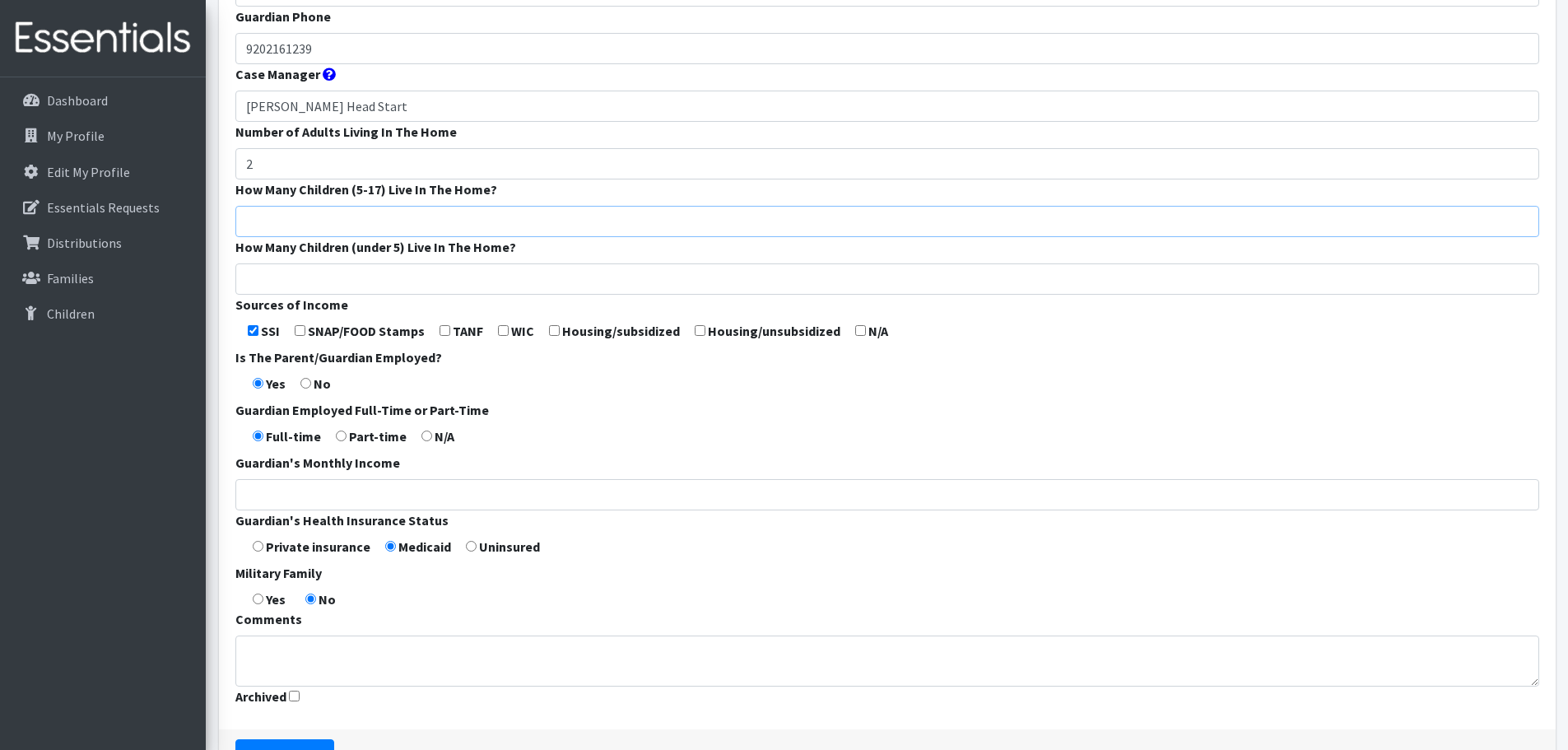
click at [302, 217] on input "How Many Children (5-17) Live In The Home?" at bounding box center [887, 221] width 1303 height 32
type input "2"
click at [301, 277] on input "How Many Children (under 5) Live In The Home?" at bounding box center [887, 280] width 1303 height 32
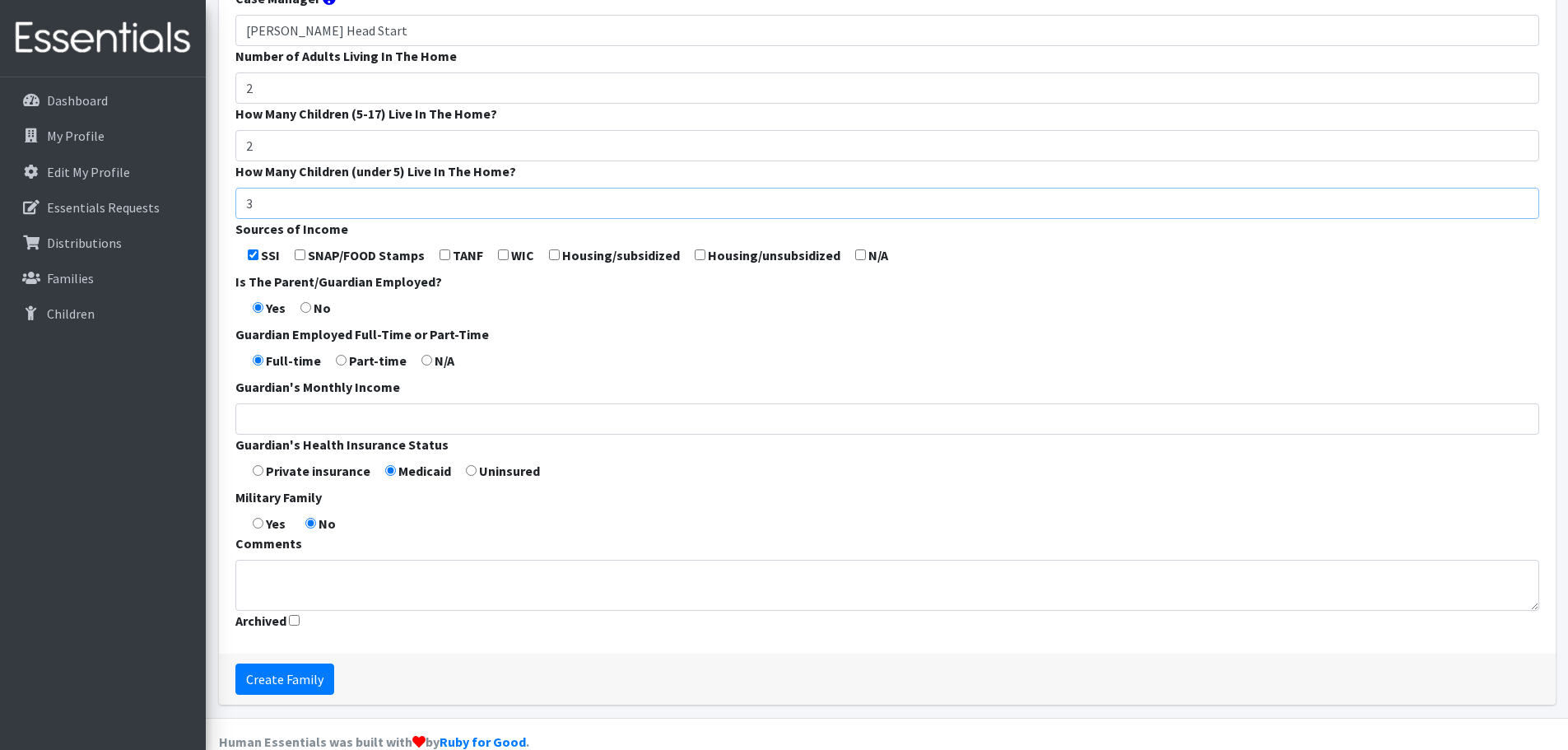
scroll to position [468, 0]
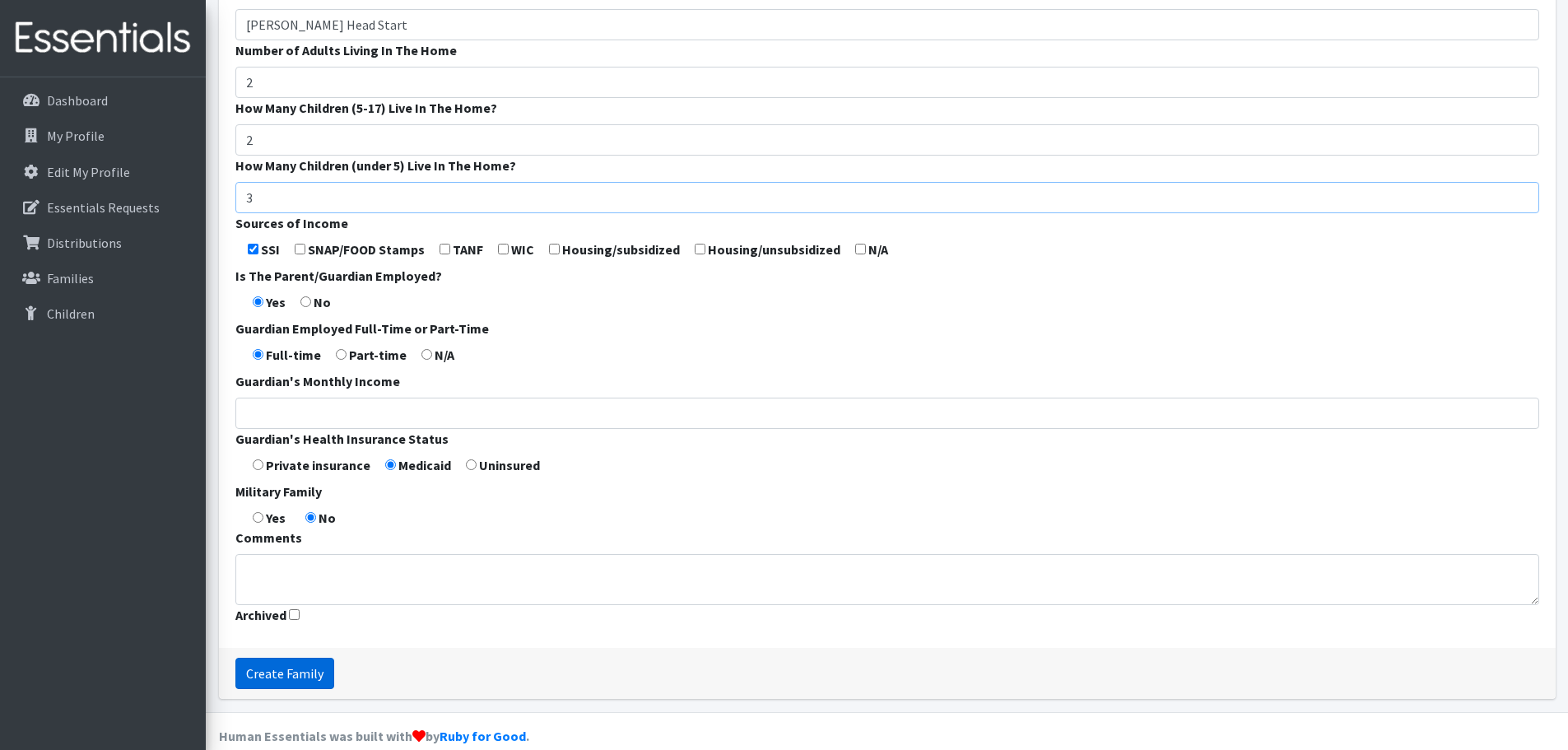
type input "3"
click at [283, 673] on input "Create Family" at bounding box center [285, 674] width 99 height 32
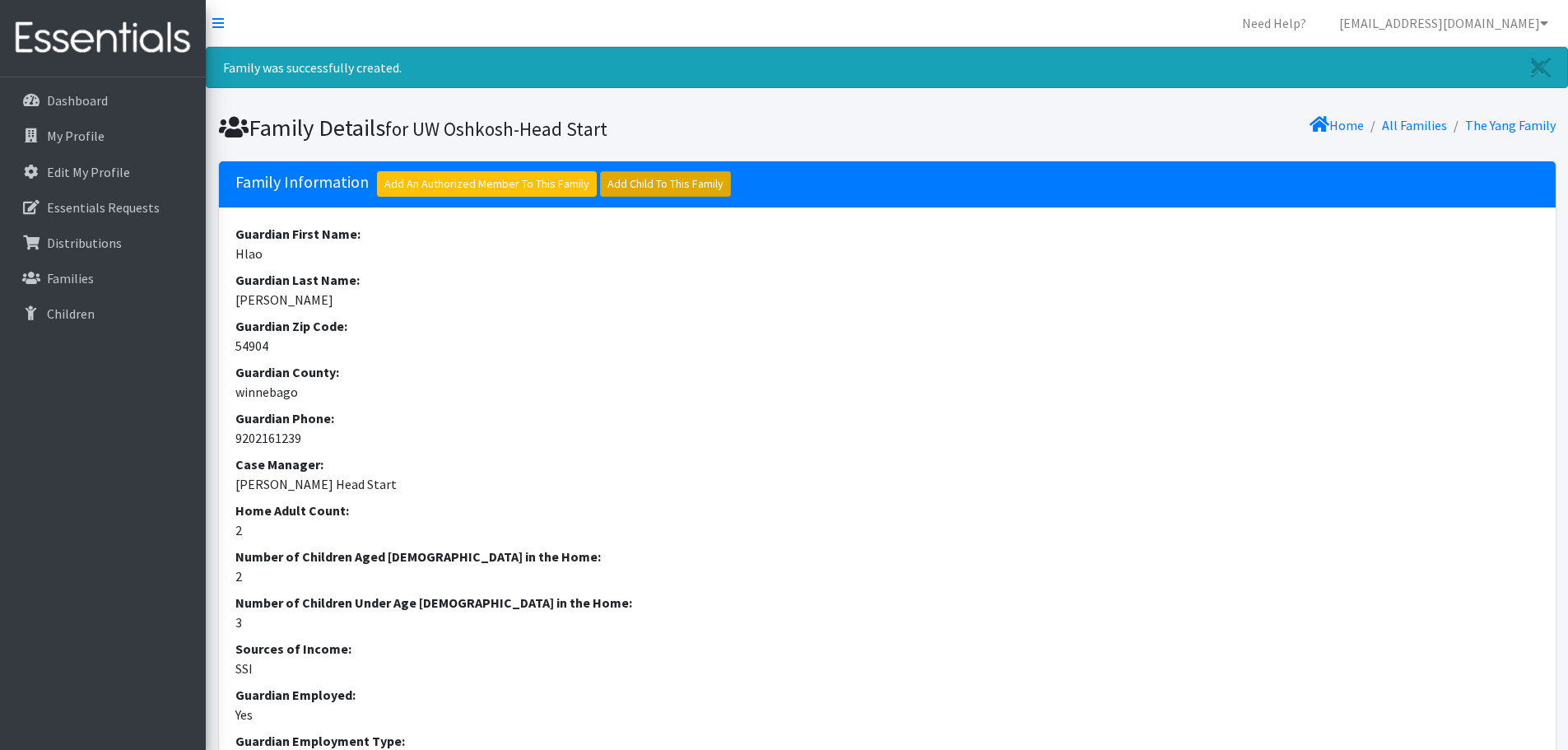
click at [663, 182] on link "Add Child To This Family" at bounding box center [665, 185] width 131 height 26
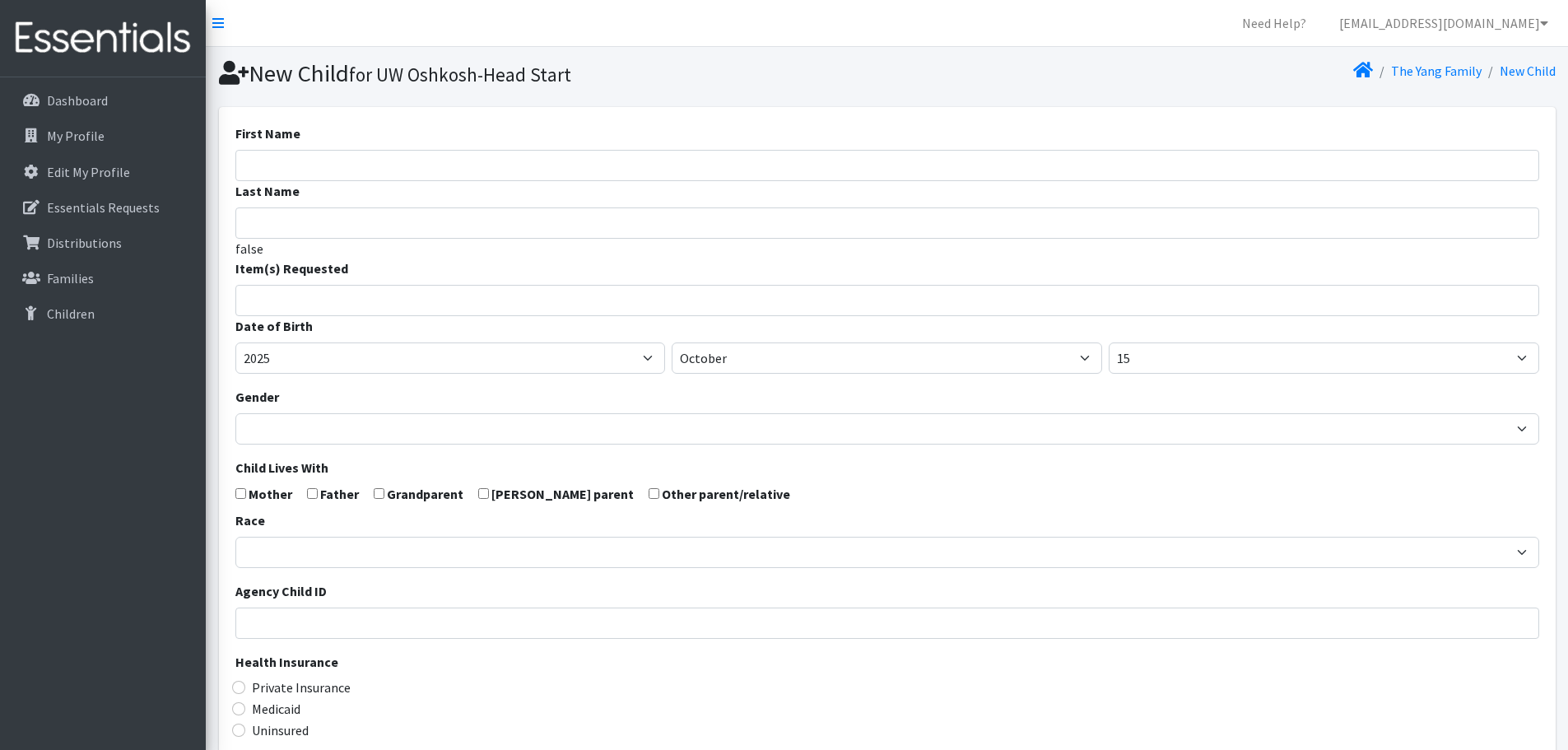
select select
click at [269, 175] on input "First Name" at bounding box center [887, 166] width 1303 height 32
type input "[PERSON_NAME]"
click at [302, 310] on span at bounding box center [887, 301] width 1303 height 32
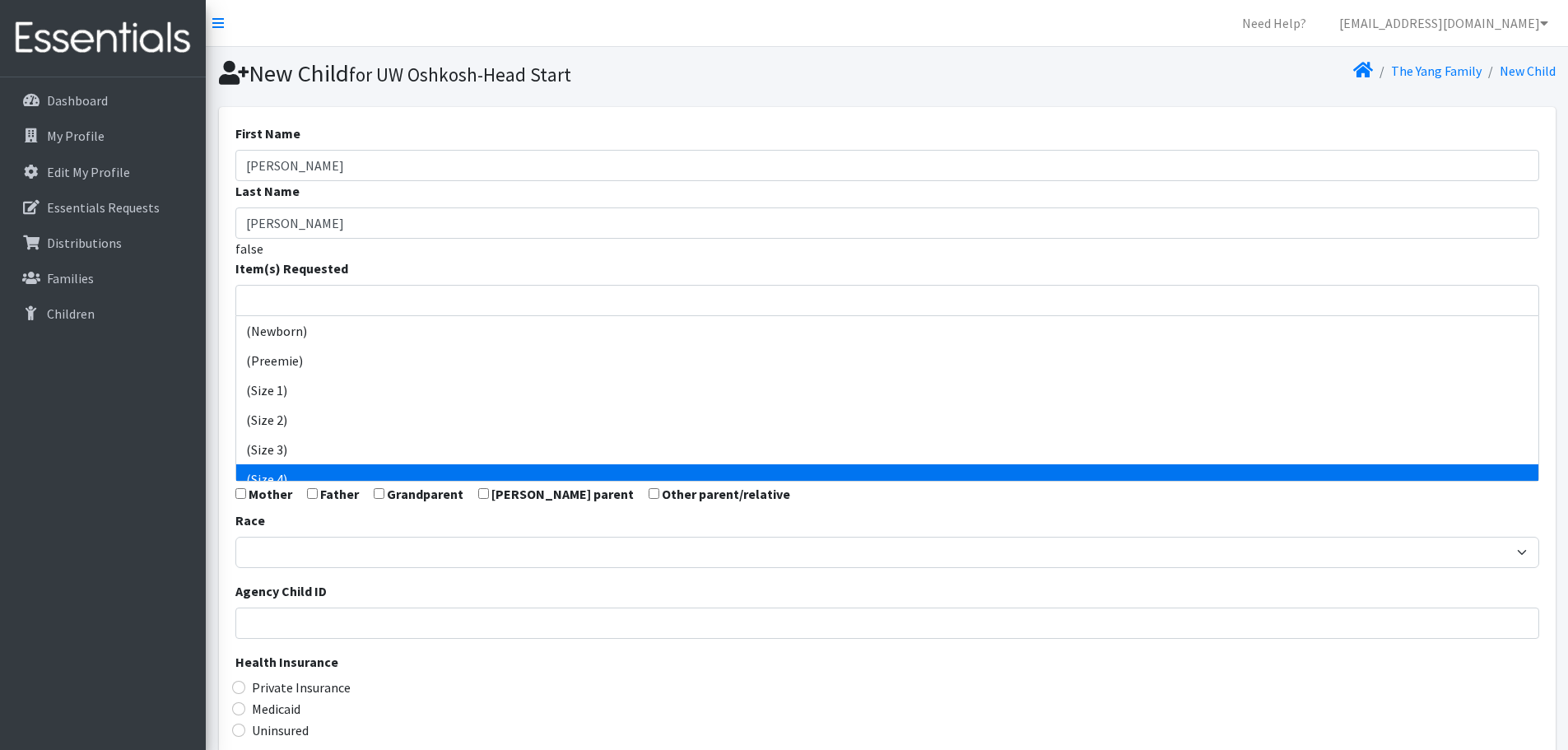
select select "14512"
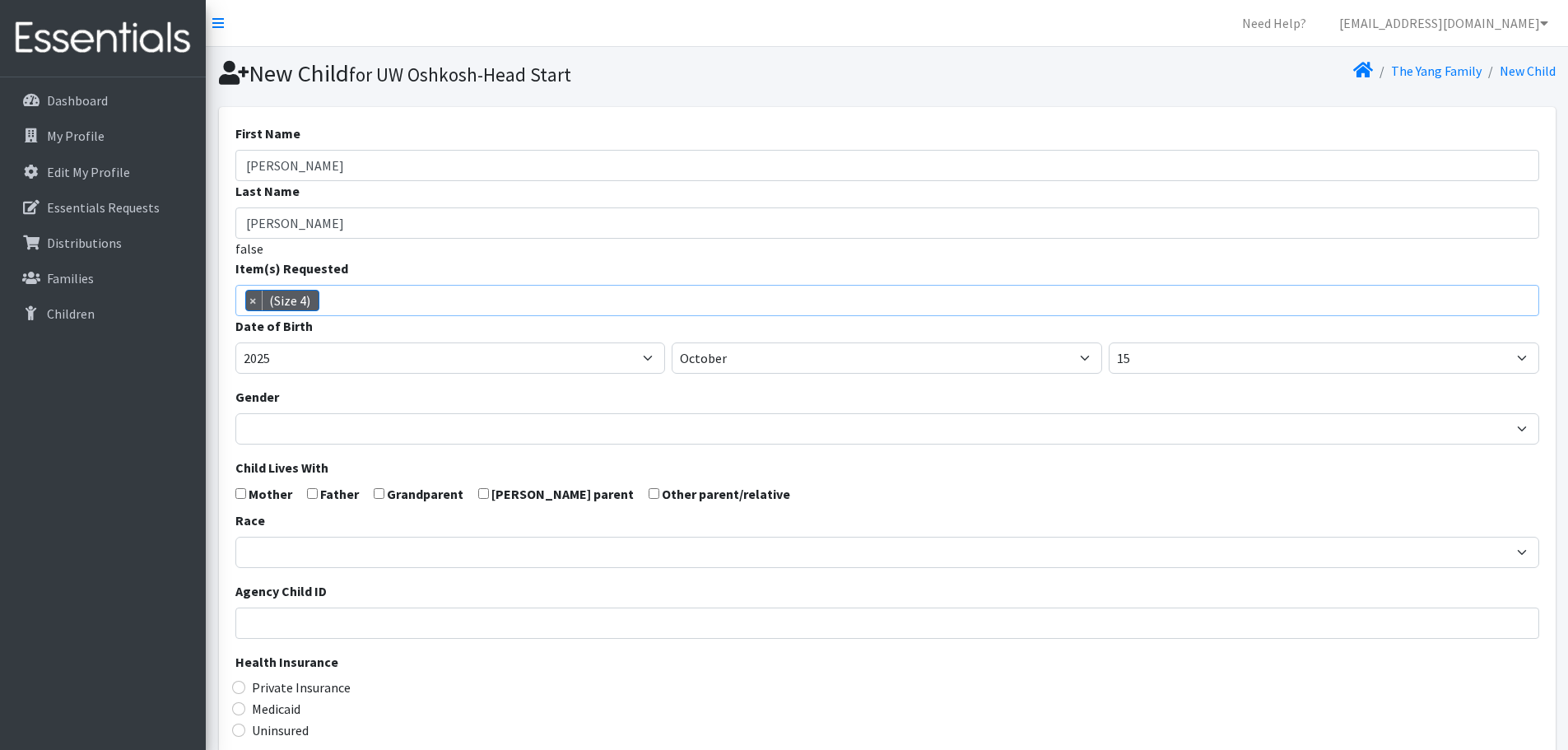
click at [366, 298] on span "× (Size 4)" at bounding box center [887, 301] width 1303 height 32
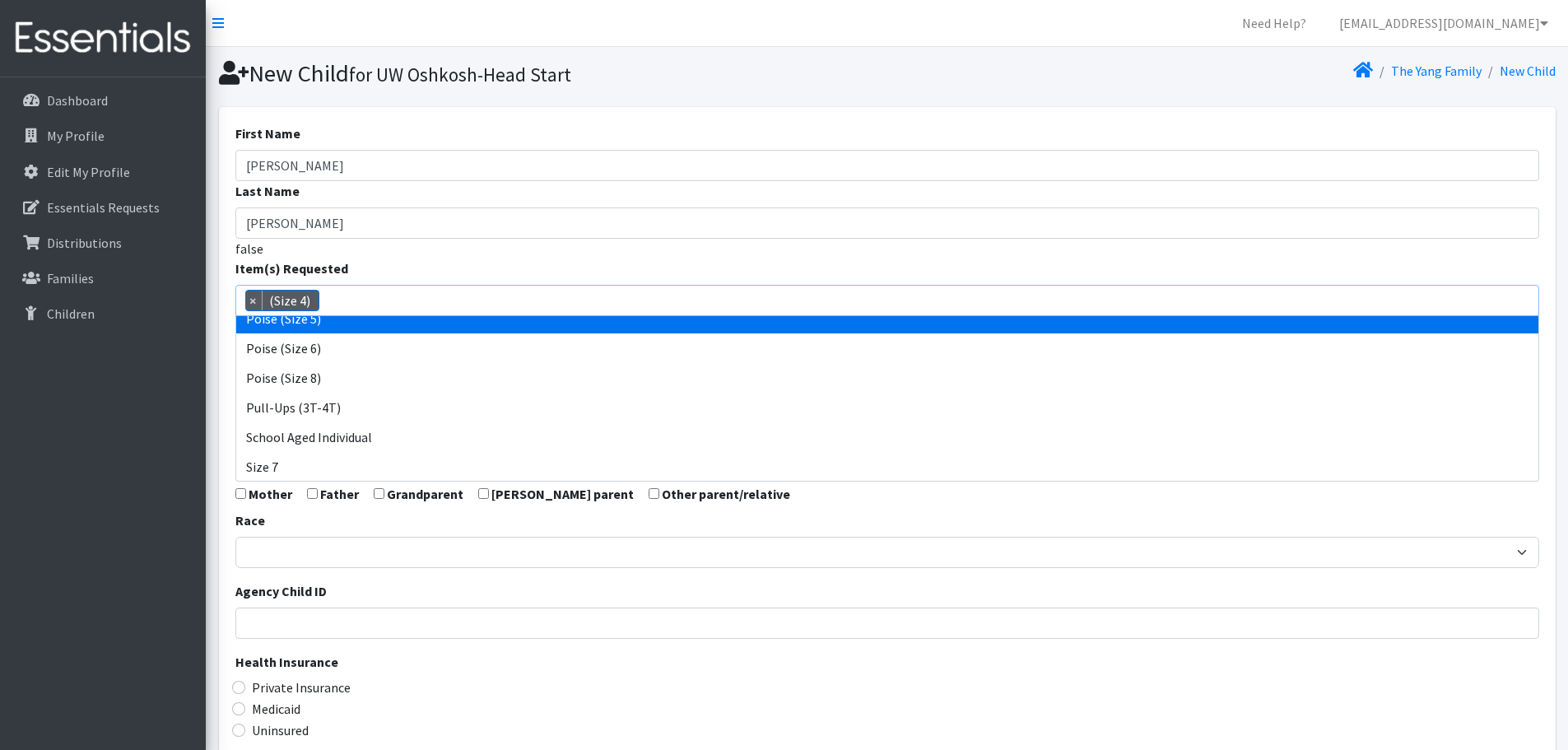
scroll to position [760, 0]
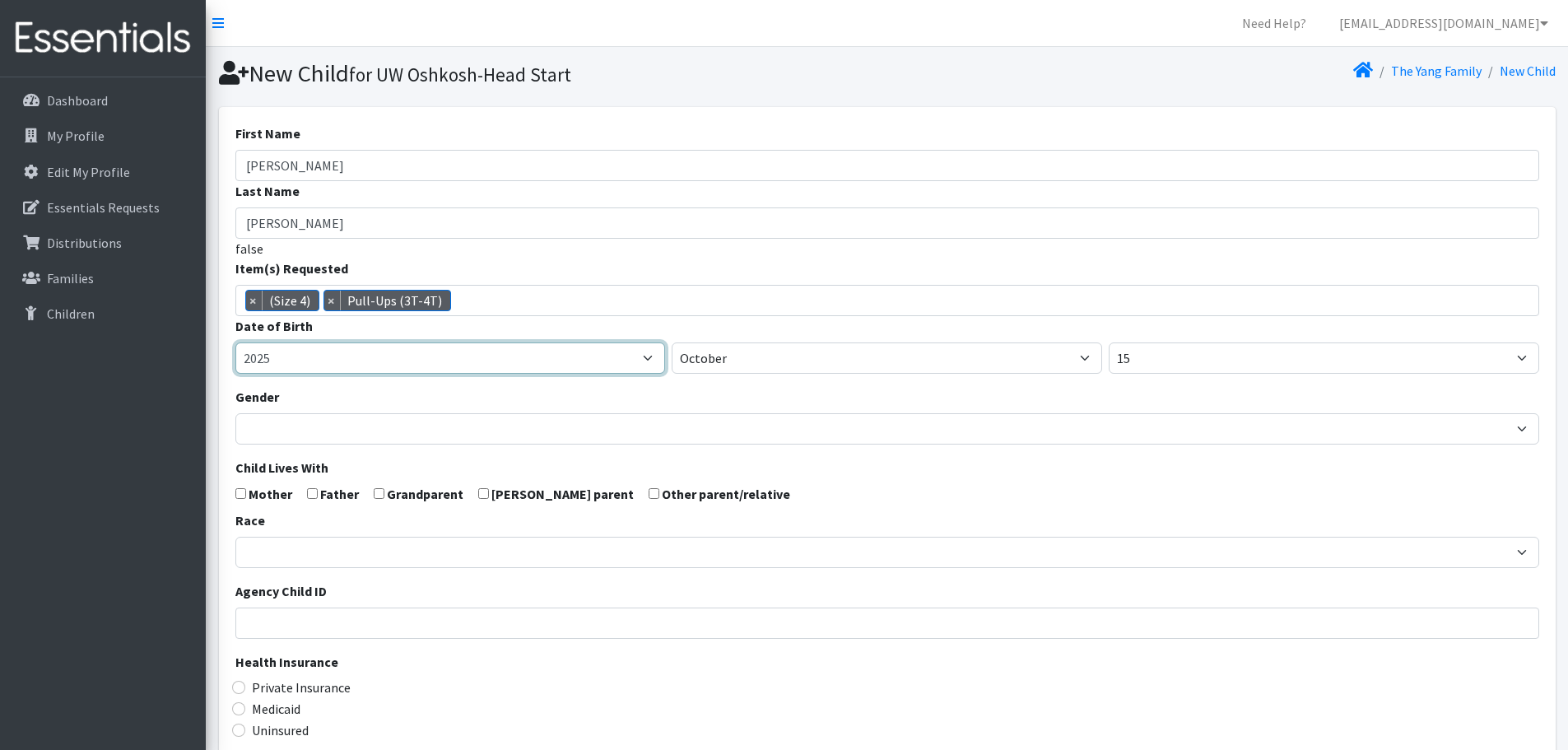
click at [383, 358] on select "2005 2006 2007 2008 2009 2010 2011 2012 2013 2014 2015 2016 2017 2018 2019 2020…" at bounding box center [450, 358] width 430 height 32
select select "2023"
click at [235, 342] on select "2005 2006 2007 2008 2009 2010 2011 2012 2013 2014 2015 2016 2017 2018 2019 2020…" at bounding box center [450, 358] width 430 height 32
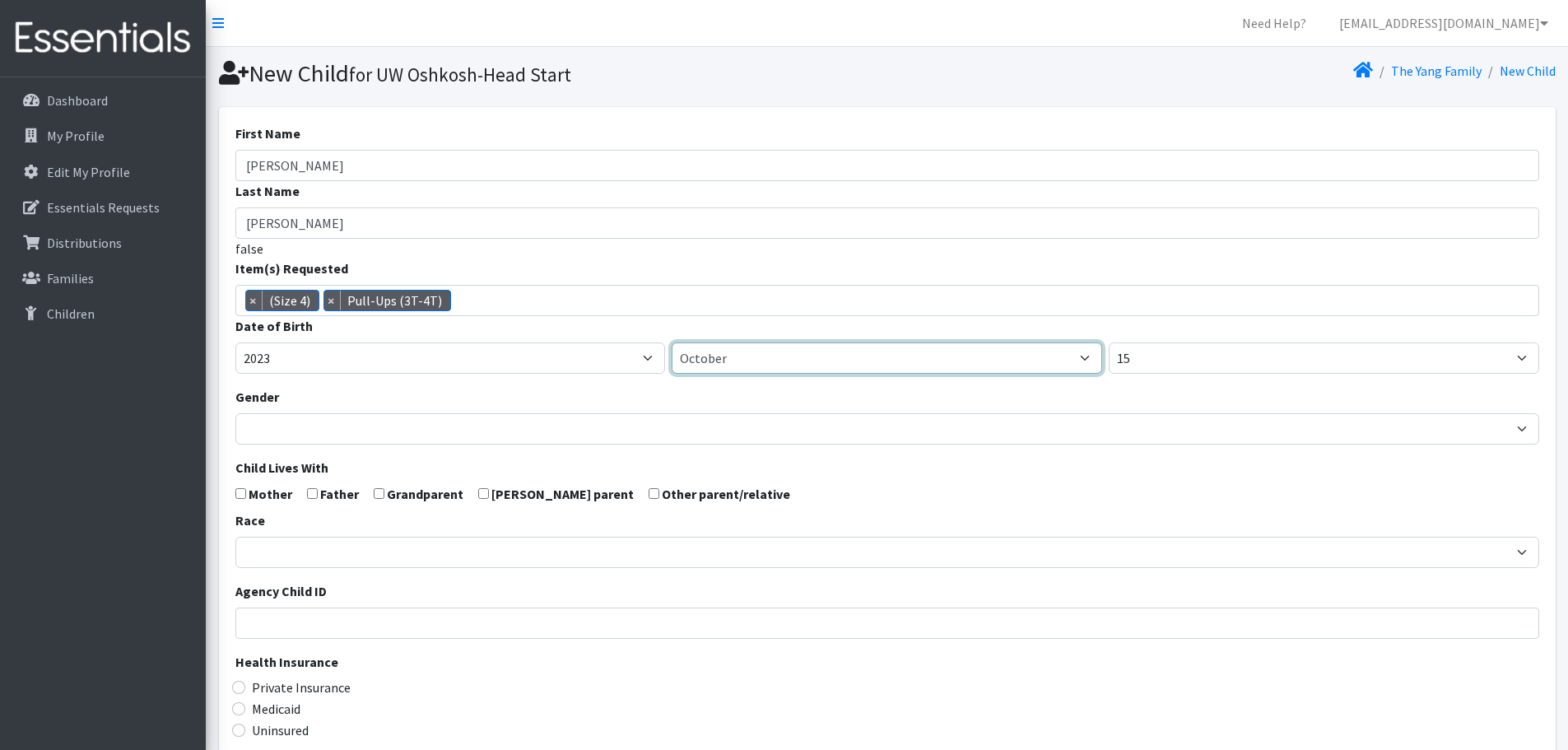
click at [740, 362] on select "January February March April May June July August September October November De…" at bounding box center [887, 358] width 430 height 32
select select "4"
click at [671, 342] on select "January February March April May June July August September October November De…" at bounding box center [887, 358] width 430 height 32
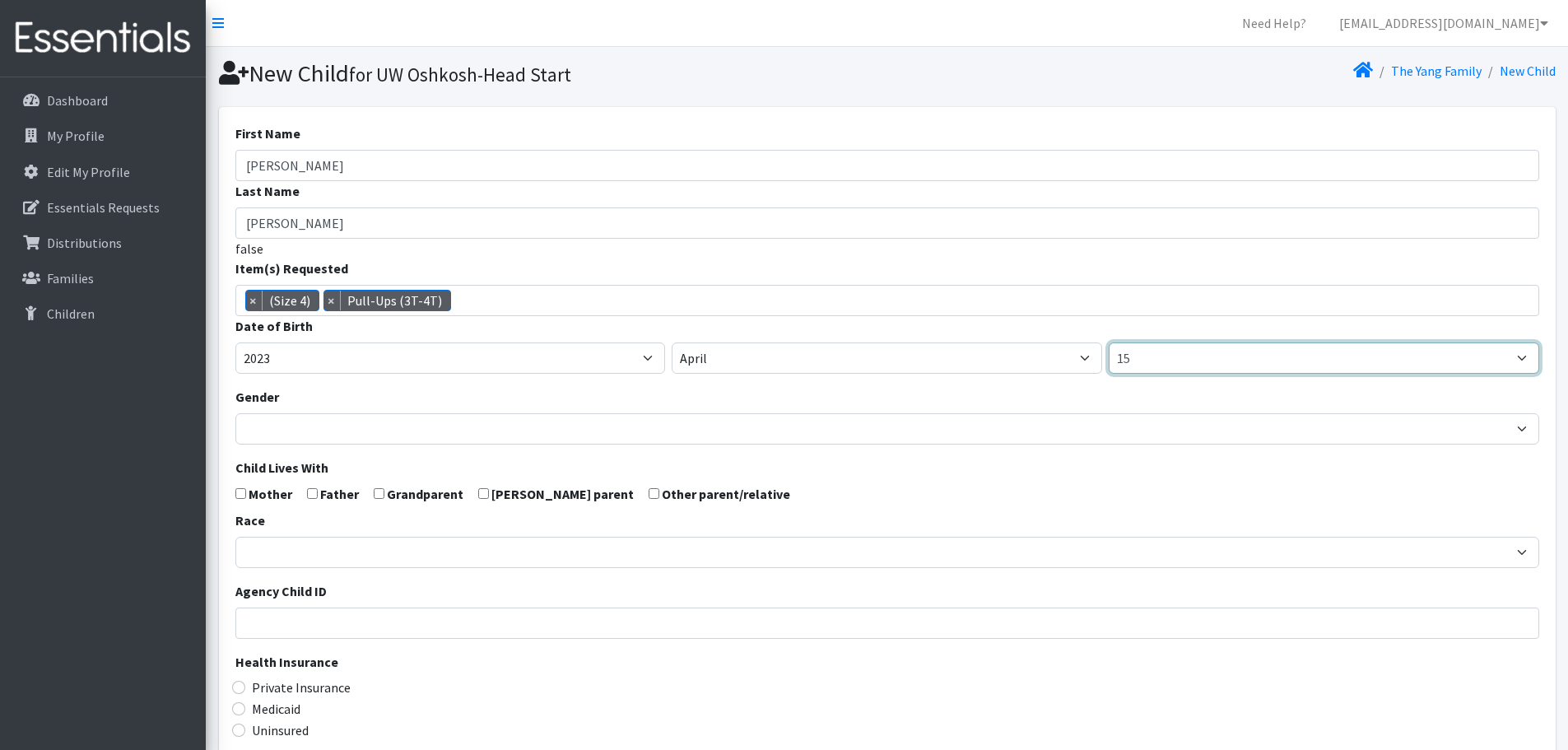
click at [1176, 361] on select "1 2 3 4 5 6 7 8 9 10 11 12 13 14 15 16 17 18 19 20 21 22 23 24 25 26 27 28 29 3…" at bounding box center [1324, 358] width 430 height 32
select select "27"
click at [1109, 342] on select "1 2 3 4 5 6 7 8 9 10 11 12 13 14 15 16 17 18 19 20 21 22 23 24 25 26 27 28 29 3…" at bounding box center [1324, 358] width 430 height 32
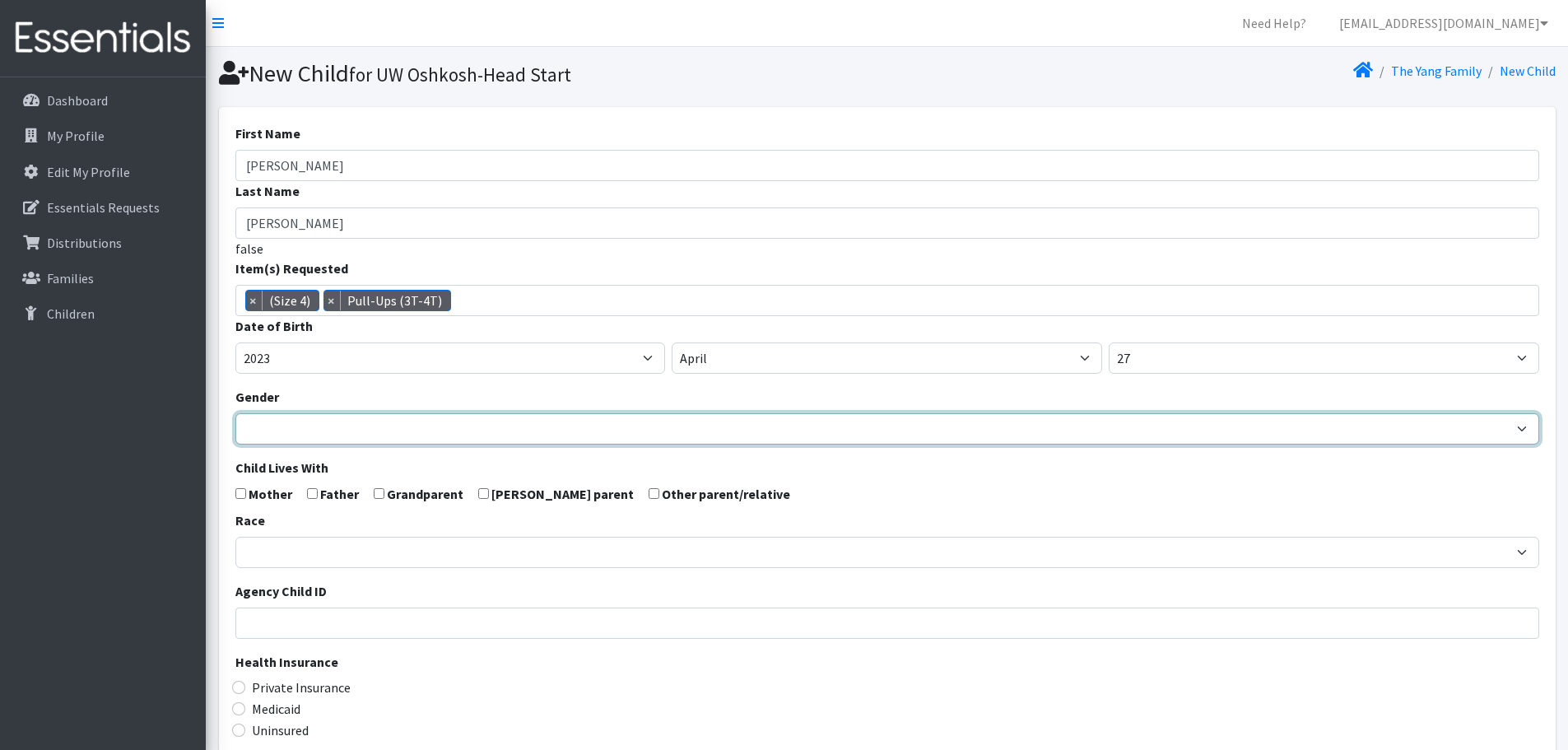
click at [663, 430] on select "Male Female" at bounding box center [887, 430] width 1303 height 32
select select "Female"
click at [235, 414] on select "Male Female" at bounding box center [887, 430] width 1303 height 32
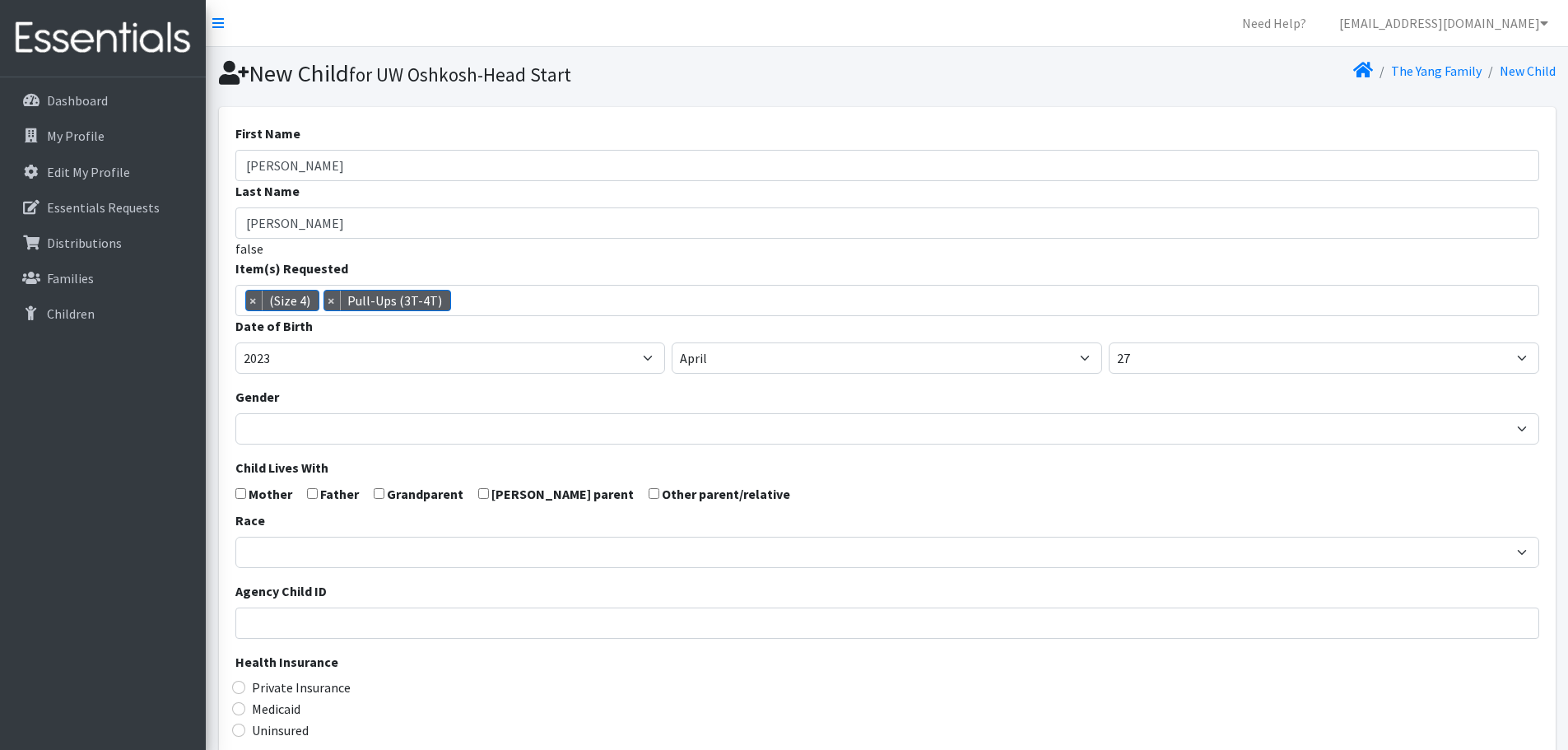
click at [310, 496] on input "checkbox" at bounding box center [311, 493] width 11 height 11
checkbox input "true"
click at [238, 491] on input "checkbox" at bounding box center [240, 493] width 11 height 11
checkbox input "true"
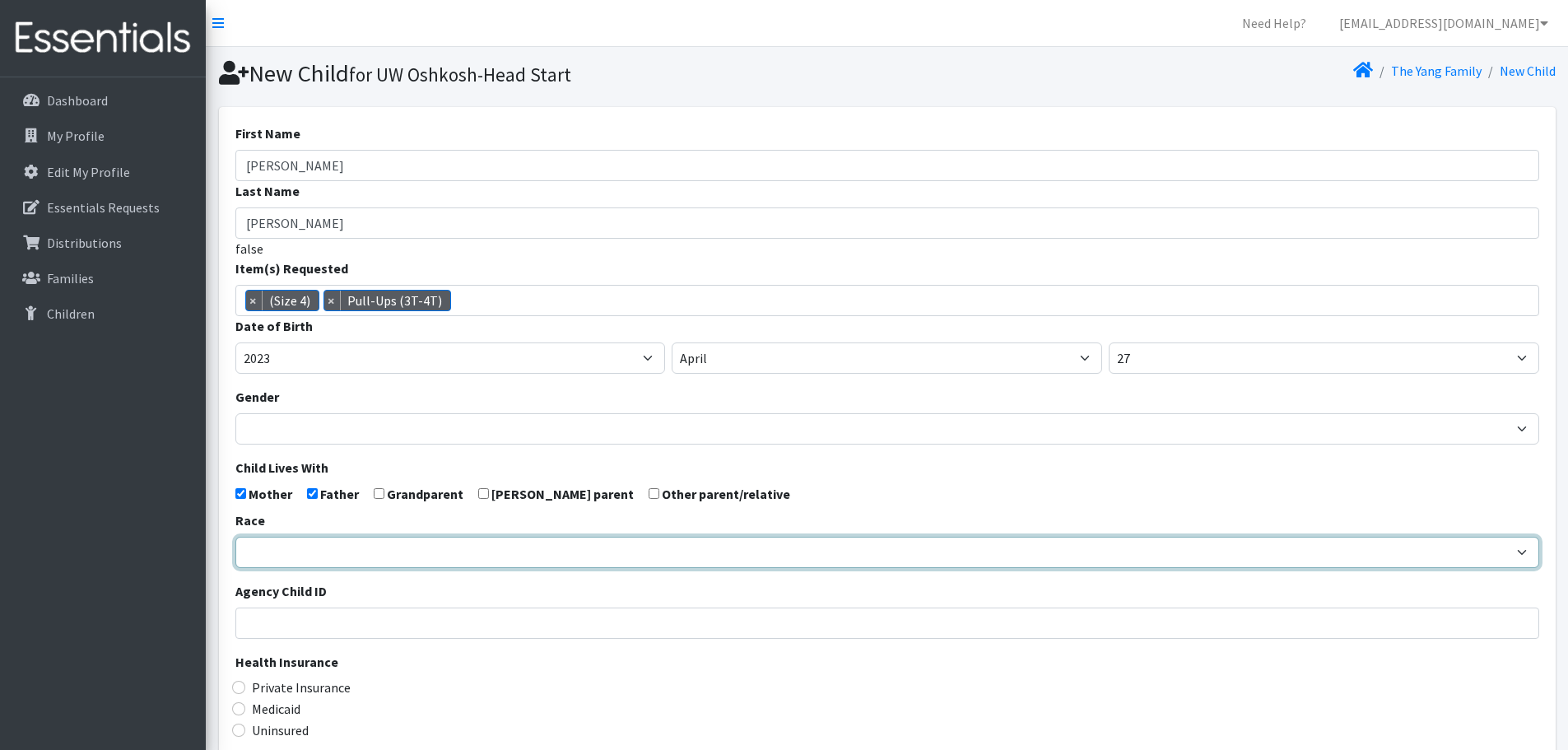
click at [271, 551] on select "African American Caucasian Hispanic Asian American Indian Pacific Islander Mult…" at bounding box center [887, 553] width 1303 height 32
select select "Asian"
click at [235, 537] on select "African American Caucasian Hispanic Asian American Indian Pacific Islander Mult…" at bounding box center [887, 553] width 1303 height 32
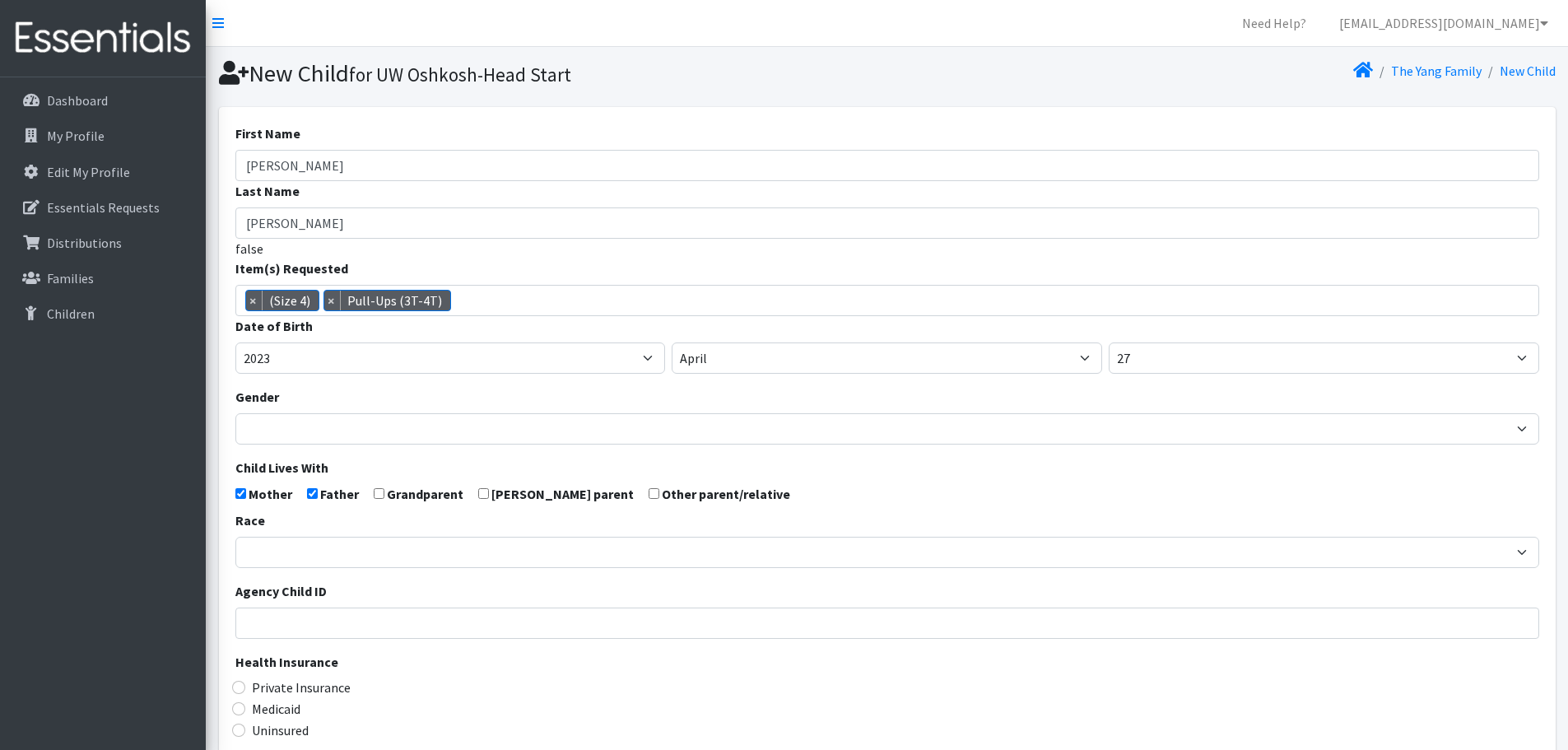
click at [537, 680] on div "Private Insurance" at bounding box center [887, 688] width 1303 height 20
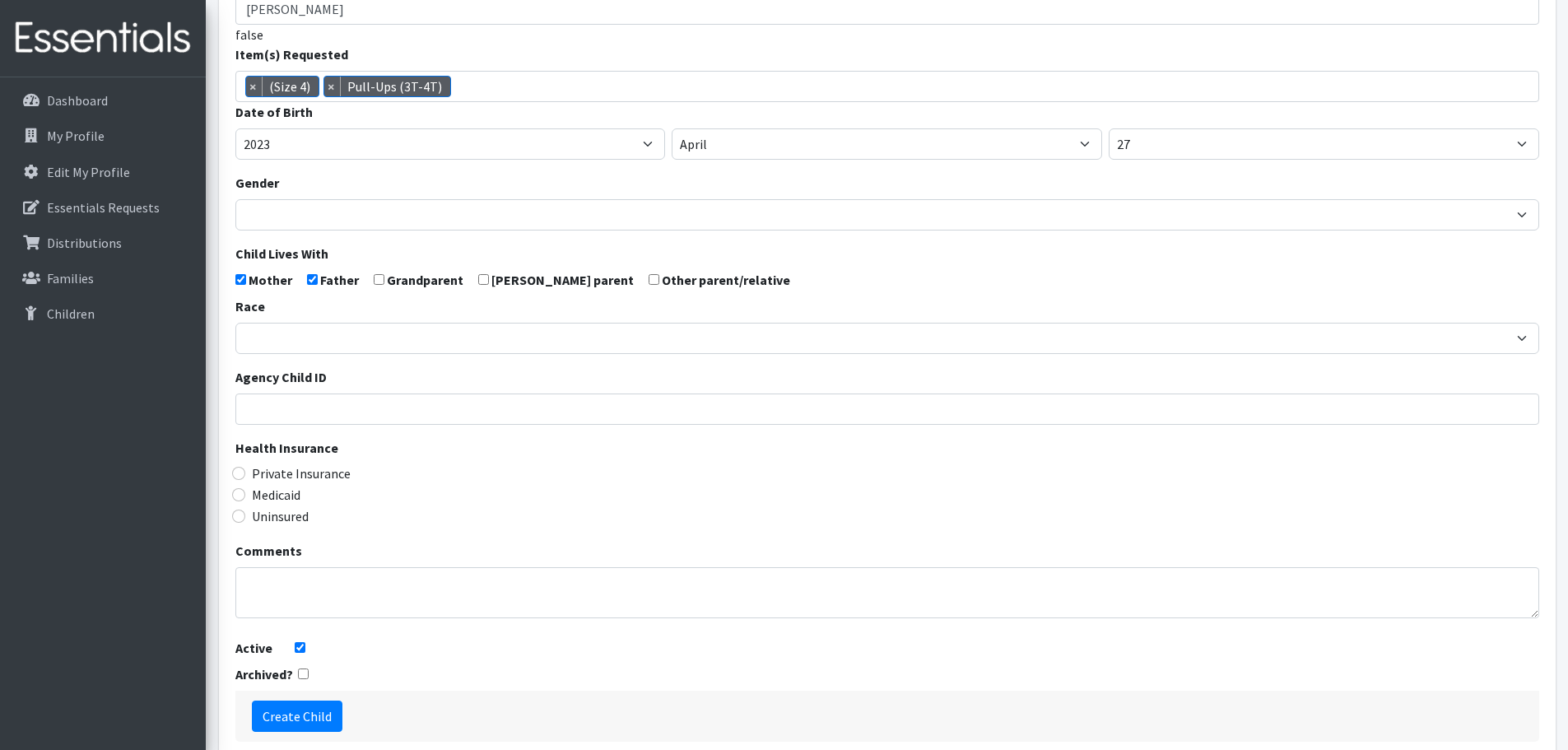
scroll to position [215, 0]
click at [234, 496] on input "Medicaid" at bounding box center [238, 493] width 13 height 13
radio input "true"
click at [287, 716] on input "Create Child" at bounding box center [297, 715] width 90 height 32
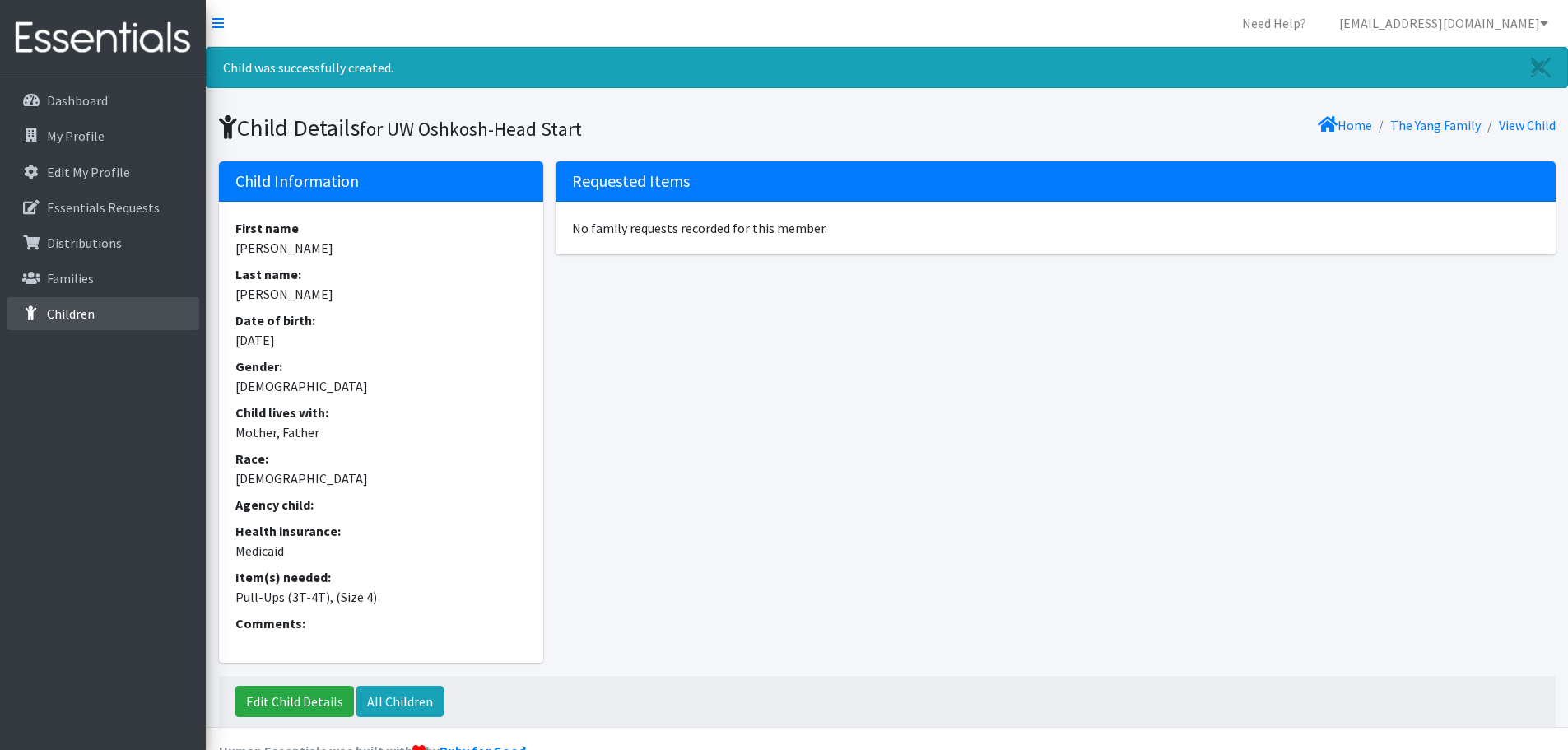
click at [100, 315] on link "Children" at bounding box center [103, 313] width 192 height 33
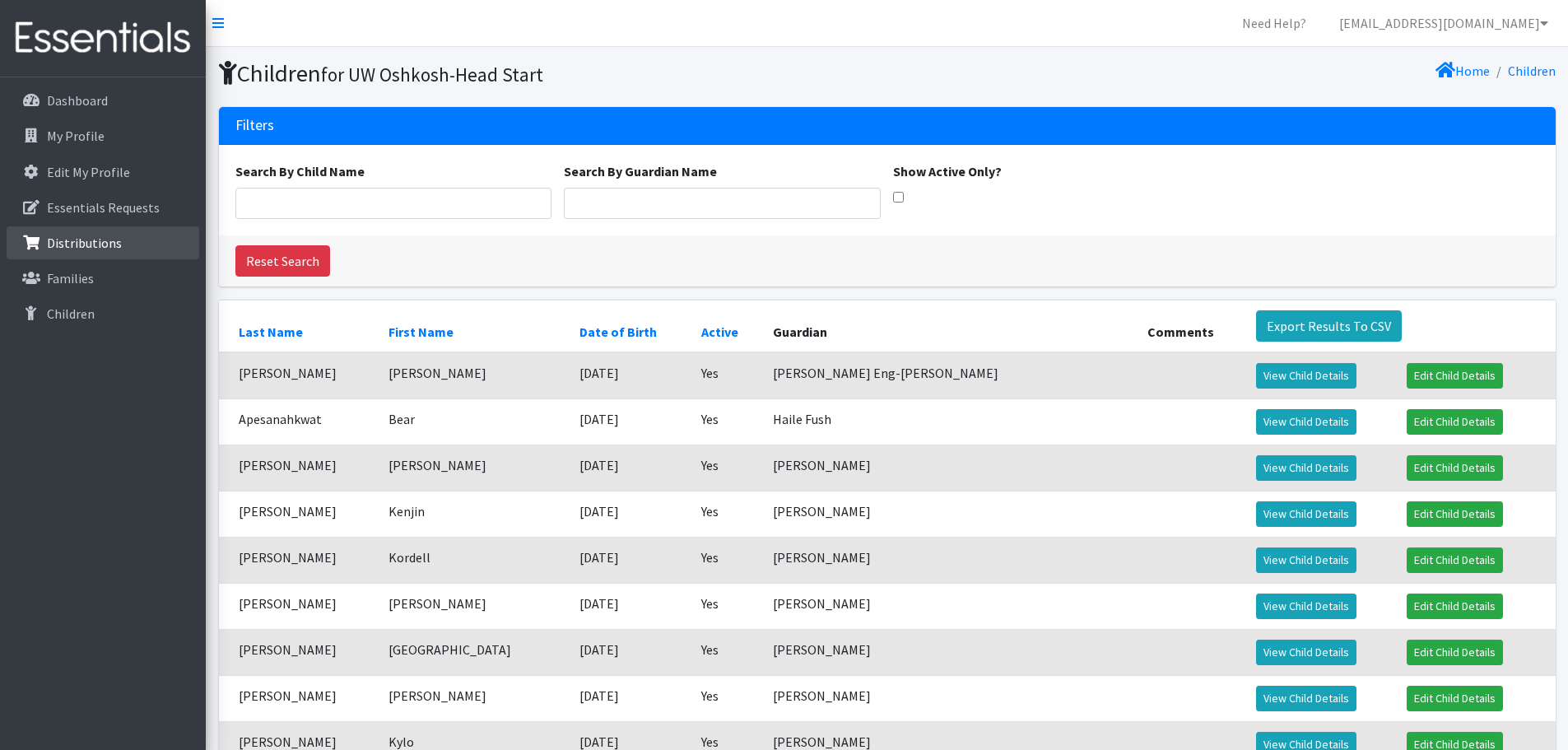
click at [91, 246] on p "Distributions" at bounding box center [84, 242] width 75 height 17
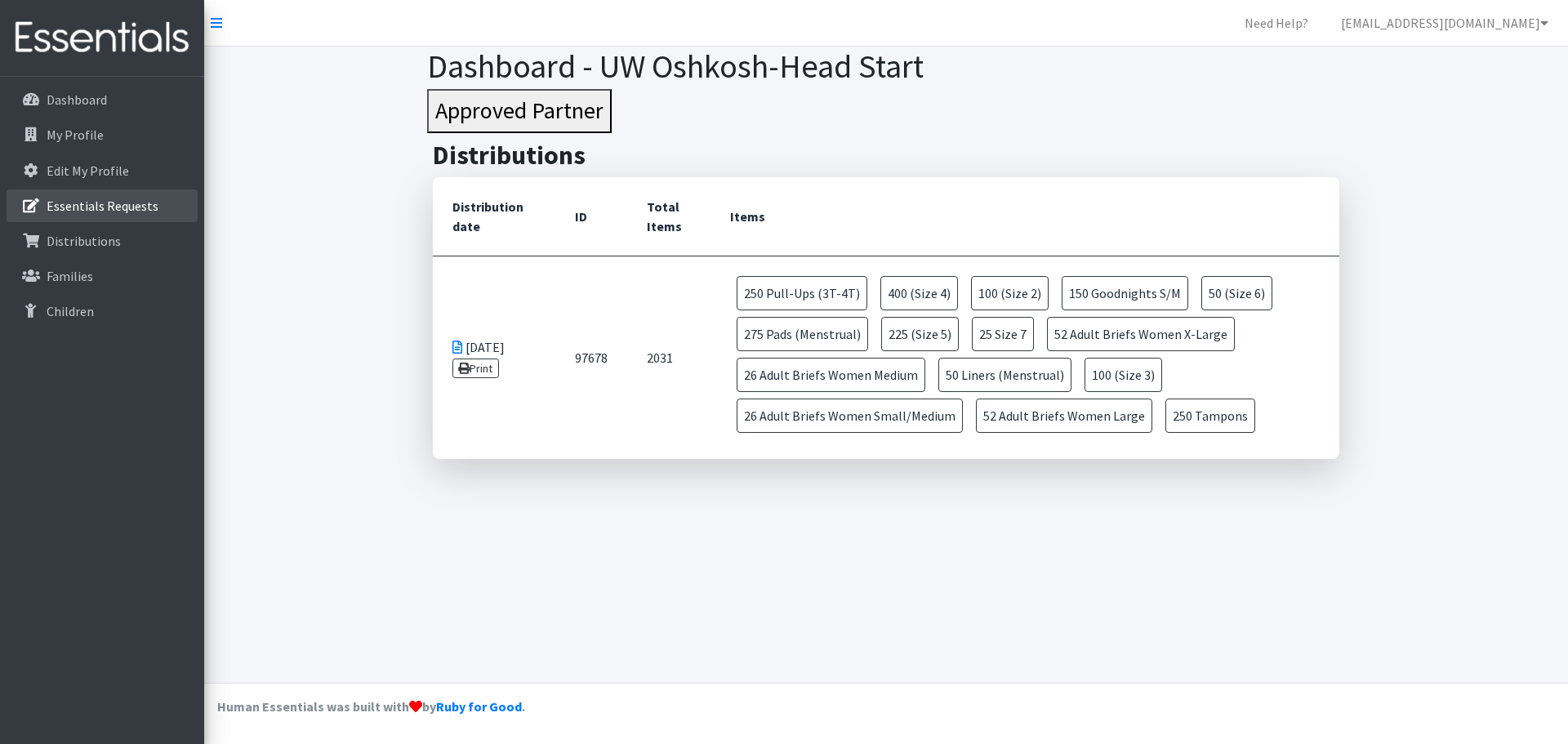
click at [134, 207] on p "Essentials Requests" at bounding box center [102, 206] width 112 height 17
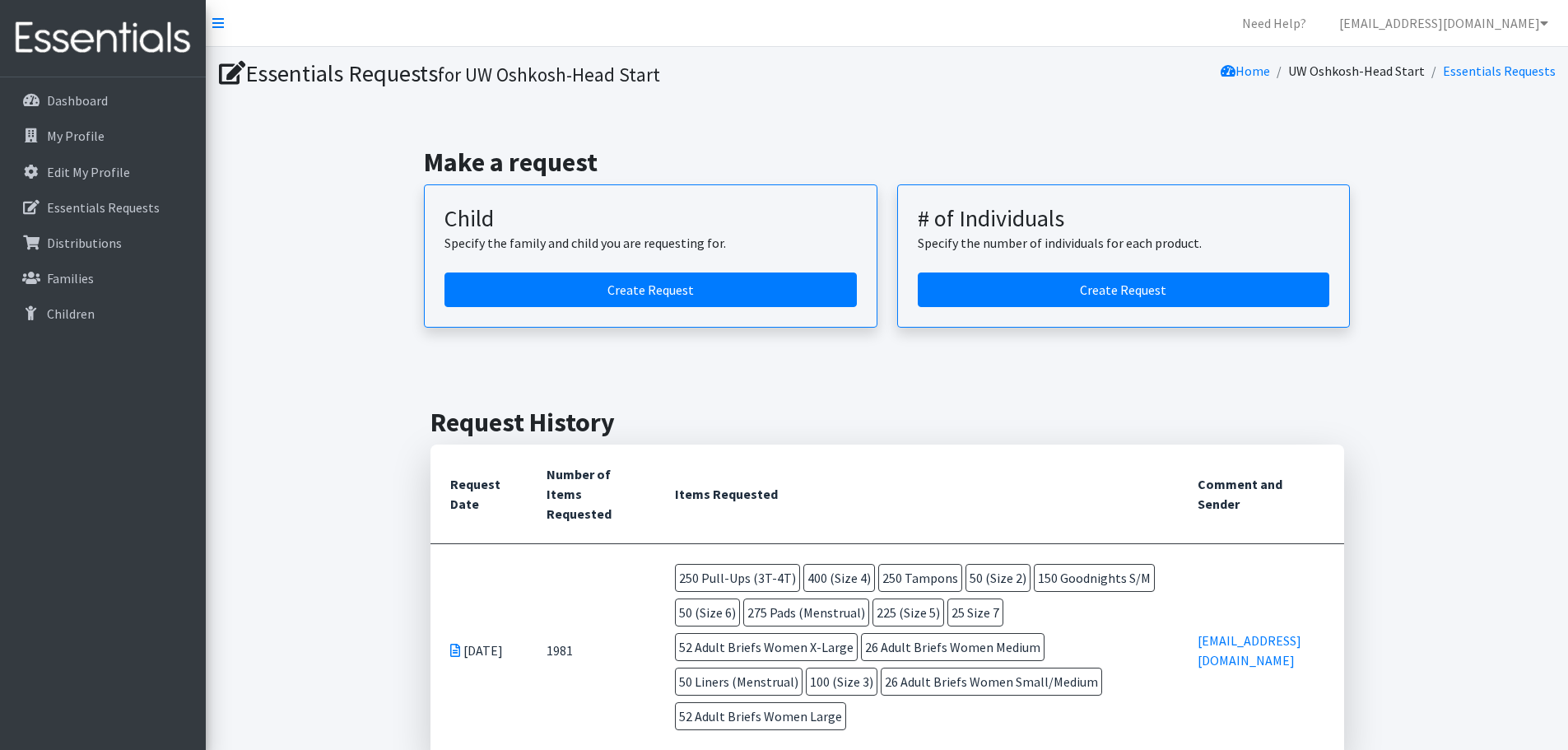
scroll to position [74, 0]
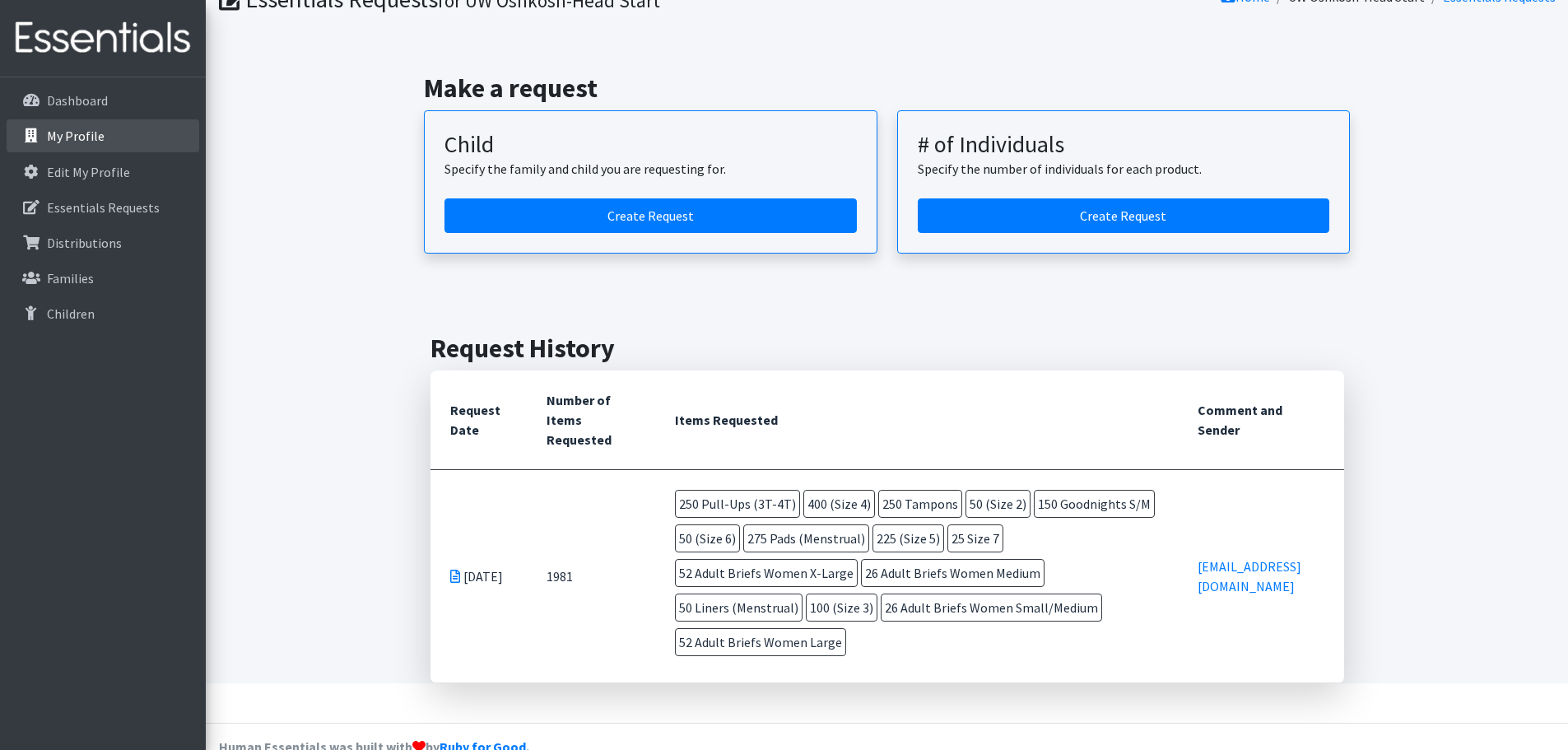
click at [83, 132] on p "My Profile" at bounding box center [75, 136] width 58 height 17
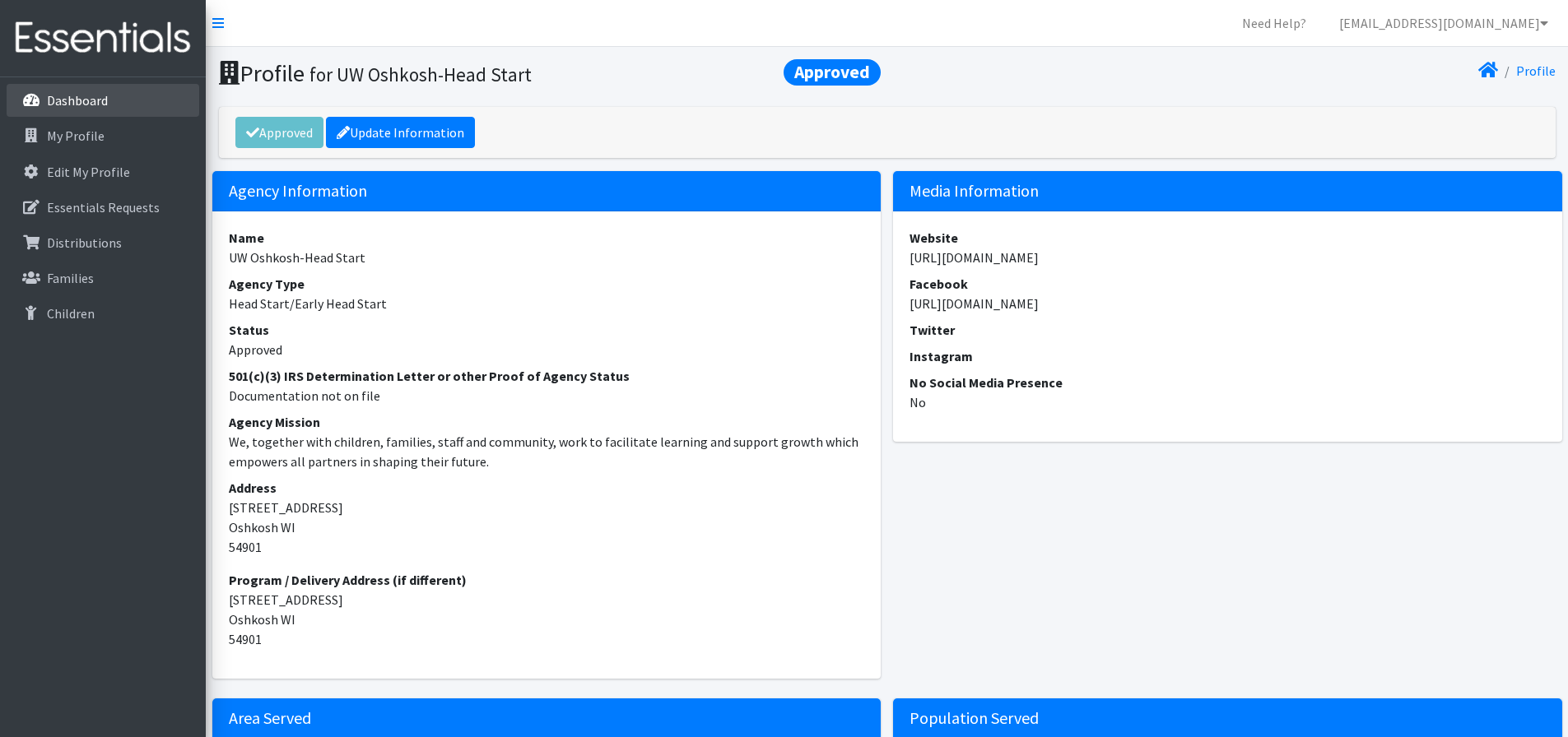
click at [94, 100] on p "Dashboard" at bounding box center [76, 100] width 60 height 17
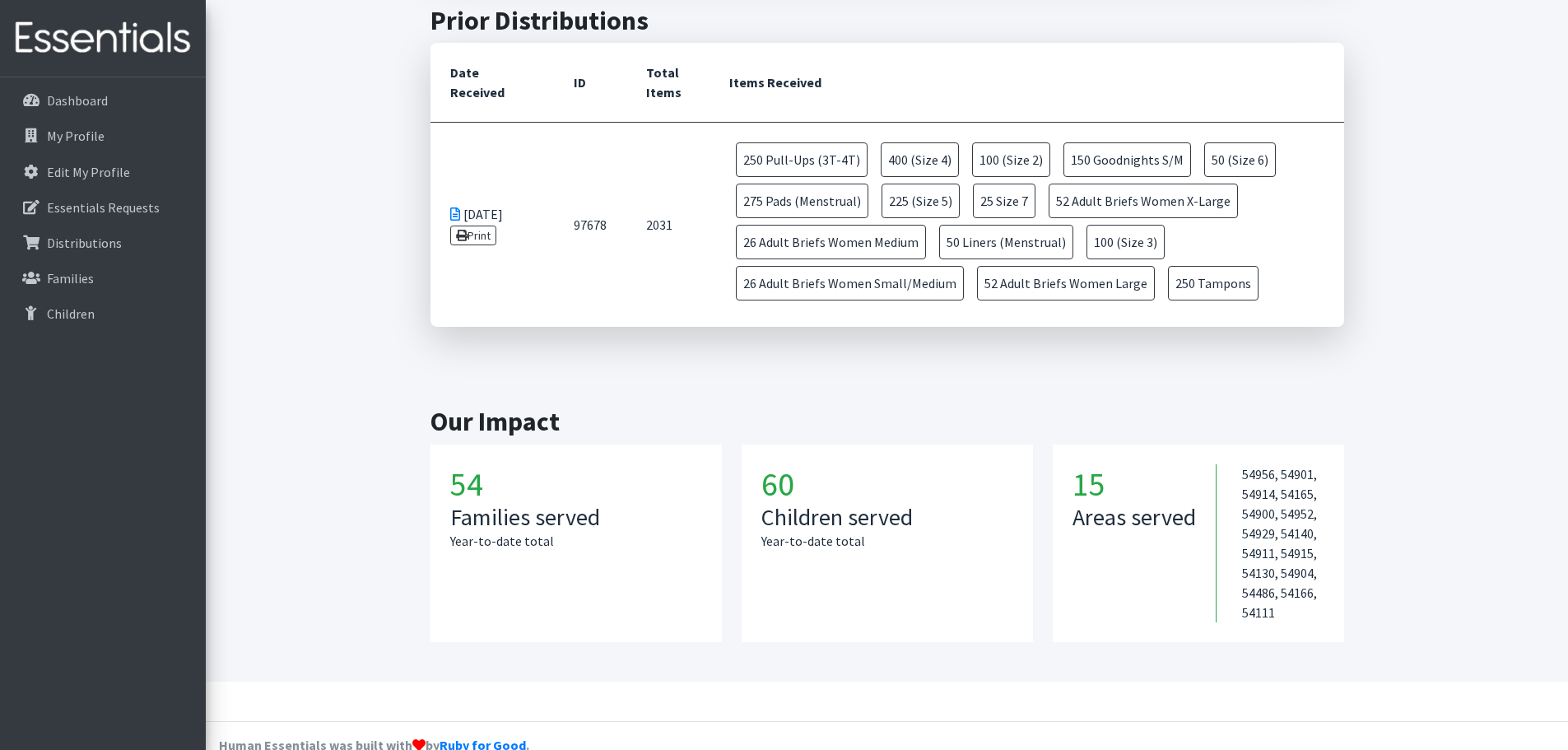
scroll to position [688, 0]
